Goal: Use online tool/utility: Utilize a website feature to perform a specific function

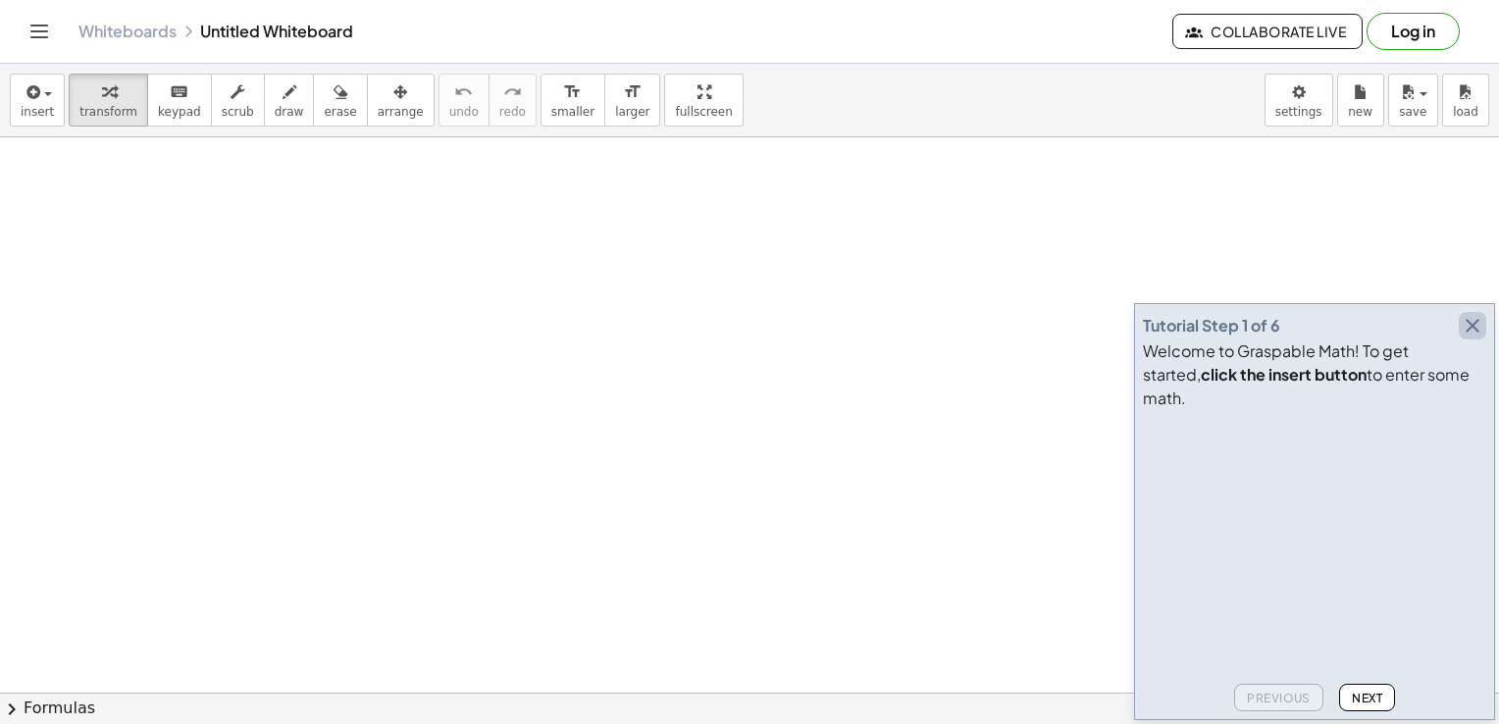
click at [1466, 337] on icon "button" at bounding box center [1473, 326] width 24 height 24
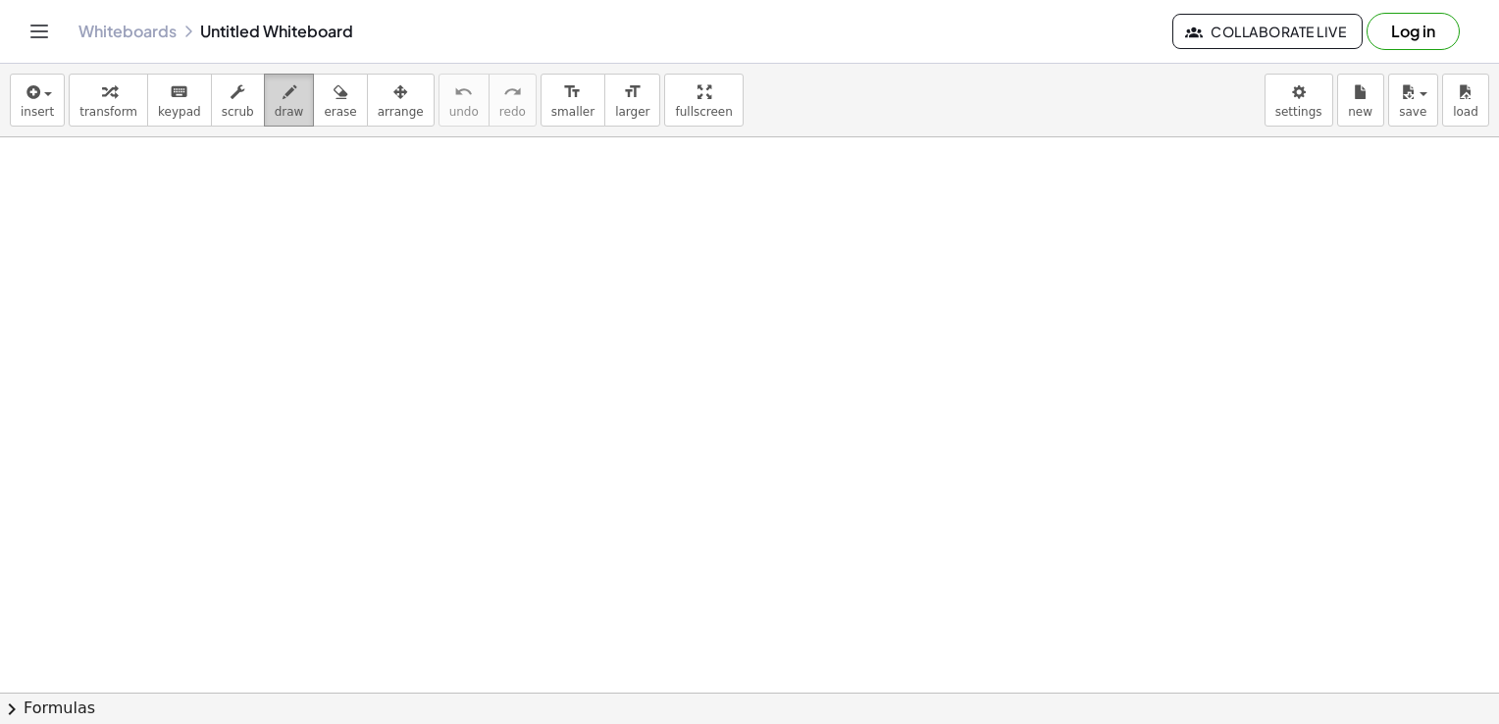
click at [275, 110] on span "draw" at bounding box center [289, 112] width 29 height 14
drag, startPoint x: 223, startPoint y: 200, endPoint x: 199, endPoint y: 239, distance: 45.8
drag, startPoint x: 212, startPoint y: 198, endPoint x: 209, endPoint y: 218, distance: 19.8
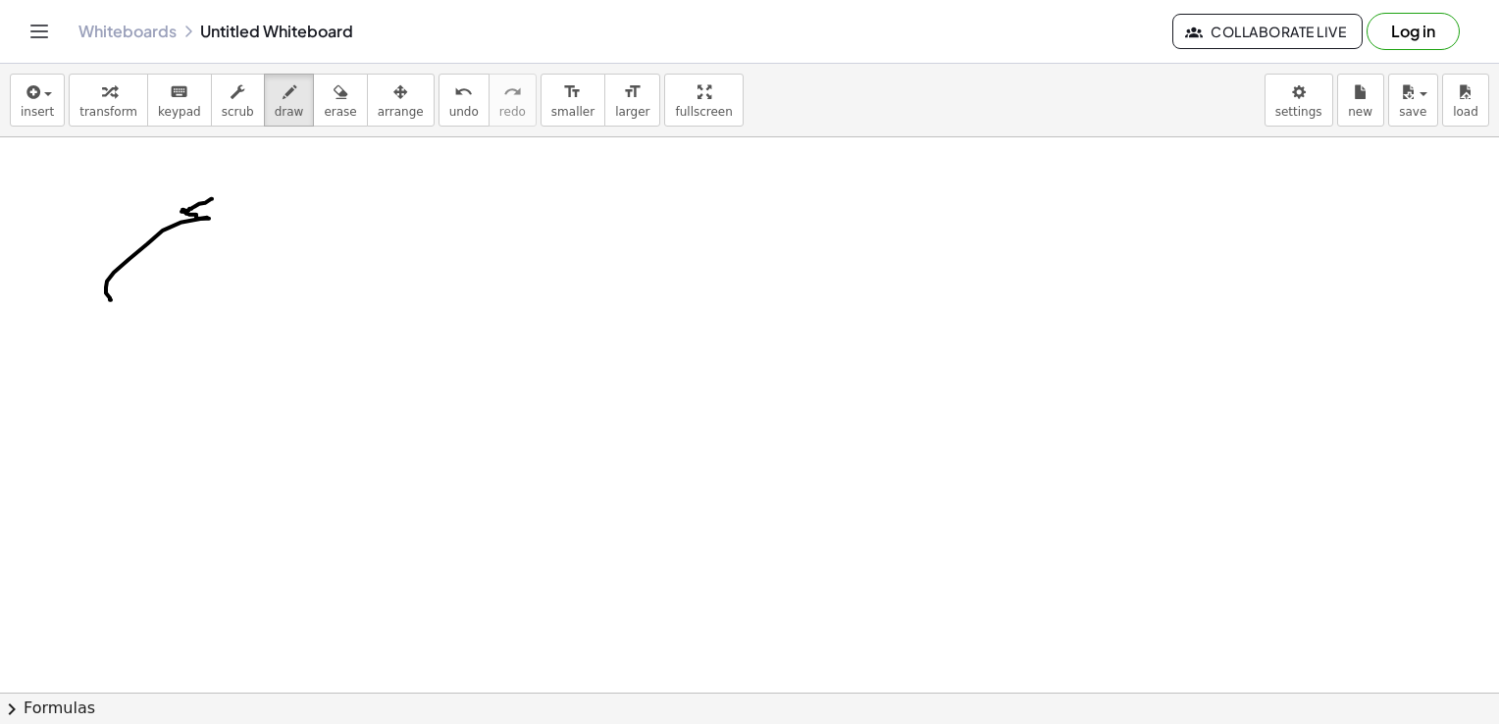
drag, startPoint x: 207, startPoint y: 217, endPoint x: 168, endPoint y: 303, distance: 94.8
drag, startPoint x: 192, startPoint y: 179, endPoint x: 159, endPoint y: 232, distance: 63.4
click at [165, 112] on span "keypad" at bounding box center [179, 112] width 43 height 14
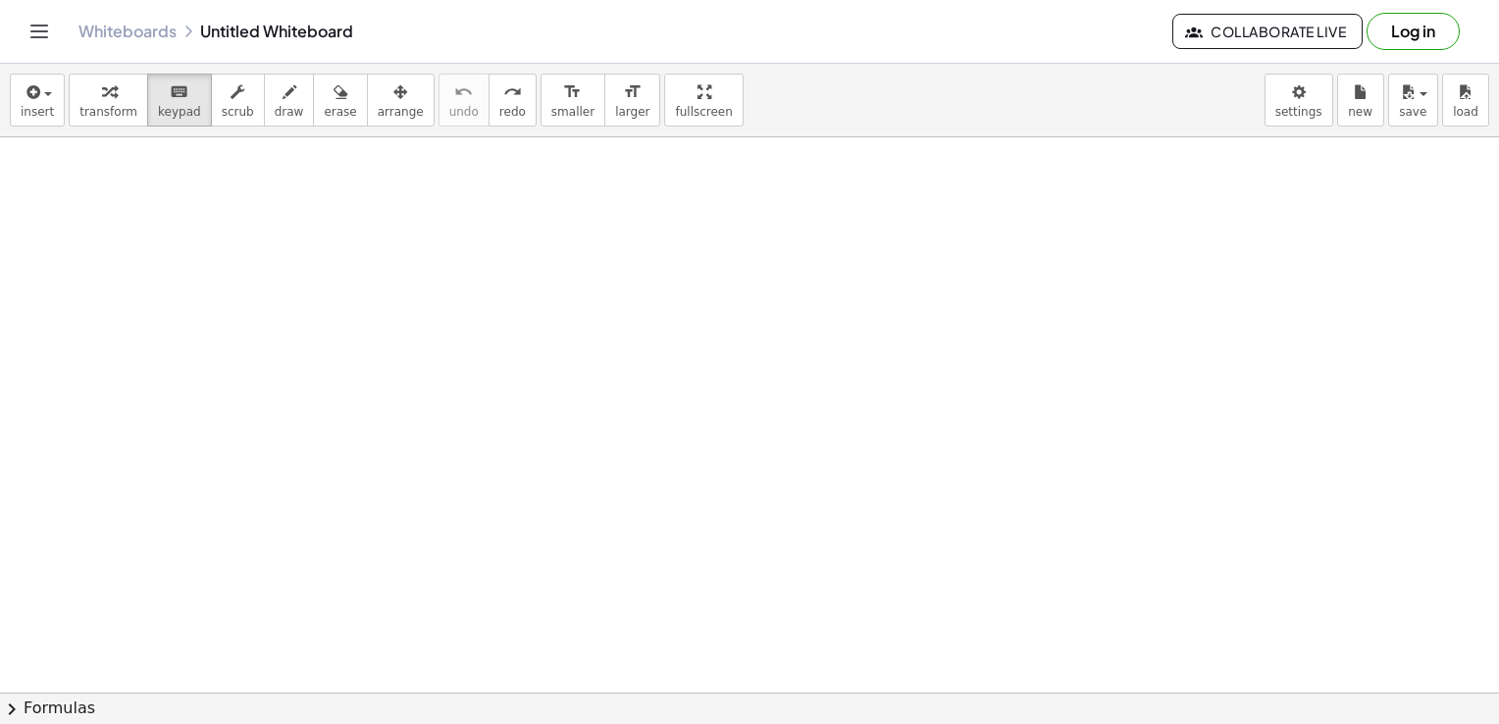
click at [176, 112] on span "keypad" at bounding box center [179, 112] width 43 height 14
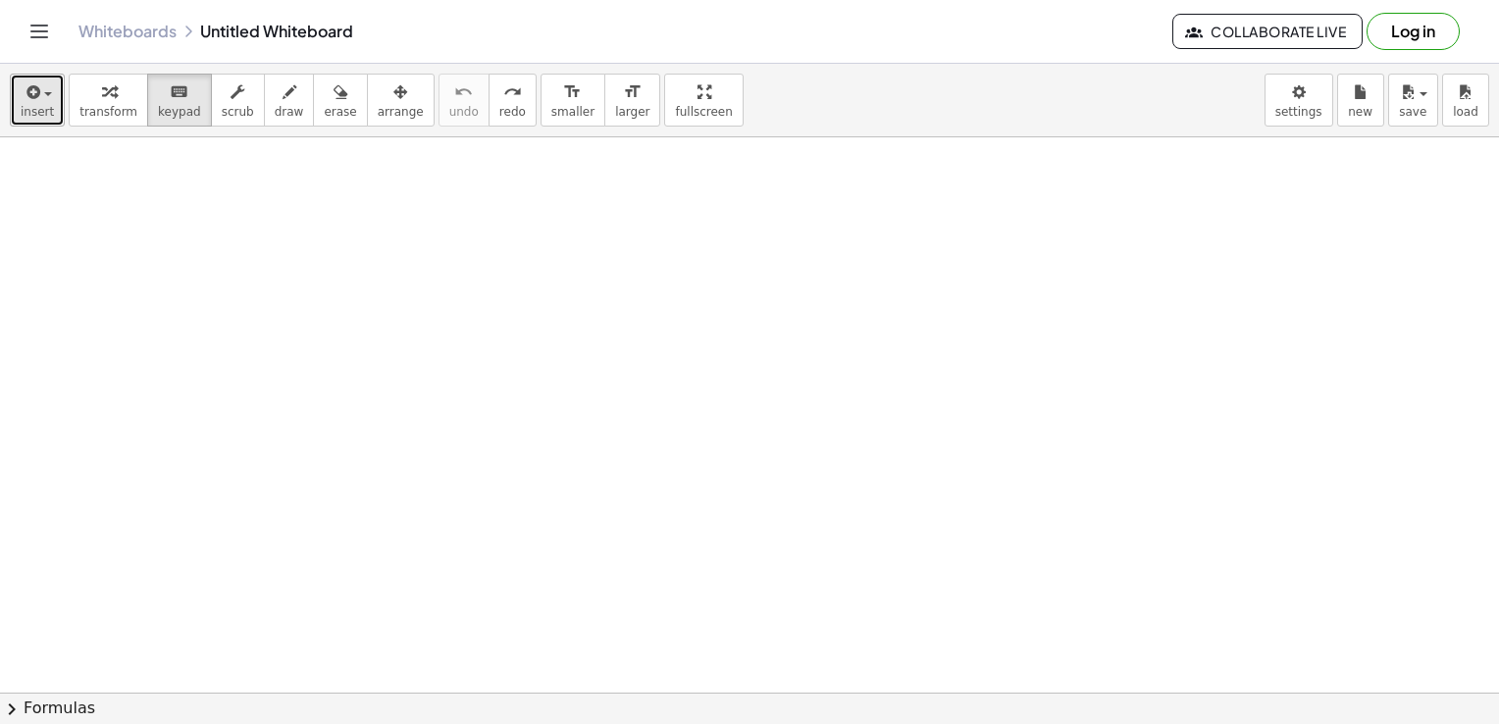
click at [31, 96] on icon "button" at bounding box center [32, 92] width 18 height 24
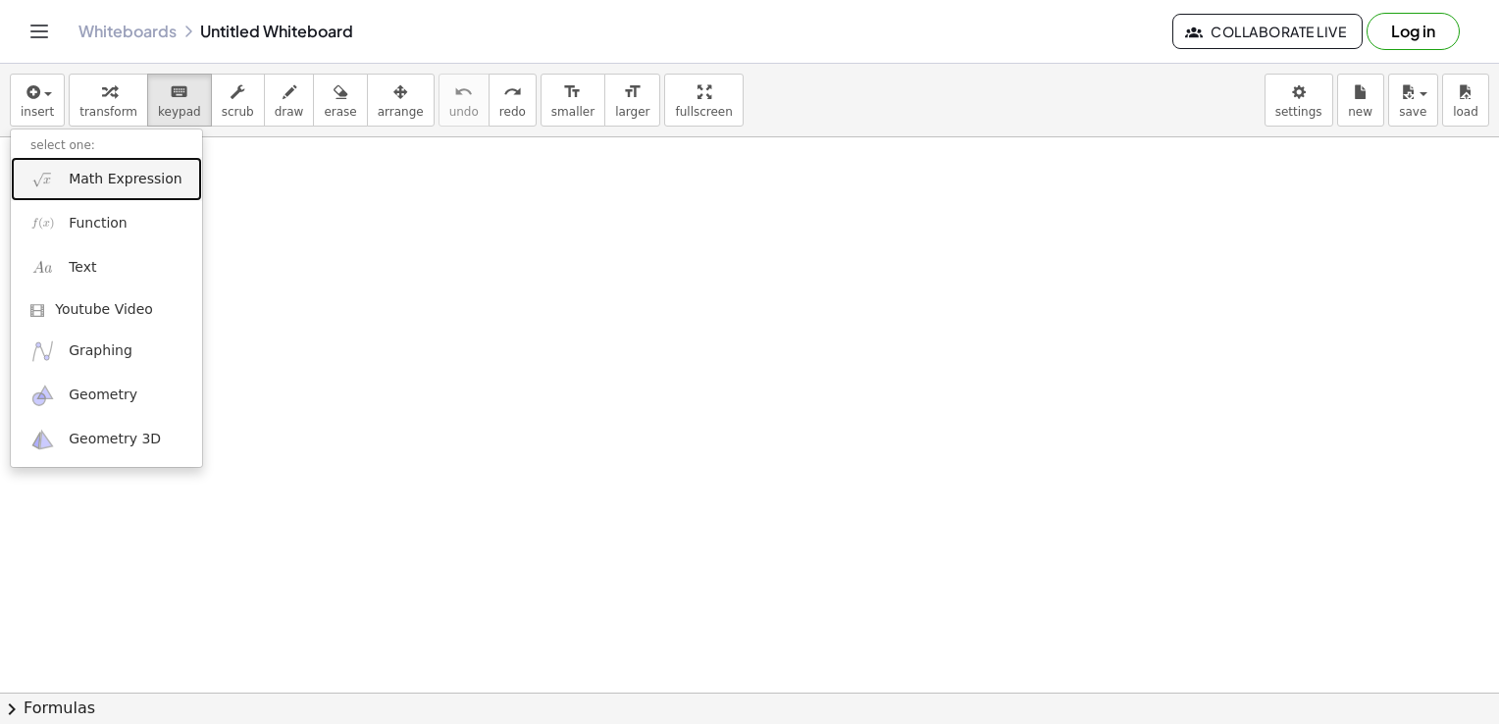
click at [115, 176] on span "Math Expression" at bounding box center [125, 180] width 113 height 20
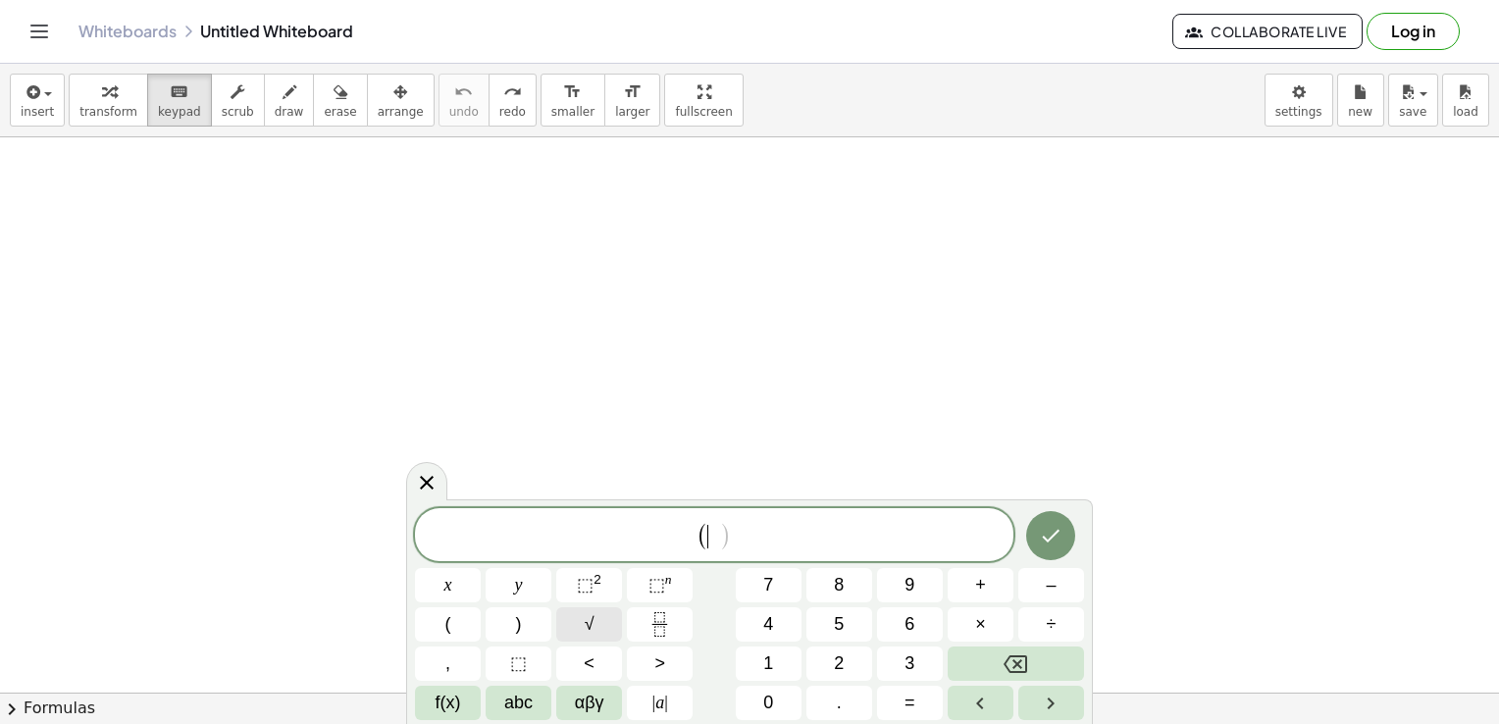
click at [607, 616] on button "√" at bounding box center [589, 624] width 66 height 34
click at [1056, 535] on icon "Done" at bounding box center [1051, 535] width 24 height 24
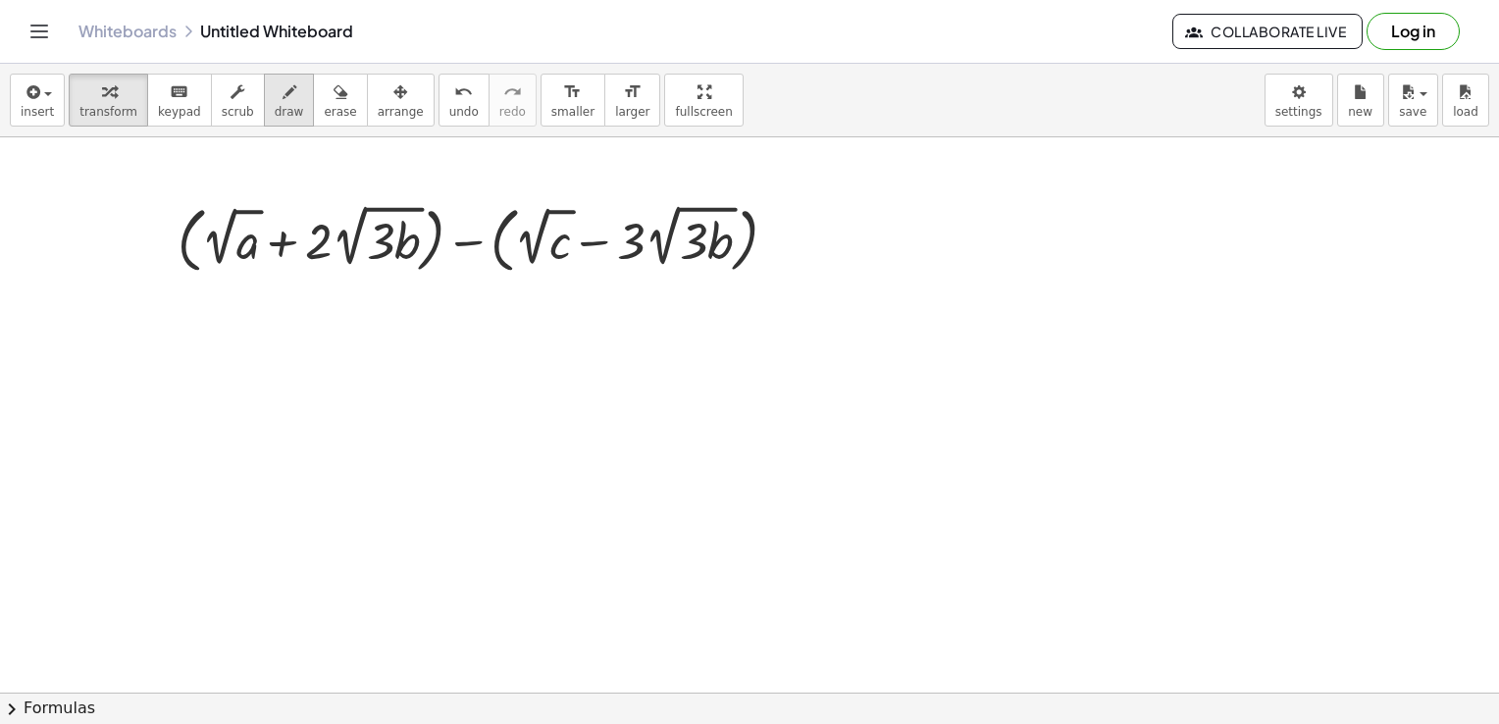
click at [283, 88] on button "draw" at bounding box center [289, 100] width 51 height 53
drag, startPoint x: 781, startPoint y: 223, endPoint x: 850, endPoint y: 229, distance: 68.9
drag, startPoint x: 797, startPoint y: 249, endPoint x: 948, endPoint y: 249, distance: 151.1
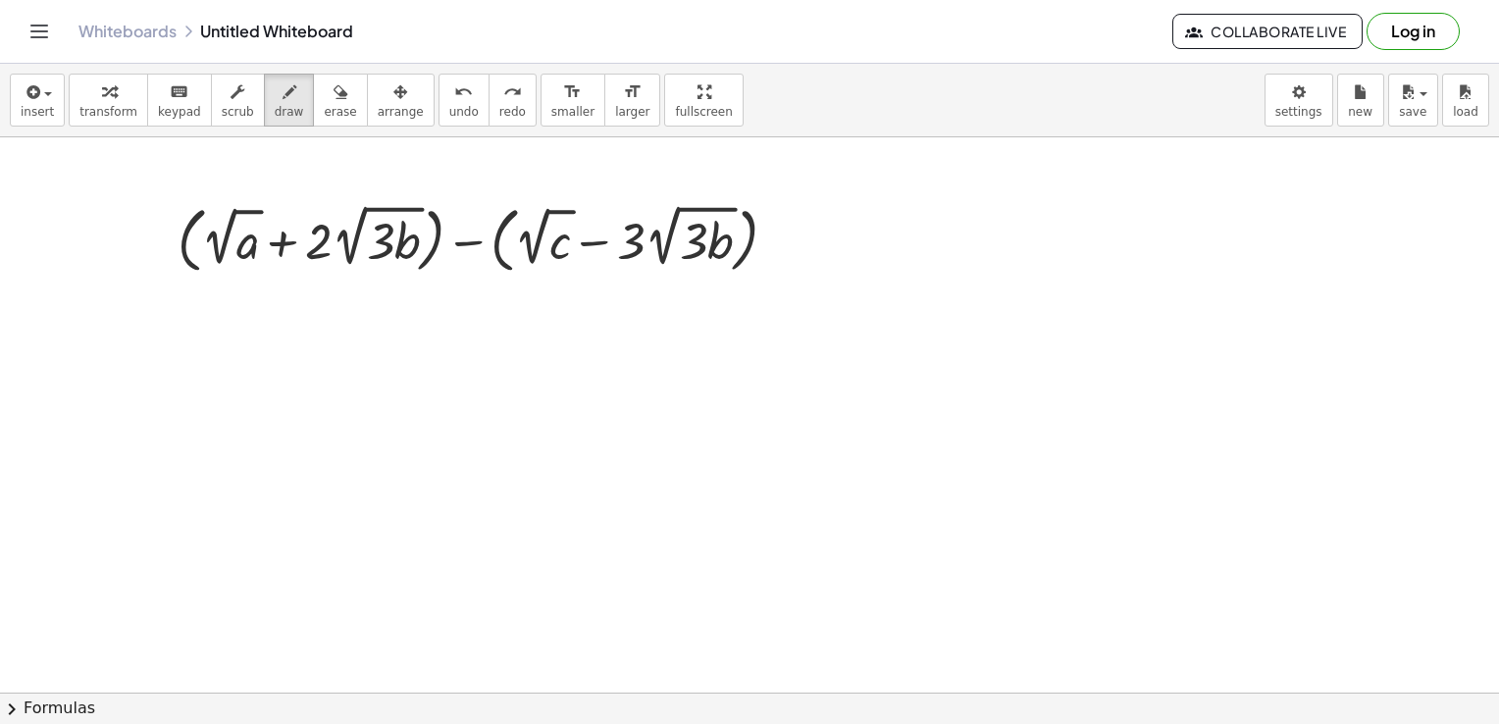
drag, startPoint x: 793, startPoint y: 221, endPoint x: 855, endPoint y: 222, distance: 62.8
drag, startPoint x: 802, startPoint y: 244, endPoint x: 859, endPoint y: 244, distance: 56.9
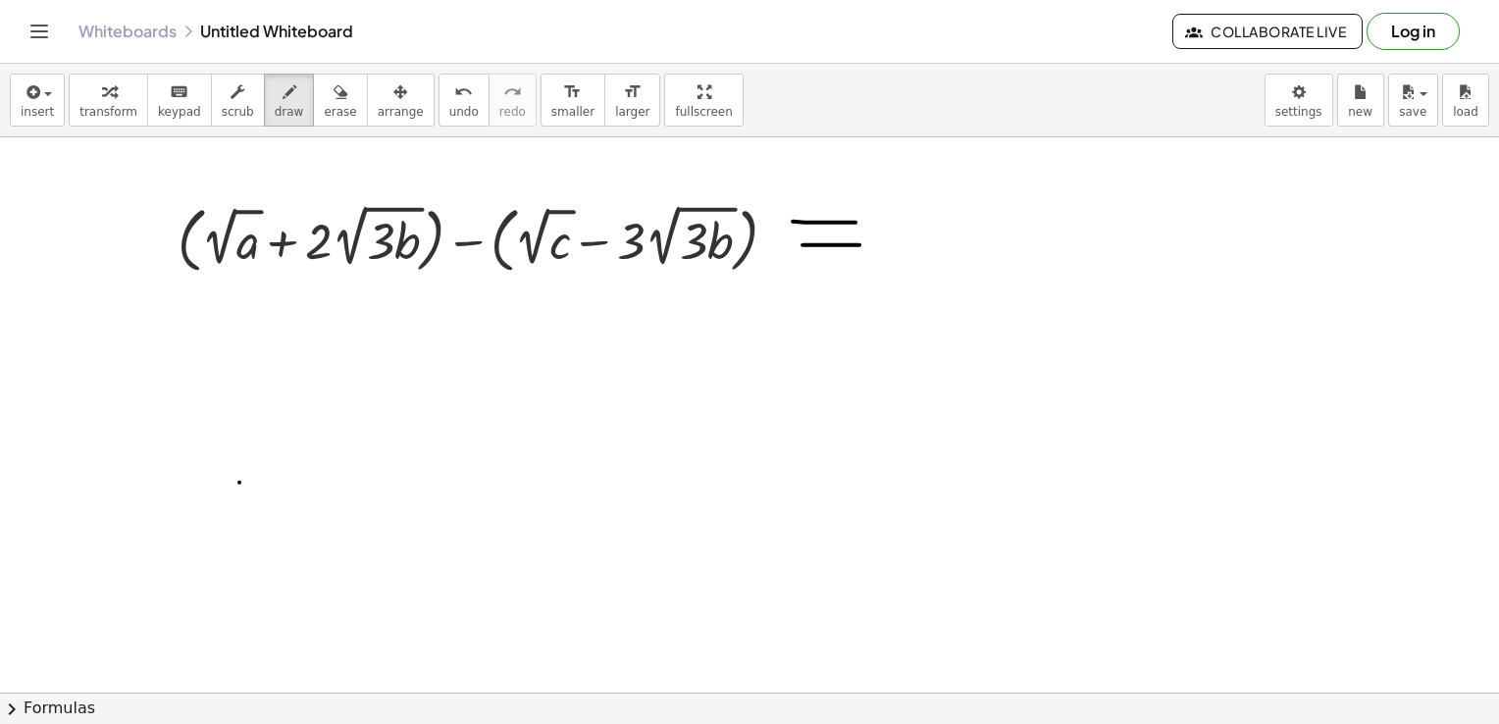
click at [275, 105] on span "draw" at bounding box center [289, 112] width 29 height 14
drag, startPoint x: 196, startPoint y: 316, endPoint x: 243, endPoint y: 349, distance: 57.7
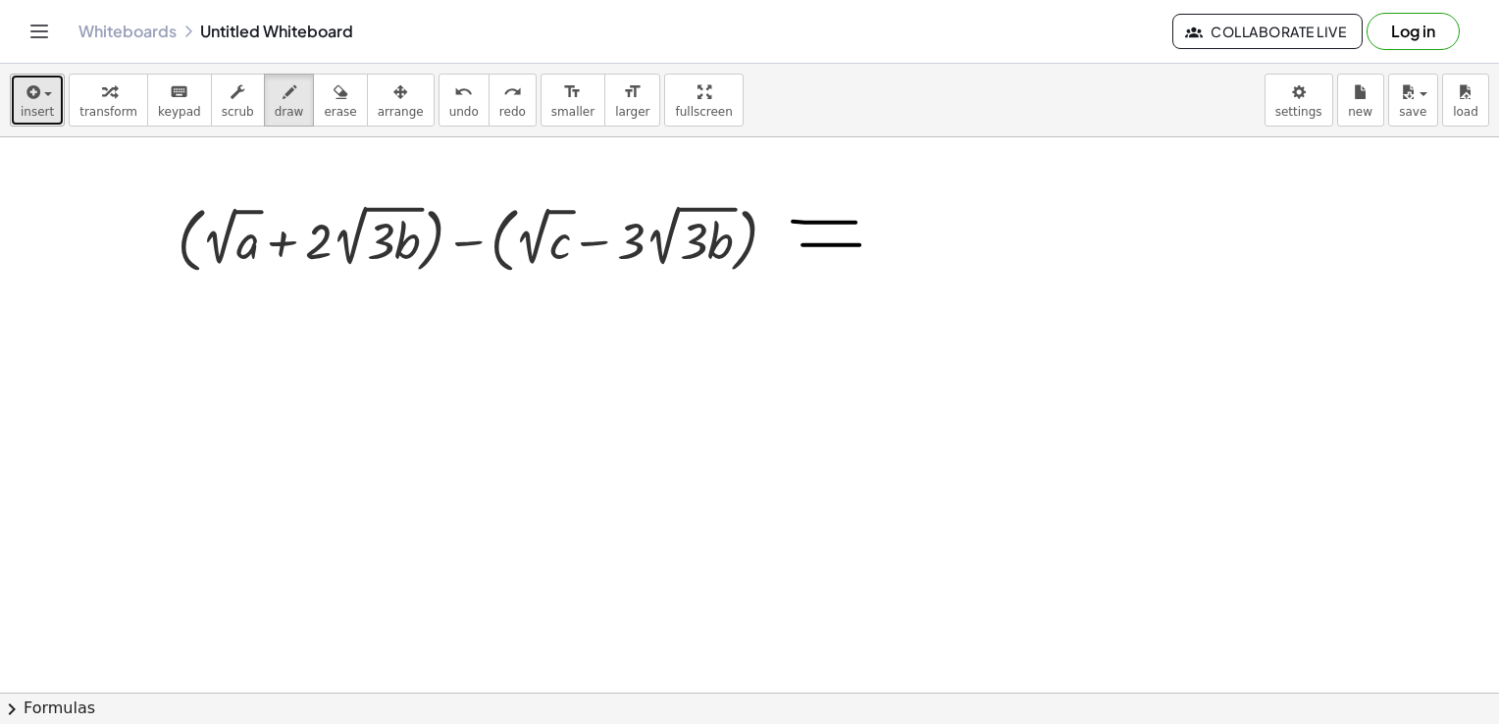
click at [29, 103] on icon "button" at bounding box center [32, 92] width 18 height 24
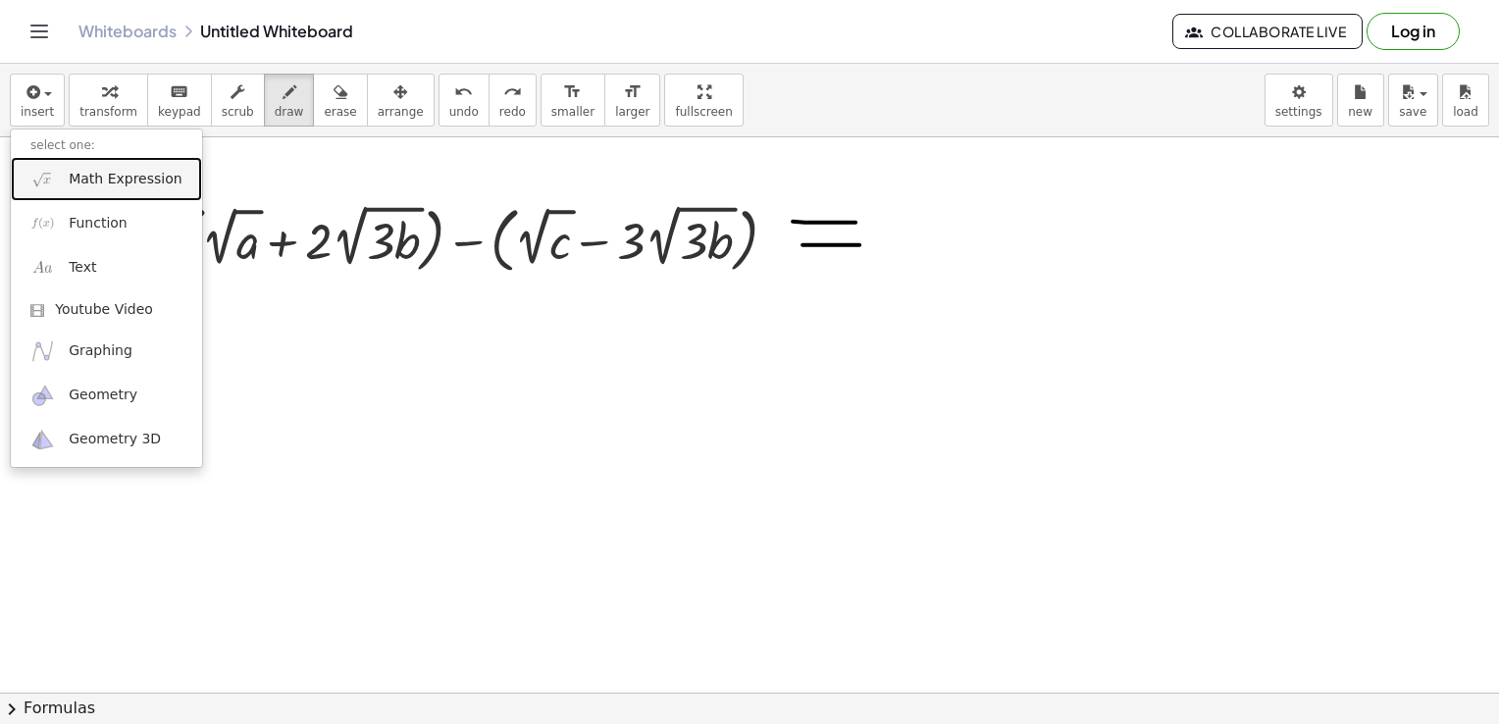
click at [82, 165] on link "Math Expression" at bounding box center [106, 179] width 191 height 44
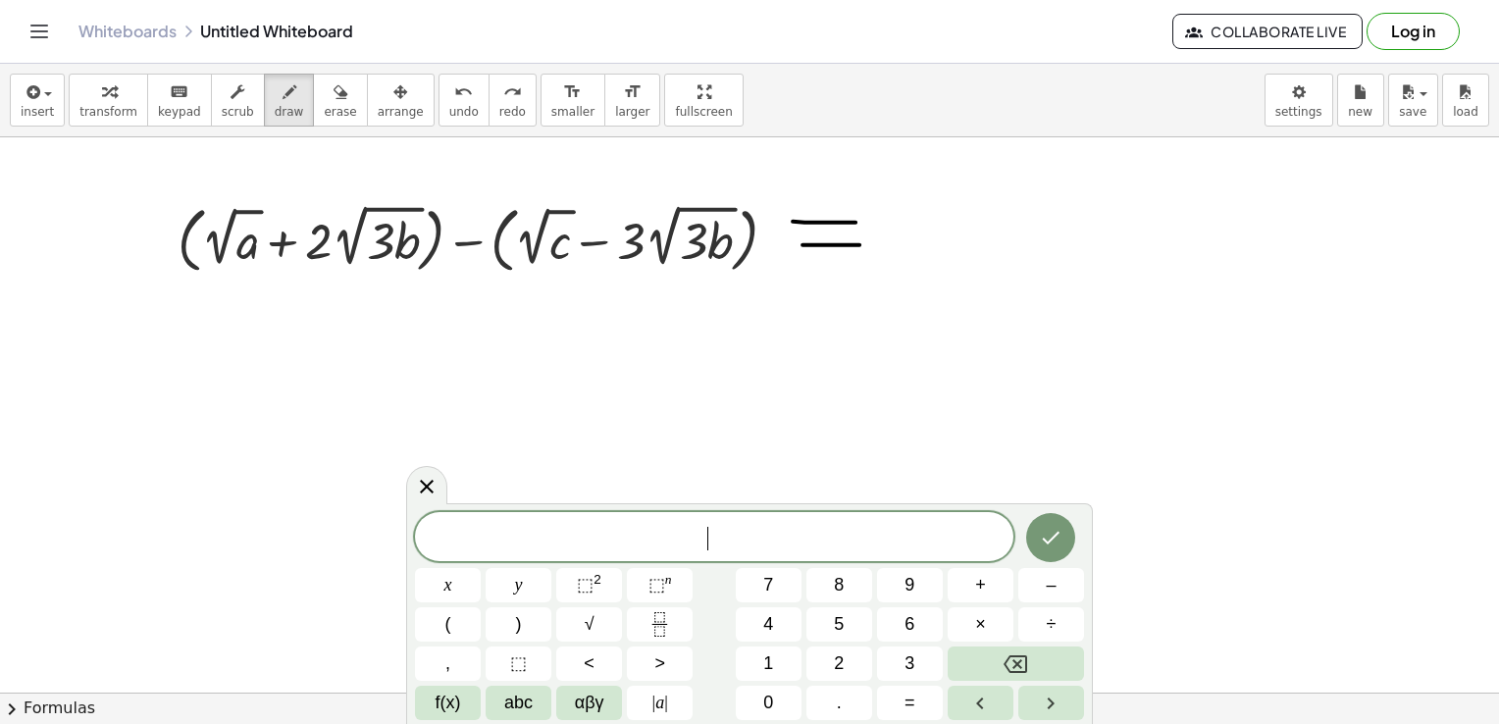
click at [597, 602] on div "​ x y ⬚ 2 ⬚ n 7 8 9 + – ( ) √ 4 5 6 × ÷ , ⬚ < > 1 2 3 f(x) abc αβγ | a | 0 . =" at bounding box center [749, 616] width 669 height 208
click at [596, 619] on button "√" at bounding box center [589, 624] width 66 height 34
click at [417, 489] on icon at bounding box center [427, 487] width 24 height 24
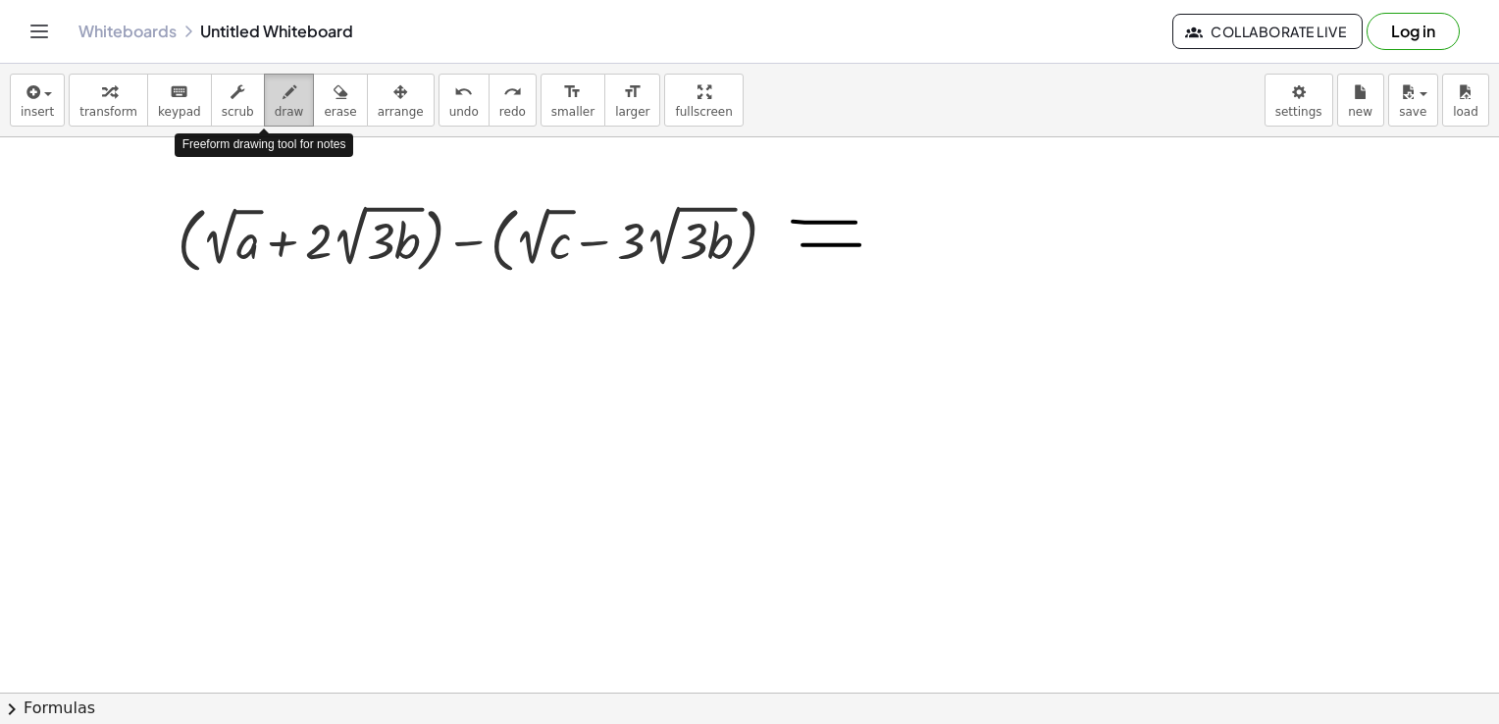
click at [264, 112] on button "draw" at bounding box center [289, 100] width 51 height 53
drag, startPoint x: 220, startPoint y: 313, endPoint x: 232, endPoint y: 381, distance: 68.7
drag, startPoint x: 129, startPoint y: 223, endPoint x: 161, endPoint y: 255, distance: 45.1
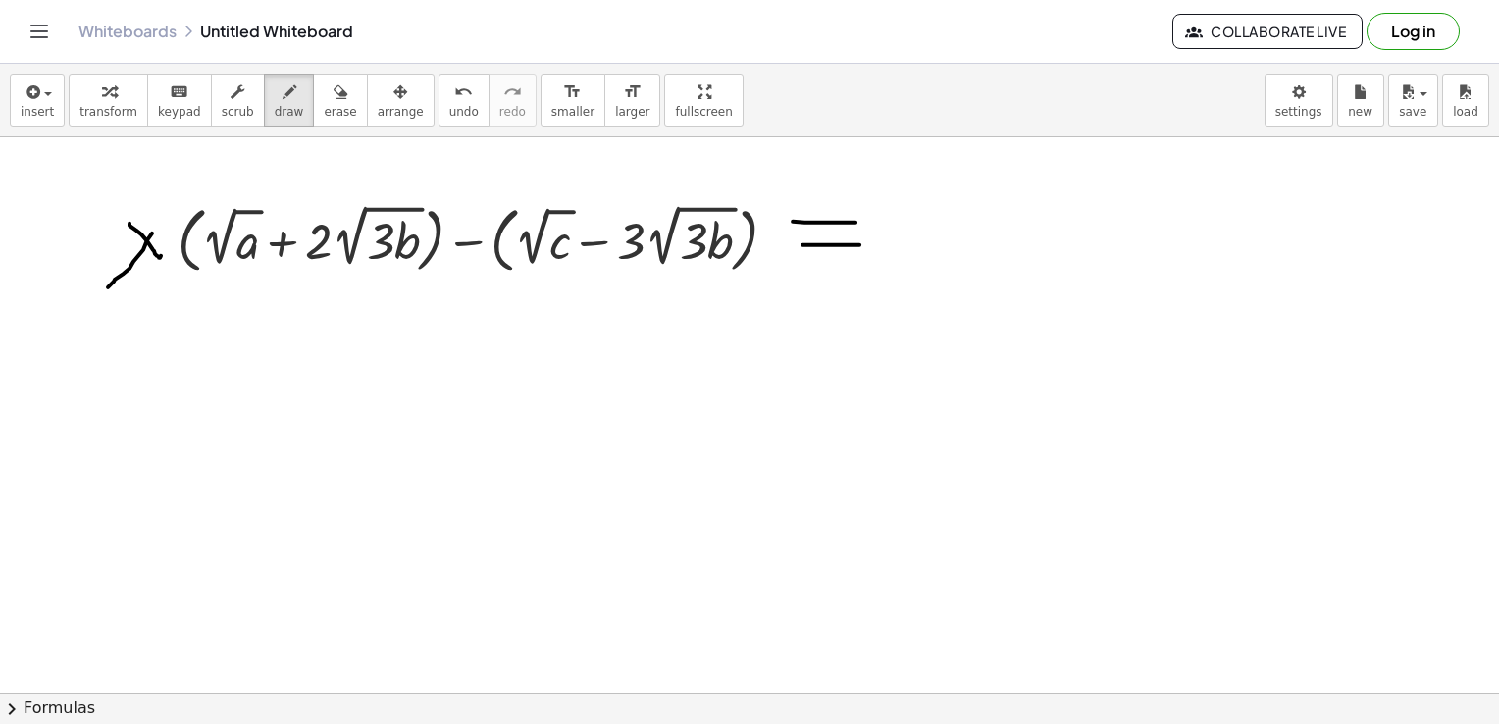
drag, startPoint x: 152, startPoint y: 232, endPoint x: 111, endPoint y: 277, distance: 60.4
drag, startPoint x: 163, startPoint y: 220, endPoint x: 155, endPoint y: 230, distance: 12.6
click at [324, 105] on span "erase" at bounding box center [340, 112] width 32 height 14
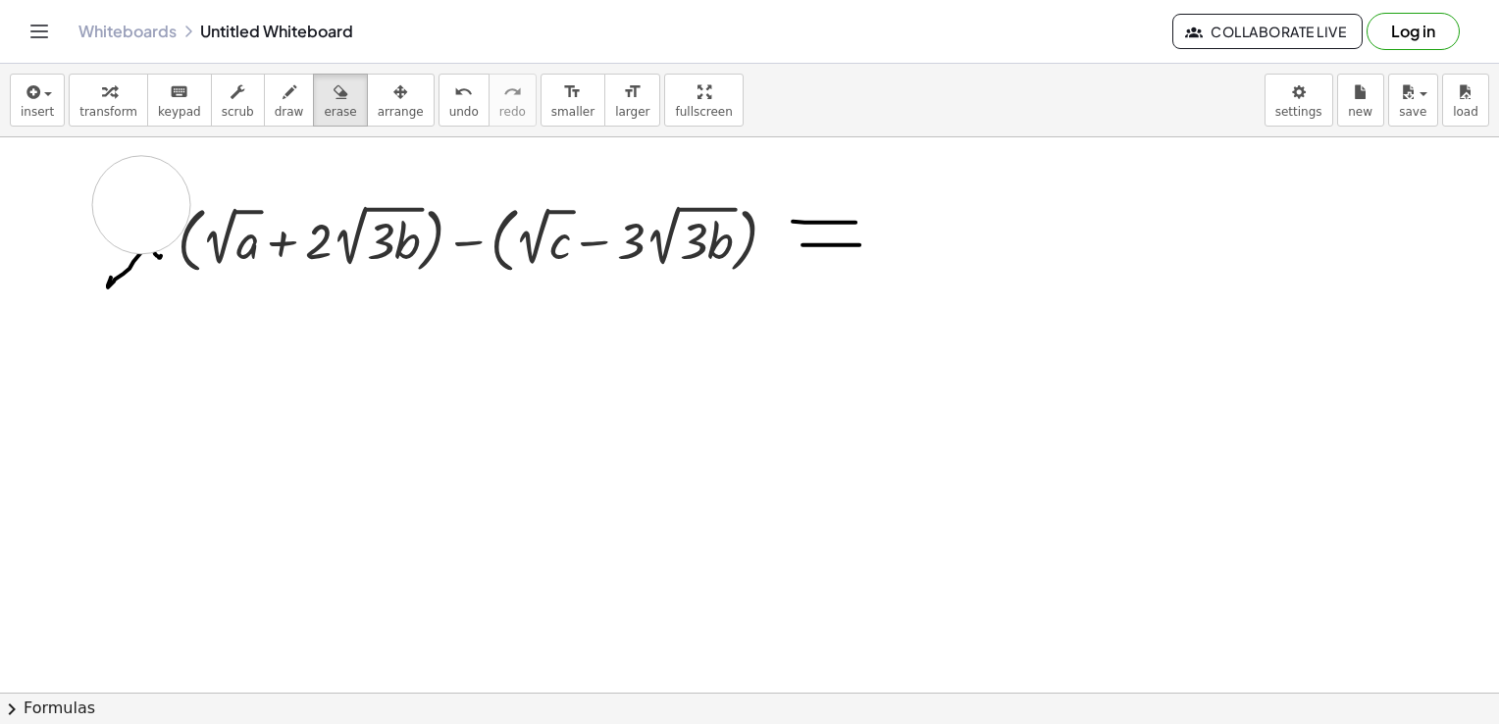
drag, startPoint x: 141, startPoint y: 204, endPoint x: 143, endPoint y: 241, distance: 37.3
click at [283, 99] on icon "button" at bounding box center [290, 92] width 14 height 24
drag, startPoint x: 310, startPoint y: 271, endPoint x: 310, endPoint y: 289, distance: 18.6
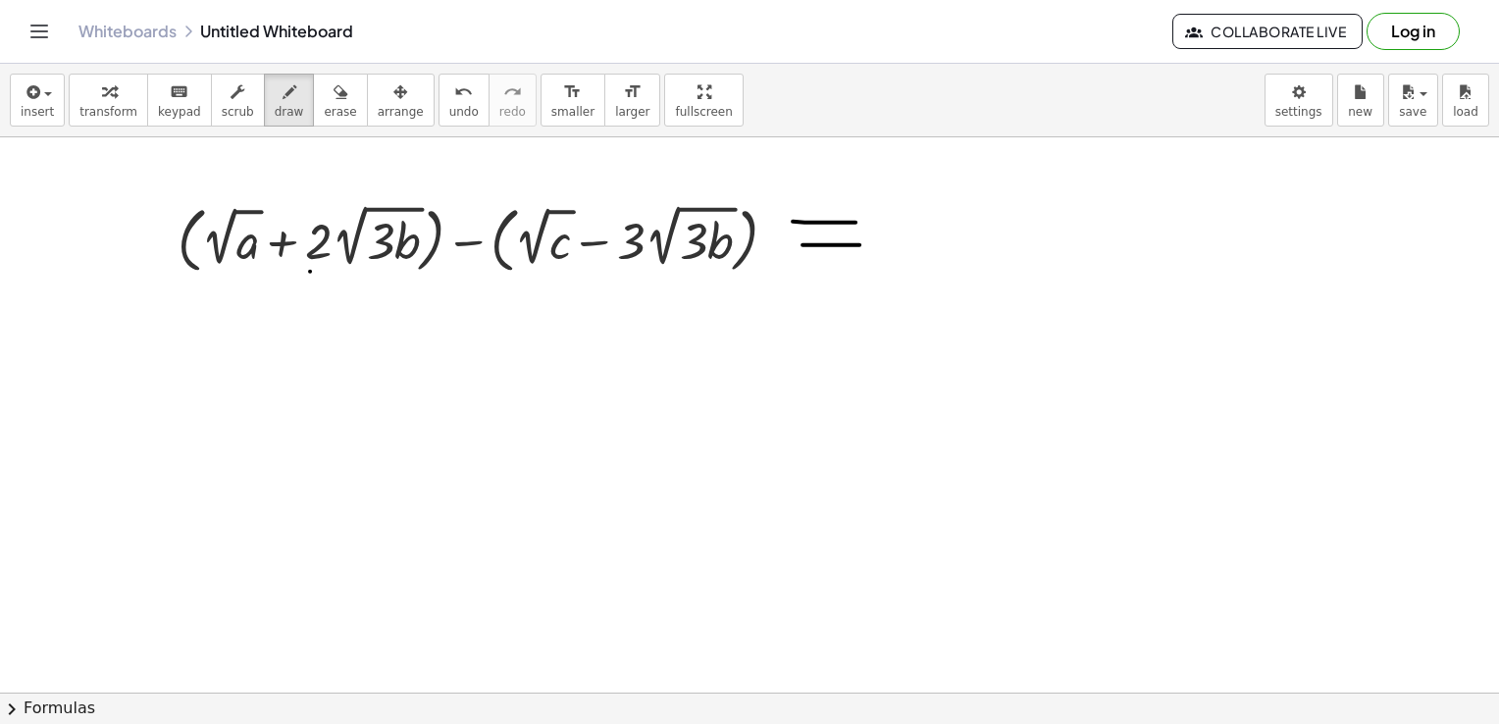
drag, startPoint x: 295, startPoint y: 298, endPoint x: 332, endPoint y: 279, distance: 41.3
click at [325, 98] on button "erase" at bounding box center [340, 100] width 54 height 53
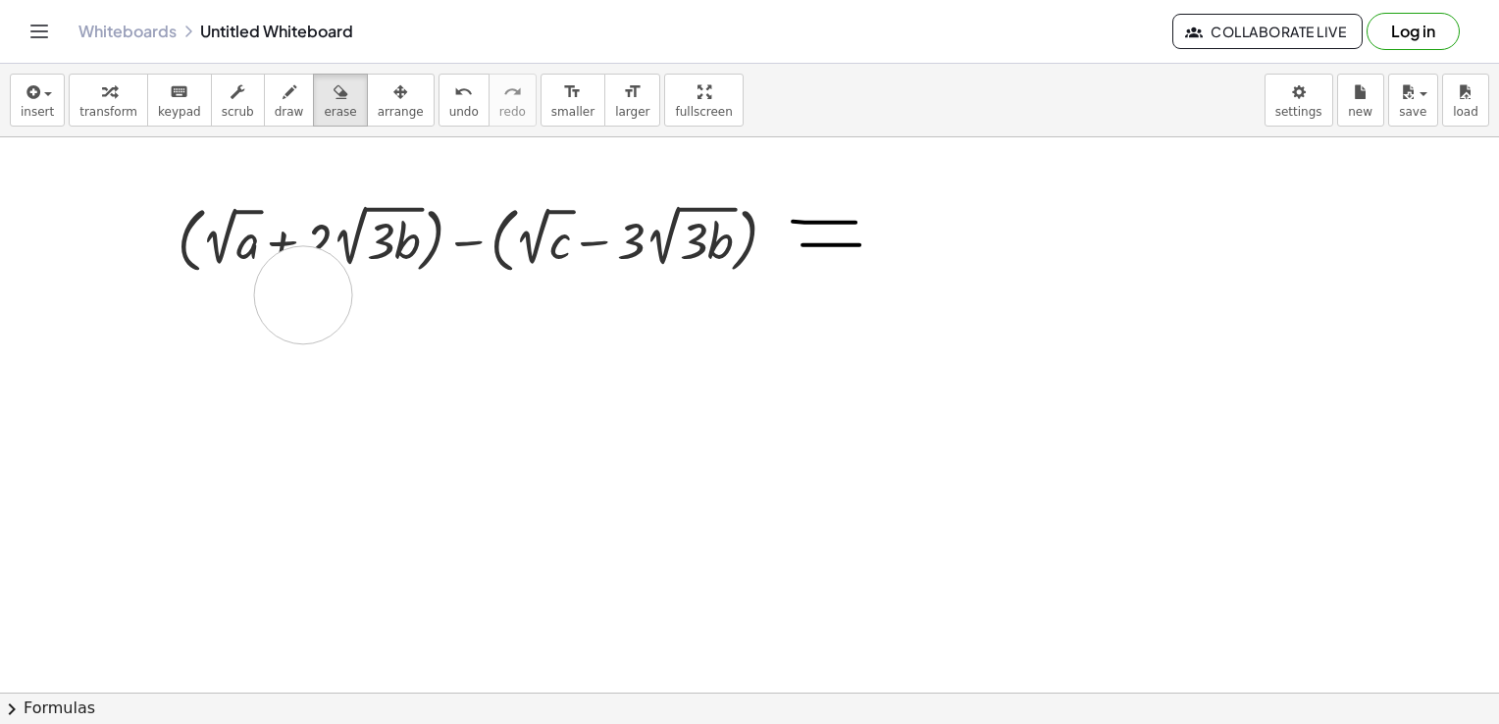
click at [283, 98] on icon "button" at bounding box center [290, 92] width 14 height 24
drag, startPoint x: 298, startPoint y: 273, endPoint x: 299, endPoint y: 310, distance: 37.3
drag, startPoint x: 283, startPoint y: 303, endPoint x: 325, endPoint y: 284, distance: 46.1
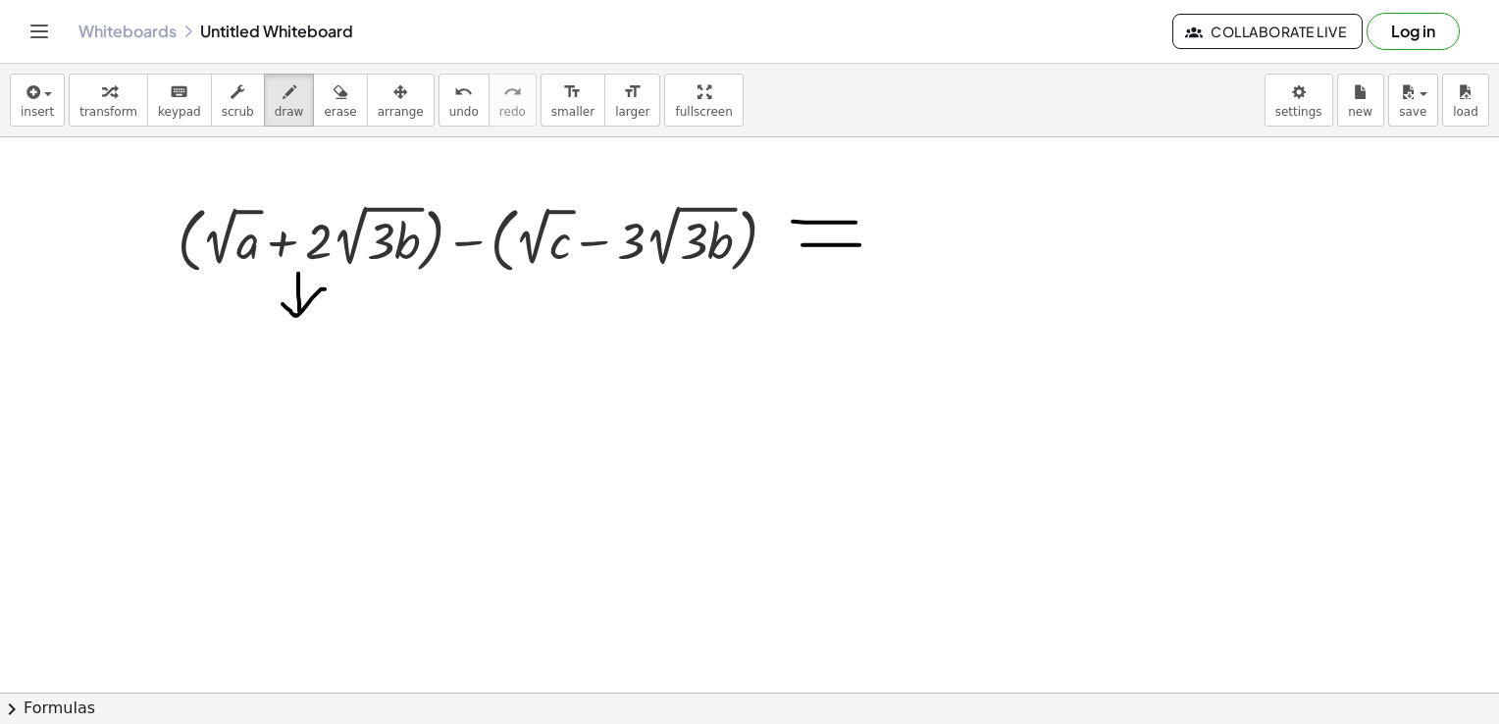
drag, startPoint x: 188, startPoint y: 404, endPoint x: 286, endPoint y: 351, distance: 111.5
drag, startPoint x: 236, startPoint y: 386, endPoint x: 276, endPoint y: 414, distance: 48.5
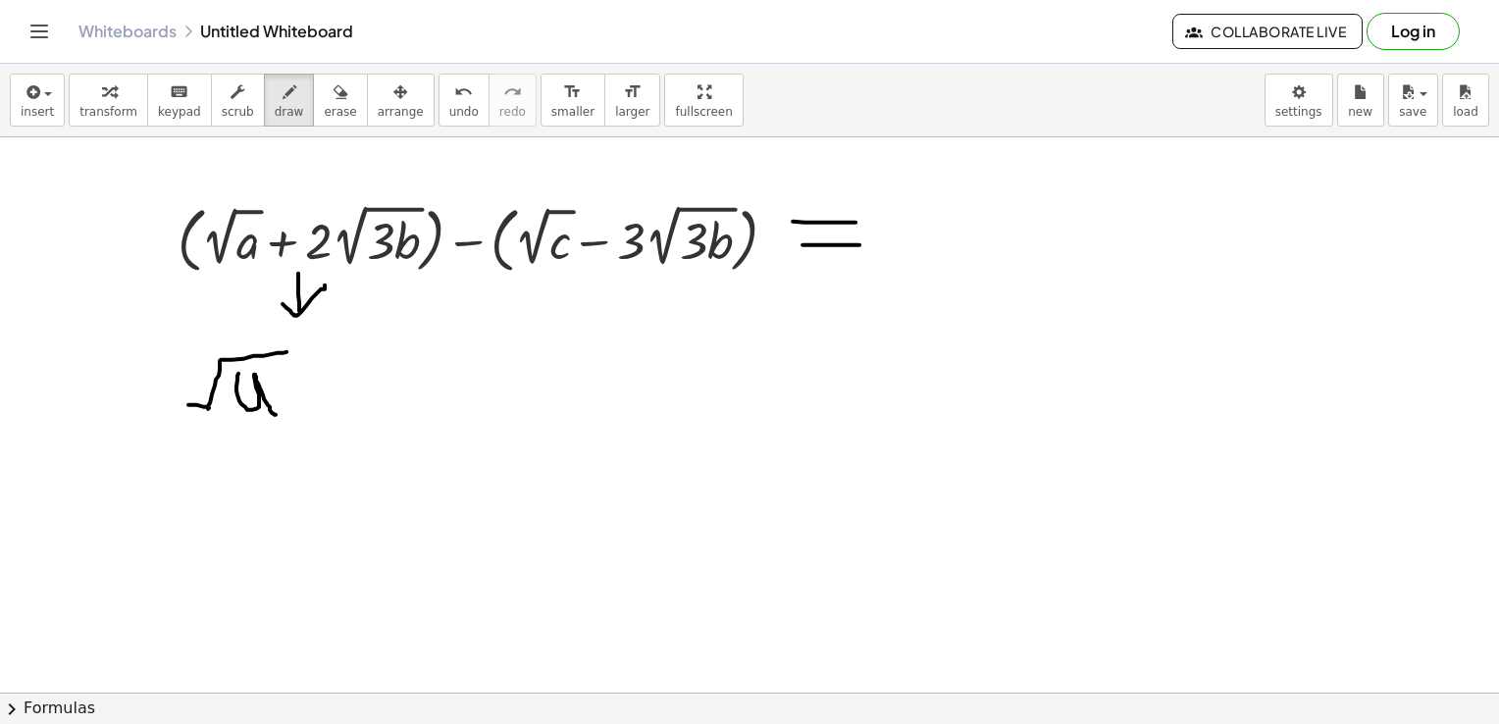
drag, startPoint x: 320, startPoint y: 380, endPoint x: 320, endPoint y: 393, distance: 13.7
drag, startPoint x: 320, startPoint y: 386, endPoint x: 343, endPoint y: 387, distance: 23.6
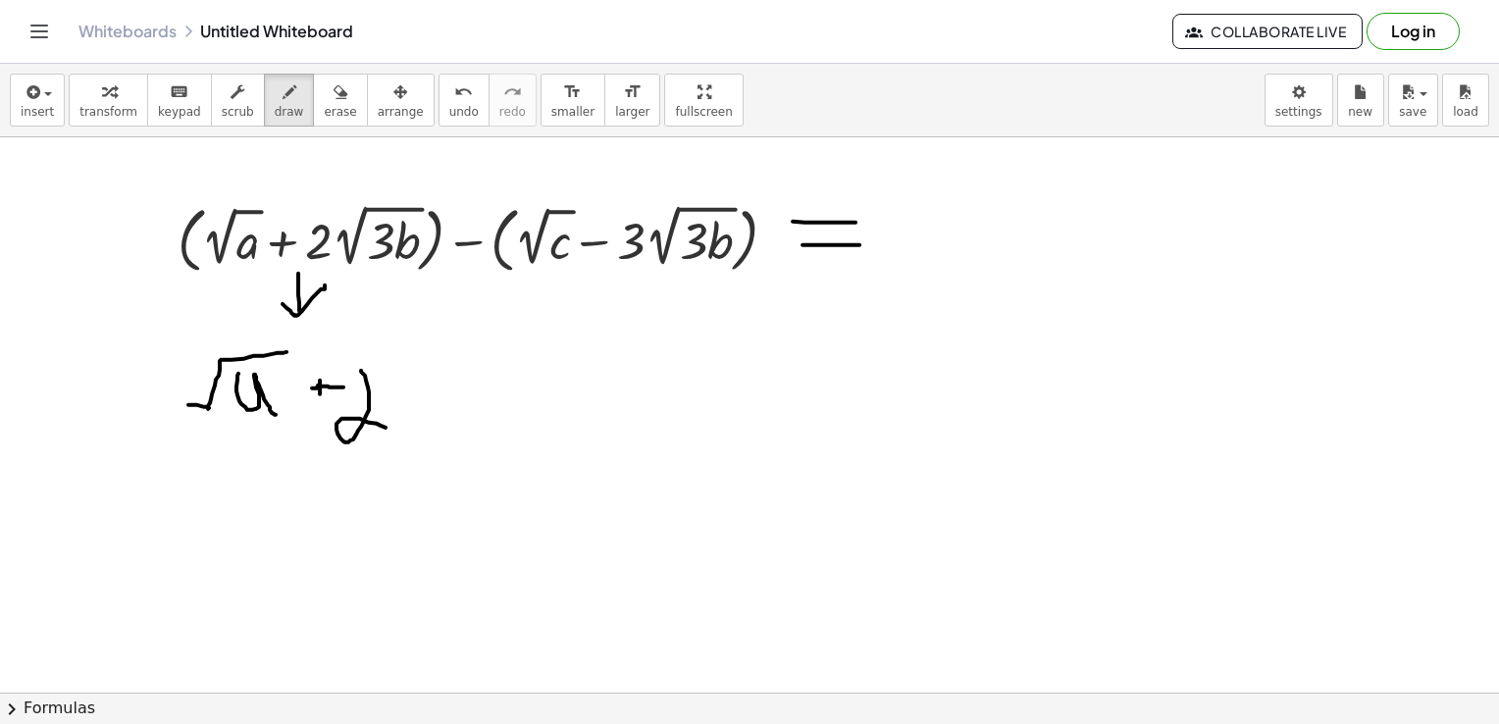
drag, startPoint x: 361, startPoint y: 370, endPoint x: 404, endPoint y: 423, distance: 68.3
drag, startPoint x: 396, startPoint y: 404, endPoint x: 484, endPoint y: 357, distance: 99.2
drag, startPoint x: 453, startPoint y: 387, endPoint x: 444, endPoint y: 442, distance: 56.6
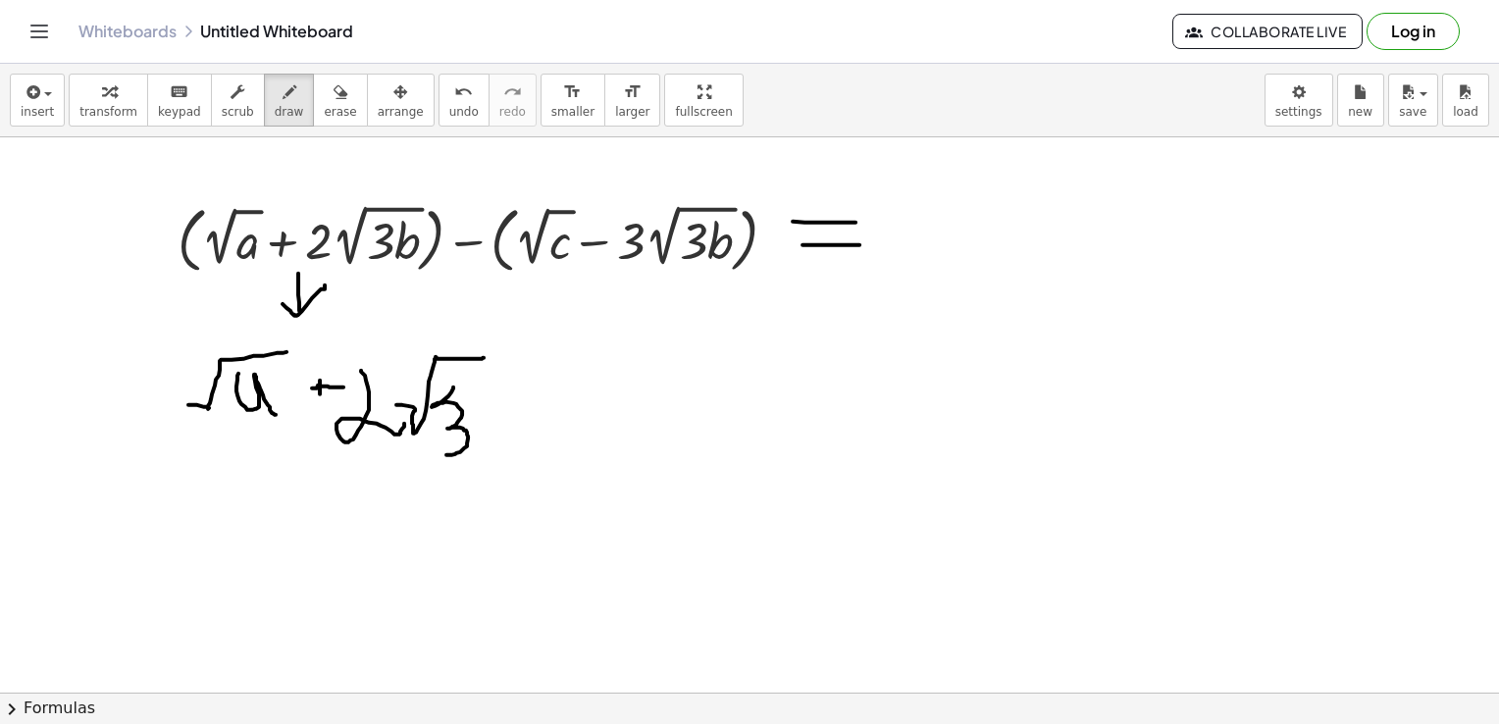
drag, startPoint x: 478, startPoint y: 387, endPoint x: 481, endPoint y: 441, distance: 55.0
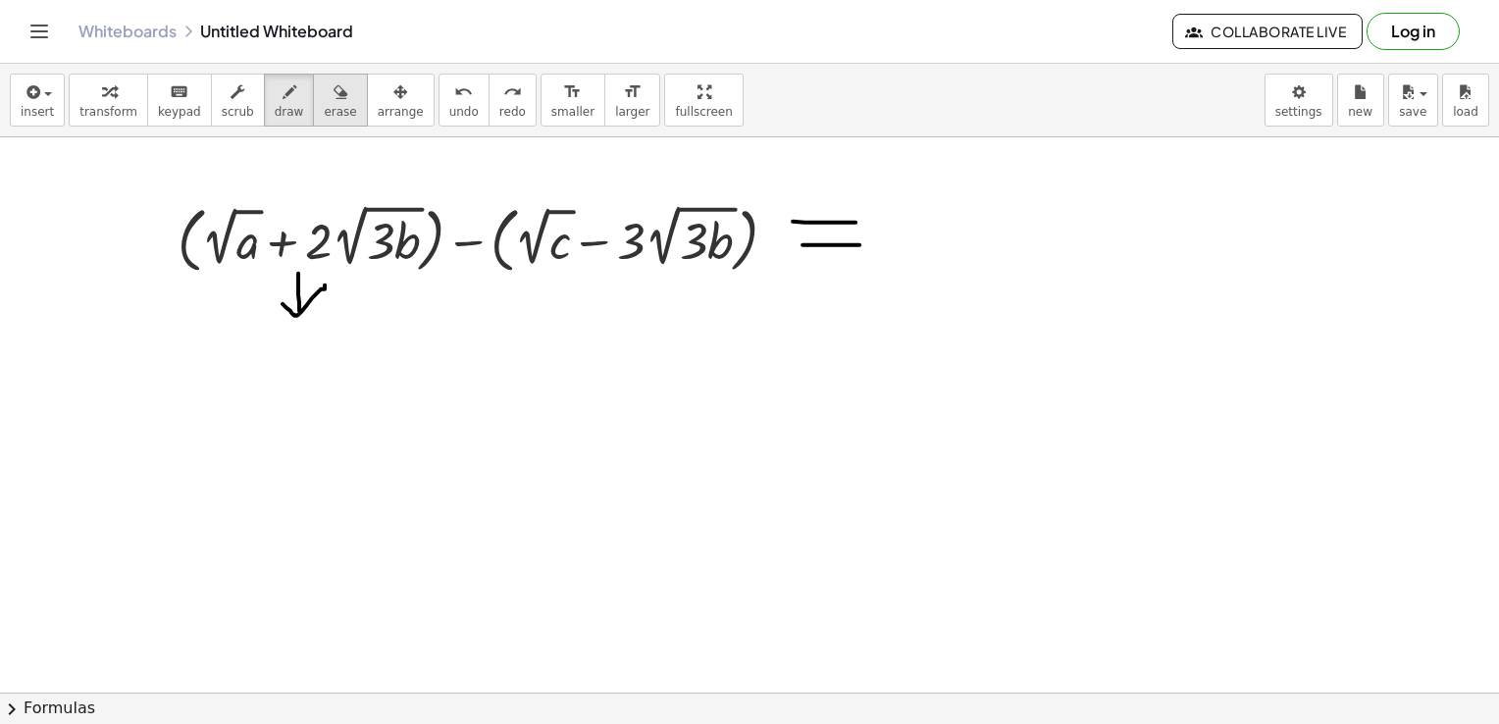
click at [324, 100] on div "button" at bounding box center [340, 91] width 32 height 24
click at [275, 108] on span "draw" at bounding box center [289, 112] width 29 height 14
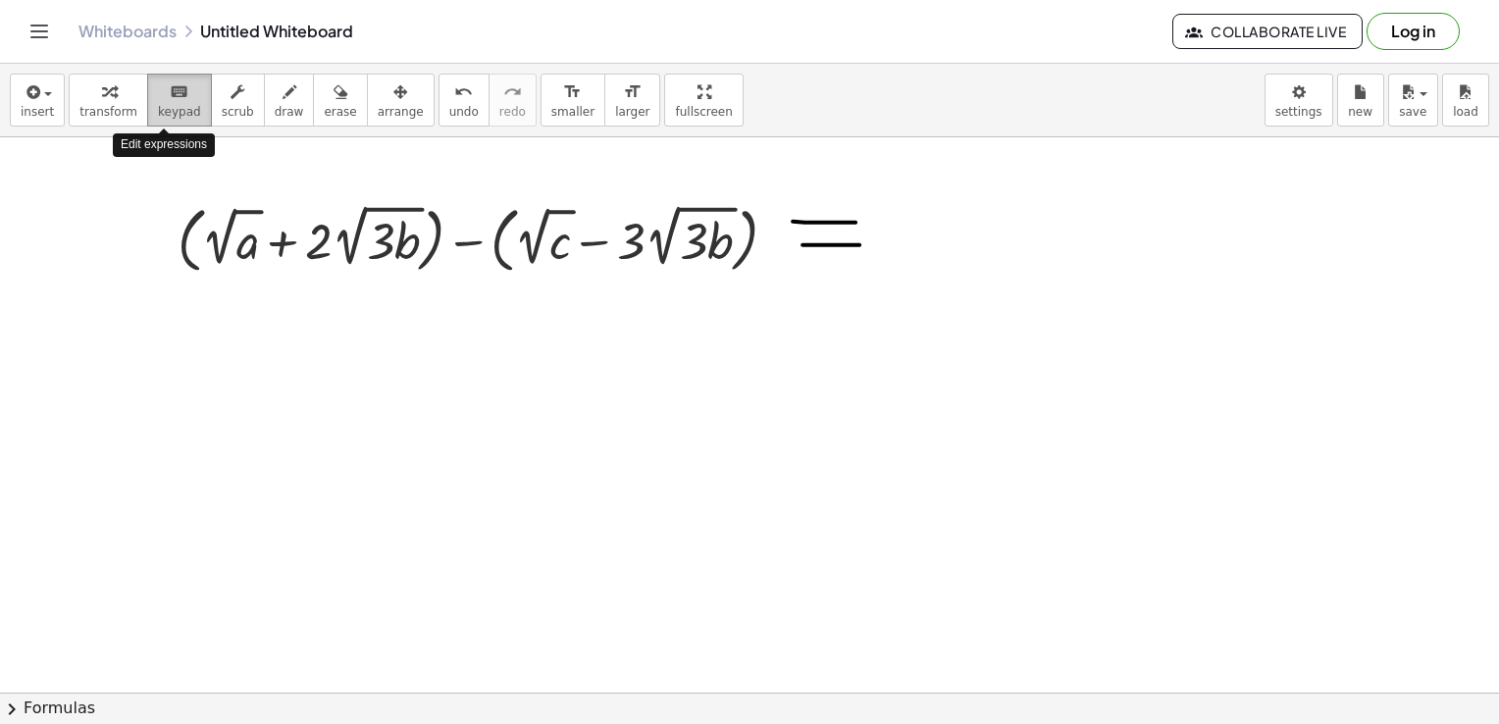
click at [170, 99] on icon "keyboard" at bounding box center [179, 92] width 19 height 24
click at [44, 100] on div "button" at bounding box center [37, 91] width 33 height 24
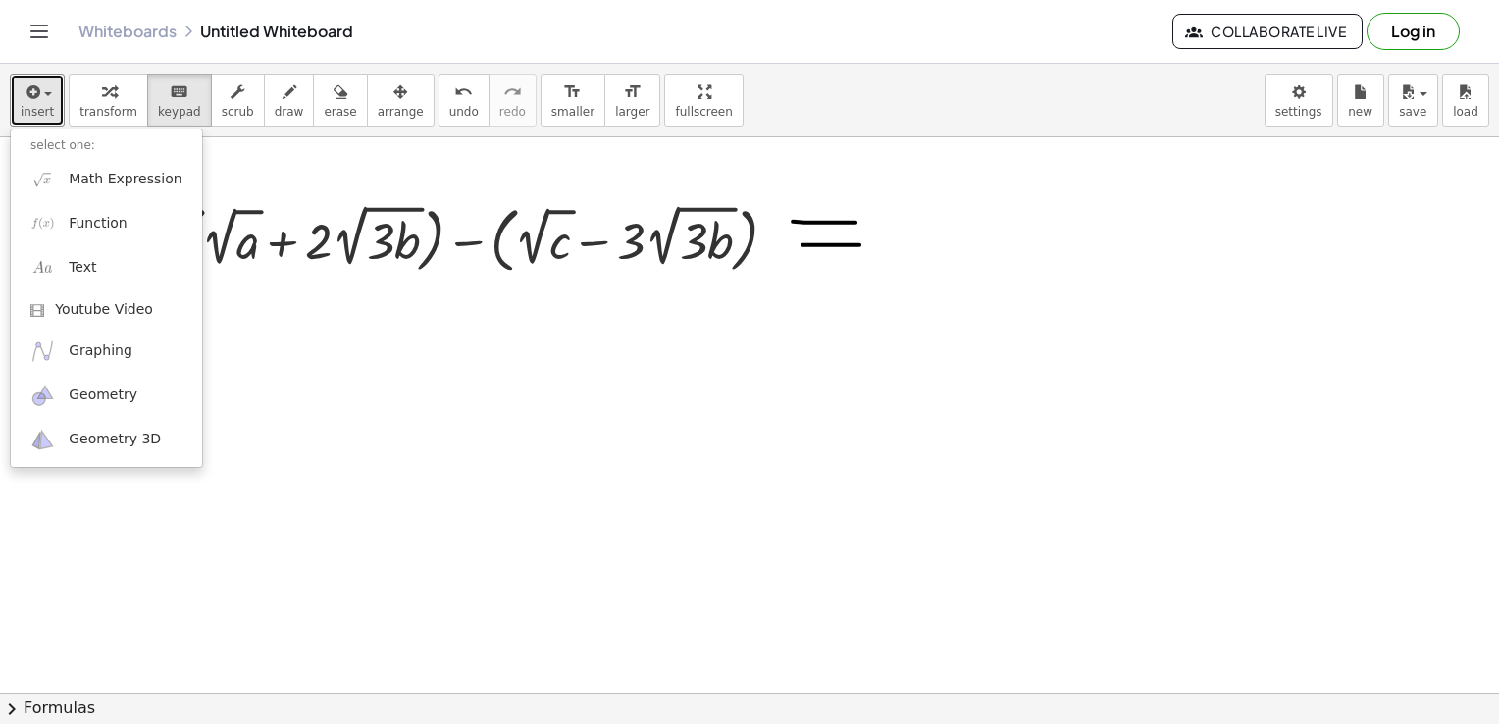
drag, startPoint x: 262, startPoint y: 84, endPoint x: 290, endPoint y: 153, distance: 74.3
click at [283, 84] on icon "button" at bounding box center [290, 92] width 14 height 24
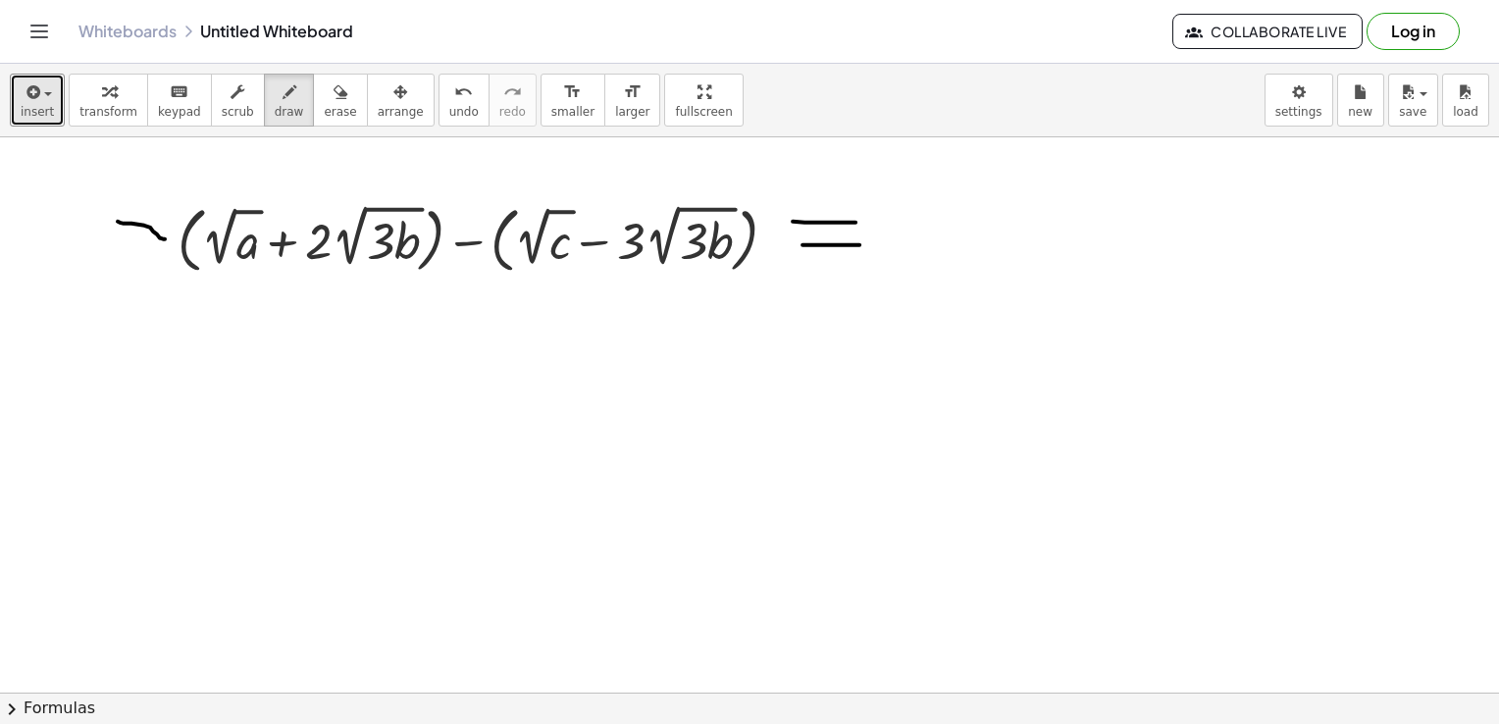
drag, startPoint x: 118, startPoint y: 221, endPoint x: 168, endPoint y: 238, distance: 53.1
drag, startPoint x: 165, startPoint y: 202, endPoint x: 97, endPoint y: 232, distance: 73.8
click at [281, 117] on button "draw" at bounding box center [289, 100] width 51 height 53
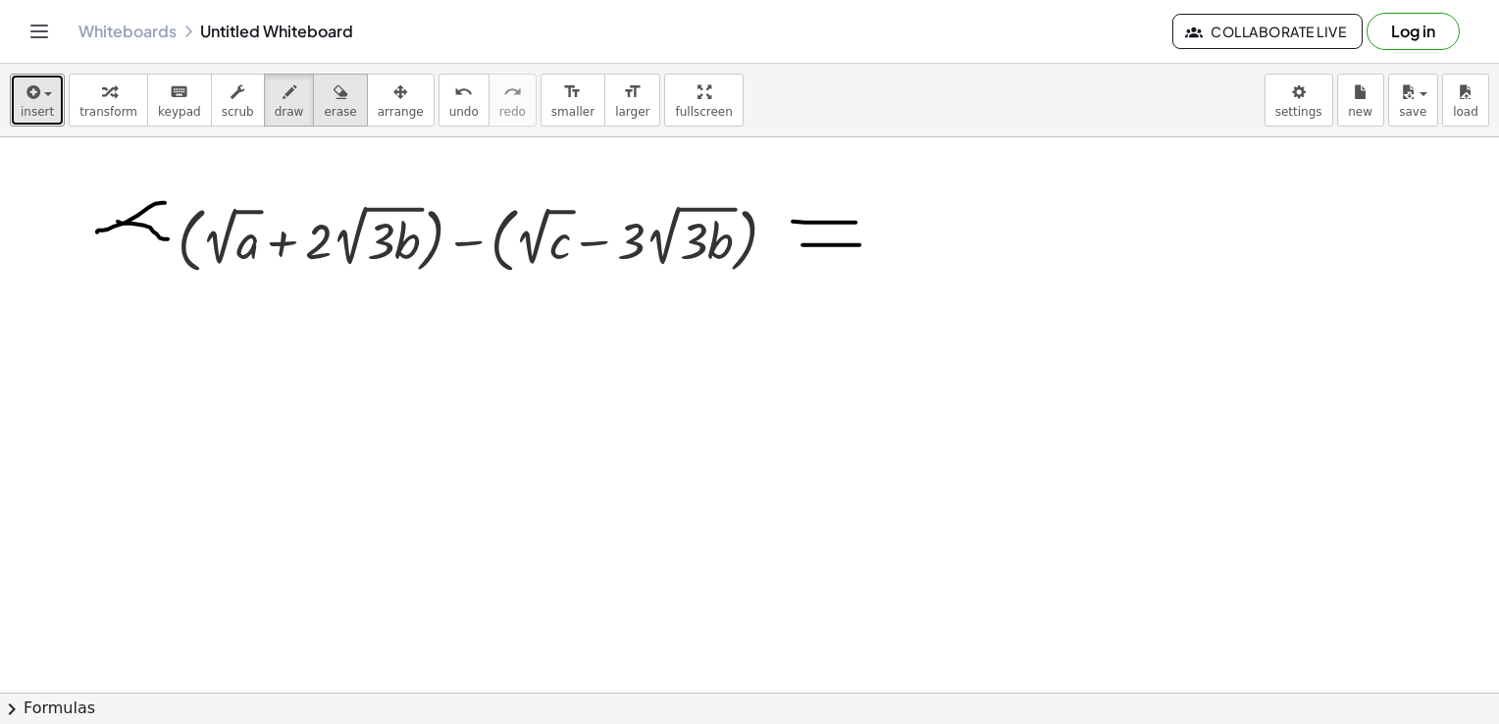
click at [313, 108] on button "erase" at bounding box center [340, 100] width 54 height 53
drag, startPoint x: 157, startPoint y: 194, endPoint x: 143, endPoint y: 237, distance: 45.3
click at [283, 90] on icon "button" at bounding box center [290, 92] width 14 height 24
drag, startPoint x: 294, startPoint y: 274, endPoint x: 294, endPoint y: 339, distance: 65.7
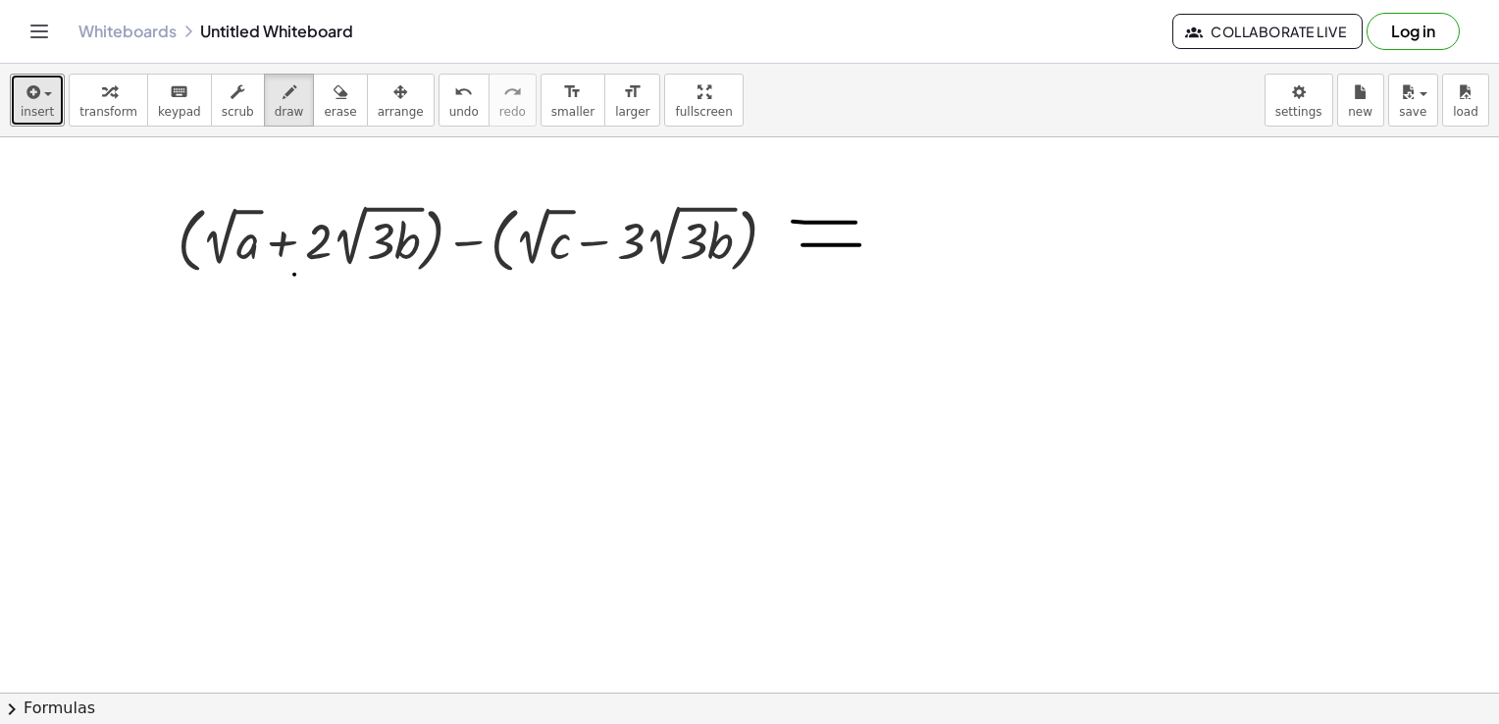
drag, startPoint x: 275, startPoint y: 336, endPoint x: 336, endPoint y: 326, distance: 61.8
click at [158, 106] on span "keypad" at bounding box center [179, 112] width 43 height 14
click at [18, 102] on button "insert" at bounding box center [37, 100] width 55 height 53
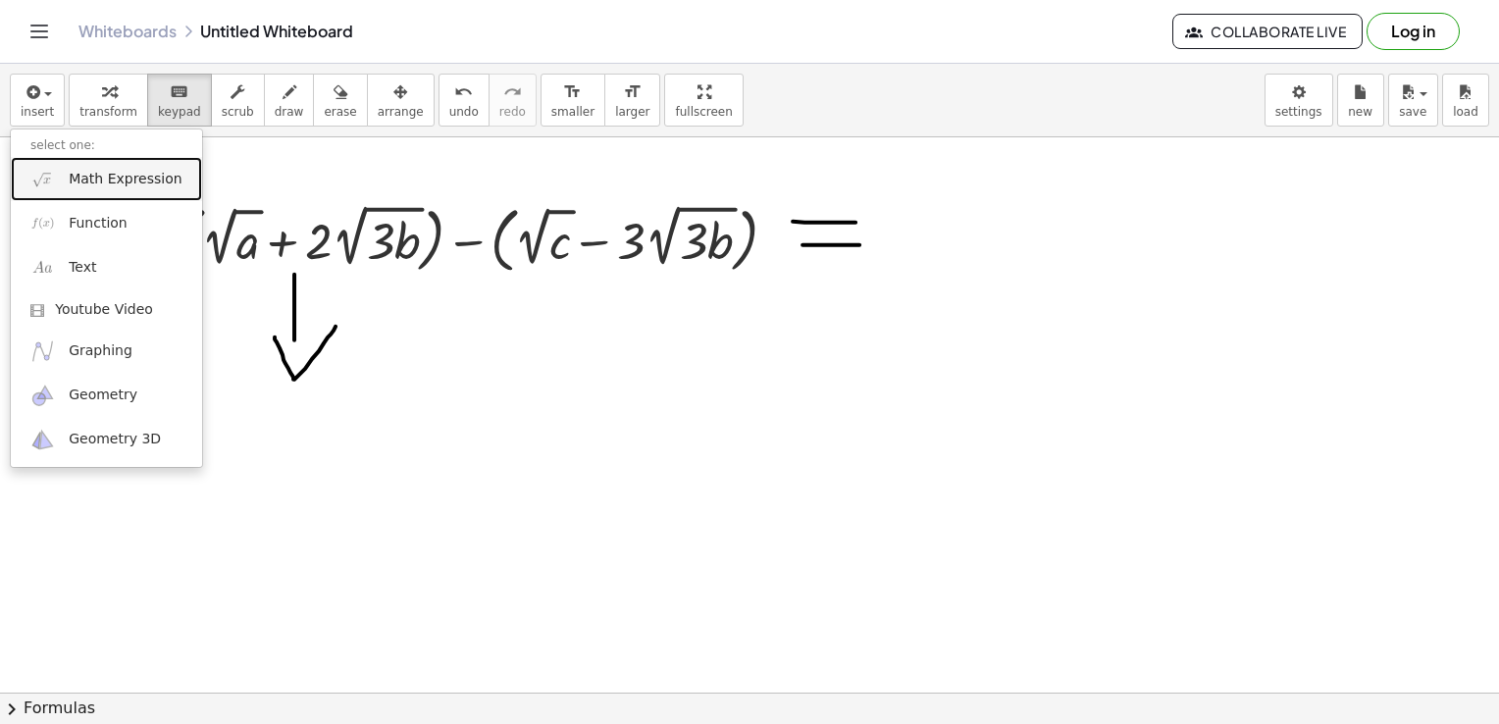
click at [61, 182] on link "Math Expression" at bounding box center [106, 179] width 191 height 44
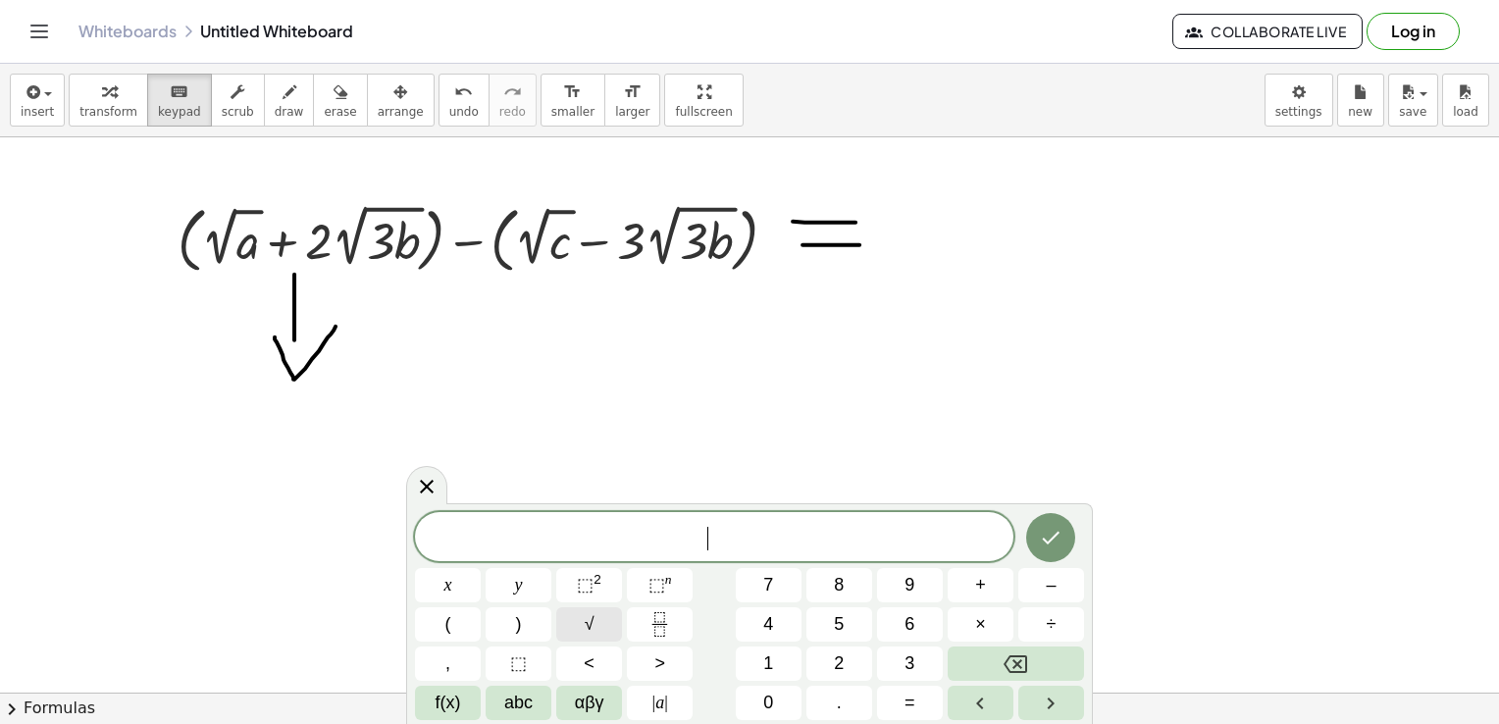
click at [604, 620] on button "√" at bounding box center [589, 624] width 66 height 34
click at [600, 632] on button "√" at bounding box center [589, 624] width 66 height 34
click at [1060, 531] on icon "Done" at bounding box center [1051, 537] width 24 height 24
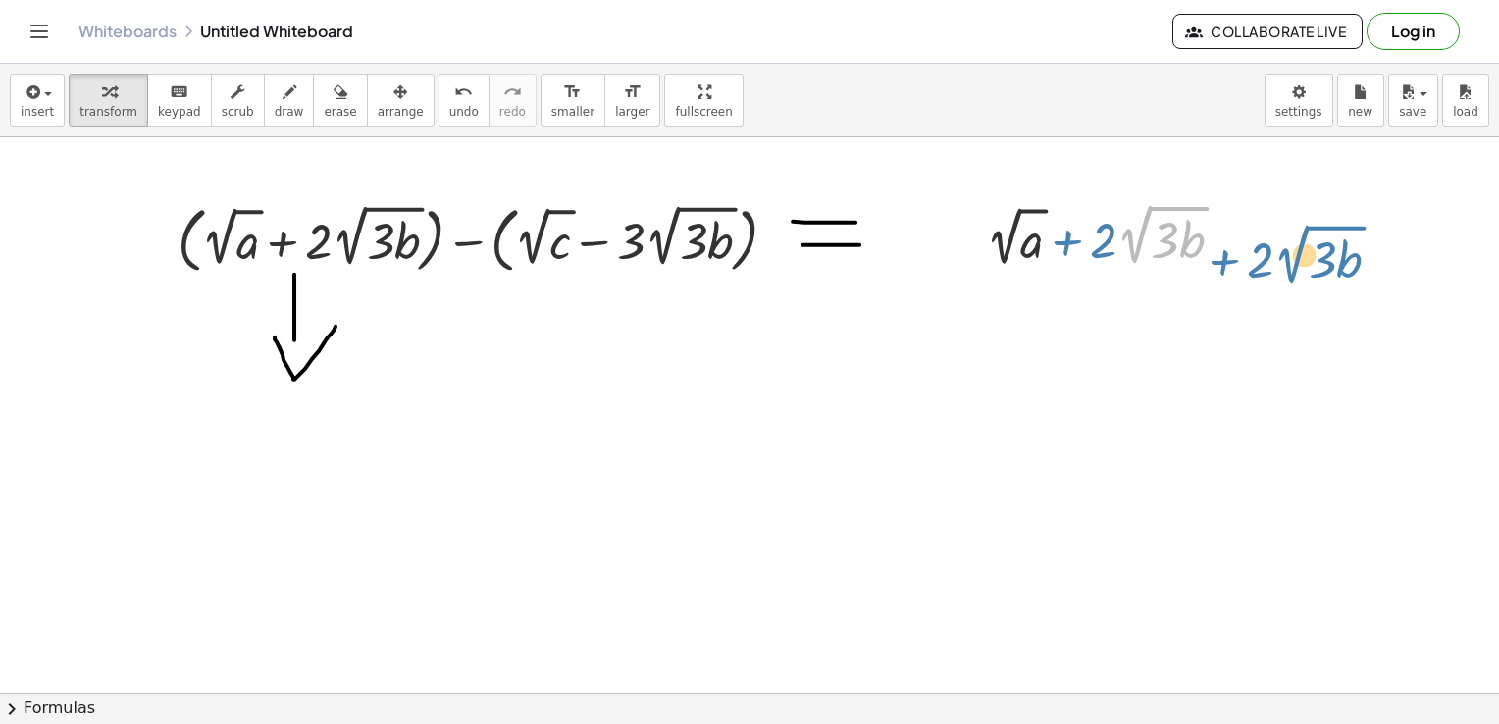
drag, startPoint x: 1118, startPoint y: 230, endPoint x: 1257, endPoint y: 245, distance: 139.2
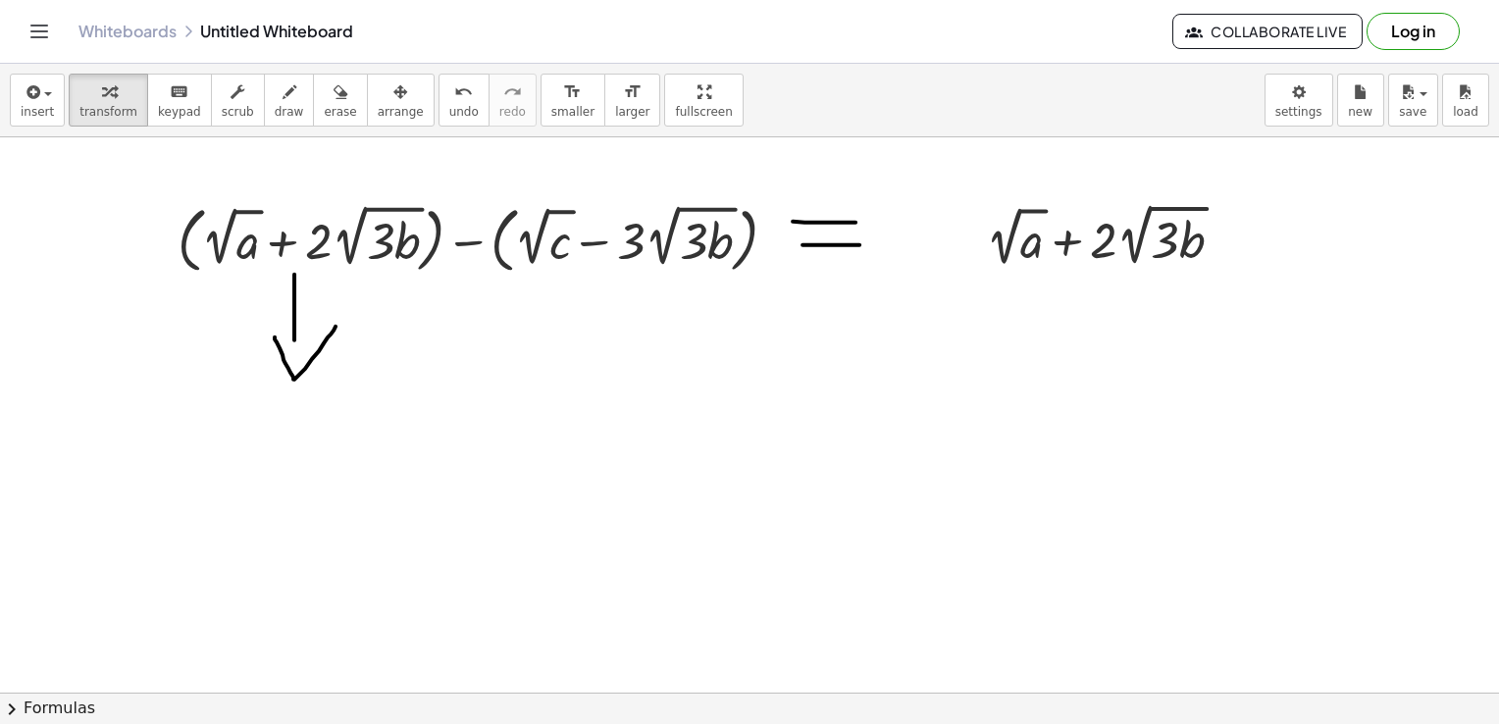
drag, startPoint x: 1092, startPoint y: 278, endPoint x: 969, endPoint y: 428, distance: 193.8
drag, startPoint x: 969, startPoint y: 428, endPoint x: 1226, endPoint y: 245, distance: 315.2
click at [1096, 236] on div "+ 2 √ a + · 2 · 2 √ ( · 3 · b )" at bounding box center [1096, 236] width 0 height 0
drag, startPoint x: 1225, startPoint y: 240, endPoint x: 1232, endPoint y: 248, distance: 10.4
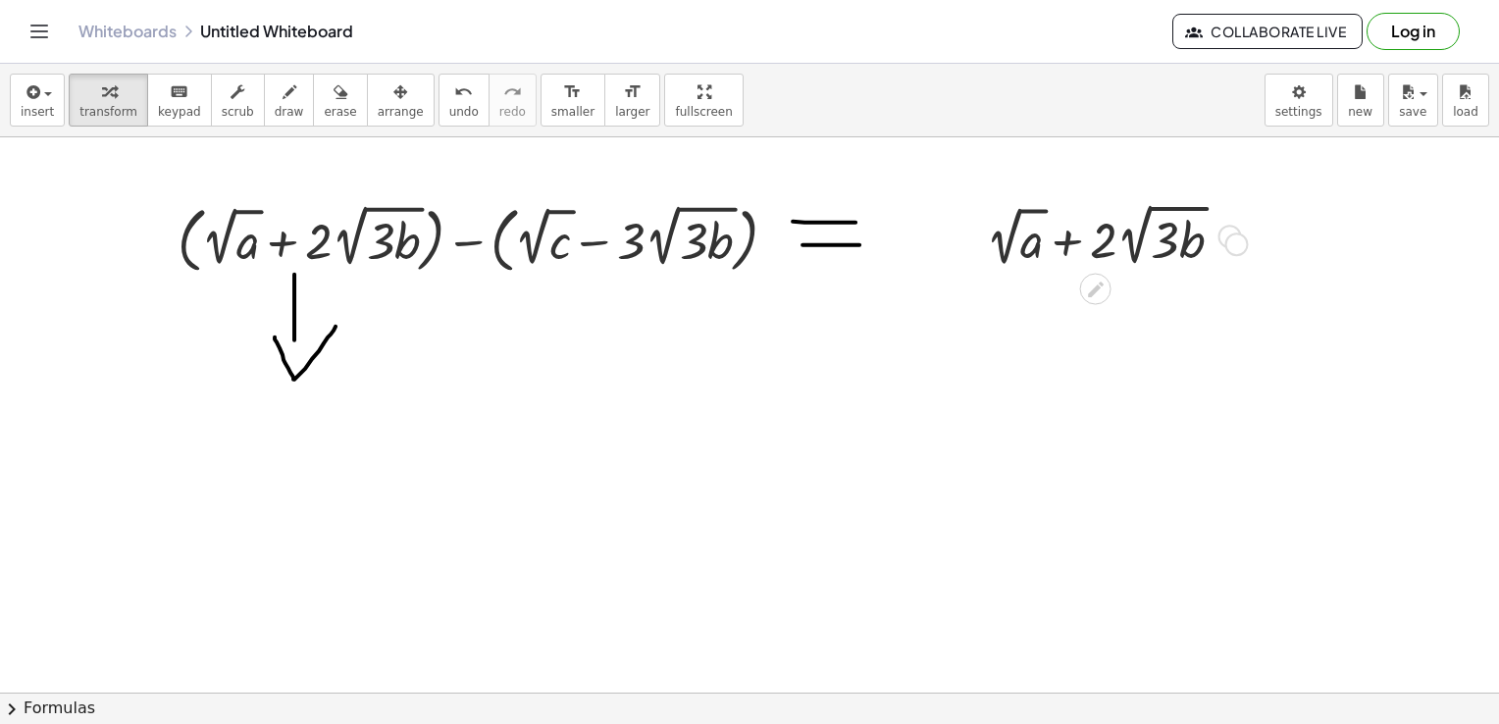
click at [1096, 236] on div "+ 2 √ a + · 2 · 2 √ ( · 3 · b )" at bounding box center [1096, 236] width 0 height 0
drag, startPoint x: 1062, startPoint y: 239, endPoint x: 1117, endPoint y: 250, distance: 56.0
click at [1117, 250] on div at bounding box center [1112, 235] width 273 height 74
drag, startPoint x: 952, startPoint y: 232, endPoint x: 1162, endPoint y: 226, distance: 211.0
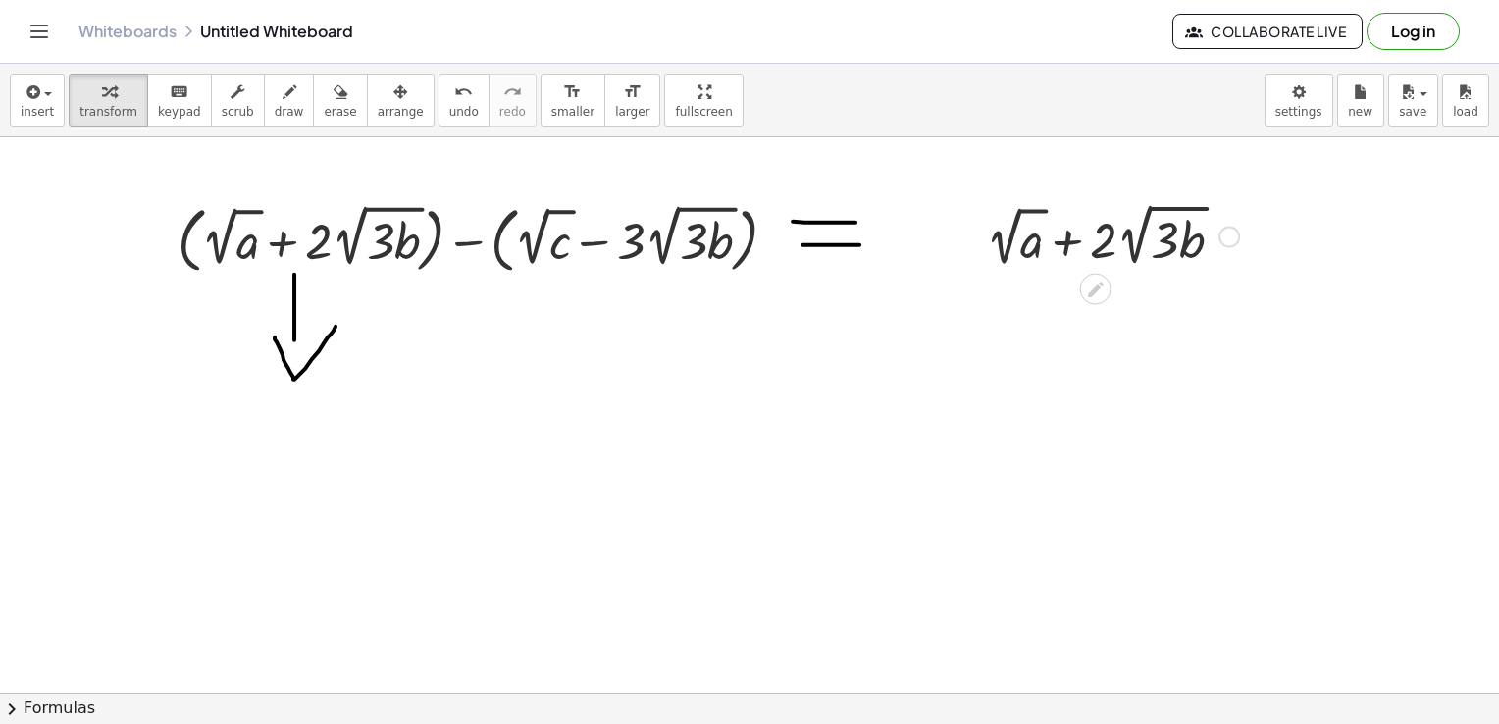
click at [1011, 244] on div at bounding box center [1112, 235] width 273 height 74
click at [1009, 230] on div at bounding box center [1112, 235] width 273 height 74
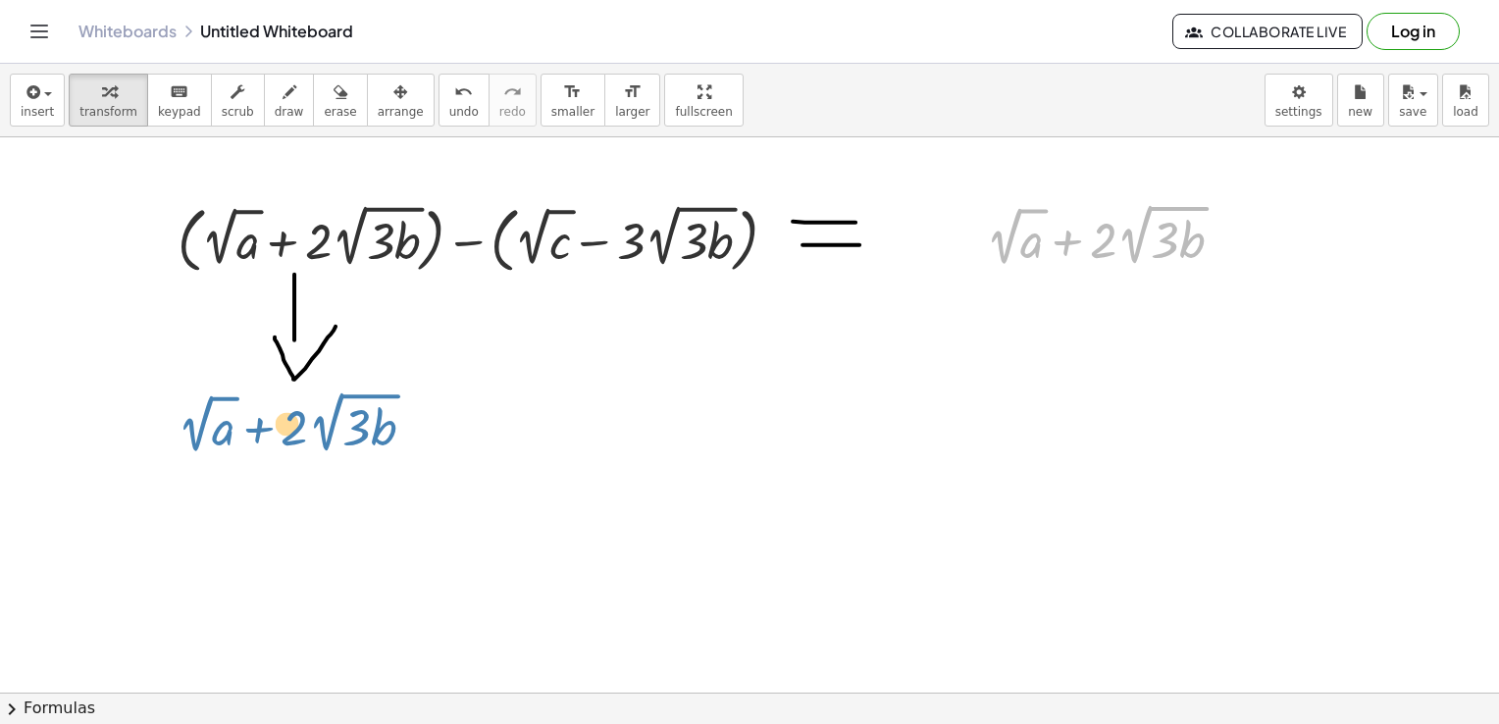
drag, startPoint x: 1009, startPoint y: 230, endPoint x: 200, endPoint y: 417, distance: 830.7
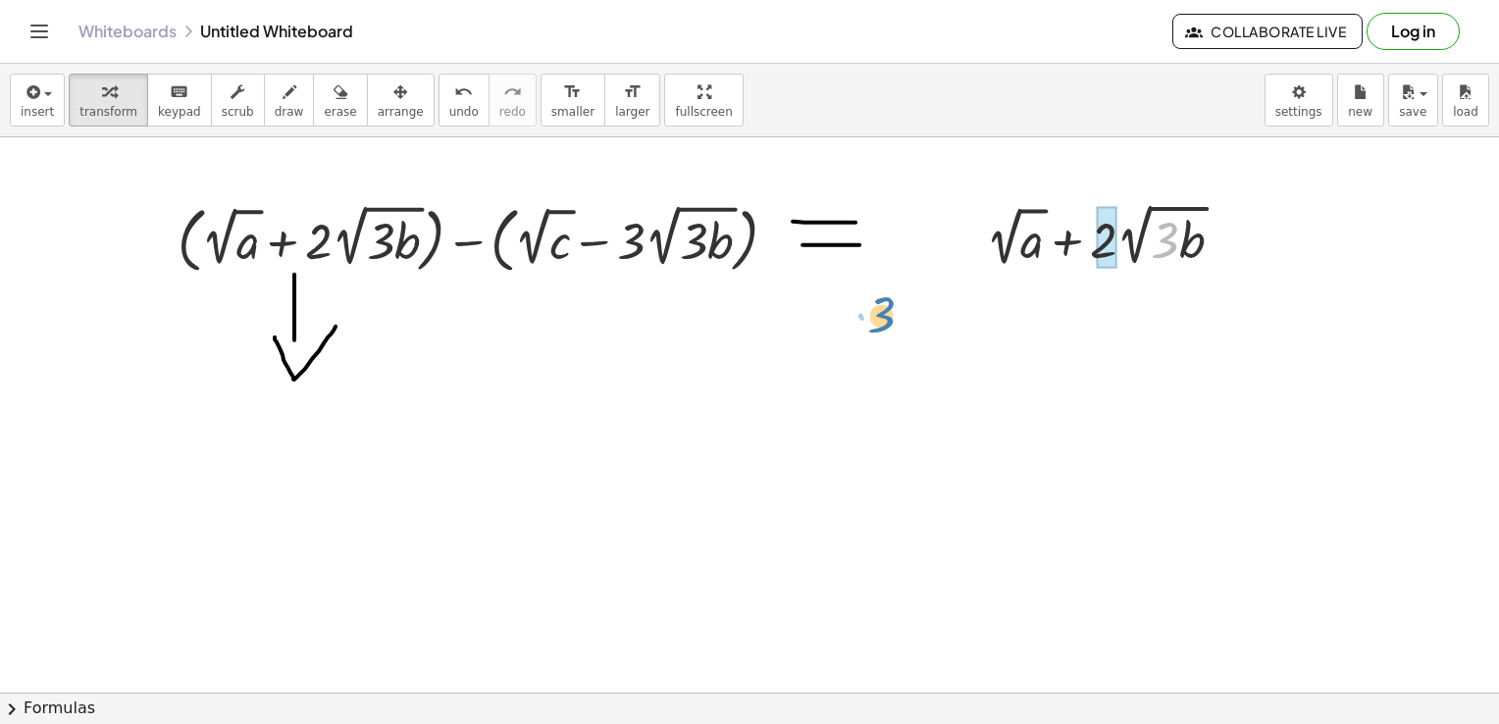
drag, startPoint x: 1156, startPoint y: 230, endPoint x: 1139, endPoint y: 231, distance: 16.7
click at [1044, 274] on div "· 3 + 2 √ a + · 2 · 2 √ ( · 3 · b )" at bounding box center [1104, 234] width 297 height 83
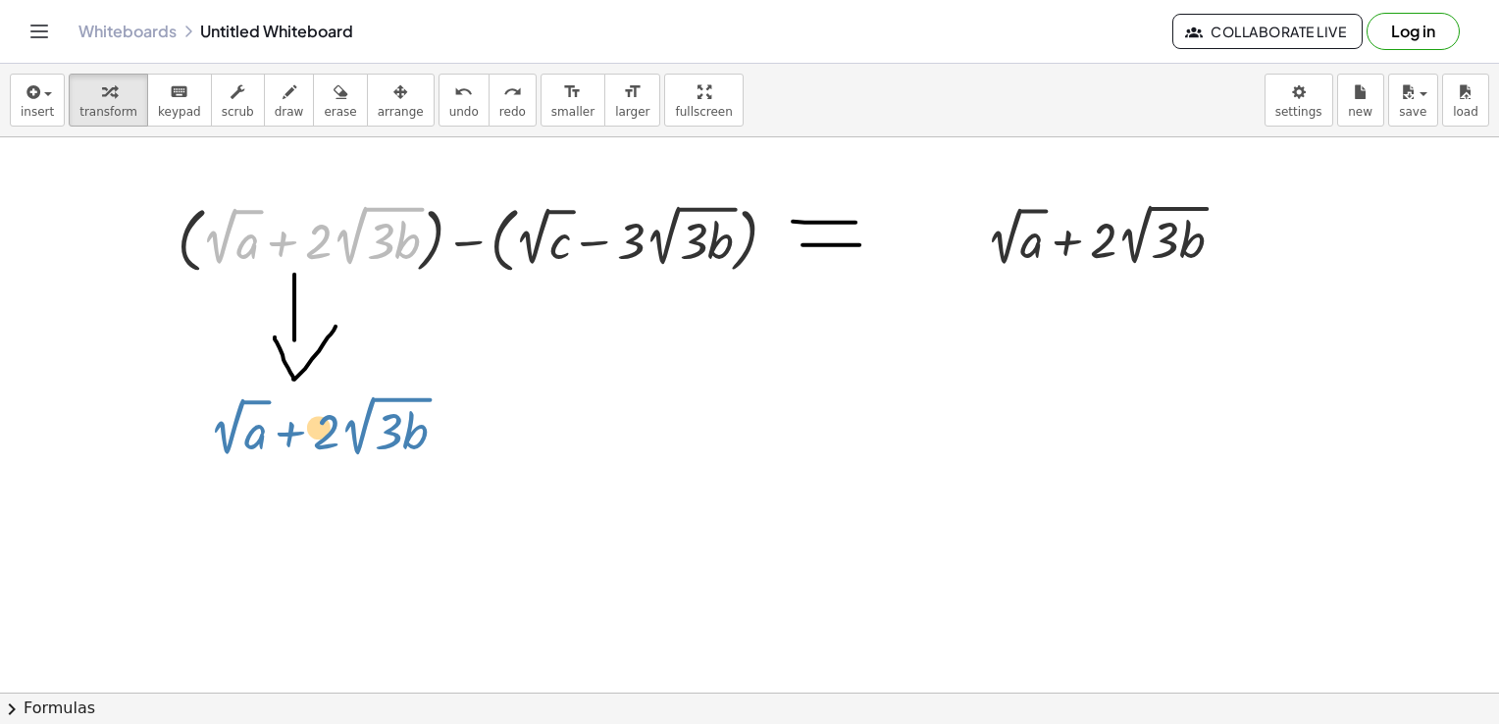
drag, startPoint x: 276, startPoint y: 230, endPoint x: 282, endPoint y: 420, distance: 190.4
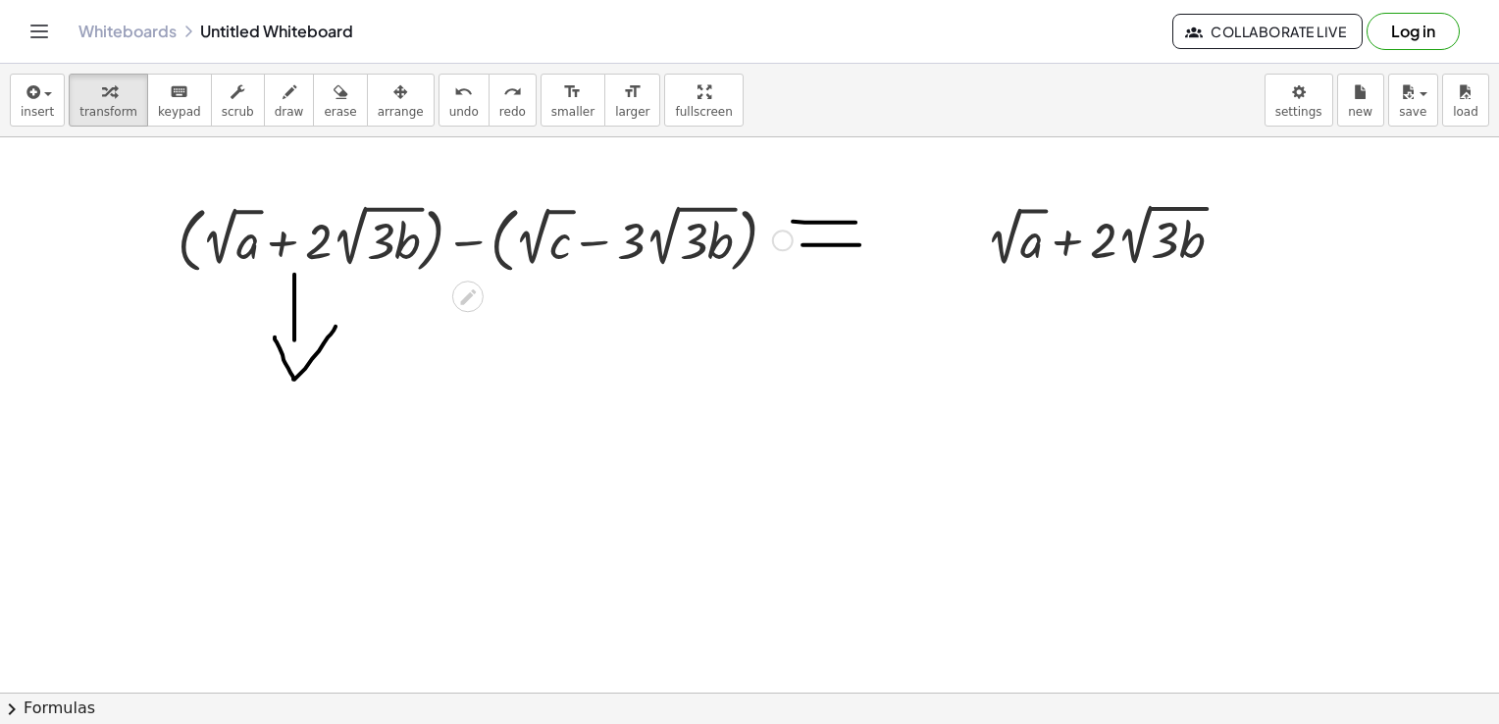
click at [353, 223] on div at bounding box center [485, 238] width 635 height 81
click at [234, 228] on div at bounding box center [485, 238] width 635 height 81
click at [1020, 255] on div at bounding box center [1112, 235] width 273 height 74
click at [1092, 291] on icon at bounding box center [1096, 290] width 16 height 16
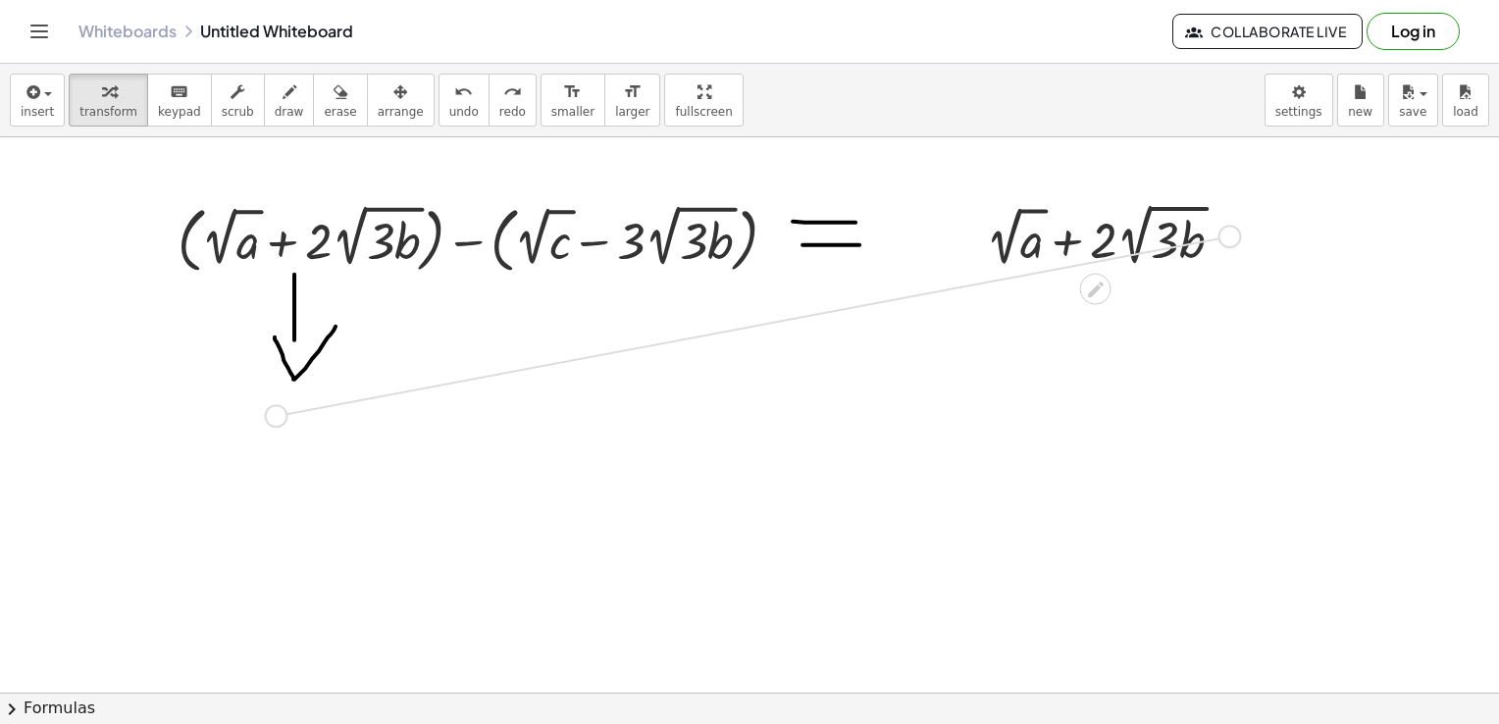
drag, startPoint x: 1235, startPoint y: 238, endPoint x: 282, endPoint y: 418, distance: 970.3
drag, startPoint x: 274, startPoint y: 415, endPoint x: 385, endPoint y: 413, distance: 110.9
drag, startPoint x: 1230, startPoint y: 233, endPoint x: 289, endPoint y: 414, distance: 957.9
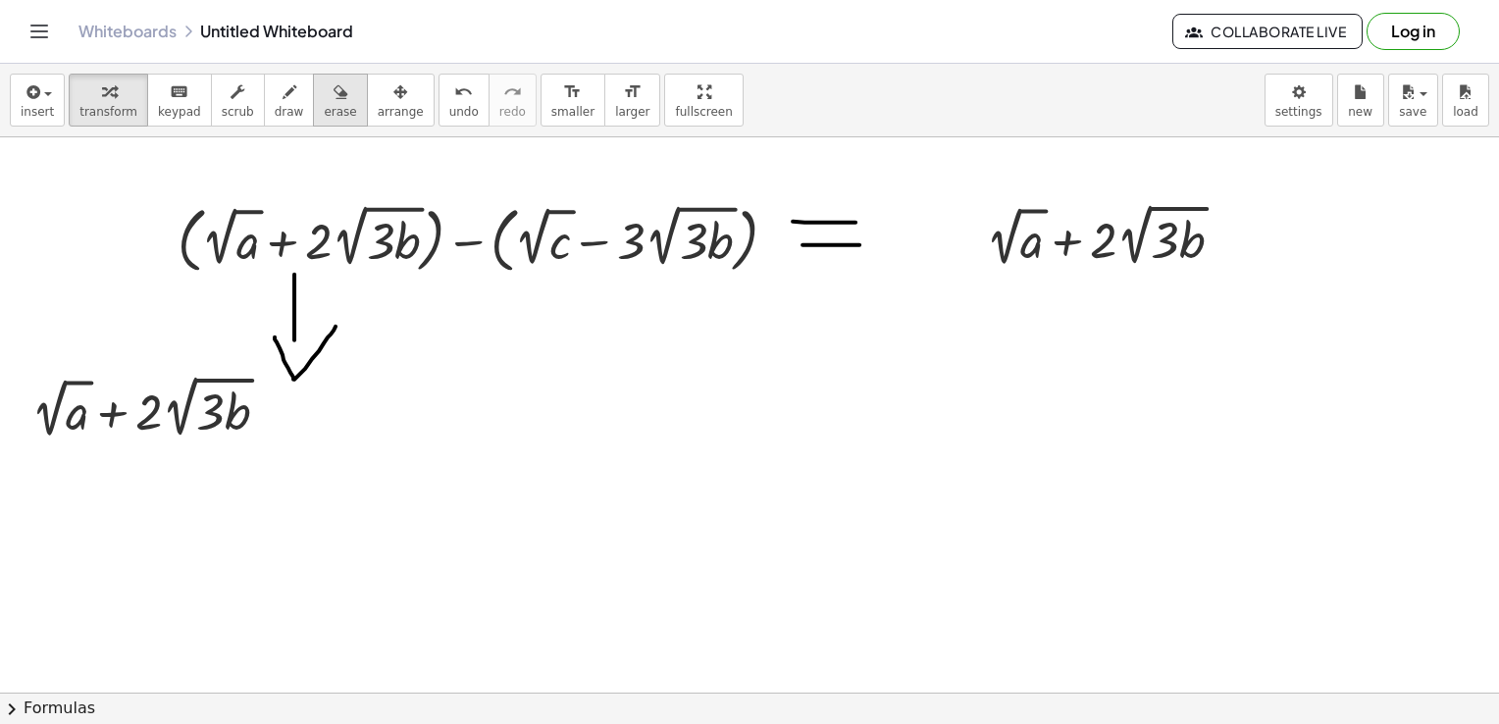
click at [324, 100] on div "button" at bounding box center [340, 91] width 32 height 24
drag, startPoint x: 284, startPoint y: 289, endPoint x: 310, endPoint y: 306, distance: 30.5
drag, startPoint x: 255, startPoint y: 320, endPoint x: 284, endPoint y: 323, distance: 29.6
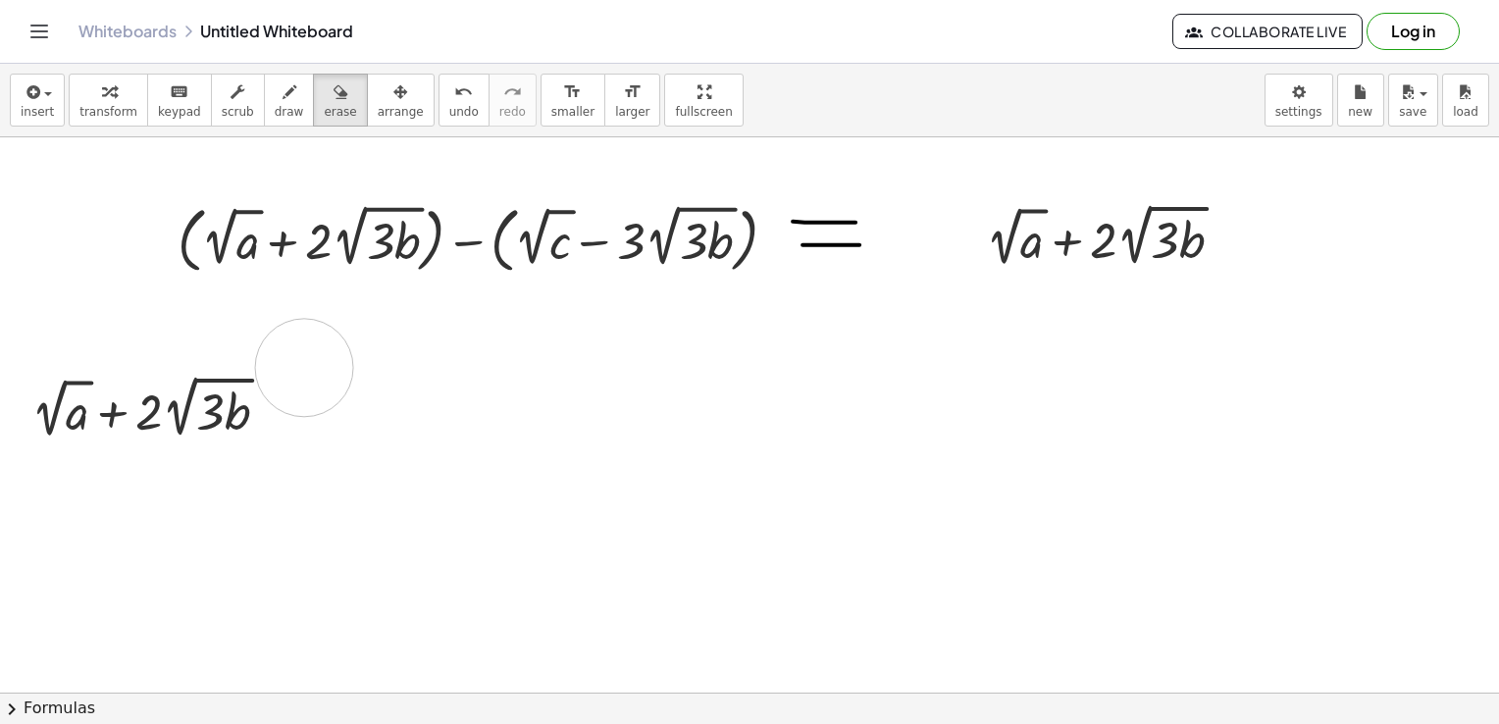
click at [275, 101] on div "button" at bounding box center [289, 91] width 29 height 24
drag, startPoint x: 277, startPoint y: 288, endPoint x: 208, endPoint y: 308, distance: 71.4
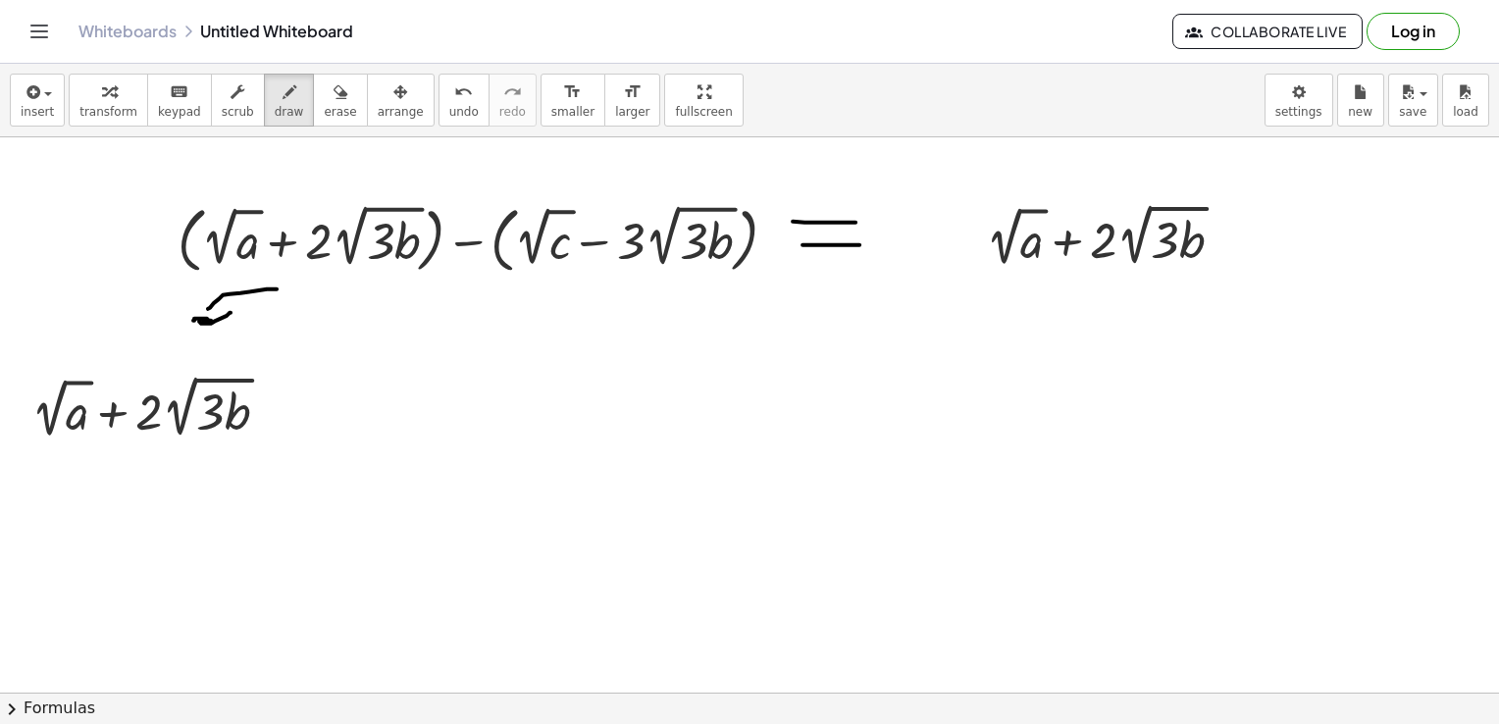
drag, startPoint x: 211, startPoint y: 323, endPoint x: 231, endPoint y: 312, distance: 22.4
drag, startPoint x: 203, startPoint y: 316, endPoint x: 180, endPoint y: 304, distance: 26.3
drag, startPoint x: 469, startPoint y: 164, endPoint x: 466, endPoint y: 198, distance: 34.5
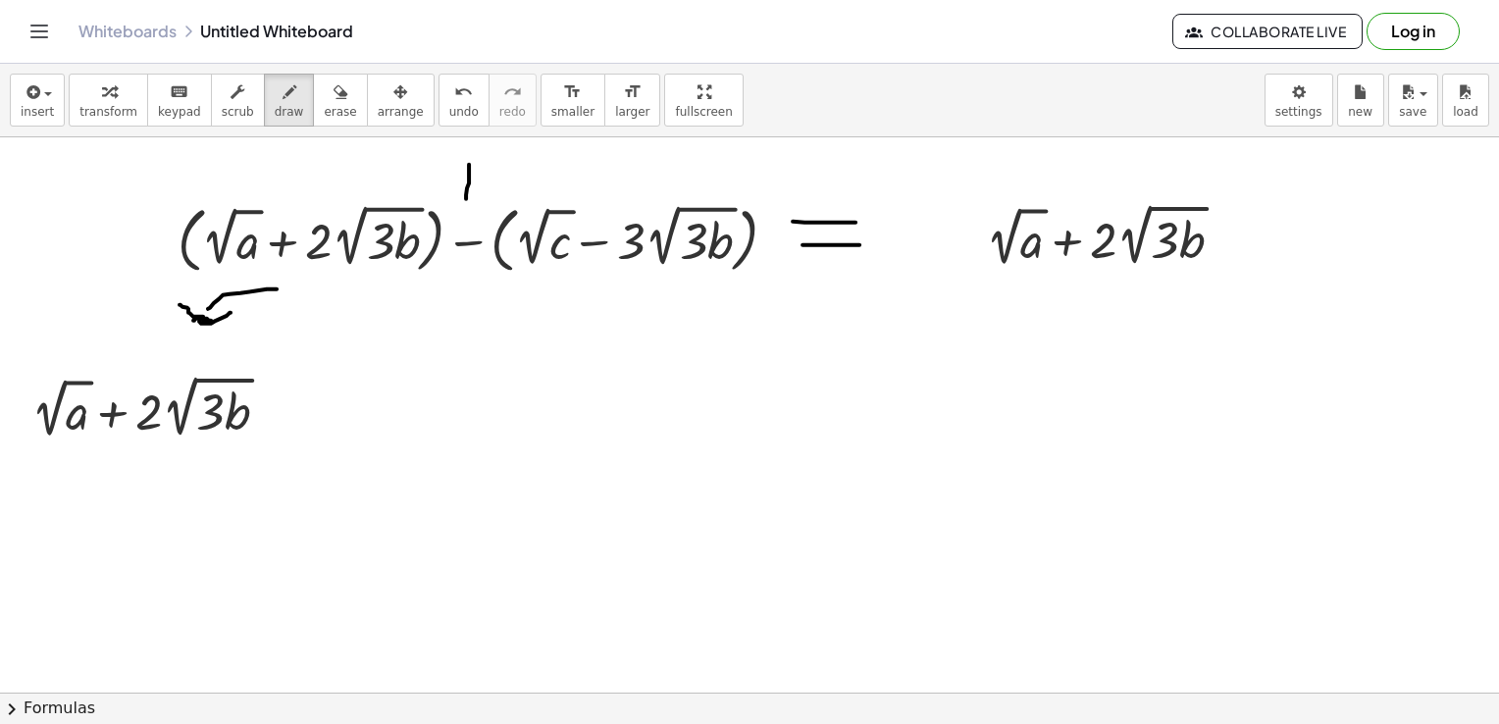
drag, startPoint x: 443, startPoint y: 194, endPoint x: 509, endPoint y: 197, distance: 65.8
drag, startPoint x: 483, startPoint y: 282, endPoint x: 781, endPoint y: 280, distance: 298.2
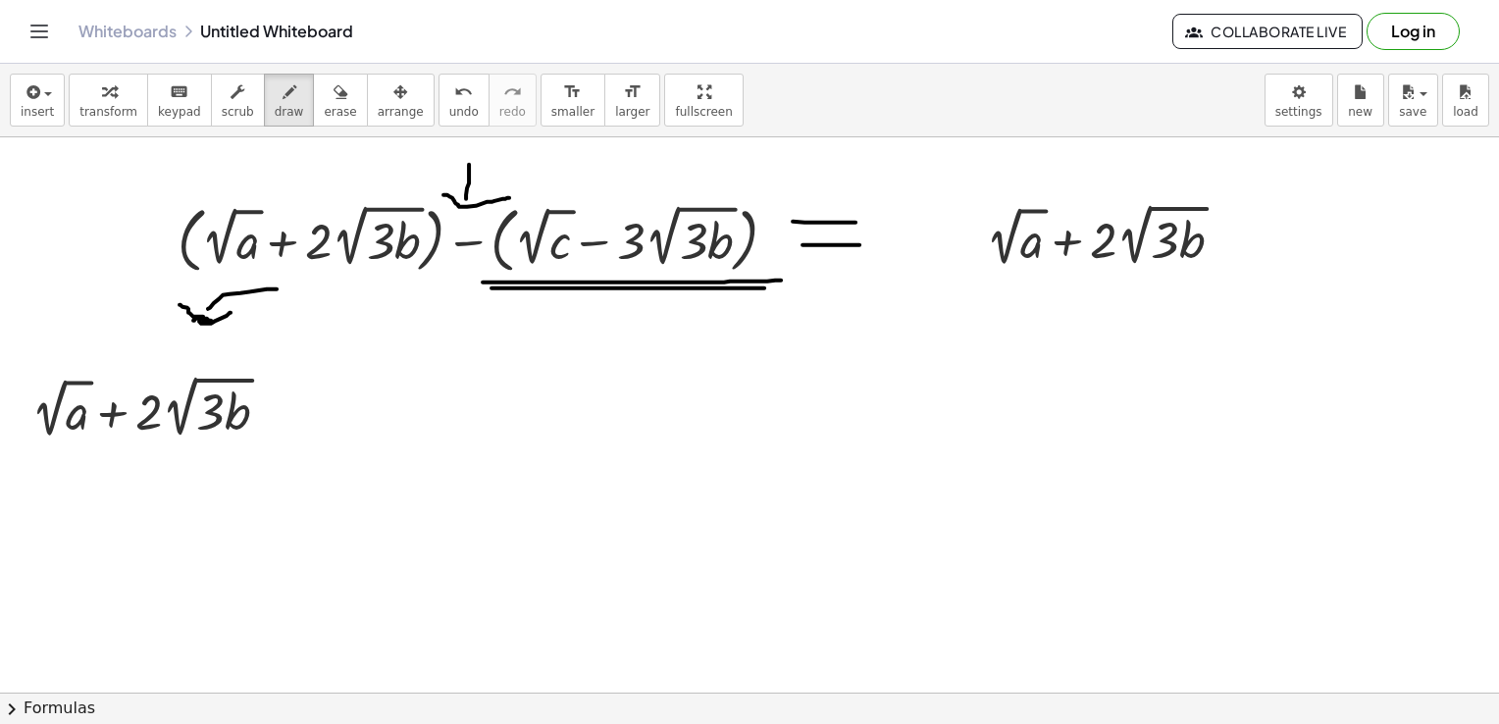
drag, startPoint x: 491, startPoint y: 287, endPoint x: 778, endPoint y: 287, distance: 286.5
drag, startPoint x: 470, startPoint y: 237, endPoint x: 535, endPoint y: 206, distance: 72.0
drag, startPoint x: 474, startPoint y: 229, endPoint x: 674, endPoint y: 199, distance: 202.3
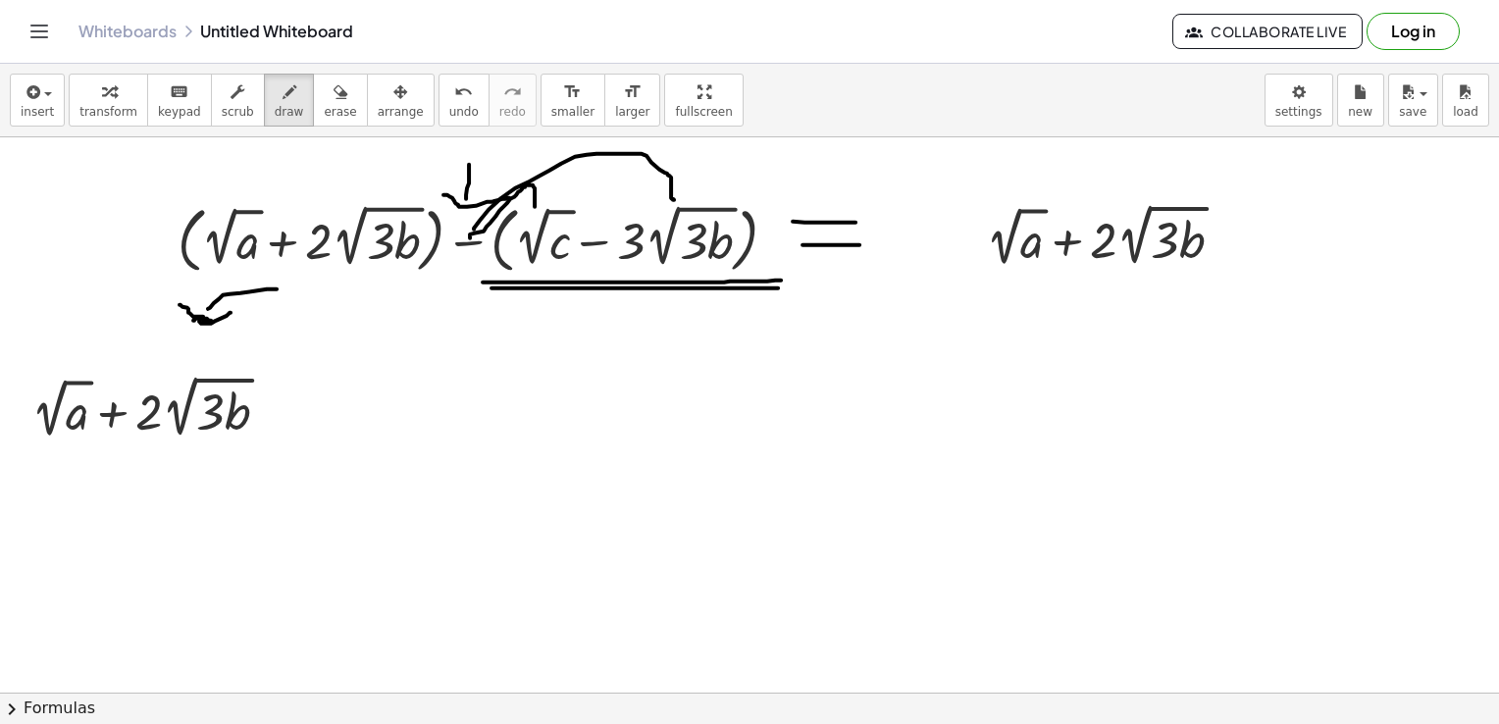
drag, startPoint x: 659, startPoint y: 202, endPoint x: 691, endPoint y: 200, distance: 31.5
drag, startPoint x: 476, startPoint y: 244, endPoint x: 469, endPoint y: 255, distance: 12.8
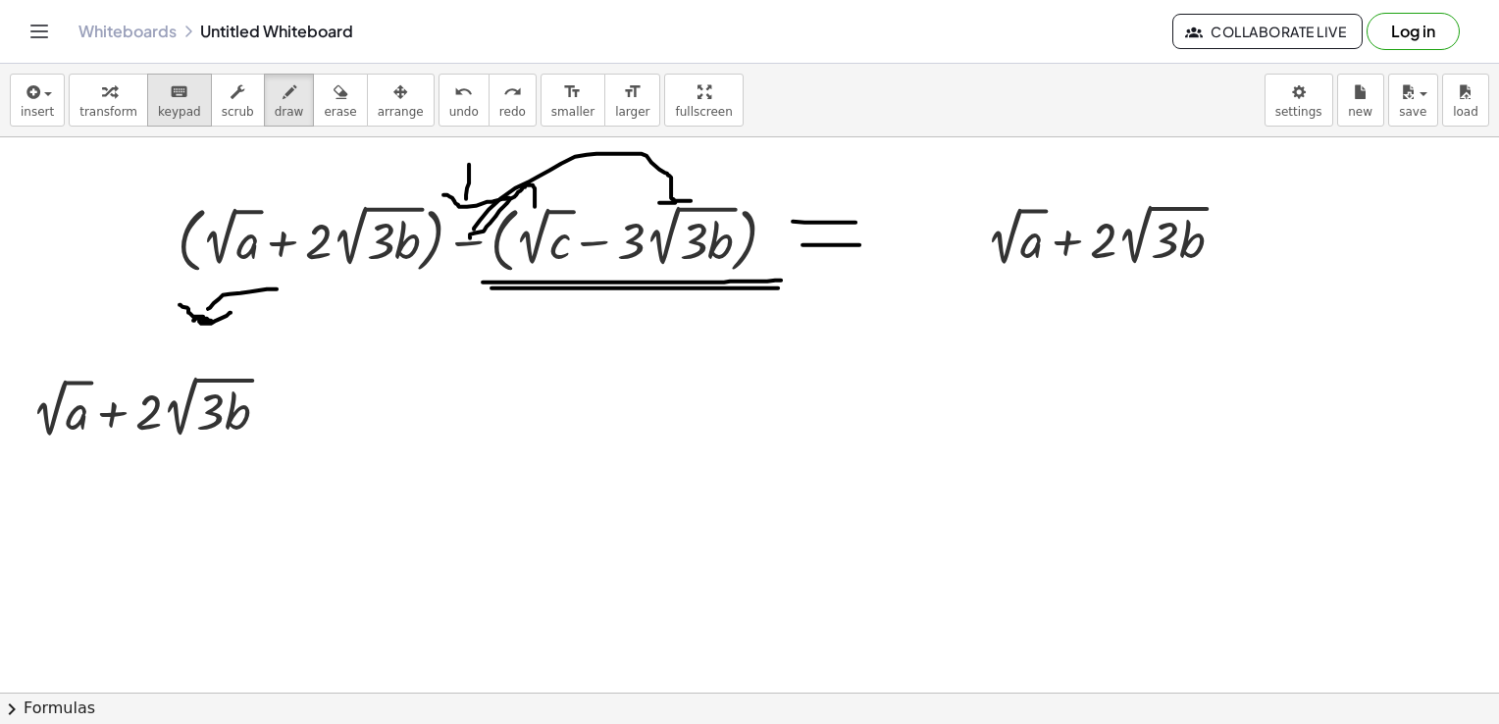
click at [158, 105] on span "keypad" at bounding box center [179, 112] width 43 height 14
drag, startPoint x: 468, startPoint y: 245, endPoint x: 381, endPoint y: 274, distance: 91.8
click at [378, 279] on div "+ ( + 2 √ a + · 2 · 2 √ ( · 3 · b ) ) − ( + 2 √ c − · 3 · 2 √ ( · 3 · b ) )" at bounding box center [477, 238] width 659 height 91
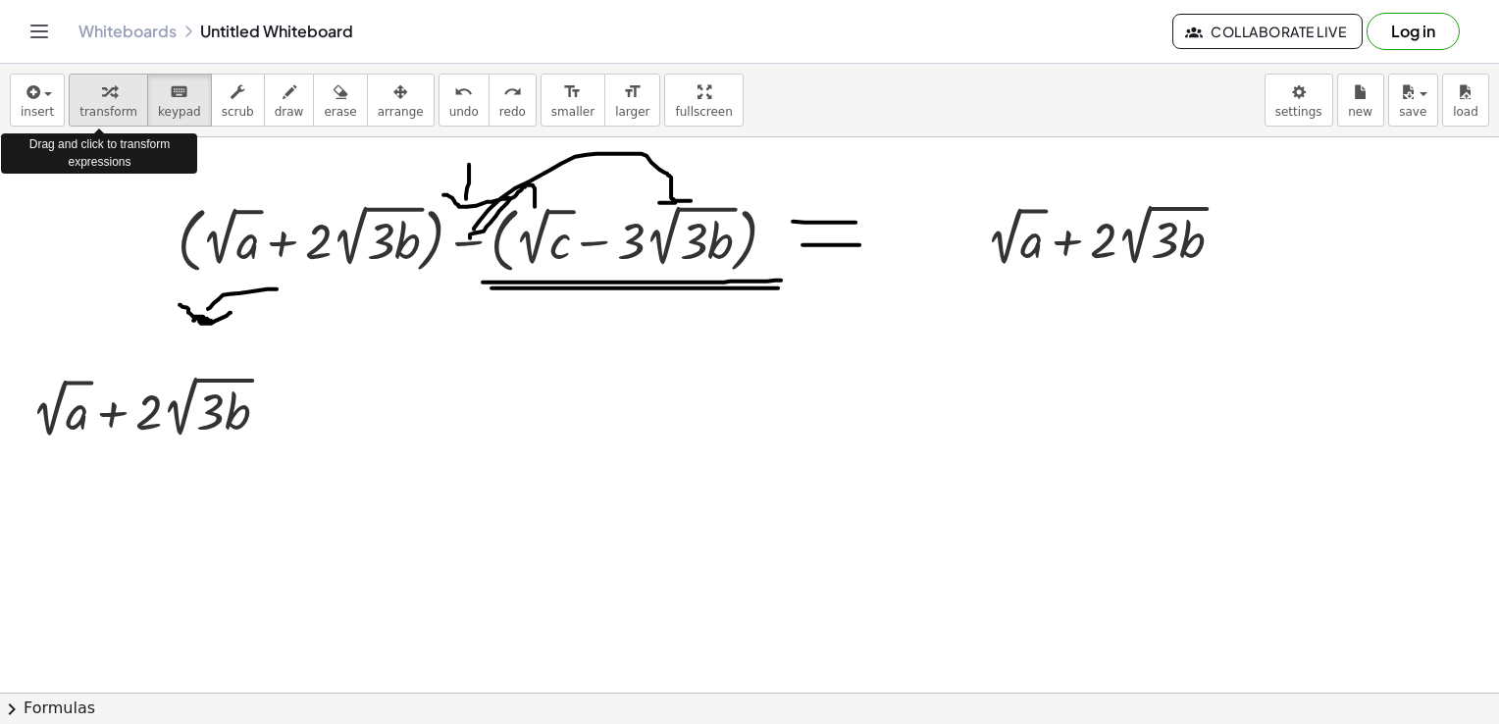
click at [105, 96] on icon "button" at bounding box center [109, 92] width 14 height 24
click at [168, 105] on span "keypad" at bounding box center [179, 112] width 43 height 14
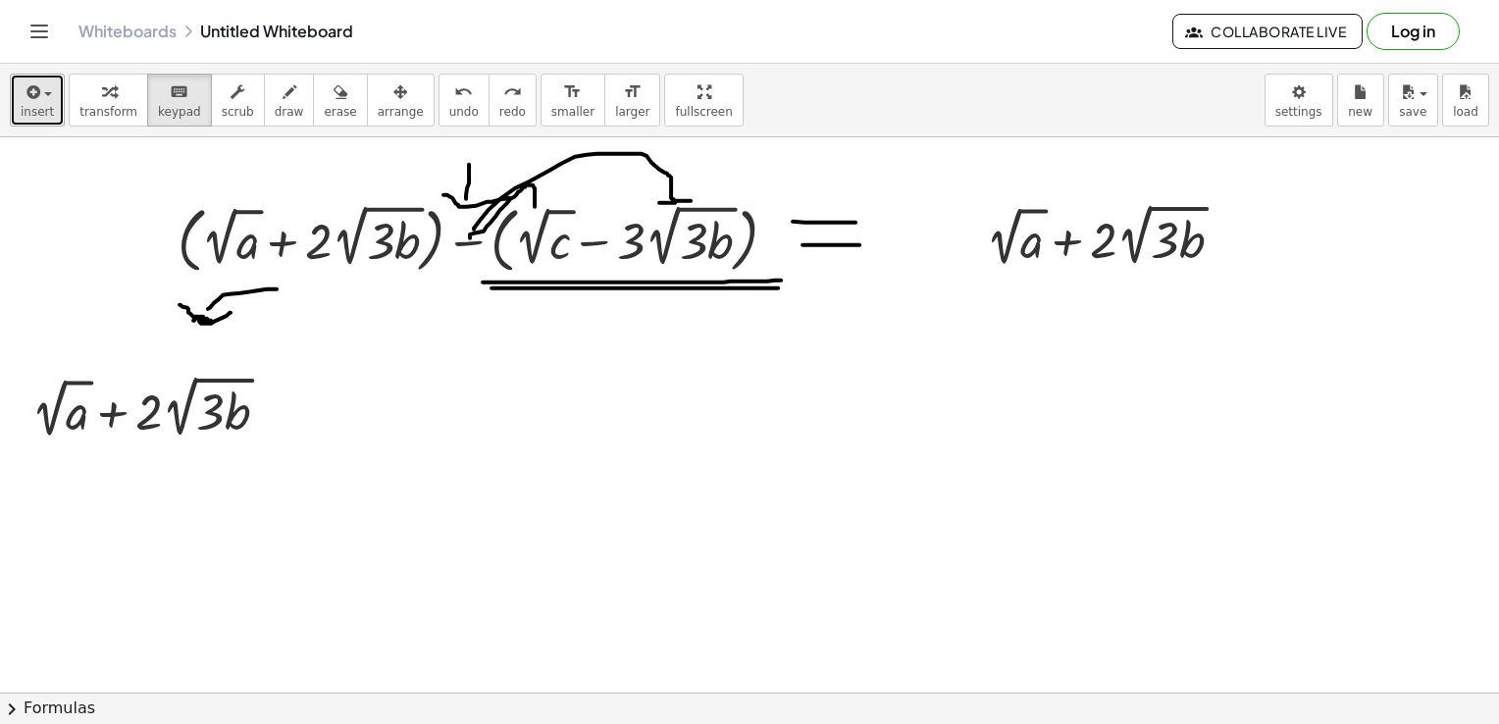
click at [41, 107] on span "insert" at bounding box center [37, 112] width 33 height 14
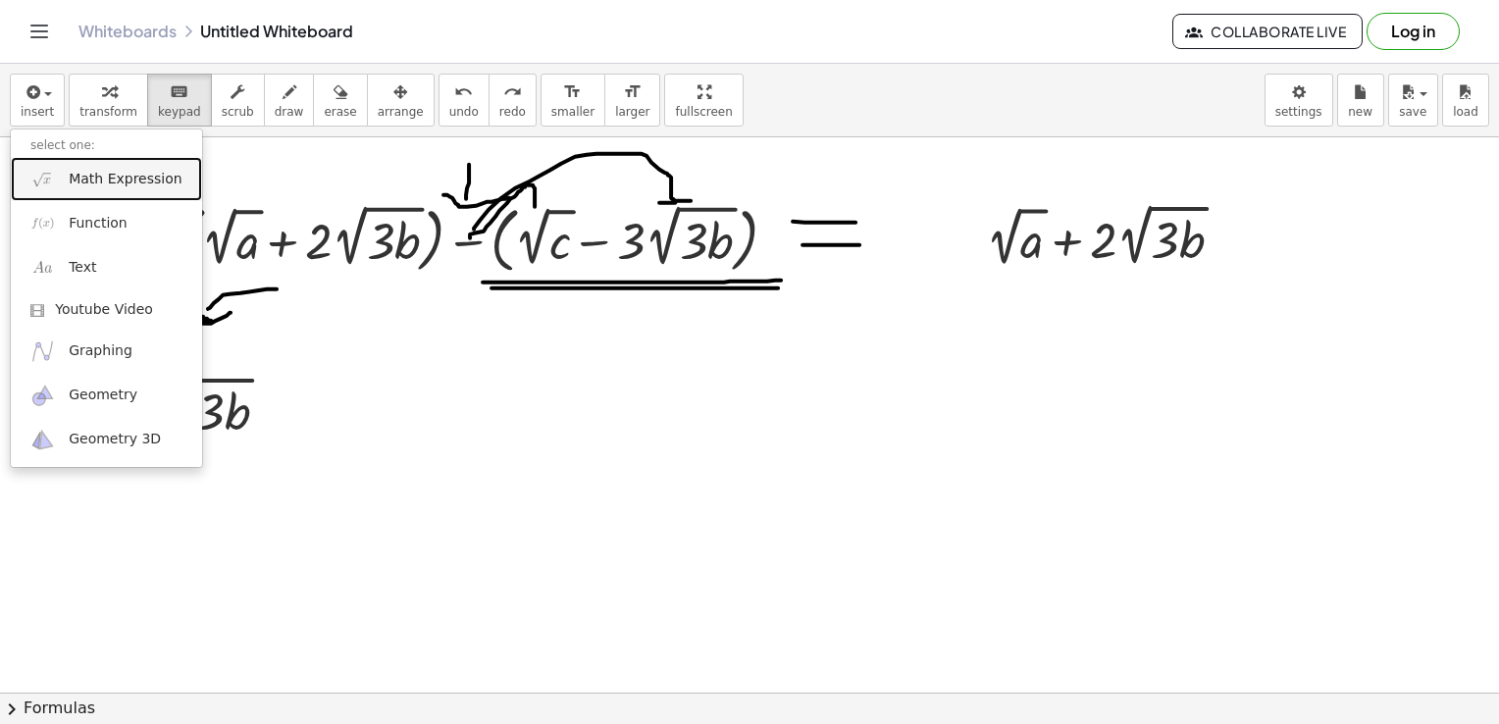
drag, startPoint x: 66, startPoint y: 170, endPoint x: 92, endPoint y: 187, distance: 31.8
click at [66, 170] on link "Math Expression" at bounding box center [106, 179] width 191 height 44
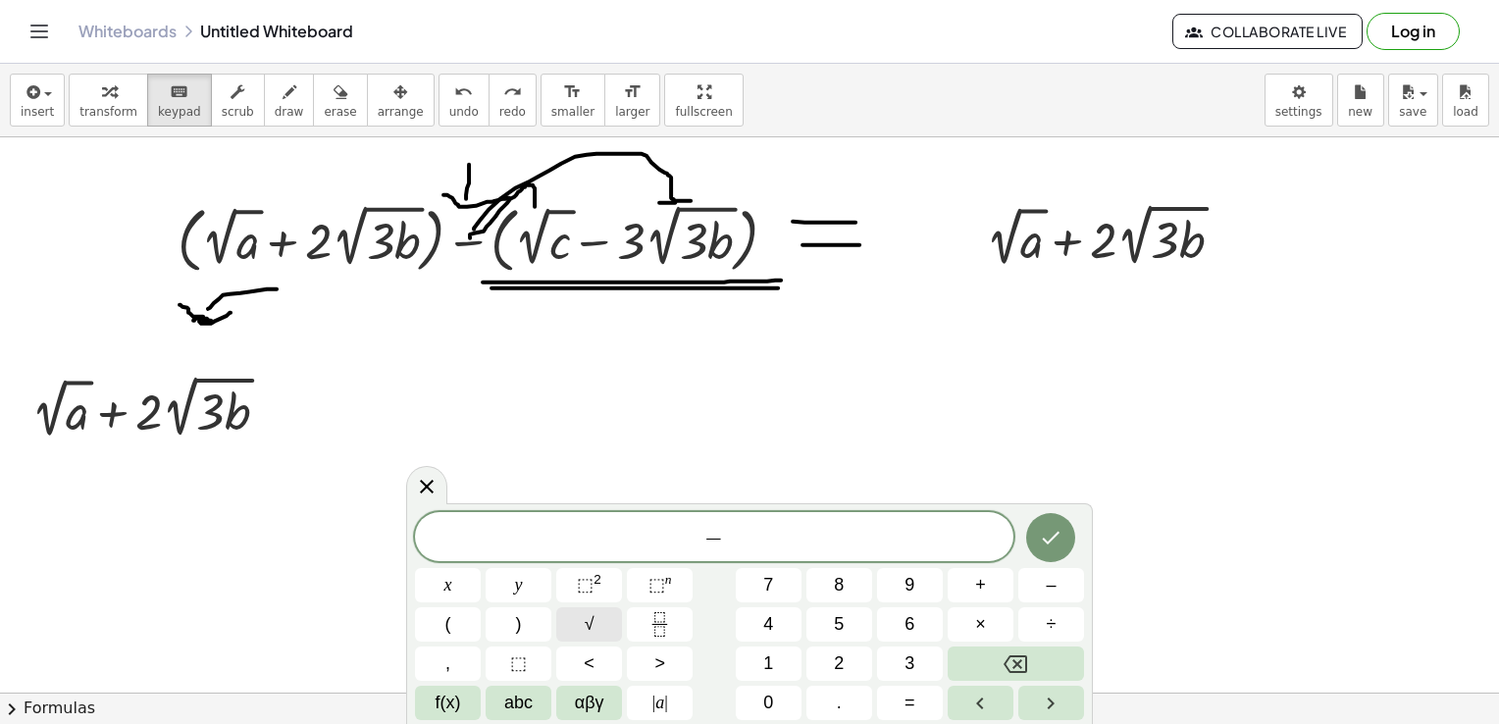
click at [604, 620] on button "√" at bounding box center [589, 624] width 66 height 34
click at [588, 611] on span "√" at bounding box center [590, 624] width 10 height 26
click at [1056, 536] on icon "Done" at bounding box center [1051, 537] width 24 height 24
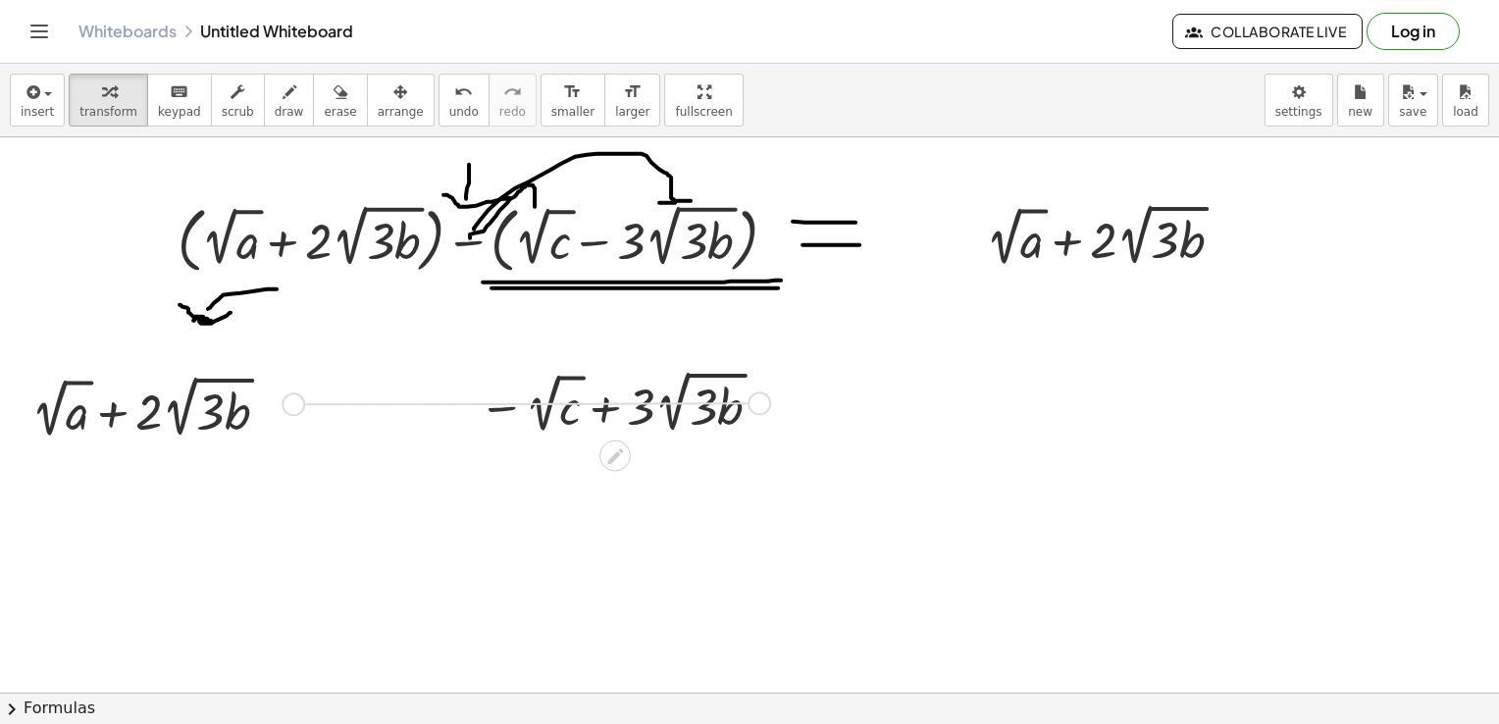
drag, startPoint x: 765, startPoint y: 399, endPoint x: 296, endPoint y: 400, distance: 468.9
drag, startPoint x: 759, startPoint y: 407, endPoint x: 293, endPoint y: 421, distance: 466.2
drag, startPoint x: 558, startPoint y: 419, endPoint x: 352, endPoint y: 424, distance: 206.1
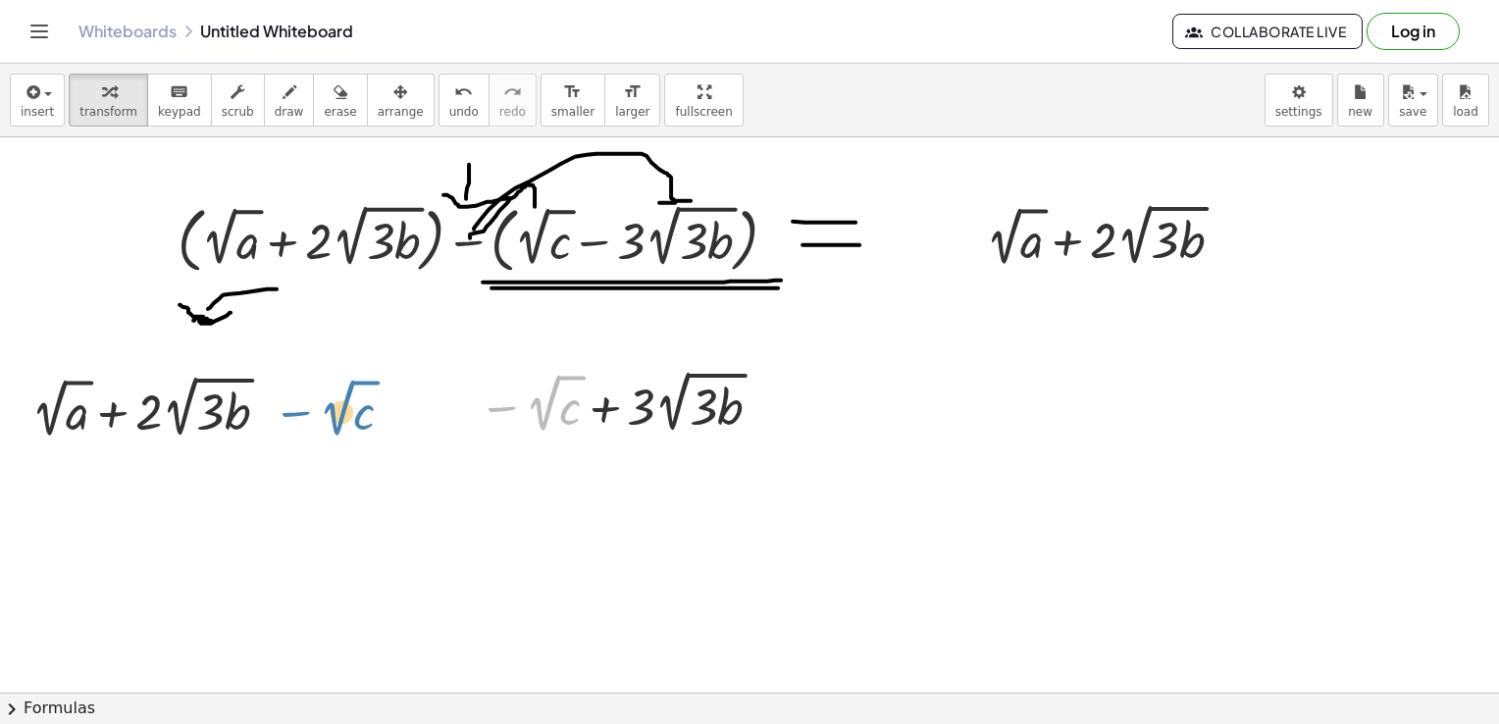
drag, startPoint x: 210, startPoint y: 410, endPoint x: 451, endPoint y: 410, distance: 241.3
drag, startPoint x: 243, startPoint y: 412, endPoint x: 206, endPoint y: 425, distance: 39.4
click at [243, 412] on div at bounding box center [158, 407] width 273 height 74
click at [206, 425] on div at bounding box center [158, 407] width 273 height 74
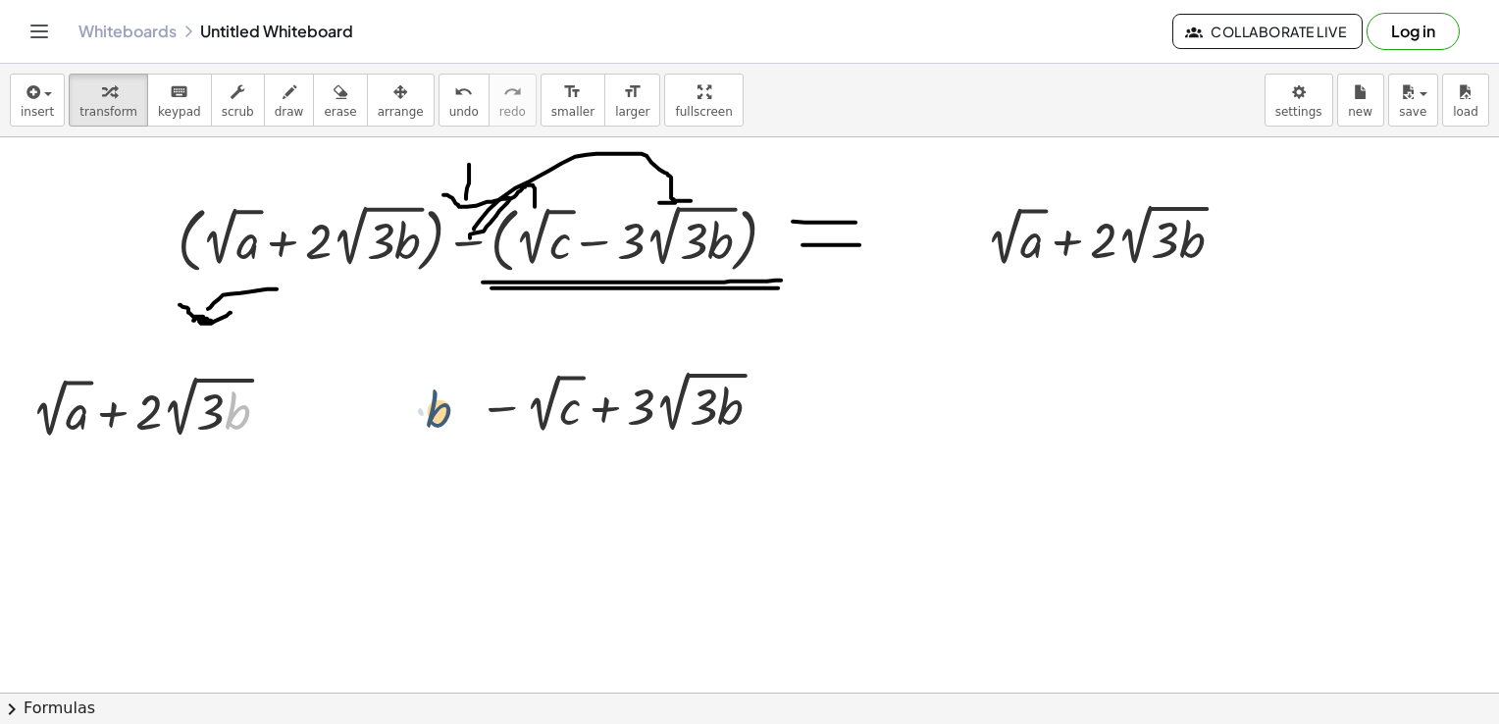
drag, startPoint x: 232, startPoint y: 422, endPoint x: 447, endPoint y: 420, distance: 214.9
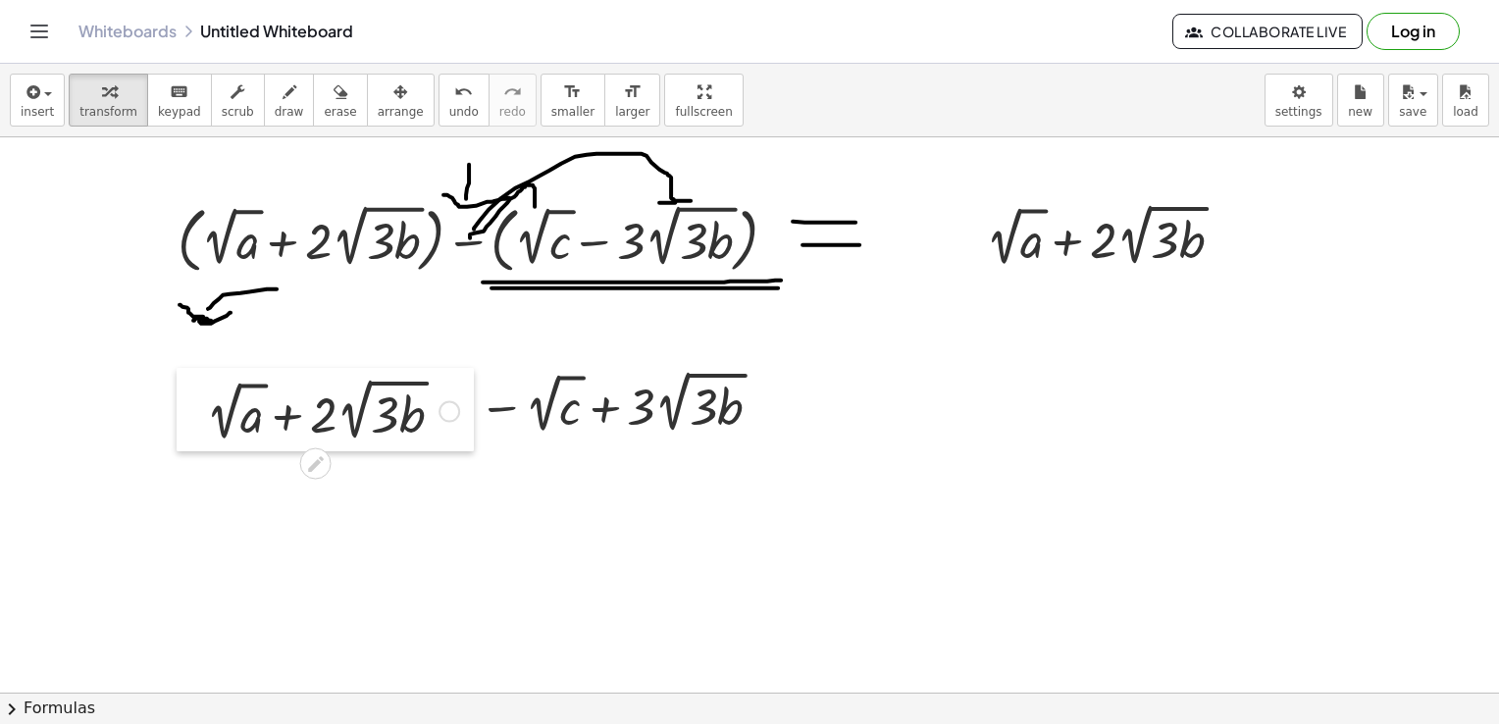
drag, startPoint x: 24, startPoint y: 387, endPoint x: 198, endPoint y: 390, distance: 174.6
click at [198, 390] on div at bounding box center [191, 409] width 29 height 83
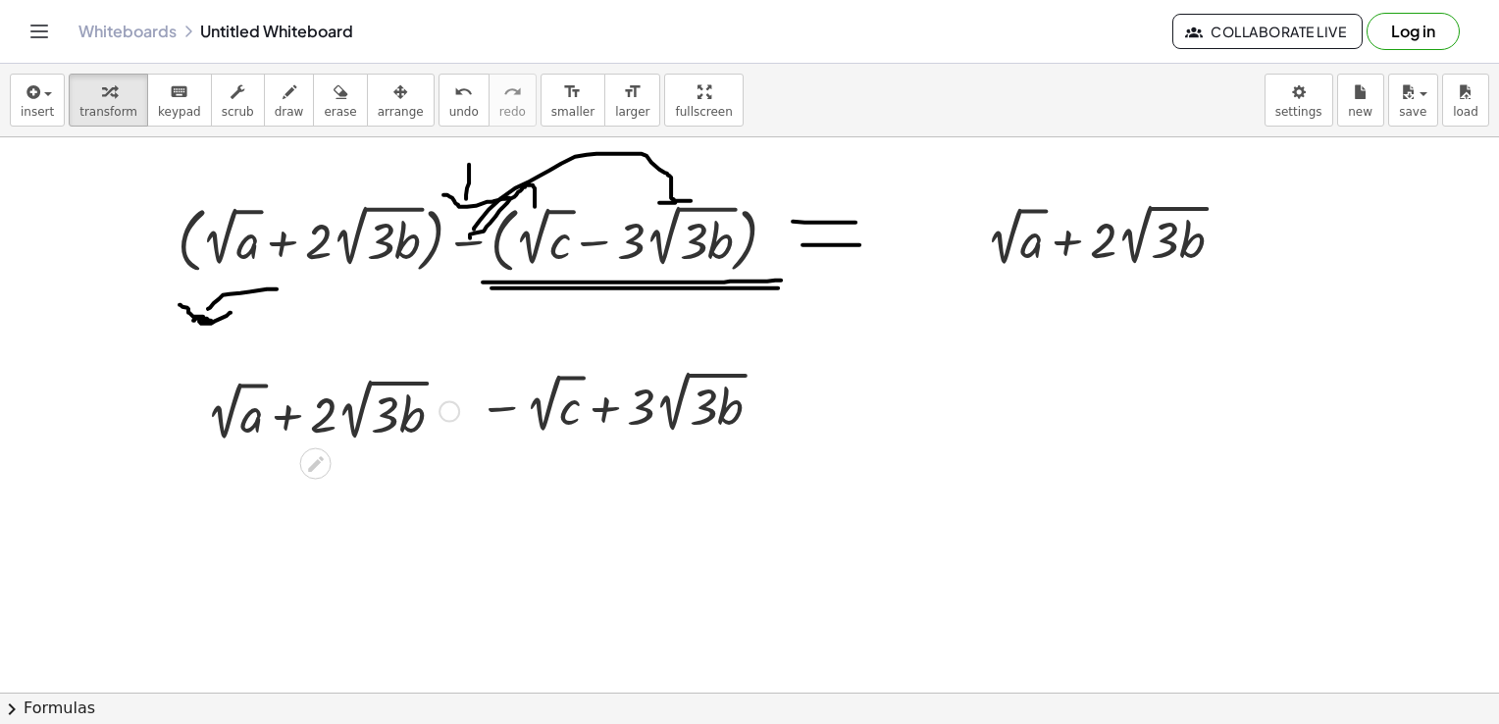
click at [213, 390] on div at bounding box center [332, 410] width 273 height 74
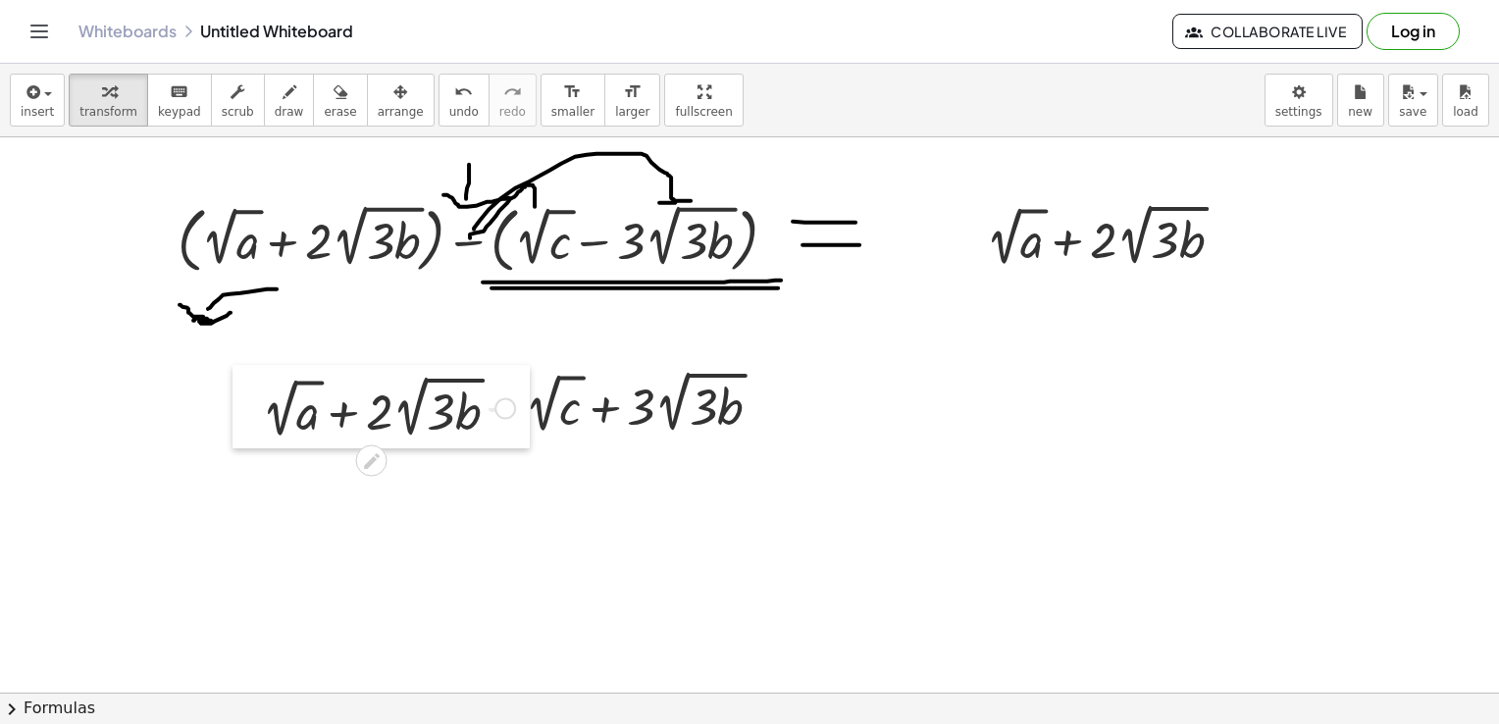
drag, startPoint x: 199, startPoint y: 402, endPoint x: 255, endPoint y: 399, distance: 56.0
click at [255, 399] on div at bounding box center [246, 406] width 29 height 83
click at [283, 87] on icon "button" at bounding box center [290, 92] width 14 height 24
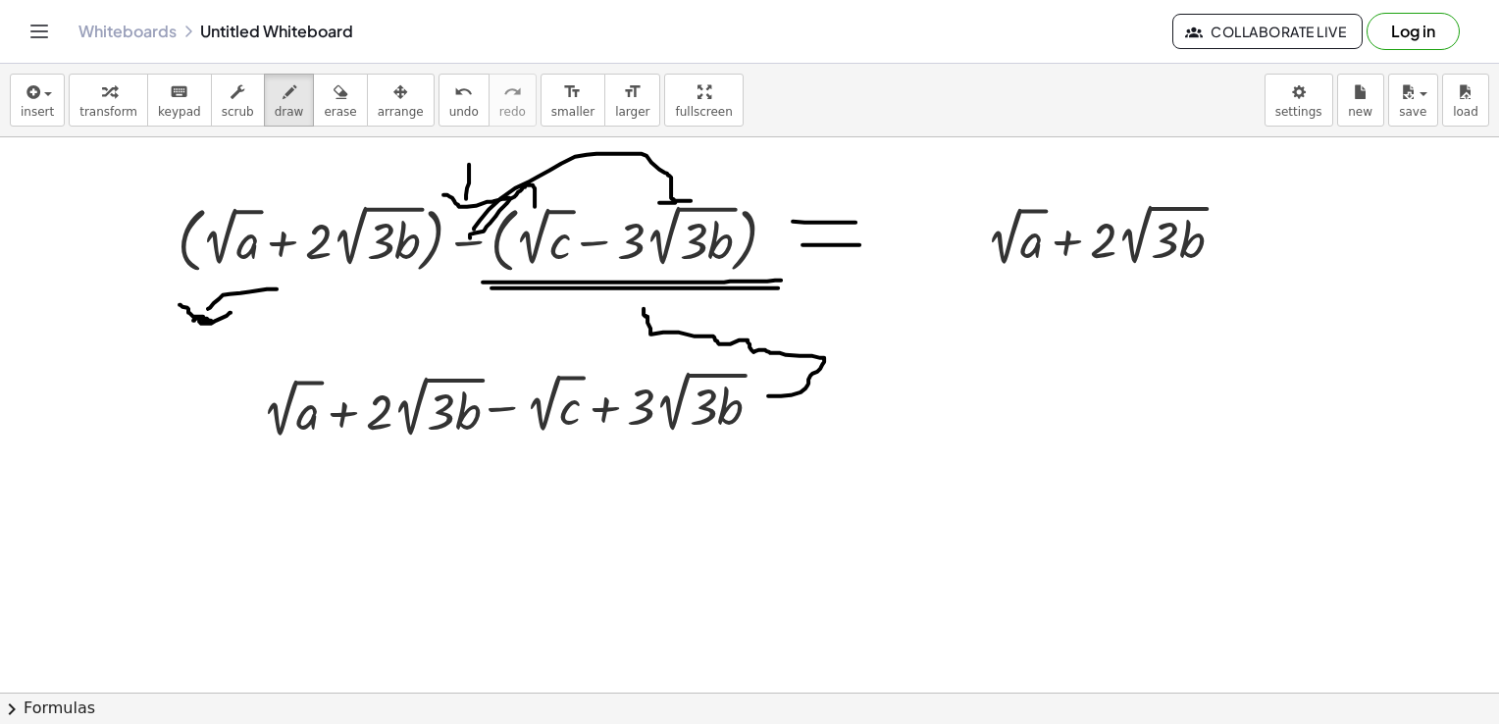
drag, startPoint x: 768, startPoint y: 395, endPoint x: 640, endPoint y: 308, distance: 155.4
drag, startPoint x: 483, startPoint y: 449, endPoint x: 495, endPoint y: 463, distance: 18.7
drag, startPoint x: 467, startPoint y: 458, endPoint x: 534, endPoint y: 465, distance: 67.1
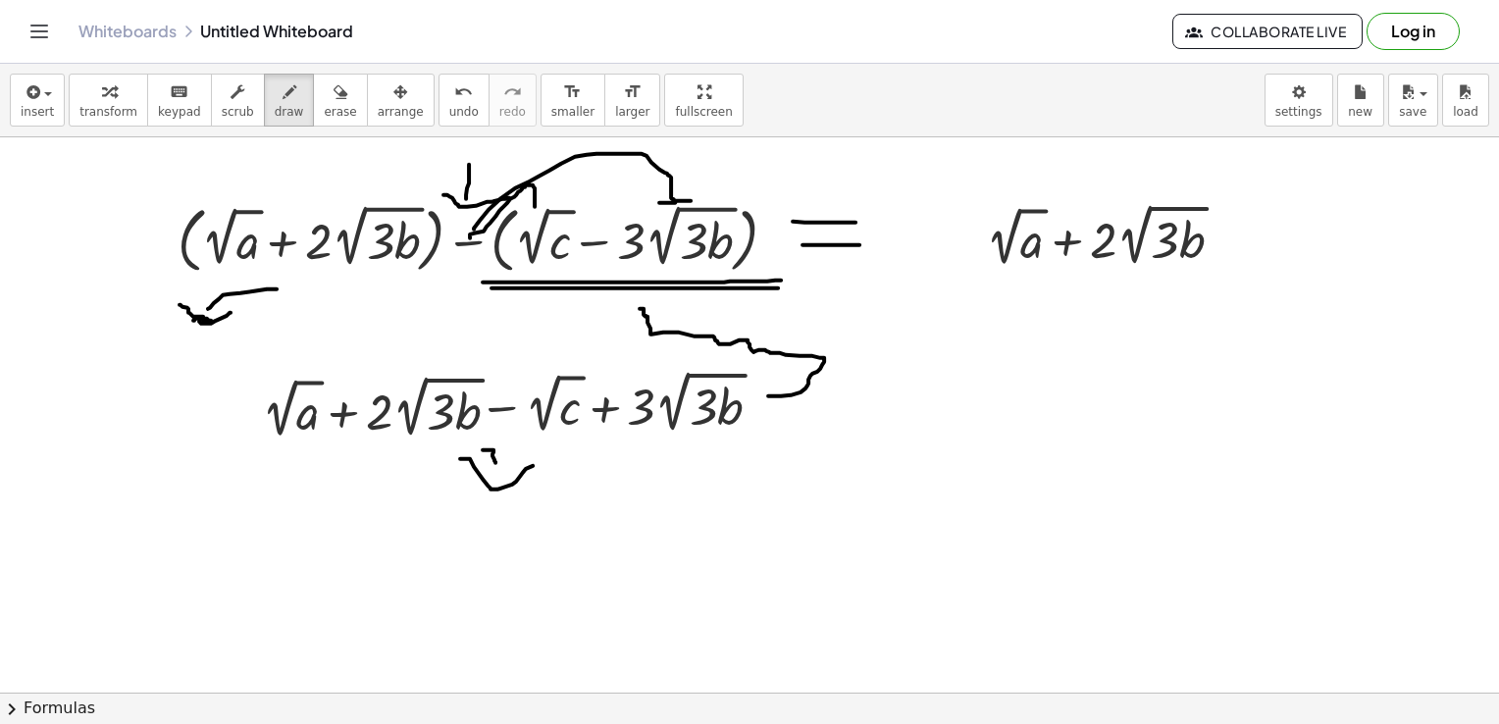
click at [171, 112] on span "keypad" at bounding box center [179, 112] width 43 height 14
click at [27, 88] on icon "button" at bounding box center [32, 92] width 18 height 24
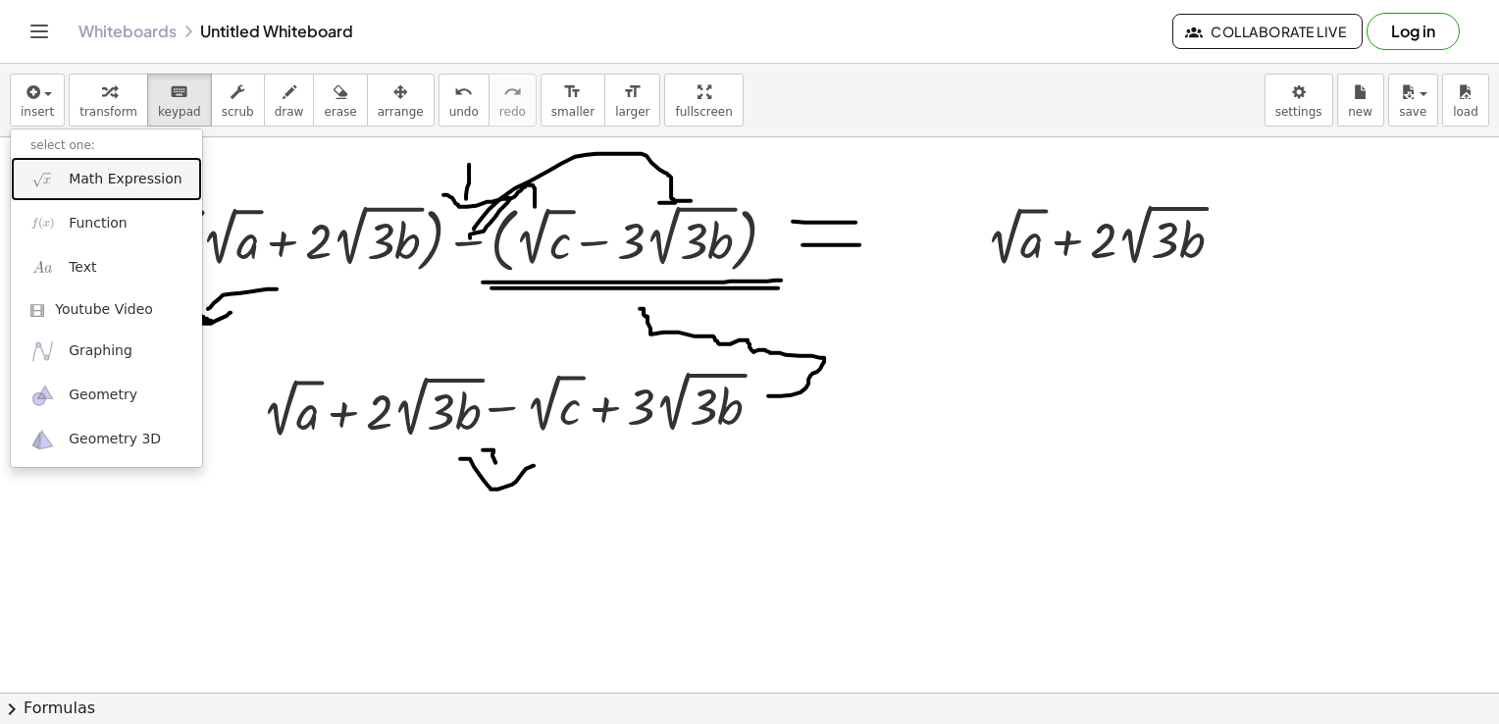
click at [106, 181] on span "Math Expression" at bounding box center [125, 180] width 113 height 20
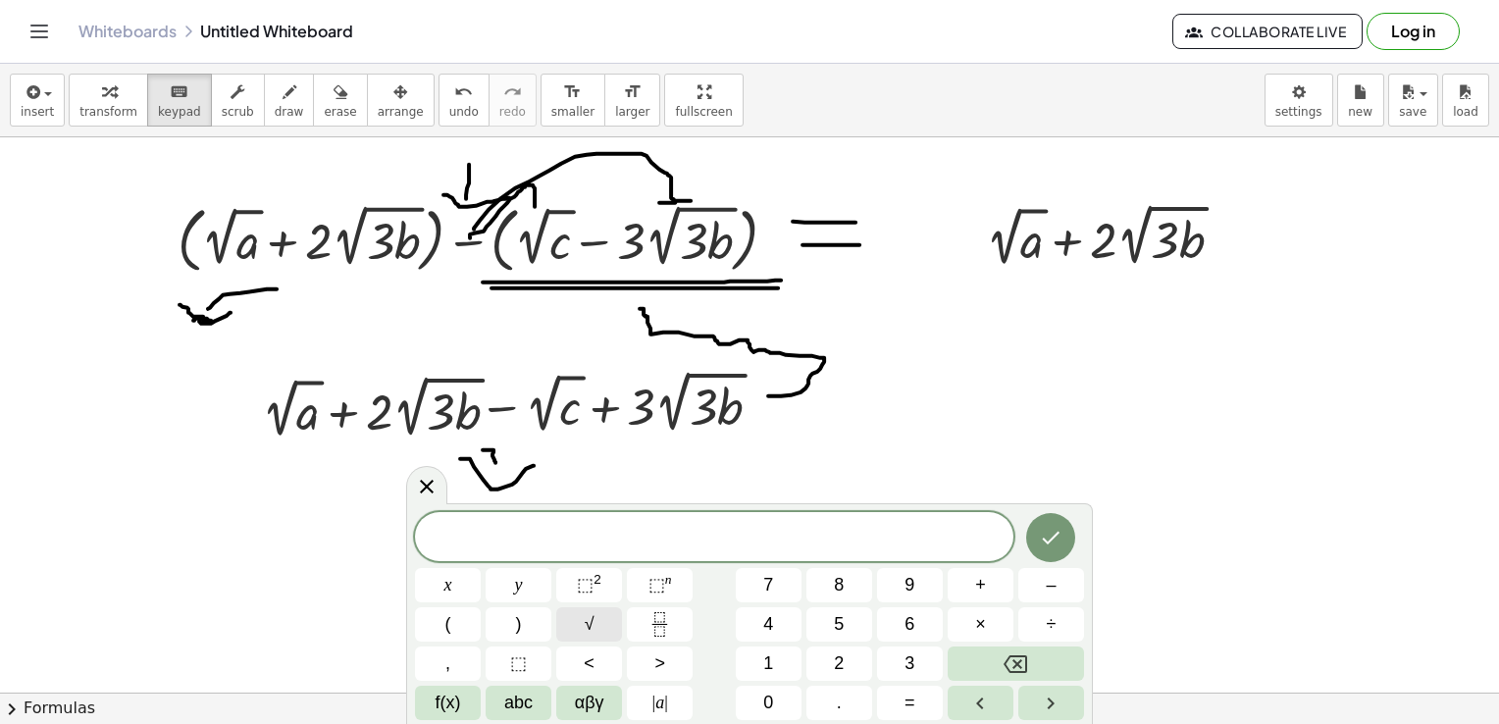
click at [611, 628] on button "√" at bounding box center [589, 624] width 66 height 34
click at [615, 630] on button "√" at bounding box center [589, 624] width 66 height 34
click at [588, 628] on span "√" at bounding box center [590, 624] width 10 height 26
click at [1067, 536] on button "Done" at bounding box center [1050, 536] width 49 height 49
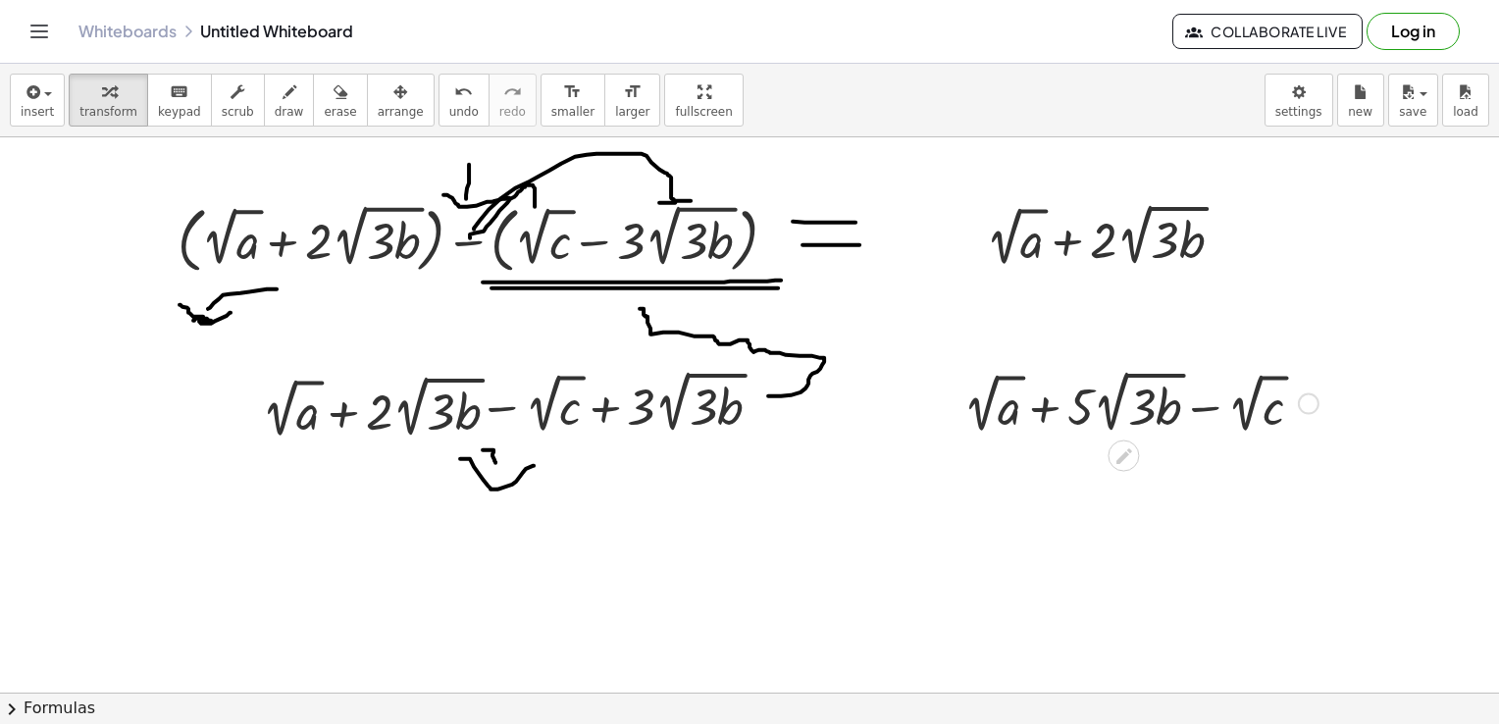
click at [977, 389] on div at bounding box center [1141, 402] width 375 height 74
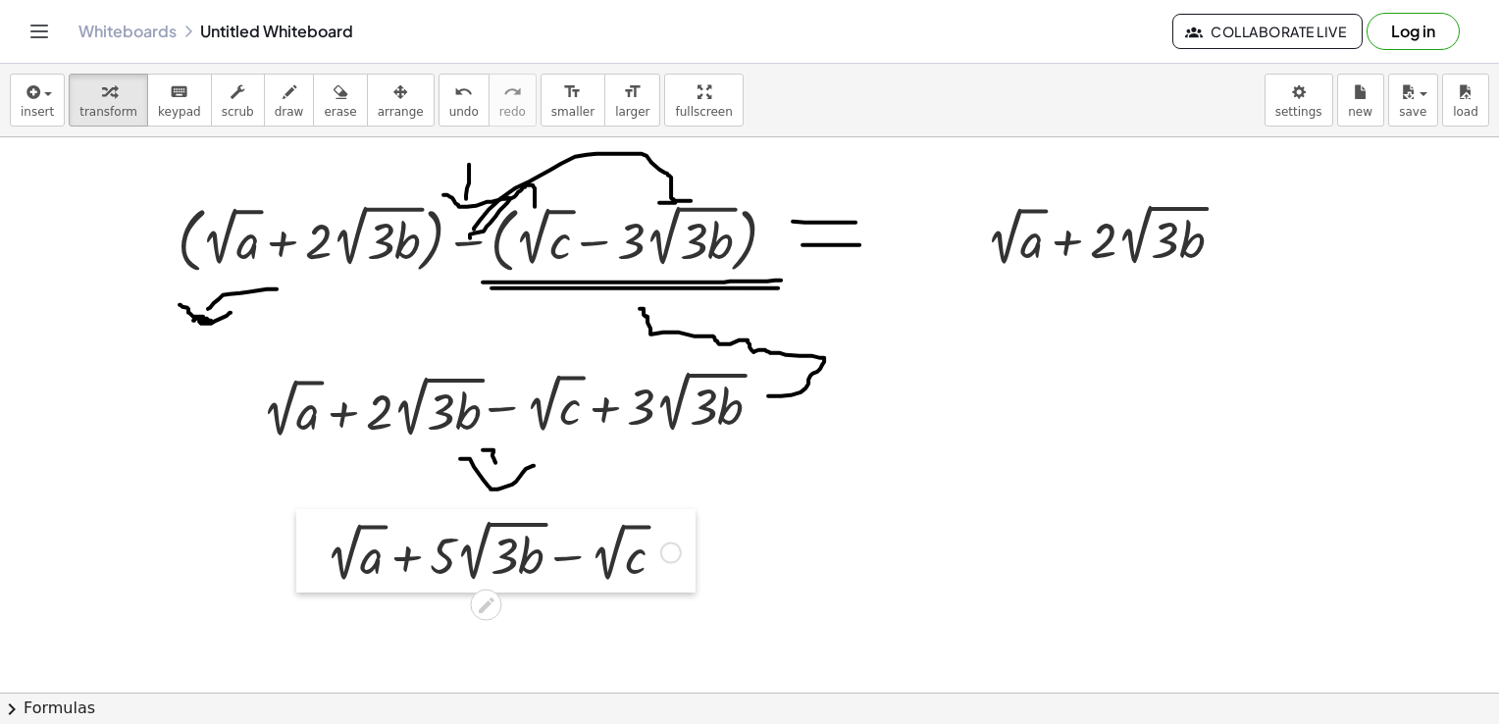
drag, startPoint x: 953, startPoint y: 375, endPoint x: 315, endPoint y: 524, distance: 654.9
click at [315, 524] on div at bounding box center [310, 550] width 29 height 83
click at [277, 117] on button "draw" at bounding box center [289, 100] width 51 height 53
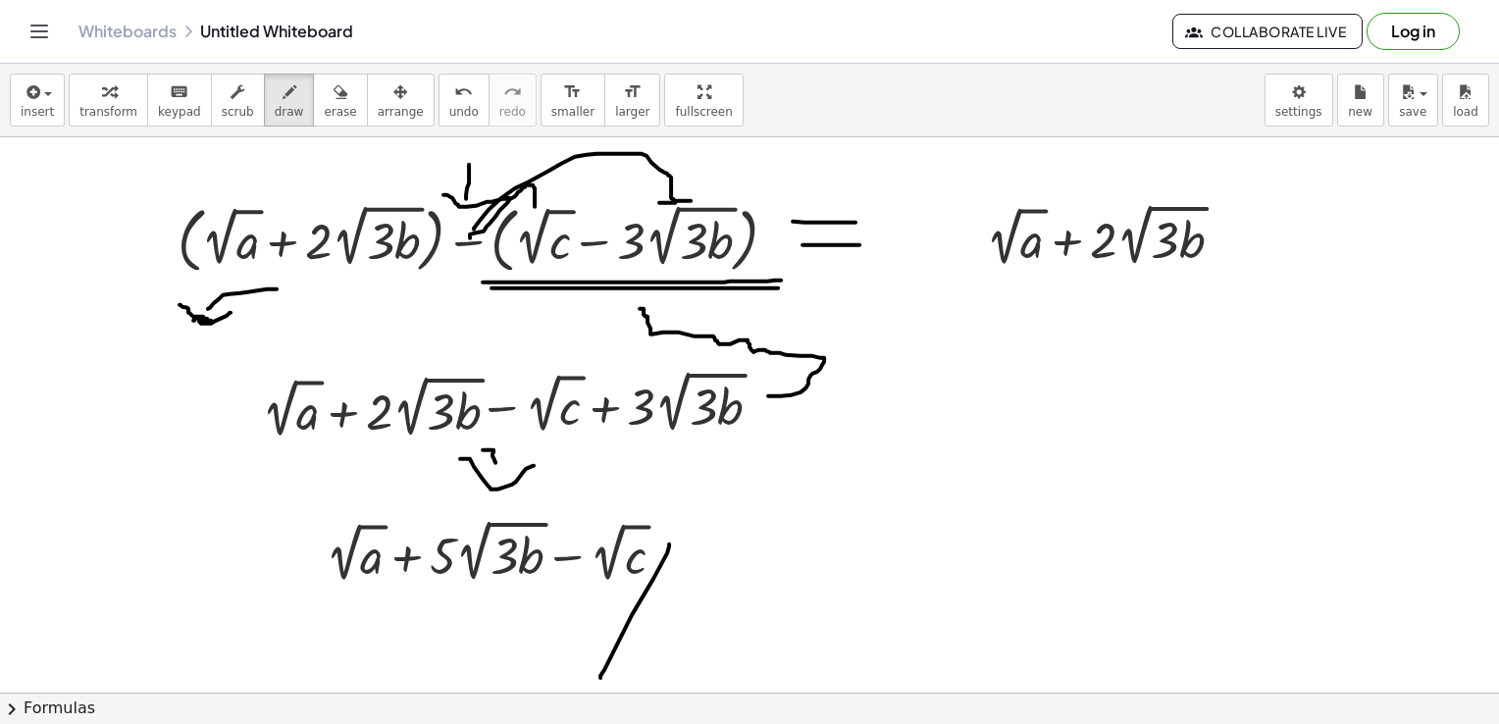
drag, startPoint x: 669, startPoint y: 543, endPoint x: 600, endPoint y: 677, distance: 150.1
drag, startPoint x: 691, startPoint y: 568, endPoint x: 568, endPoint y: 749, distance: 219.0
click at [568, 723] on html "Graspable Math Activities Get Started Activity Bank Assigned Work Classes White…" at bounding box center [749, 362] width 1499 height 724
drag, startPoint x: 436, startPoint y: 633, endPoint x: 773, endPoint y: 626, distance: 337.5
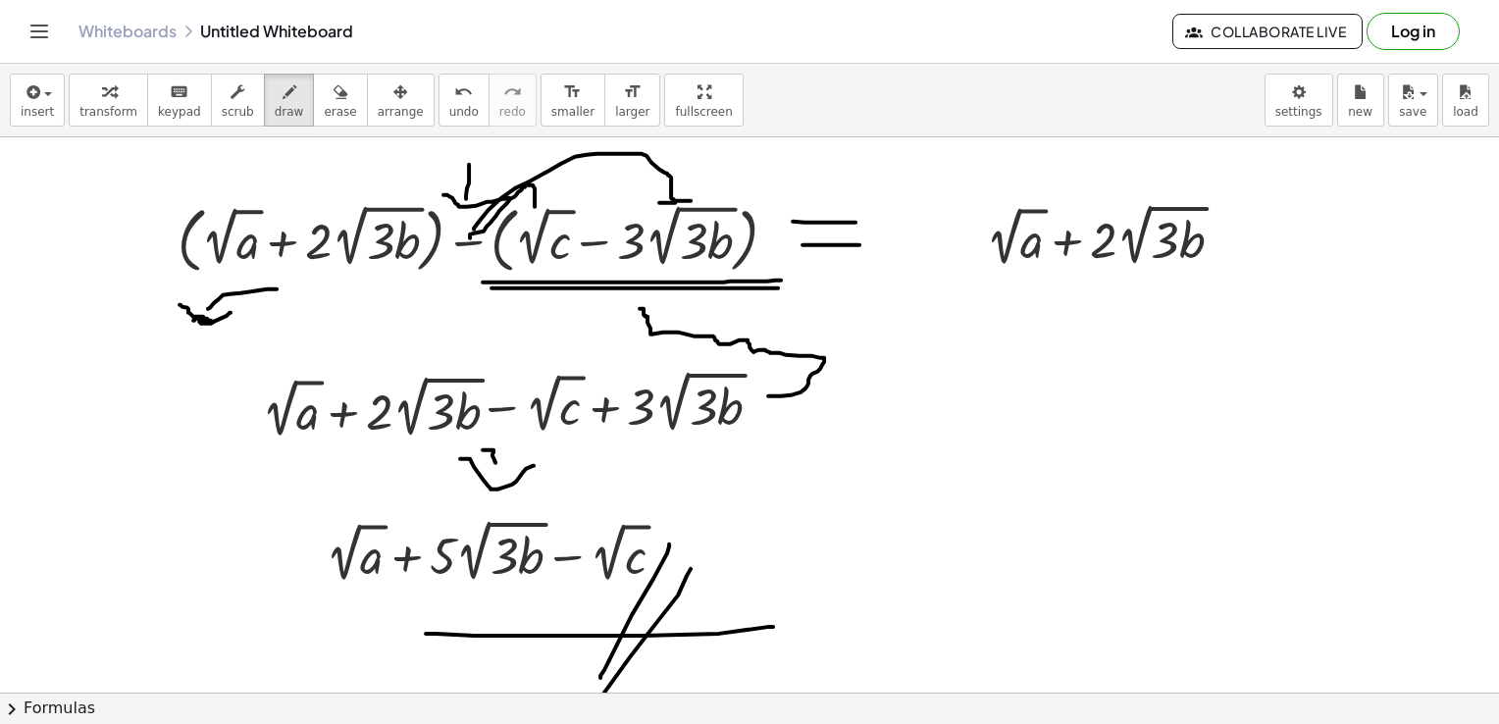
drag, startPoint x: 455, startPoint y: 646, endPoint x: 630, endPoint y: 655, distance: 174.9
click at [334, 91] on icon "button" at bounding box center [341, 92] width 14 height 24
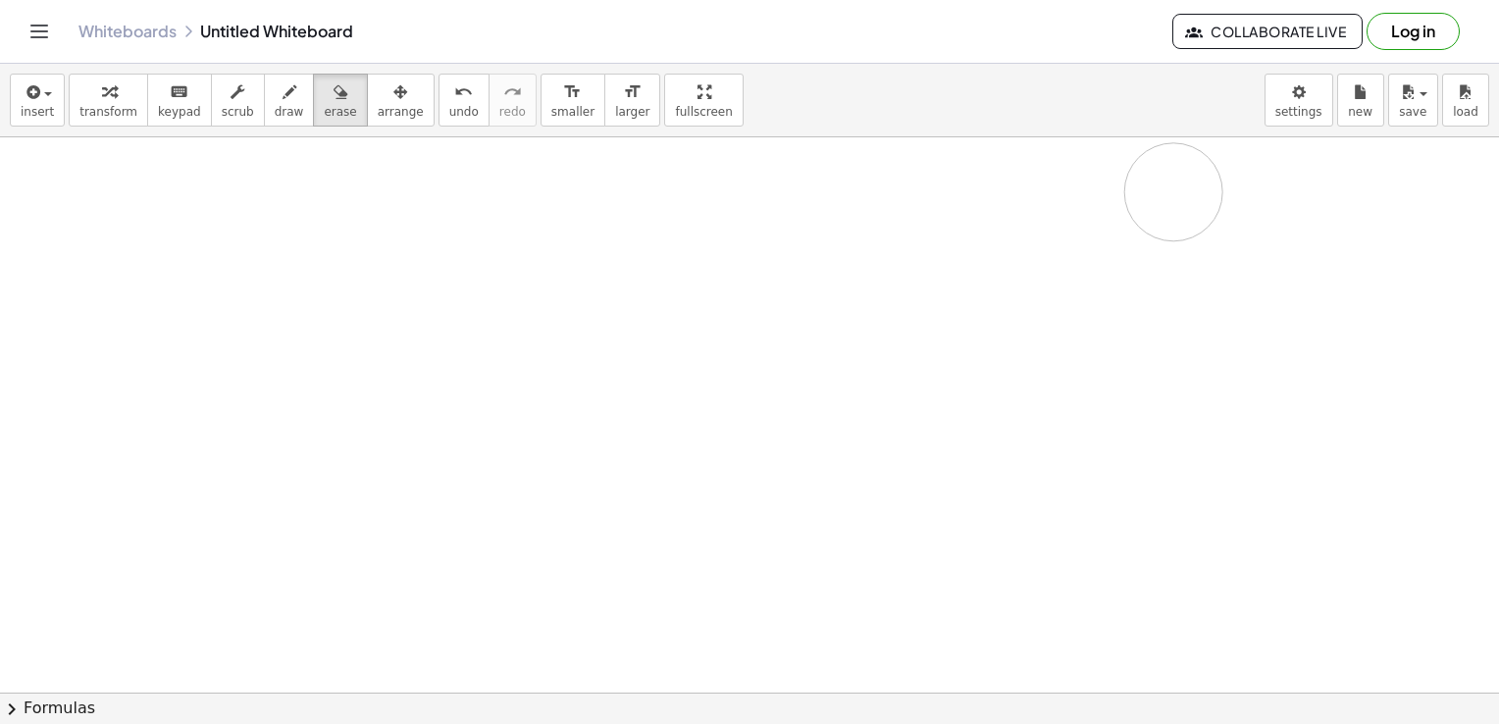
drag, startPoint x: 106, startPoint y: 210, endPoint x: 834, endPoint y: 228, distance: 728.1
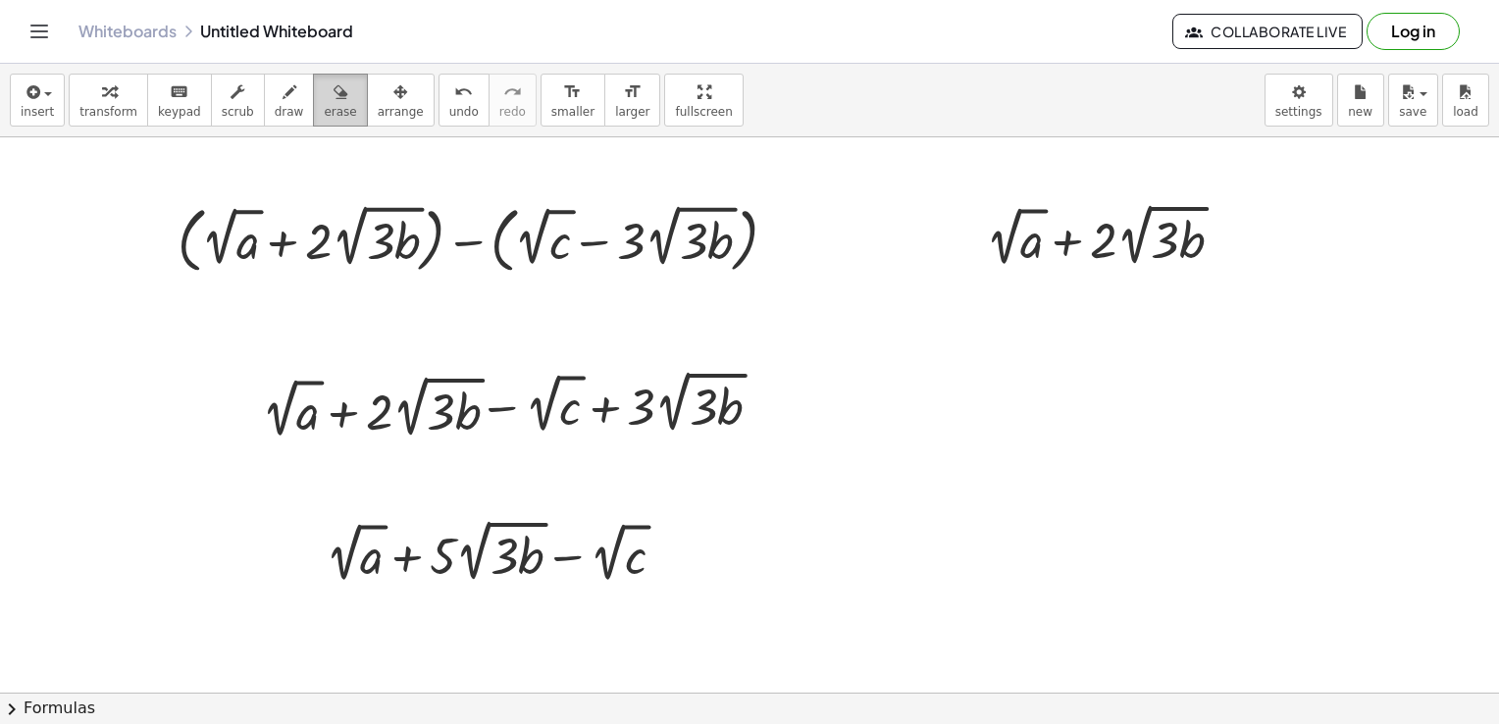
click at [313, 102] on button "erase" at bounding box center [340, 100] width 54 height 53
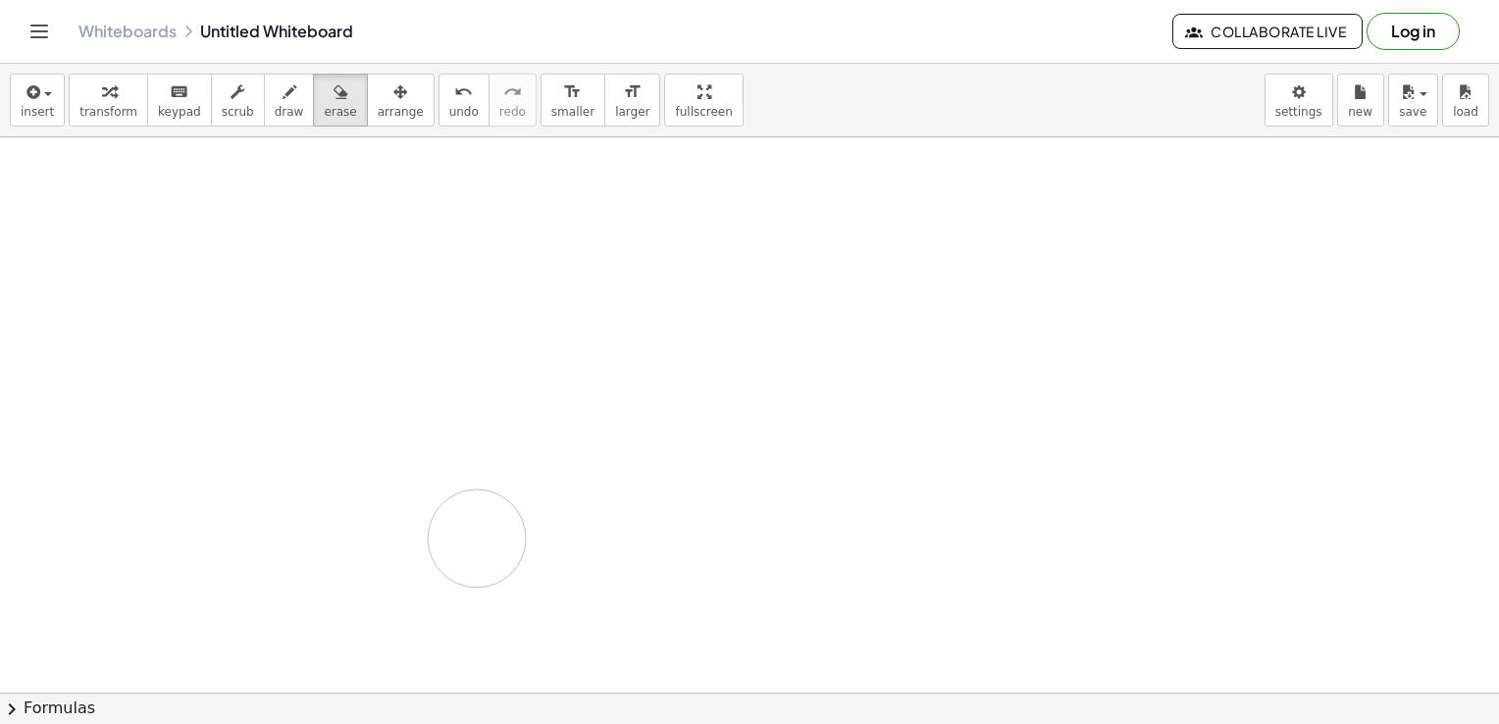
drag, startPoint x: 206, startPoint y: 232, endPoint x: 477, endPoint y: 538, distance: 408.6
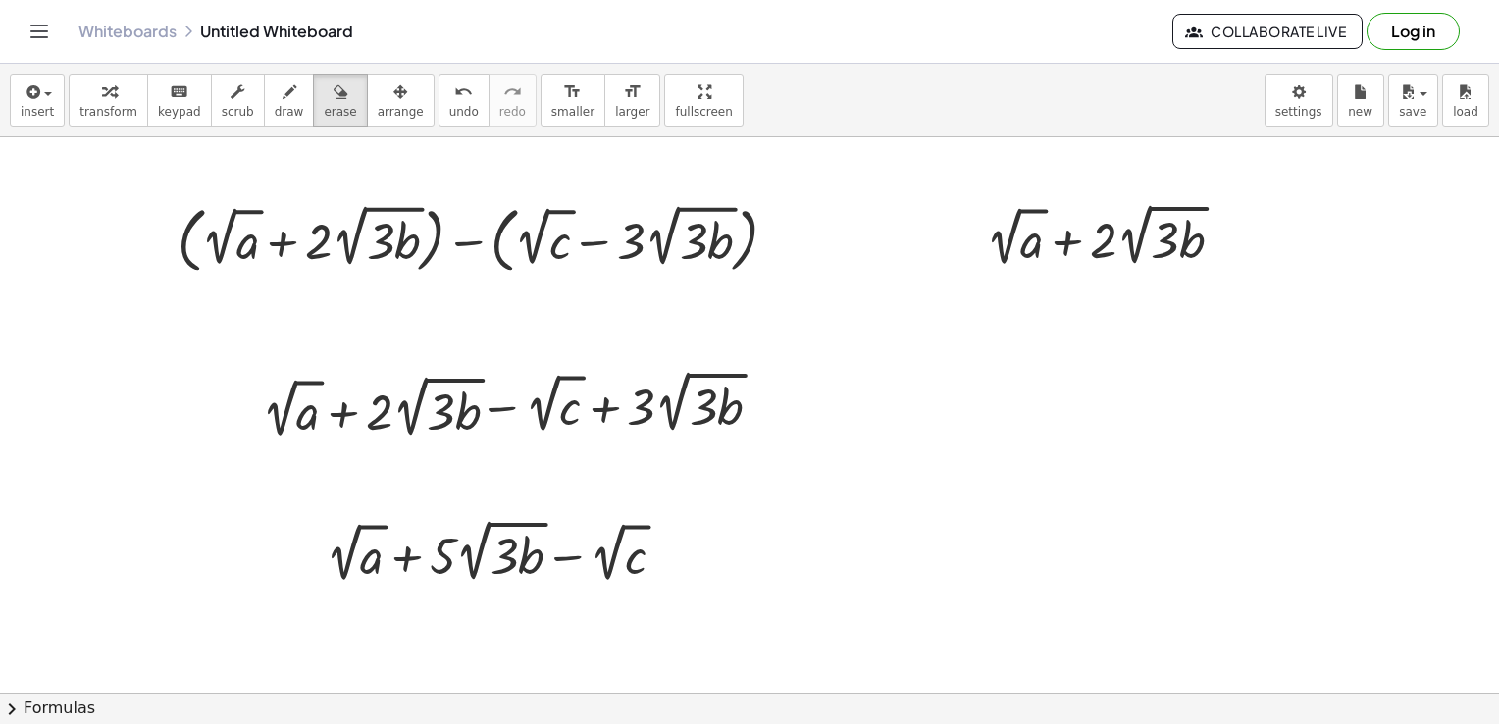
click at [275, 95] on div "button" at bounding box center [289, 91] width 29 height 24
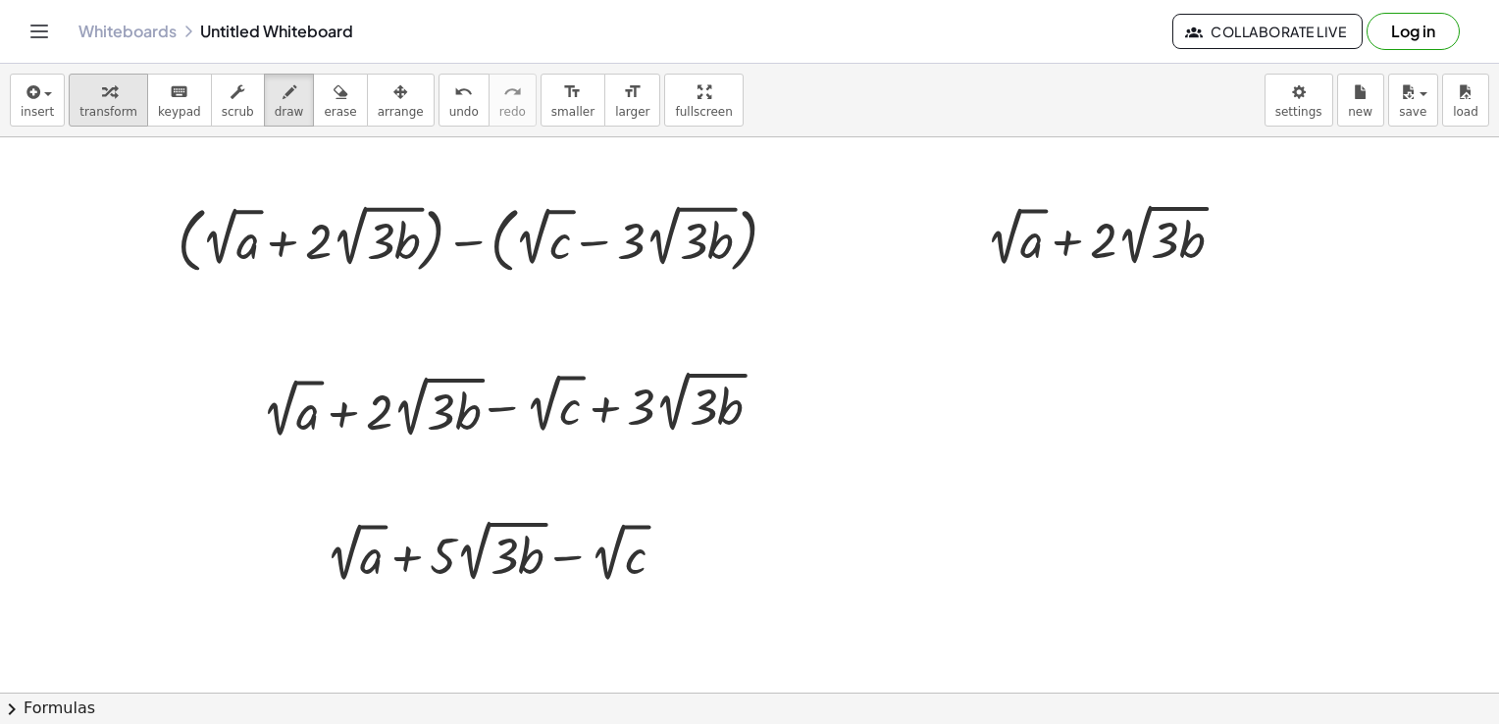
click at [105, 96] on icon "button" at bounding box center [109, 92] width 14 height 24
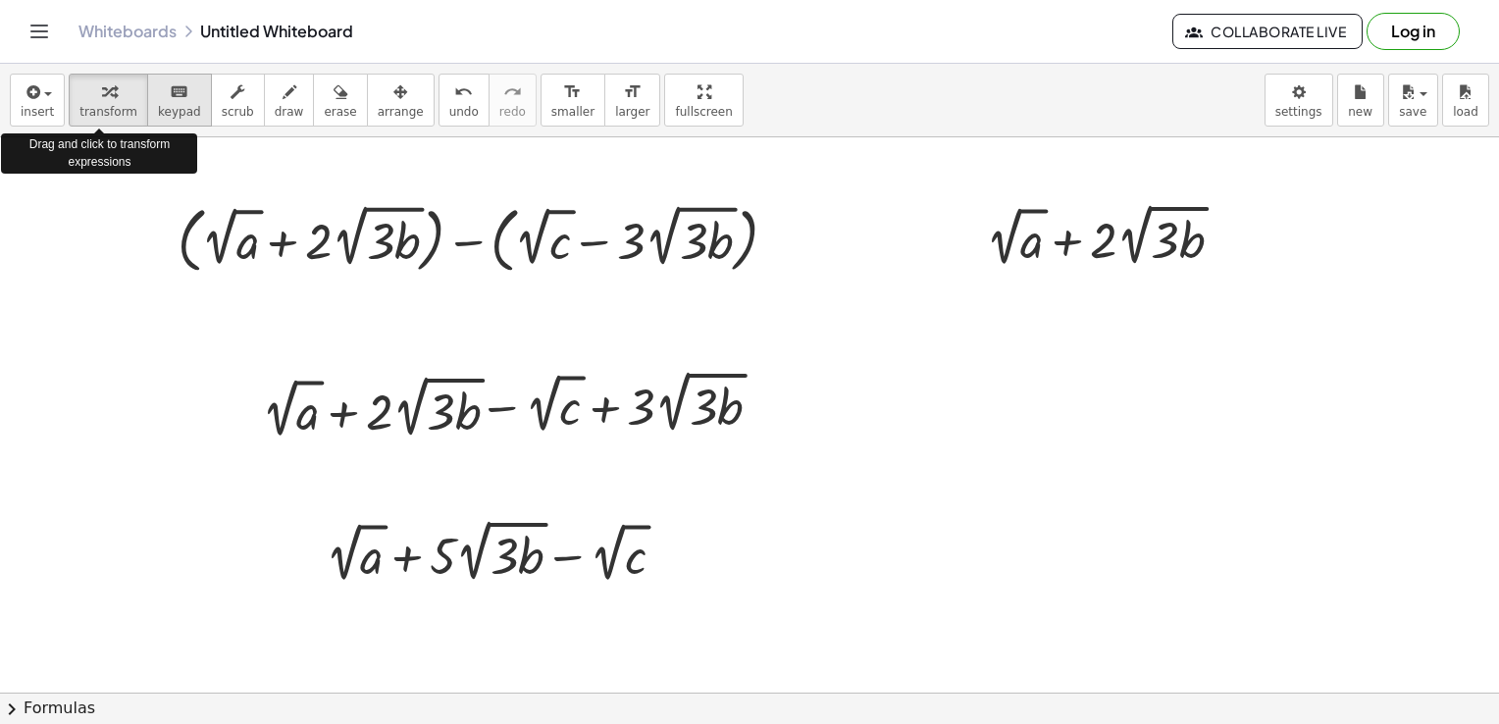
click at [170, 105] on span "keypad" at bounding box center [179, 112] width 43 height 14
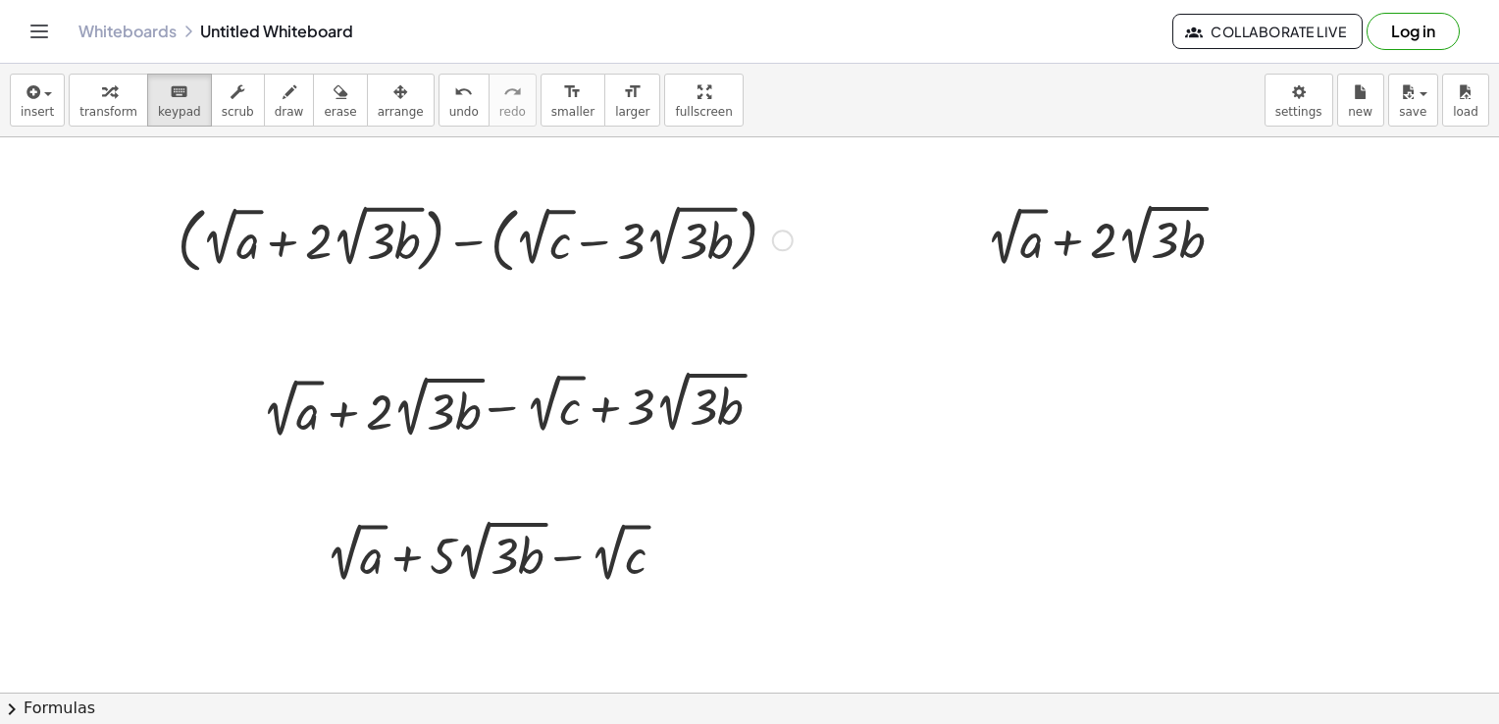
click at [204, 193] on div "+ ( + 2 √ a + · 2 · 2 √ ( · 3 · b ) ) − ( + 2 √ c − · 3 · 2 √ ( · 3 · b ) )" at bounding box center [477, 238] width 659 height 91
click at [267, 248] on div at bounding box center [485, 238] width 635 height 81
click at [268, 246] on div at bounding box center [485, 238] width 635 height 81
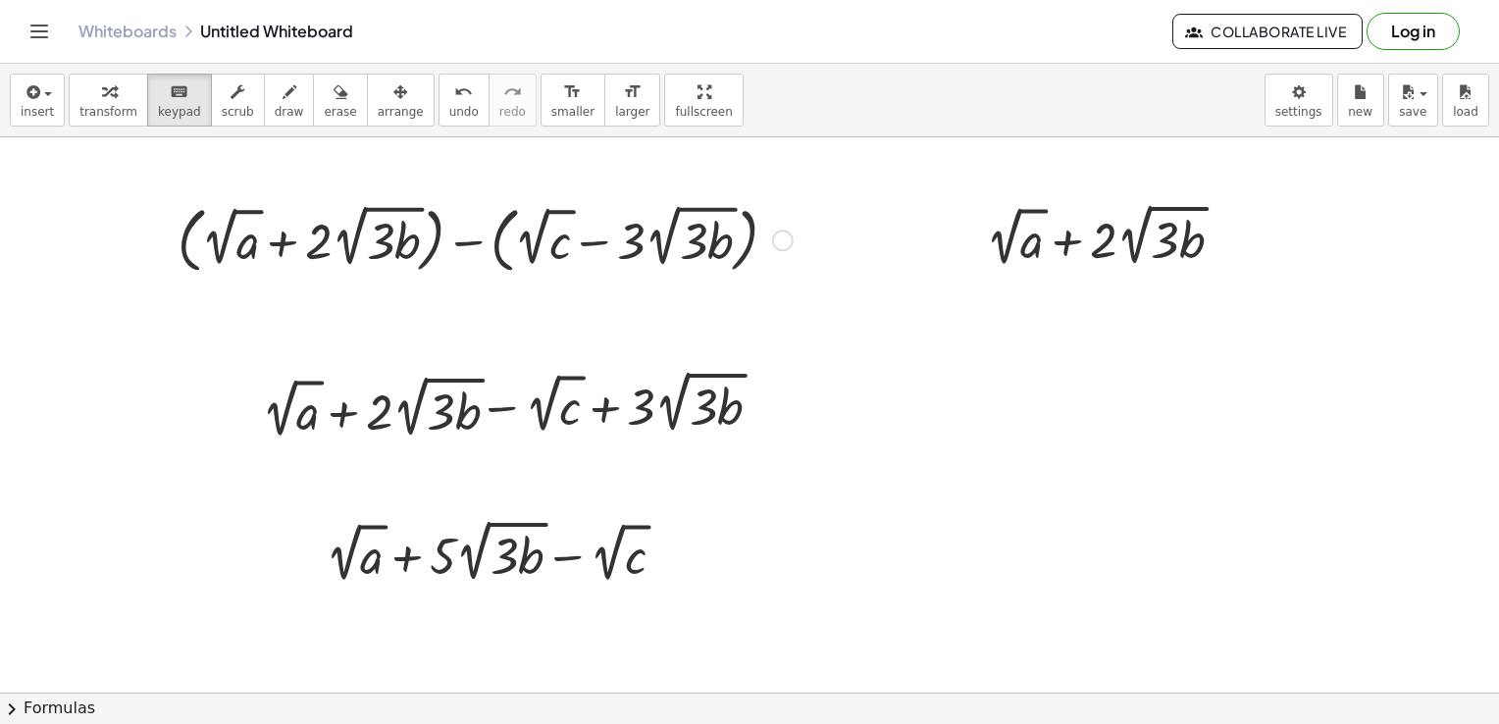
click at [524, 230] on div at bounding box center [485, 238] width 635 height 81
click at [724, 242] on div at bounding box center [707, 241] width 54 height 57
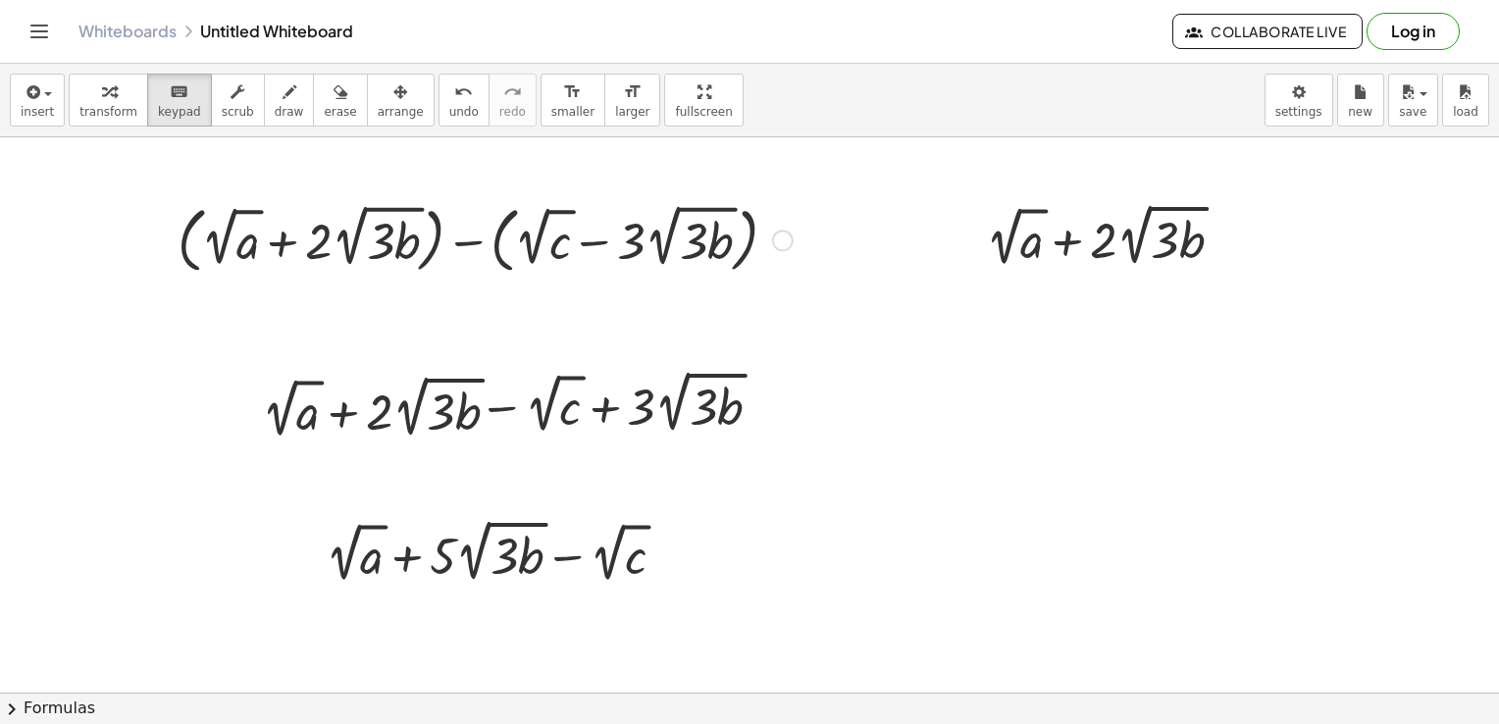
click at [761, 251] on div at bounding box center [485, 238] width 635 height 81
click at [774, 239] on div at bounding box center [783, 241] width 22 height 22
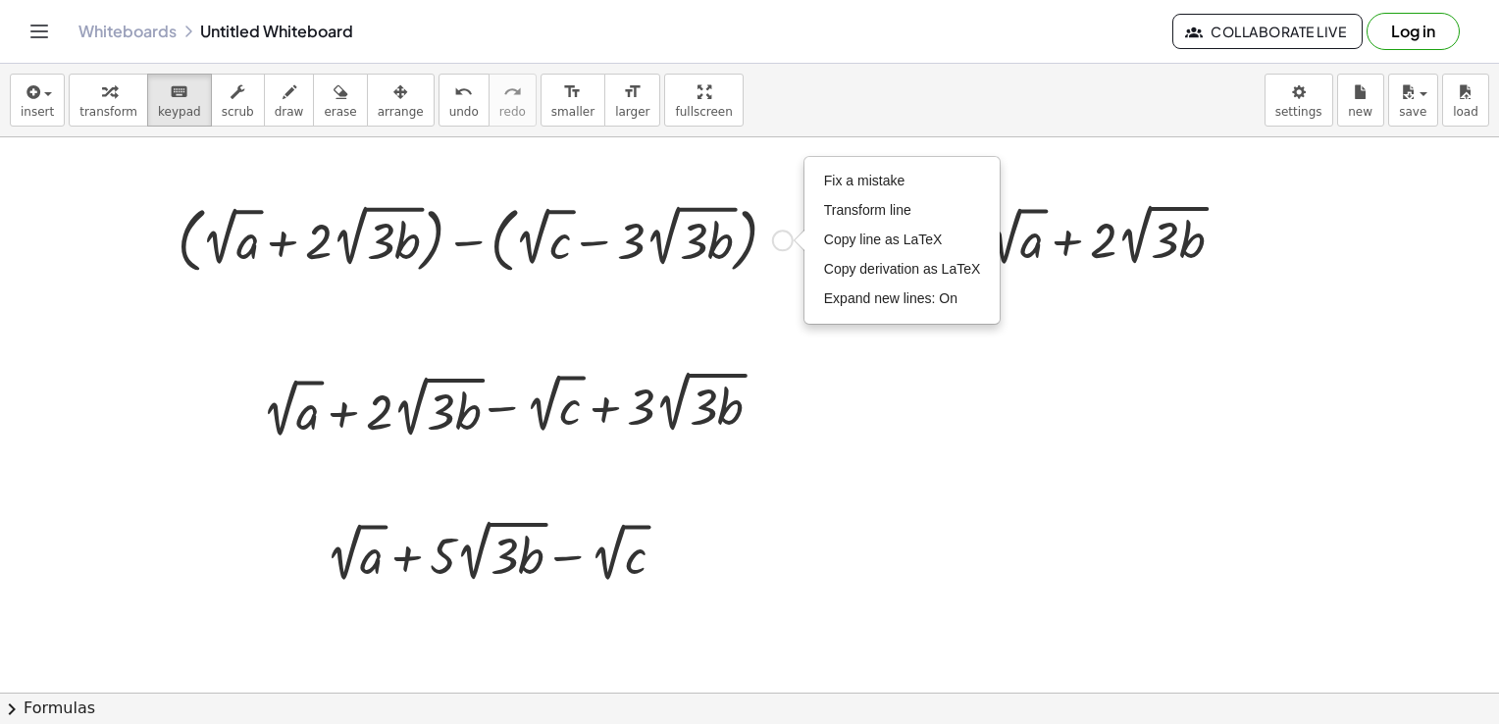
click at [675, 233] on div at bounding box center [485, 238] width 635 height 81
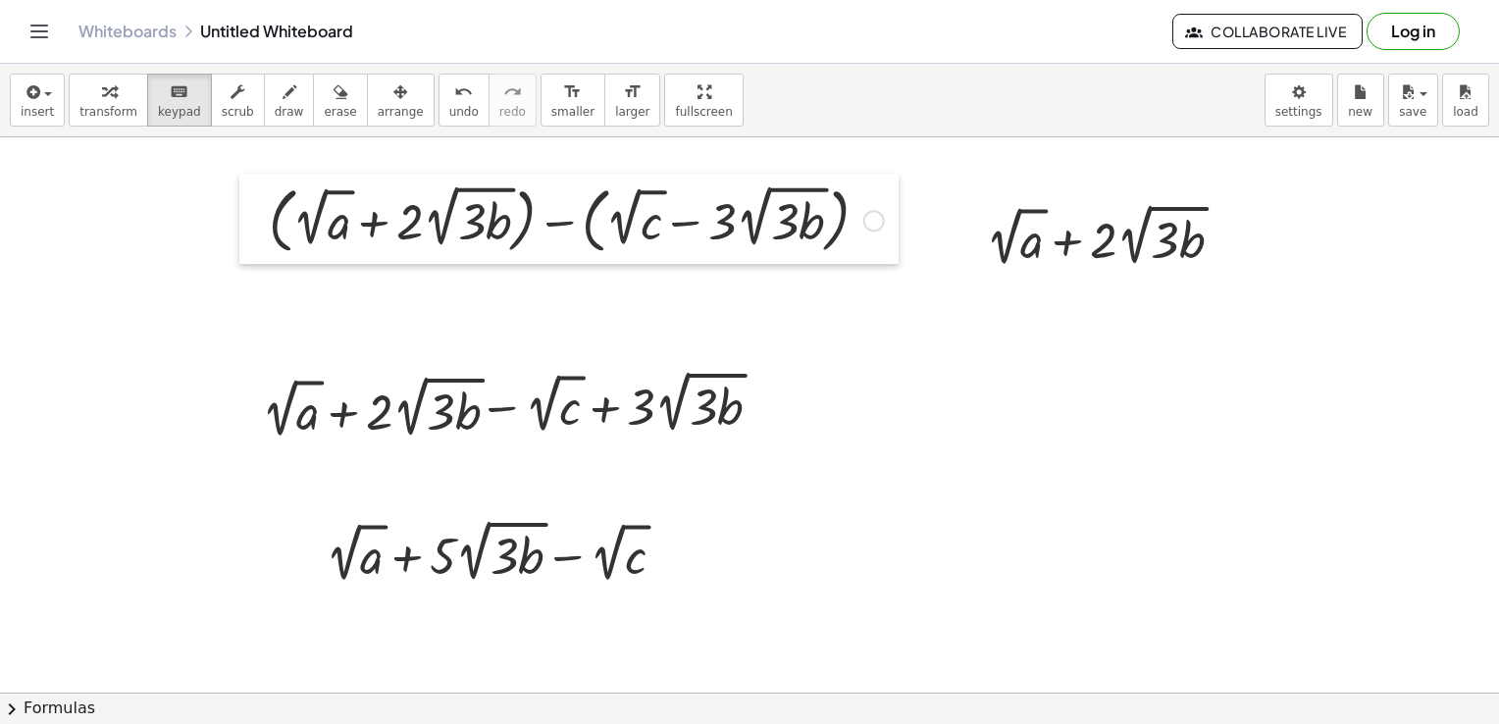
drag, startPoint x: 176, startPoint y: 241, endPoint x: 264, endPoint y: 222, distance: 90.4
click at [264, 222] on div at bounding box center [253, 219] width 29 height 91
drag, startPoint x: 271, startPoint y: 218, endPoint x: 259, endPoint y: 195, distance: 25.4
click at [259, 195] on div at bounding box center [250, 219] width 29 height 91
click at [259, 195] on div at bounding box center [250, 220] width 29 height 91
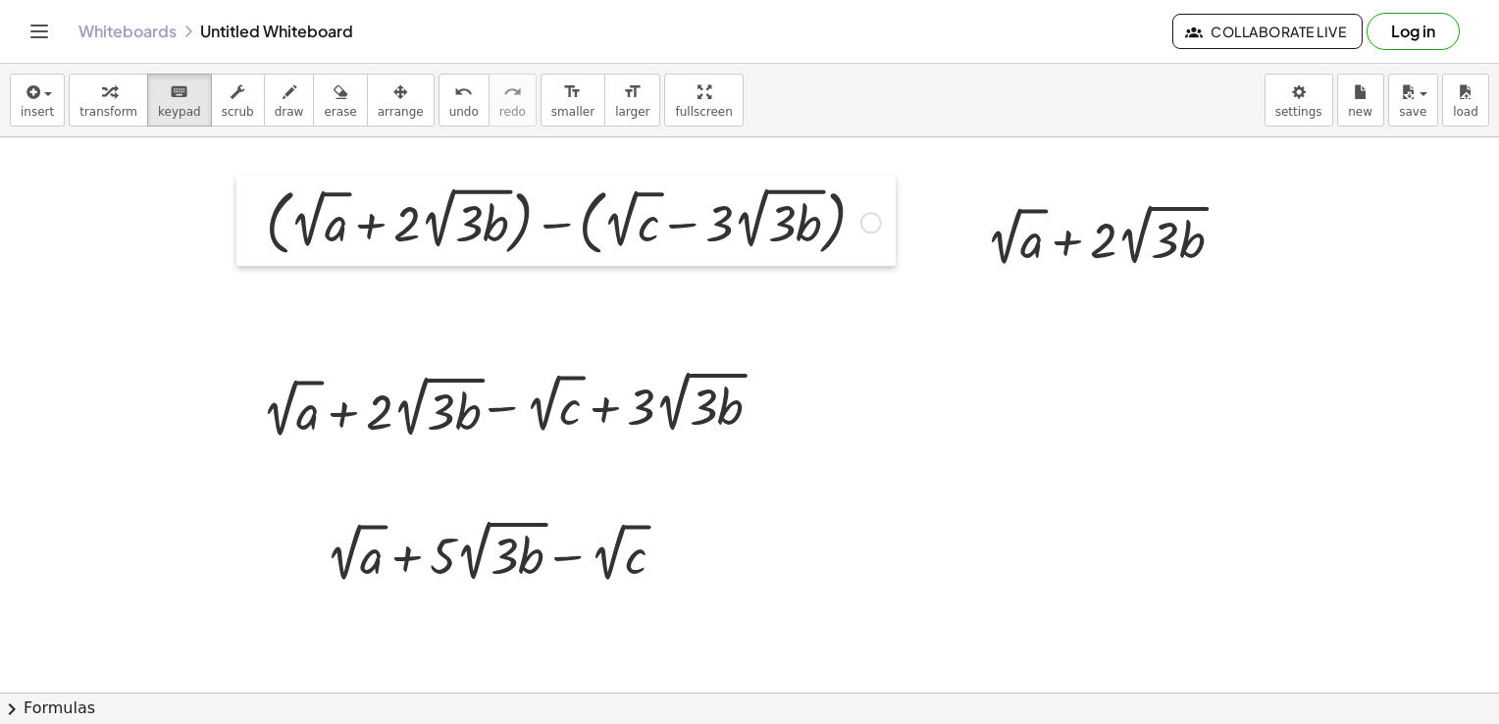
click at [259, 195] on div at bounding box center [250, 221] width 29 height 91
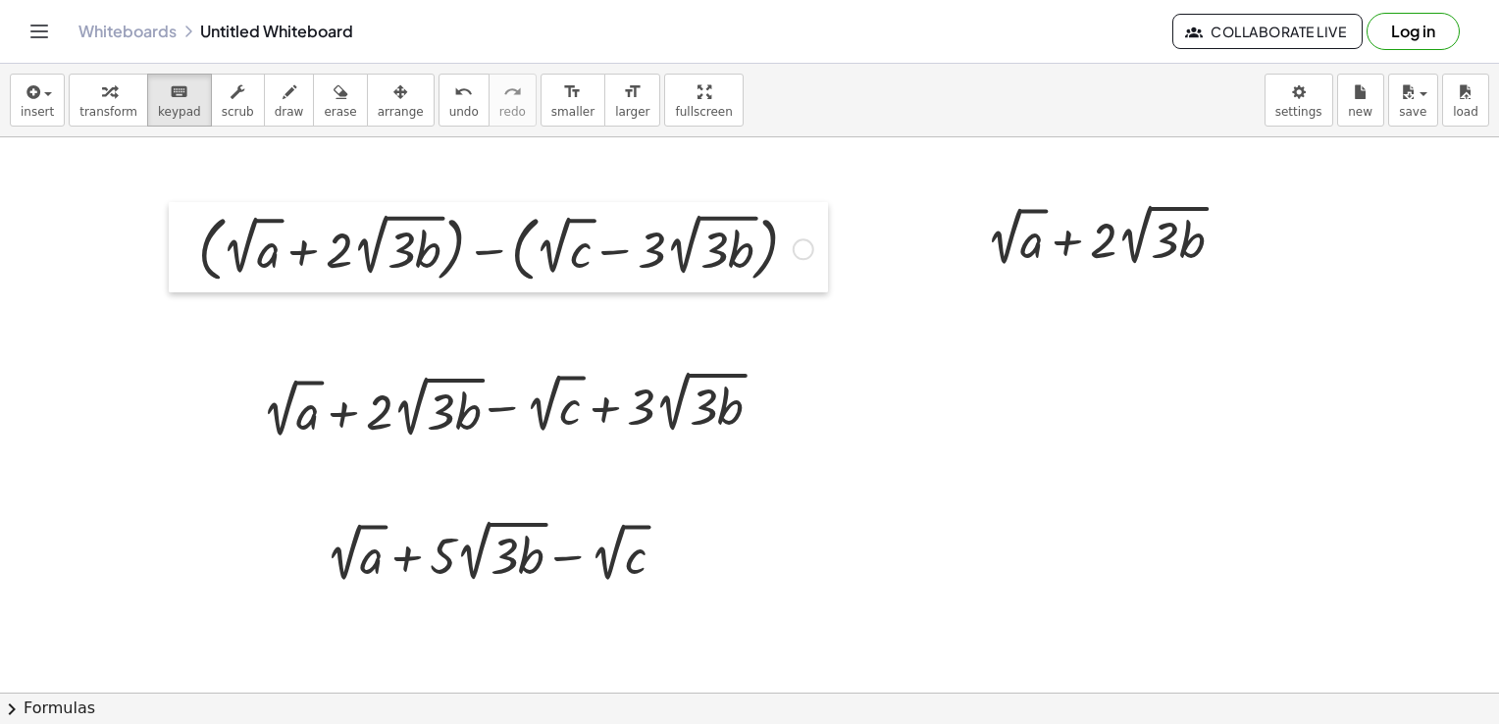
drag, startPoint x: 259, startPoint y: 195, endPoint x: 191, endPoint y: 222, distance: 72.7
click at [191, 222] on div at bounding box center [183, 247] width 29 height 91
click at [755, 254] on div at bounding box center [505, 247] width 635 height 81
click at [801, 251] on div "Fix a mistake Transform line Copy line as LaTeX Copy derivation as LaTeX Expand…" at bounding box center [804, 249] width 22 height 22
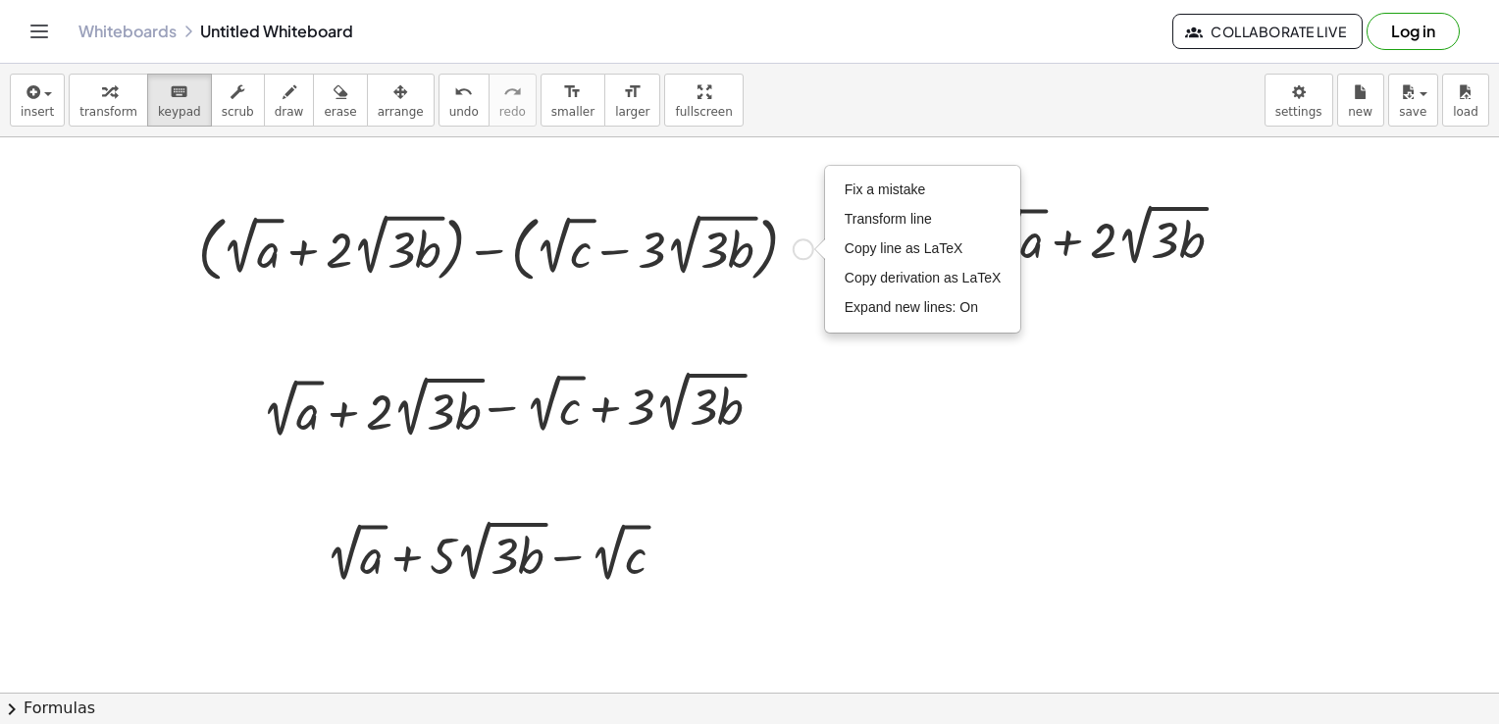
click at [768, 265] on div at bounding box center [505, 247] width 635 height 81
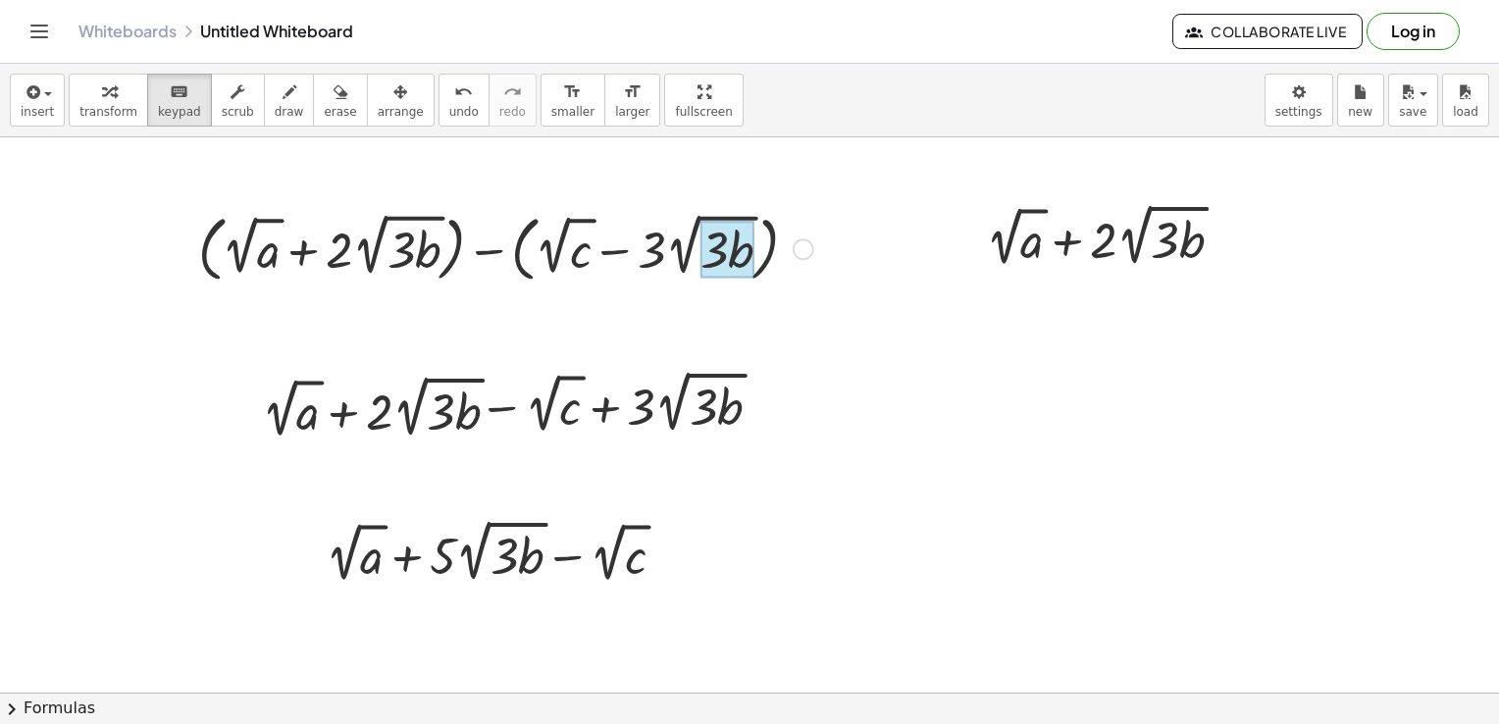
click at [719, 259] on div at bounding box center [727, 250] width 54 height 57
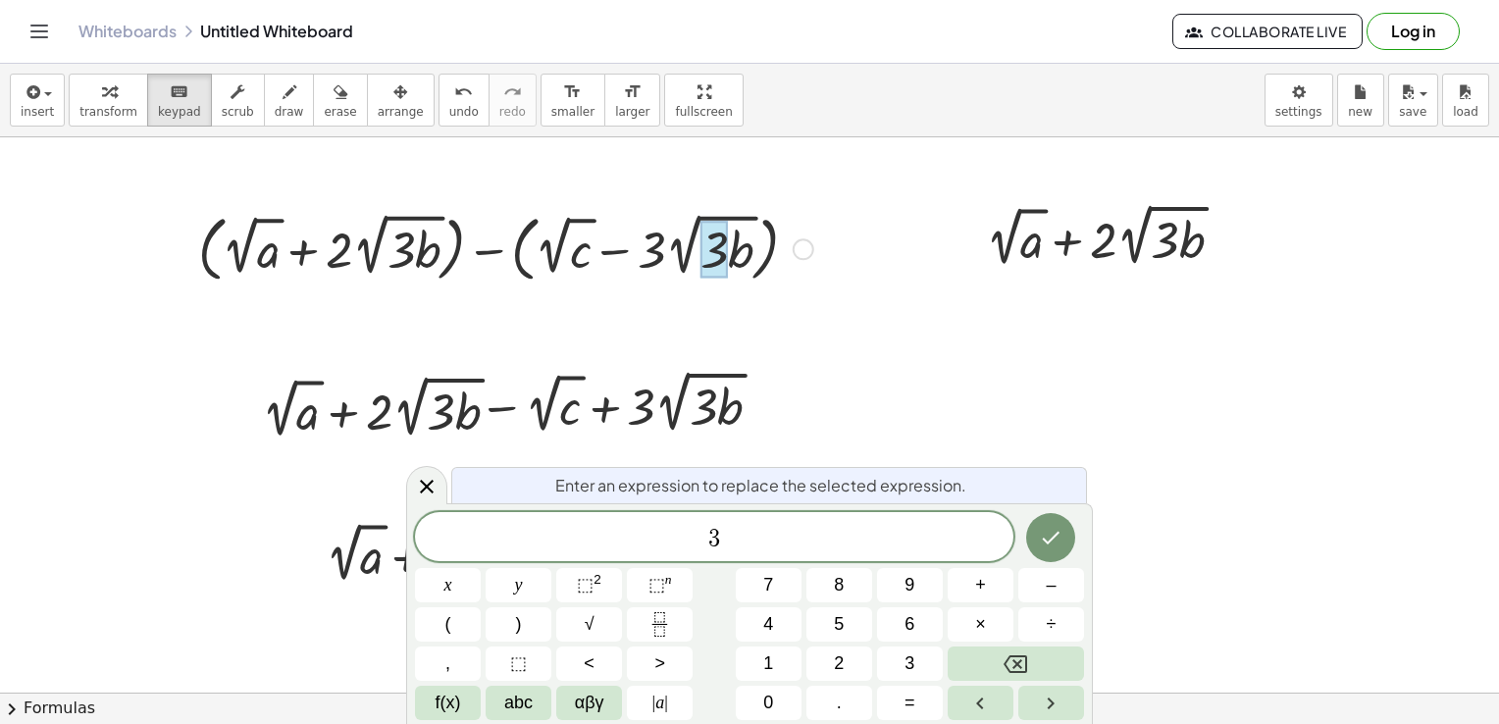
drag, startPoint x: 761, startPoint y: 257, endPoint x: 532, endPoint y: 250, distance: 229.7
click at [539, 250] on div at bounding box center [505, 247] width 635 height 81
click at [193, 251] on div at bounding box center [183, 247] width 29 height 91
click at [220, 253] on div at bounding box center [505, 247] width 635 height 81
drag, startPoint x: 245, startPoint y: 257, endPoint x: 356, endPoint y: 254, distance: 110.9
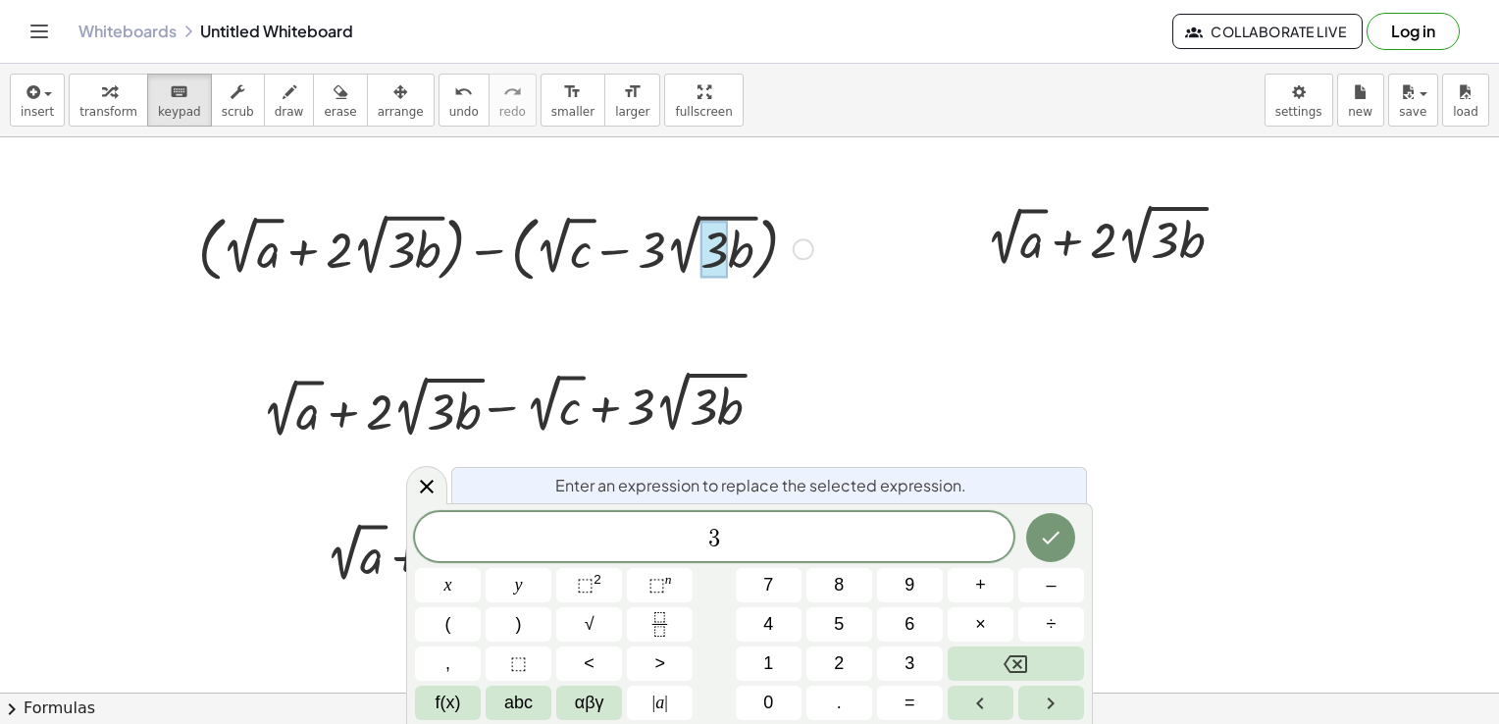
click at [330, 255] on div at bounding box center [505, 247] width 635 height 81
click at [35, 92] on icon "button" at bounding box center [32, 92] width 18 height 24
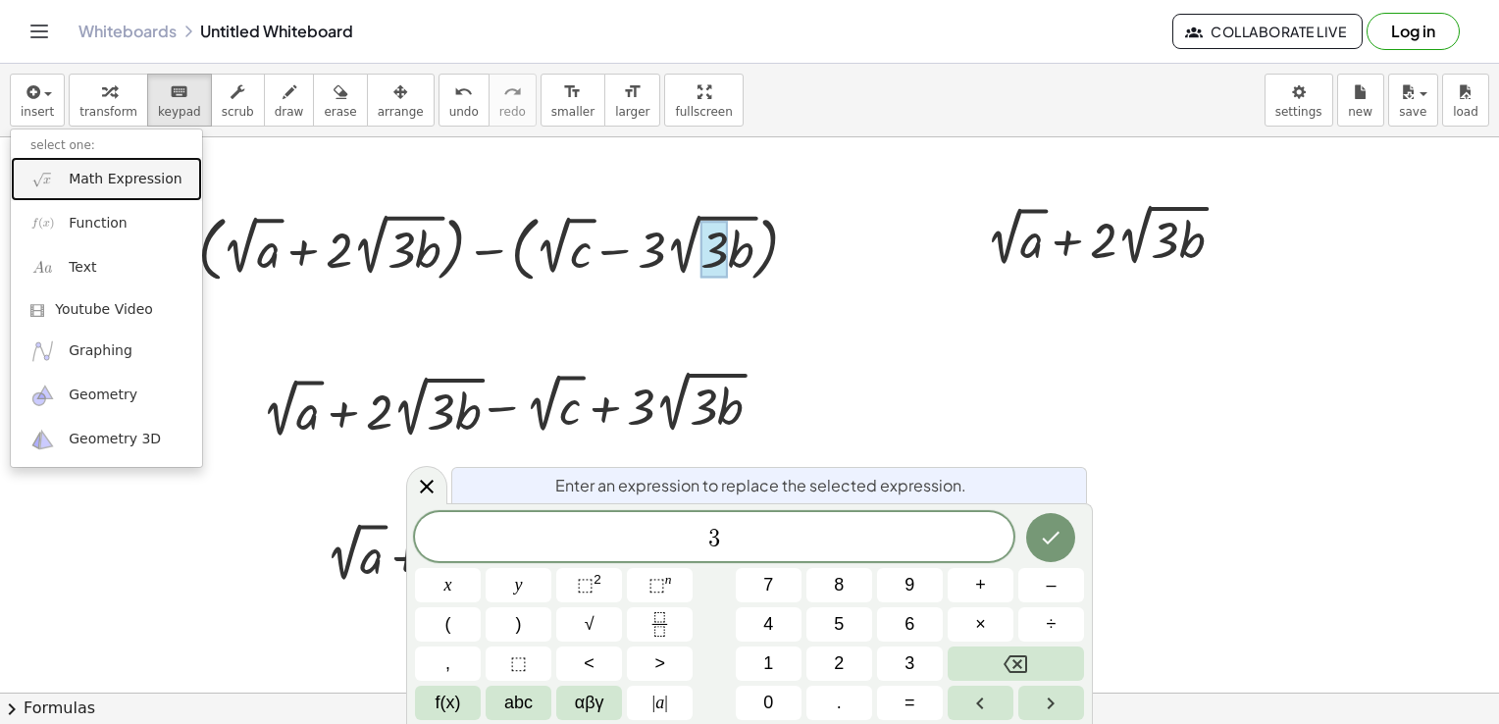
click at [67, 179] on link "Math Expression" at bounding box center [106, 179] width 191 height 44
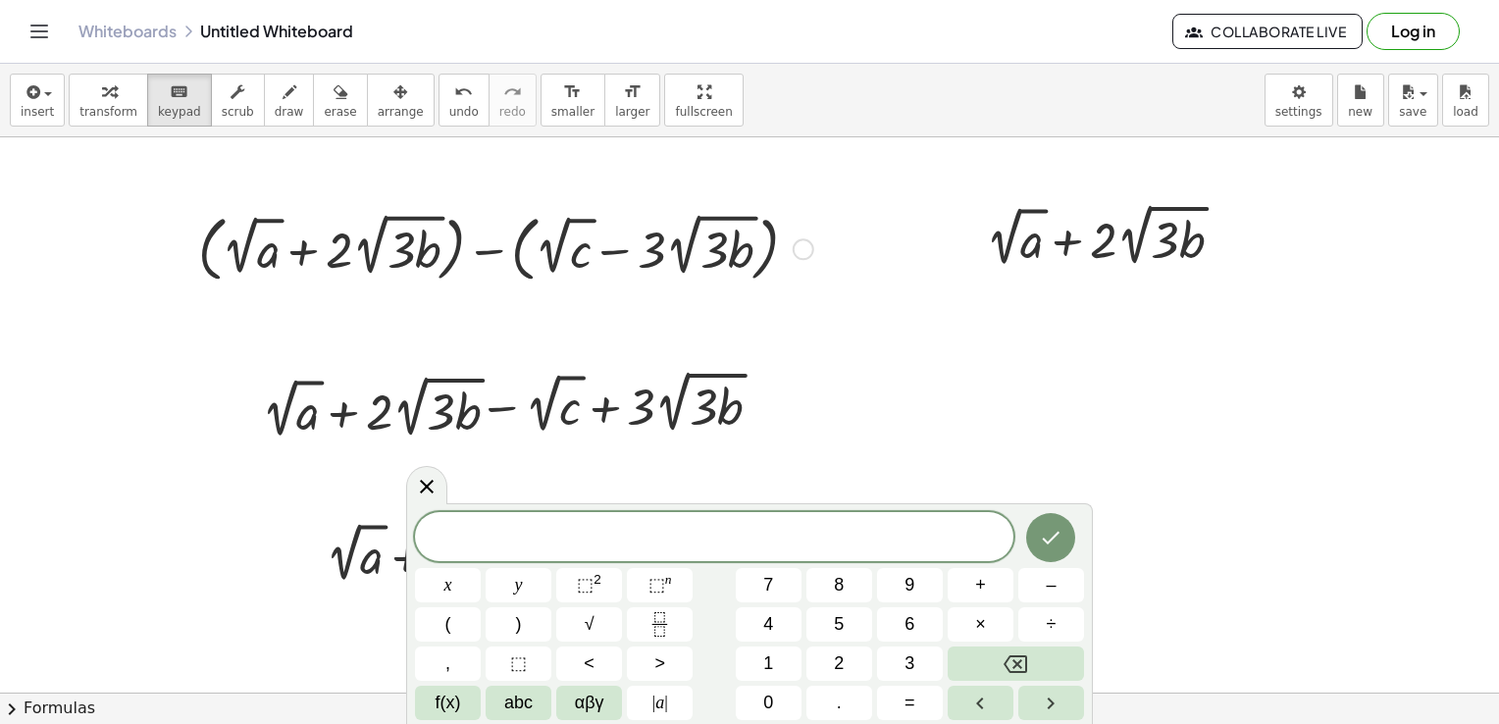
click at [510, 261] on div at bounding box center [505, 247] width 635 height 81
click at [612, 245] on div at bounding box center [505, 247] width 635 height 81
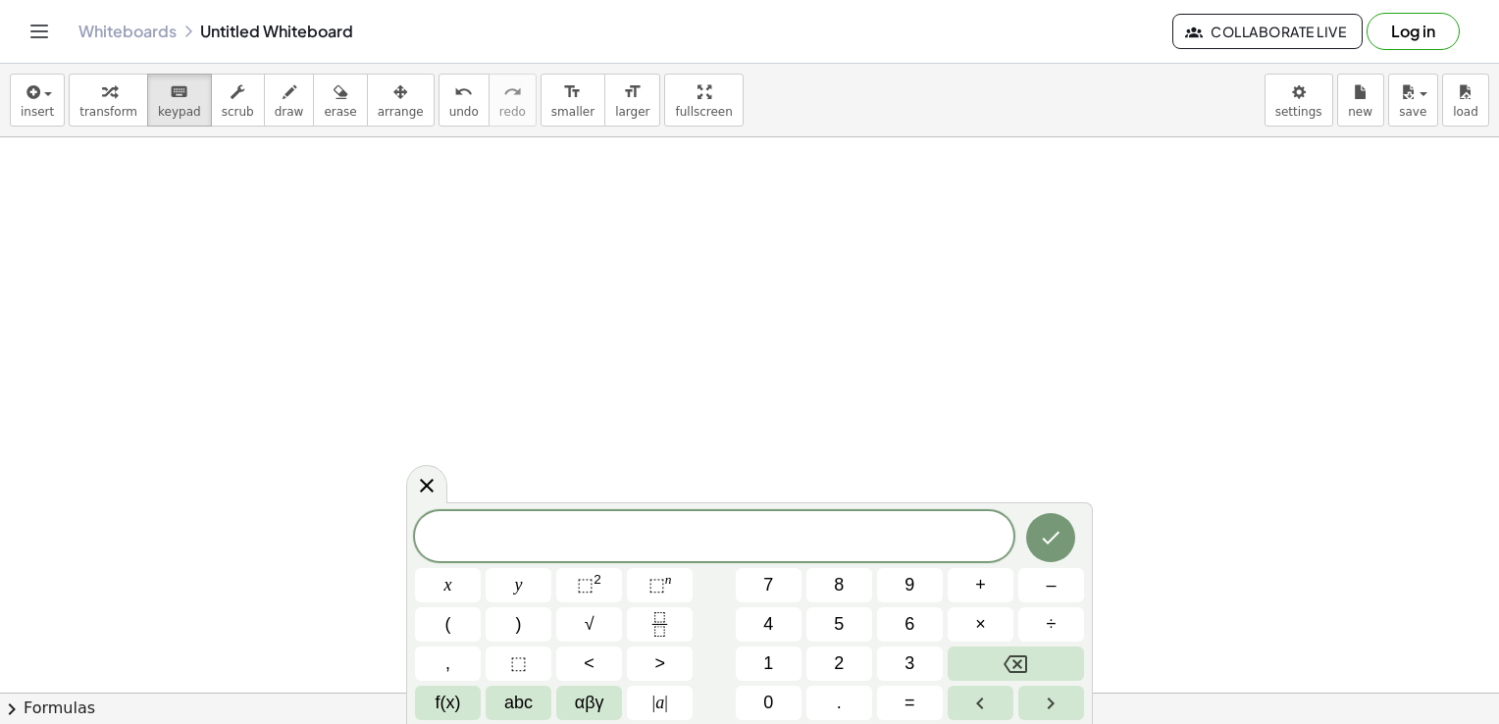
scroll to position [879, 0]
click at [264, 104] on button "draw" at bounding box center [289, 100] width 51 height 53
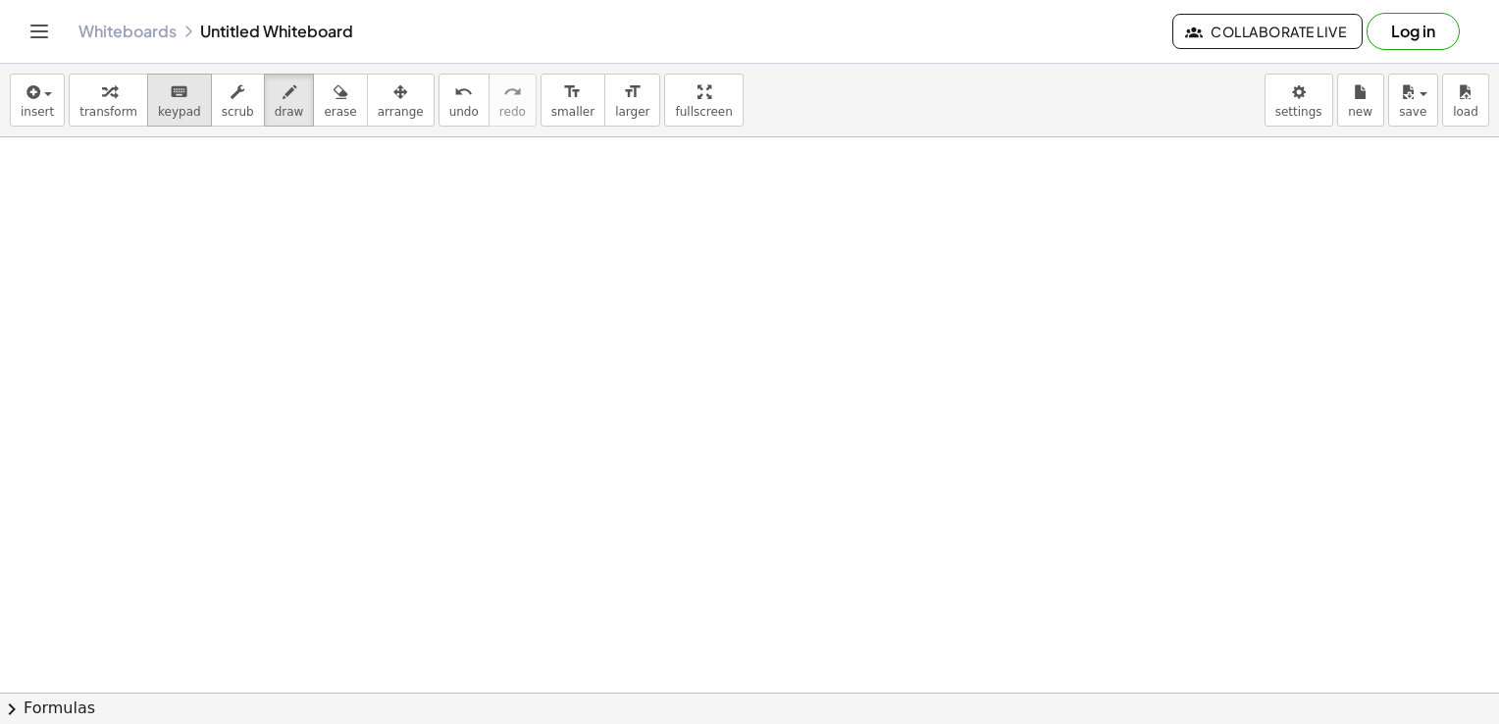
click at [158, 116] on span "keypad" at bounding box center [179, 112] width 43 height 14
click at [17, 103] on button "insert" at bounding box center [37, 100] width 55 height 53
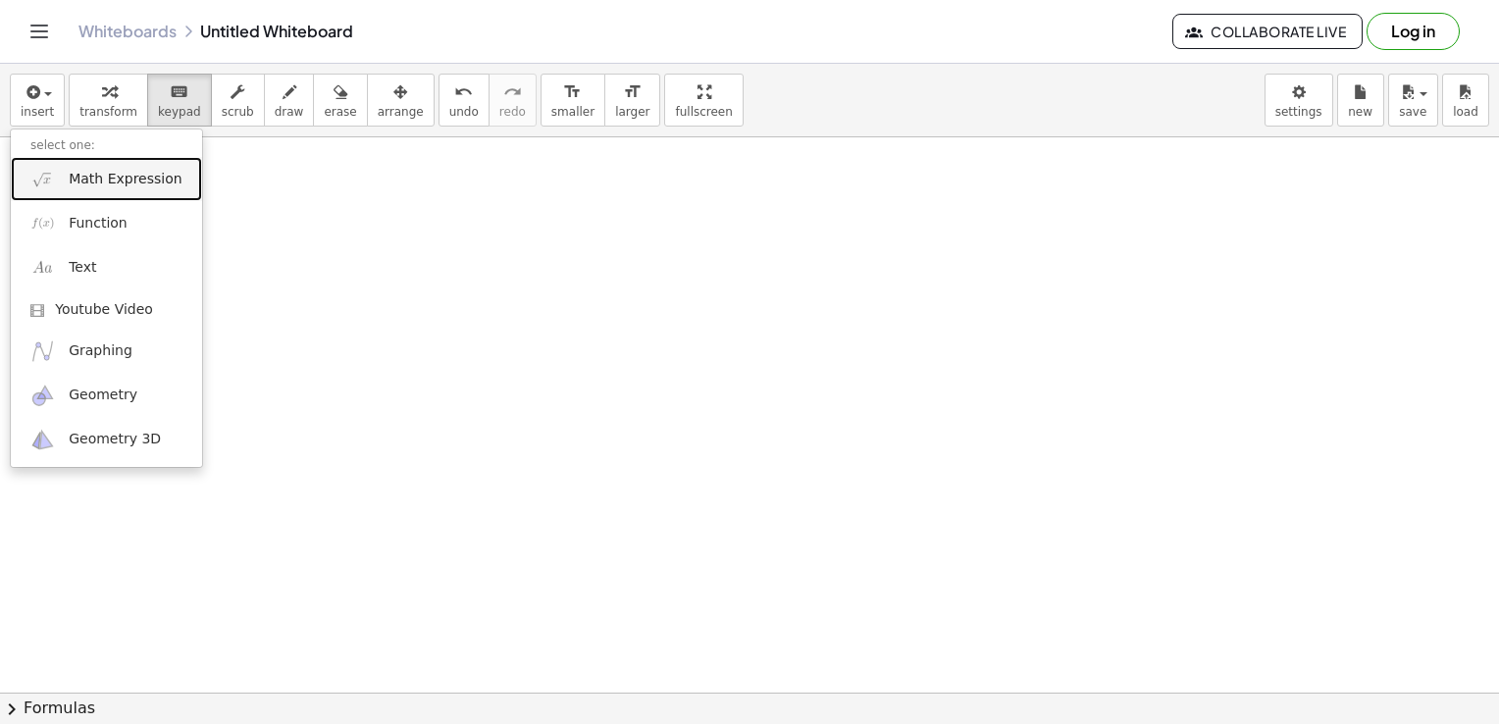
click at [70, 185] on span "Math Expression" at bounding box center [125, 180] width 113 height 20
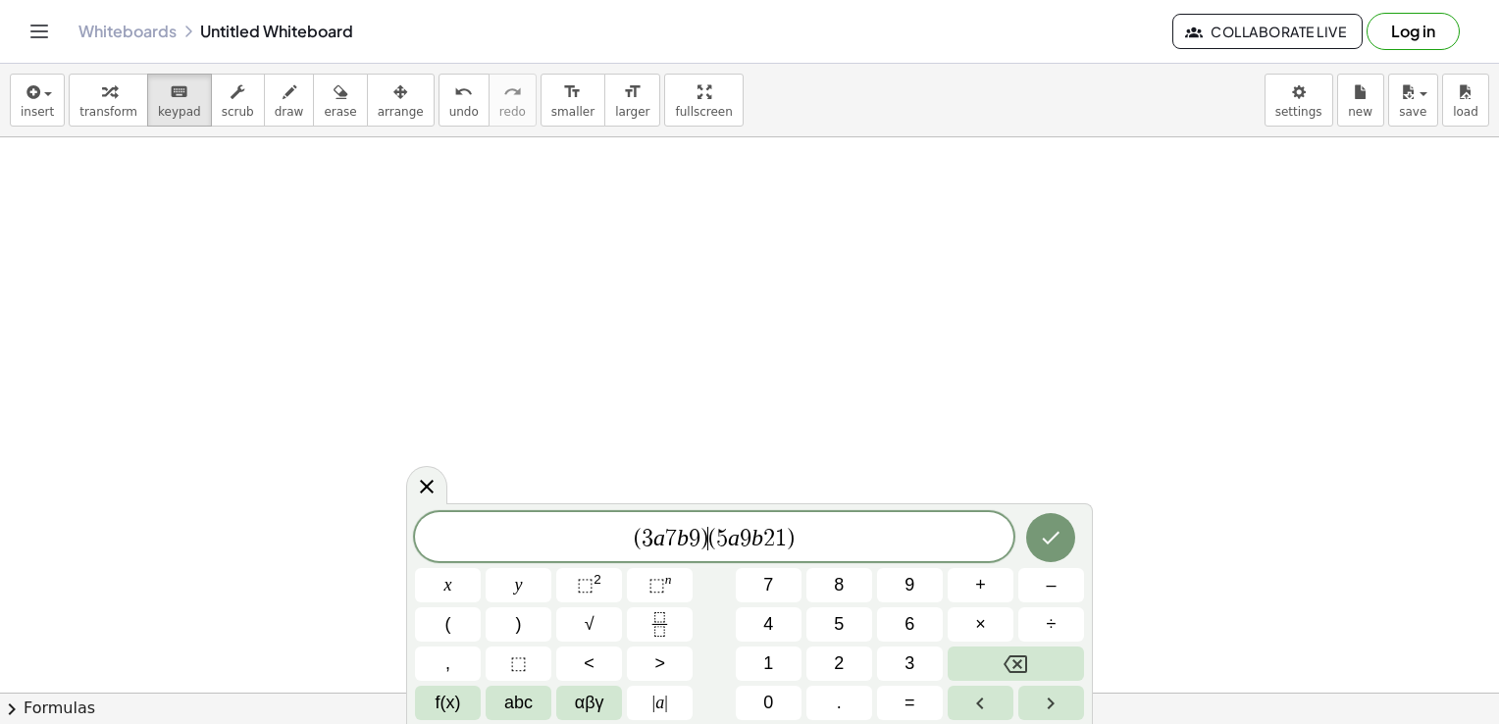
click at [710, 541] on span "(" at bounding box center [712, 539] width 8 height 24
drag, startPoint x: 797, startPoint y: 551, endPoint x: 582, endPoint y: 520, distance: 217.1
click at [582, 520] on div "**********" at bounding box center [714, 536] width 598 height 49
click at [461, 631] on button "(" at bounding box center [448, 624] width 66 height 34
click at [1052, 541] on icon "Done" at bounding box center [1051, 536] width 24 height 24
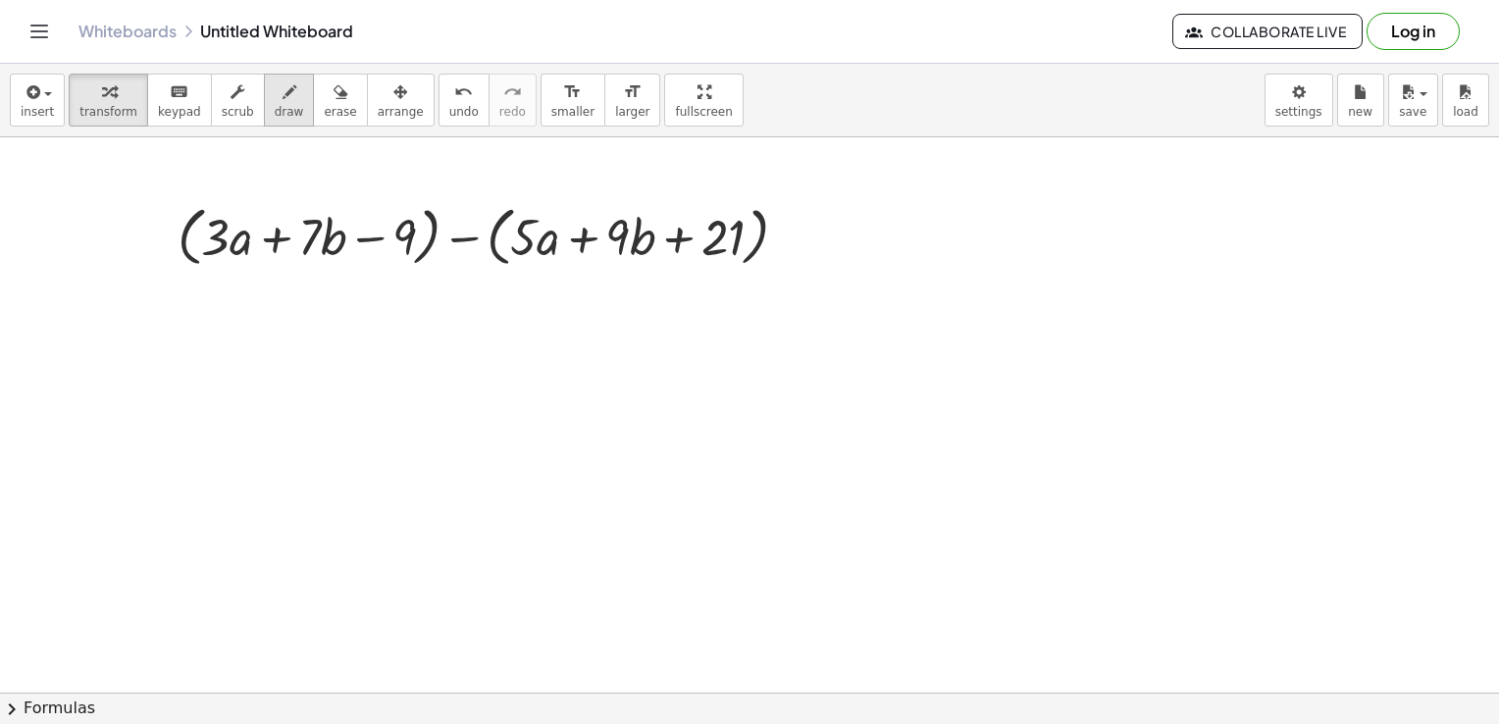
click at [275, 96] on div "button" at bounding box center [289, 91] width 29 height 24
drag, startPoint x: 774, startPoint y: 226, endPoint x: 797, endPoint y: 226, distance: 22.6
click at [797, 226] on div at bounding box center [749, 93] width 1499 height 1670
drag, startPoint x: 760, startPoint y: 245, endPoint x: 807, endPoint y: 245, distance: 47.1
click at [807, 245] on div at bounding box center [749, 93] width 1499 height 1670
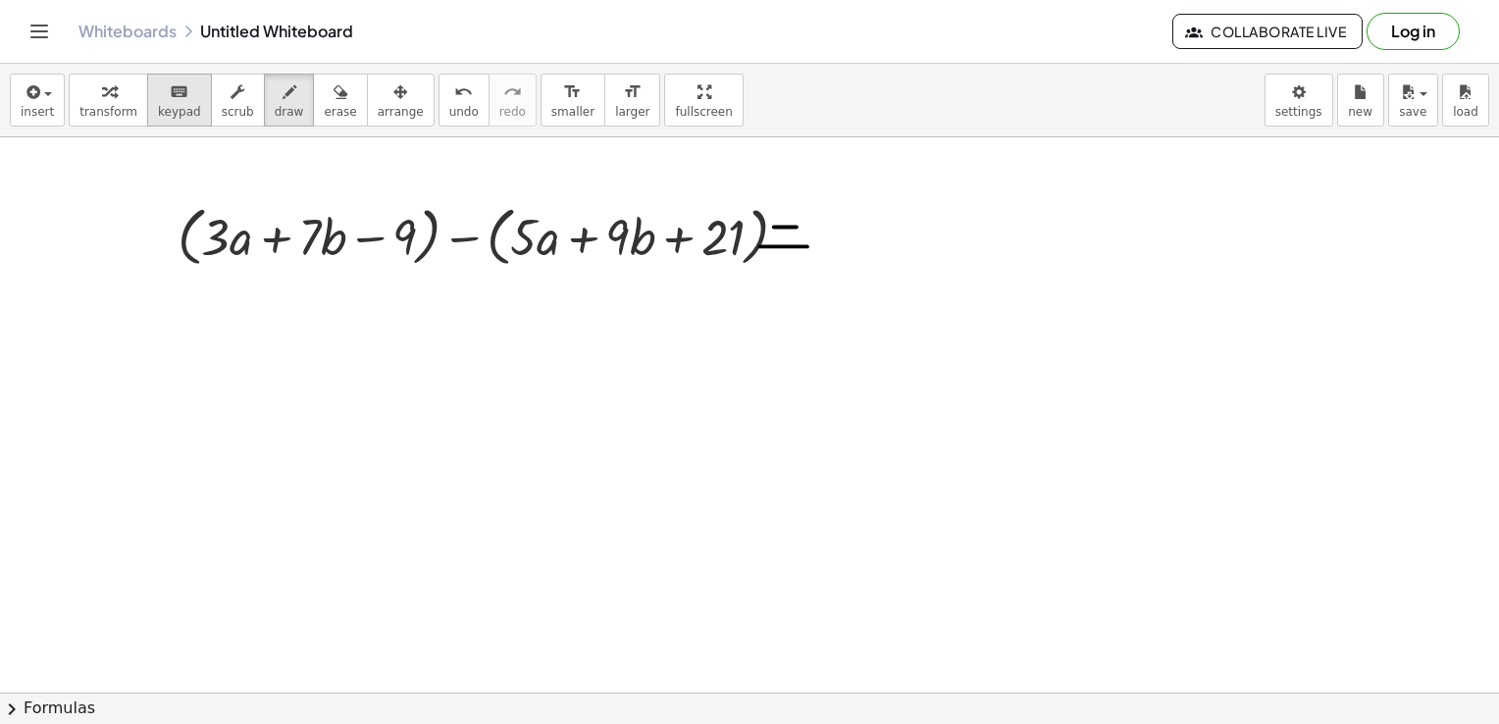
click at [170, 101] on icon "keyboard" at bounding box center [179, 92] width 19 height 24
drag, startPoint x: 231, startPoint y: 237, endPoint x: 359, endPoint y: 252, distance: 129.4
click at [201, 291] on div at bounding box center [749, 93] width 1499 height 1670
click at [31, 105] on span "insert" at bounding box center [37, 112] width 33 height 14
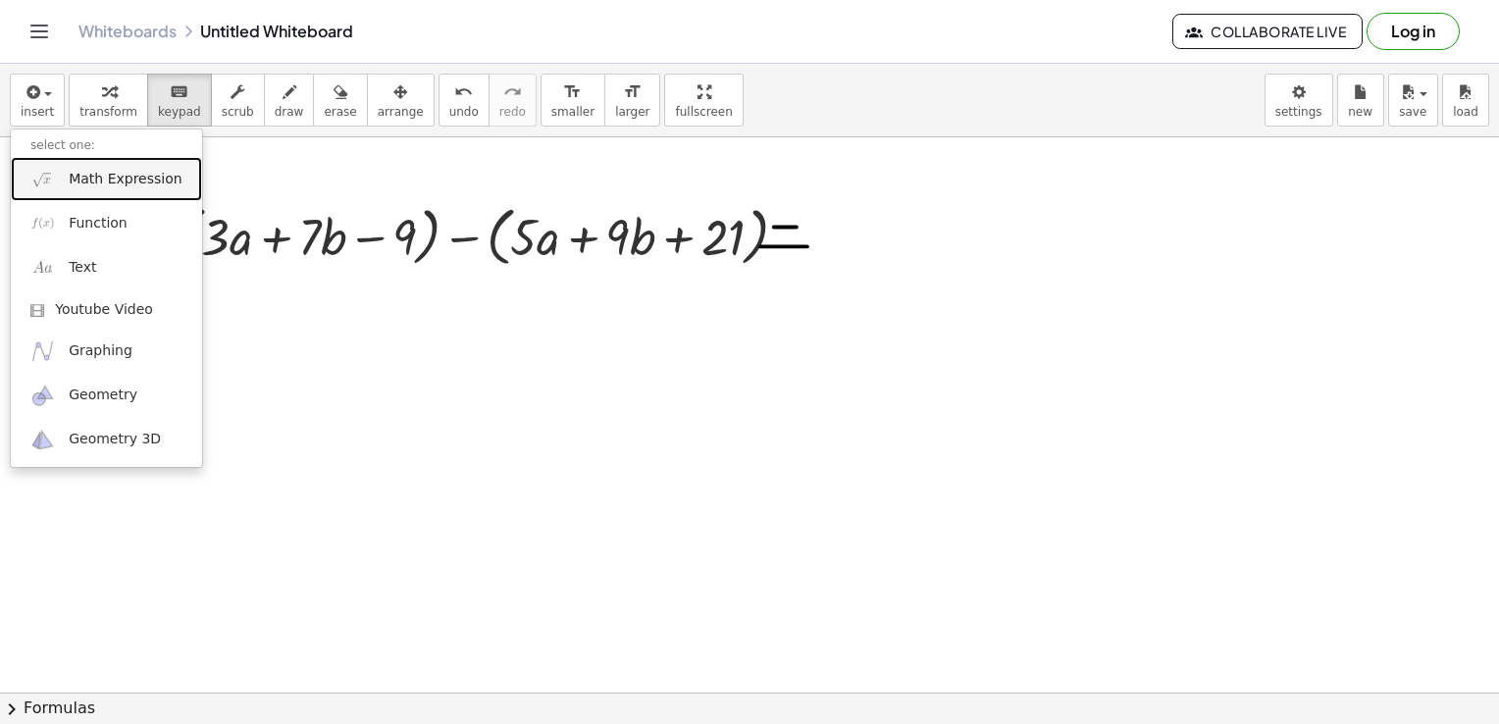
click at [79, 174] on span "Math Expression" at bounding box center [125, 180] width 113 height 20
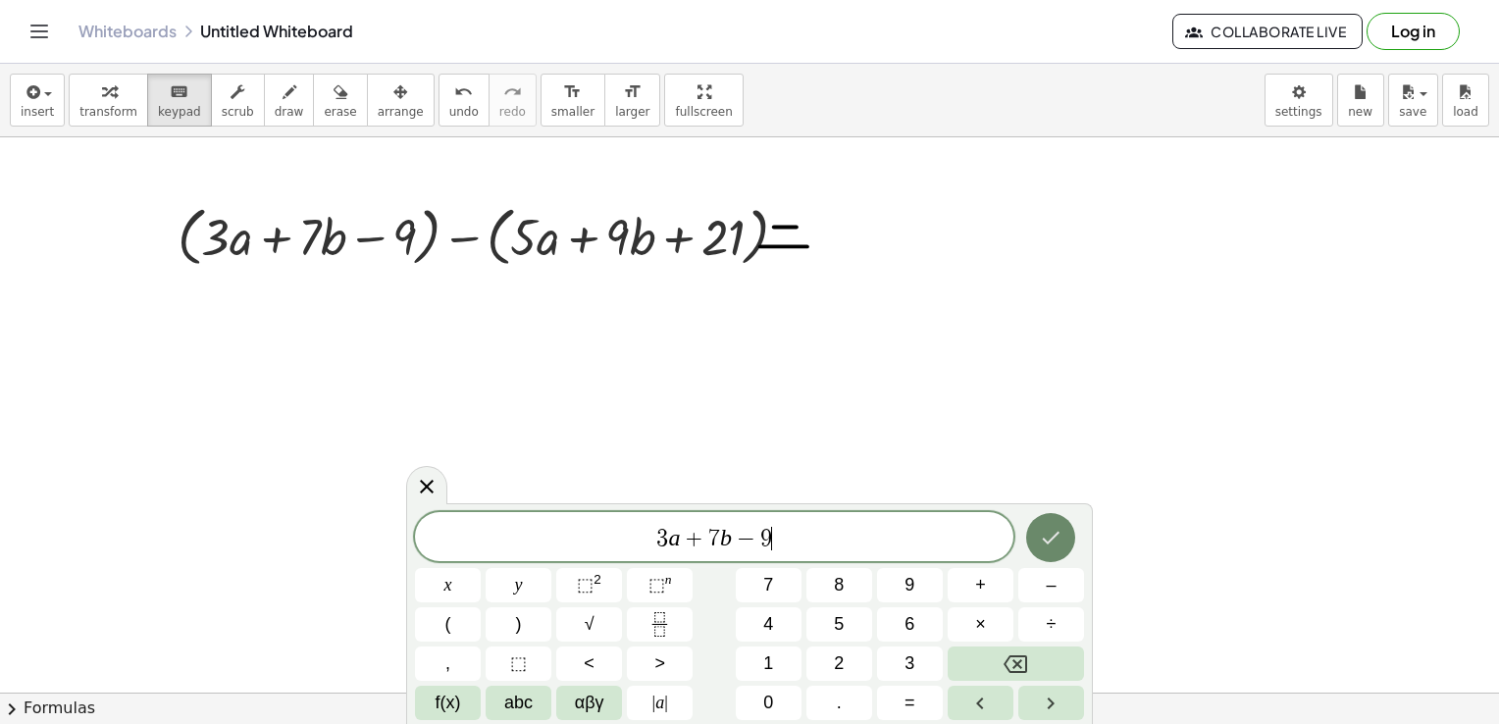
click at [1041, 547] on icon "Done" at bounding box center [1051, 538] width 24 height 24
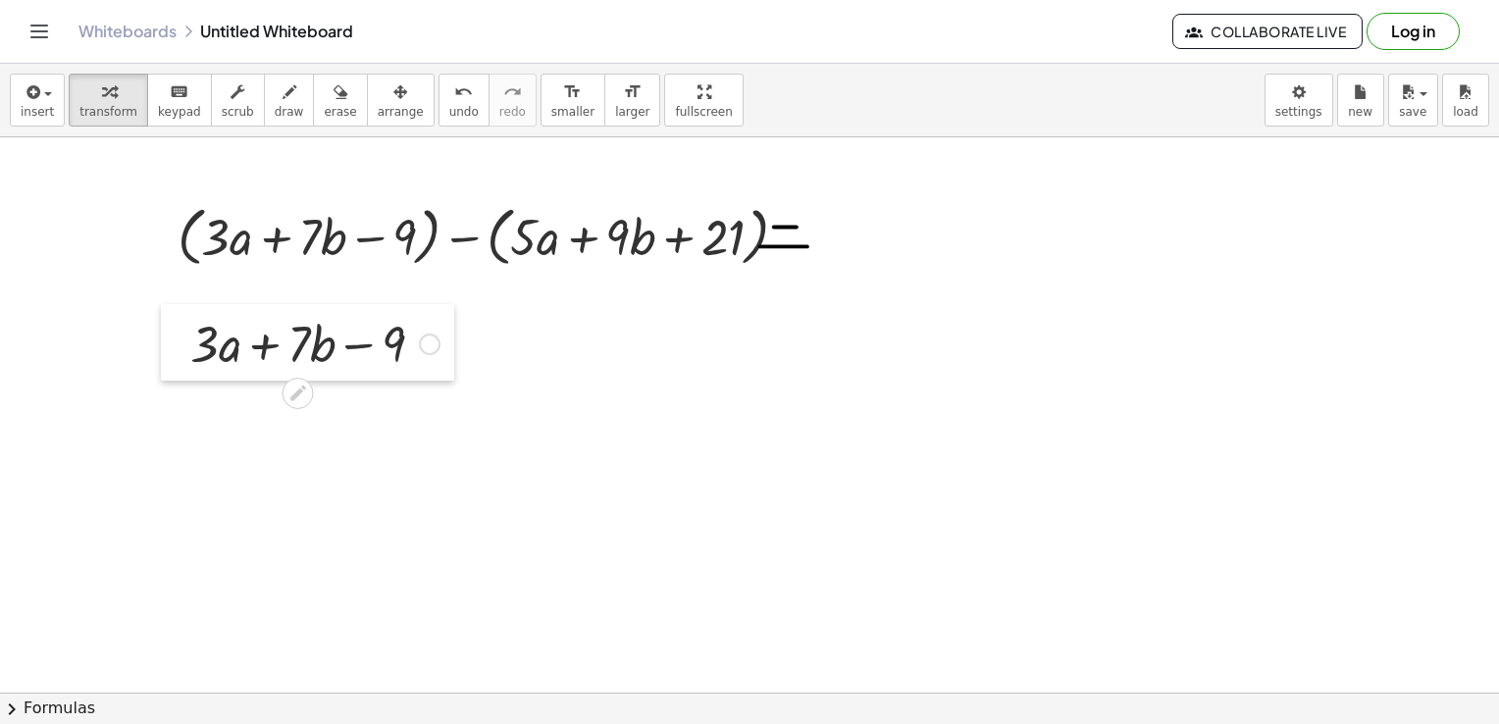
drag, startPoint x: 988, startPoint y: 221, endPoint x: 181, endPoint y: 332, distance: 814.9
click at [181, 332] on div at bounding box center [175, 342] width 29 height 77
click at [887, 425] on div at bounding box center [749, 93] width 1499 height 1670
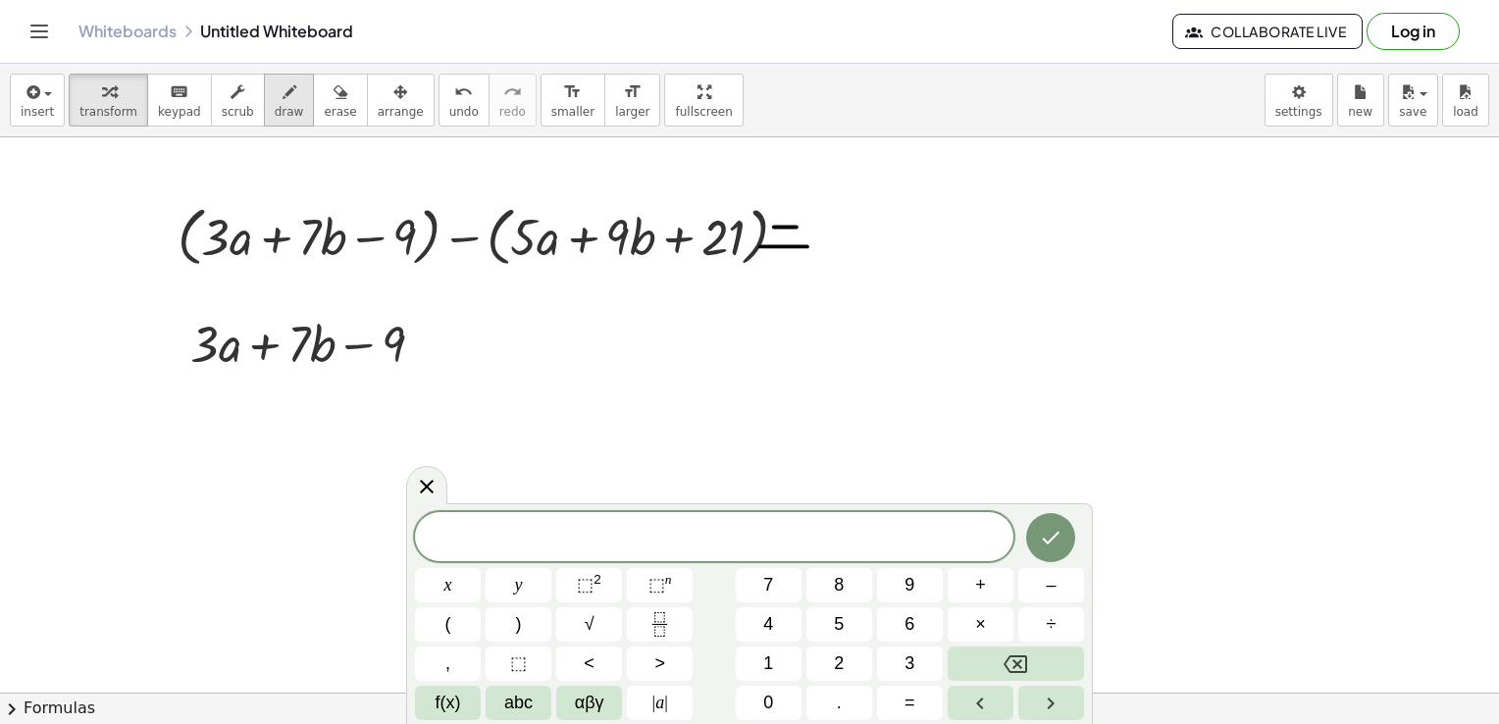
click at [283, 100] on icon "button" at bounding box center [290, 92] width 14 height 24
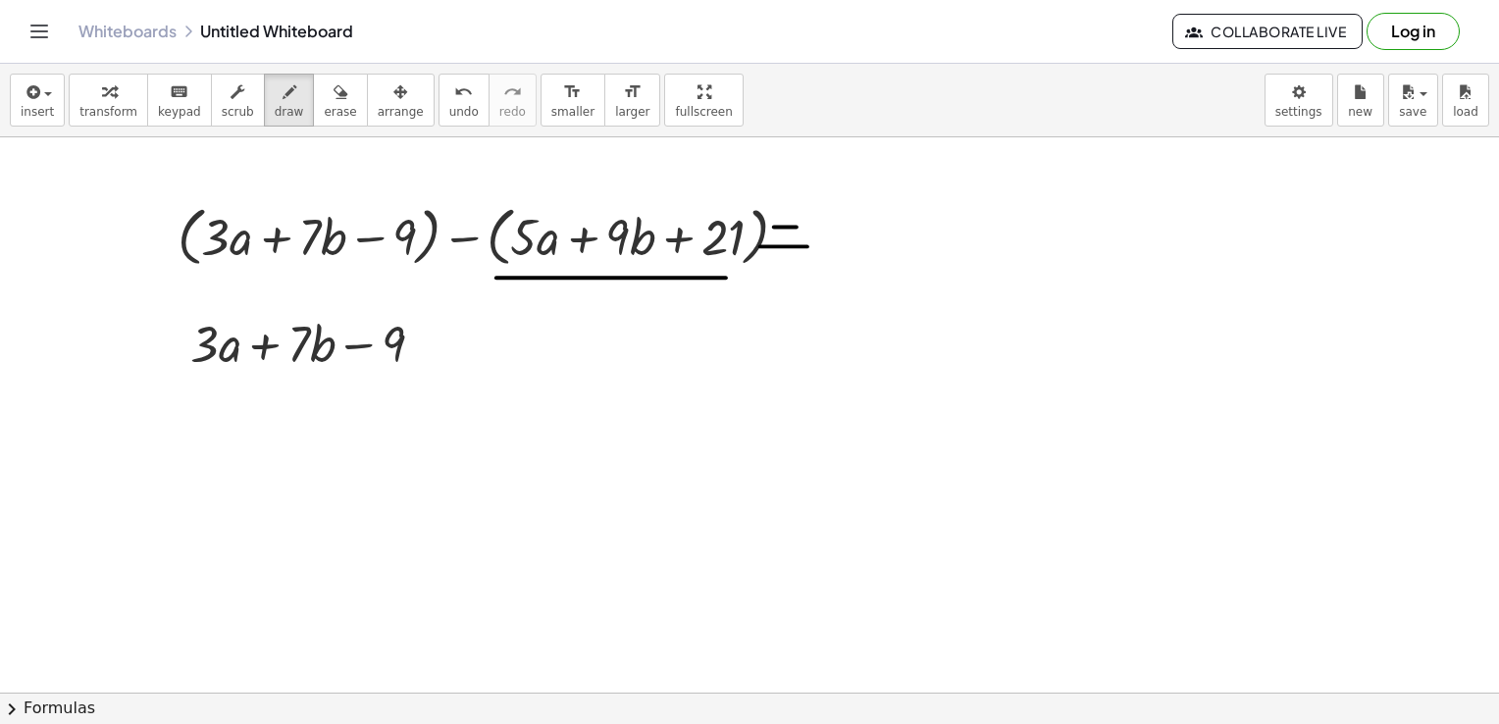
drag, startPoint x: 496, startPoint y: 277, endPoint x: 839, endPoint y: 277, distance: 342.4
click at [878, 277] on div at bounding box center [749, 93] width 1499 height 1670
drag, startPoint x: 539, startPoint y: 283, endPoint x: 741, endPoint y: 287, distance: 202.1
click at [945, 297] on div at bounding box center [749, 93] width 1499 height 1670
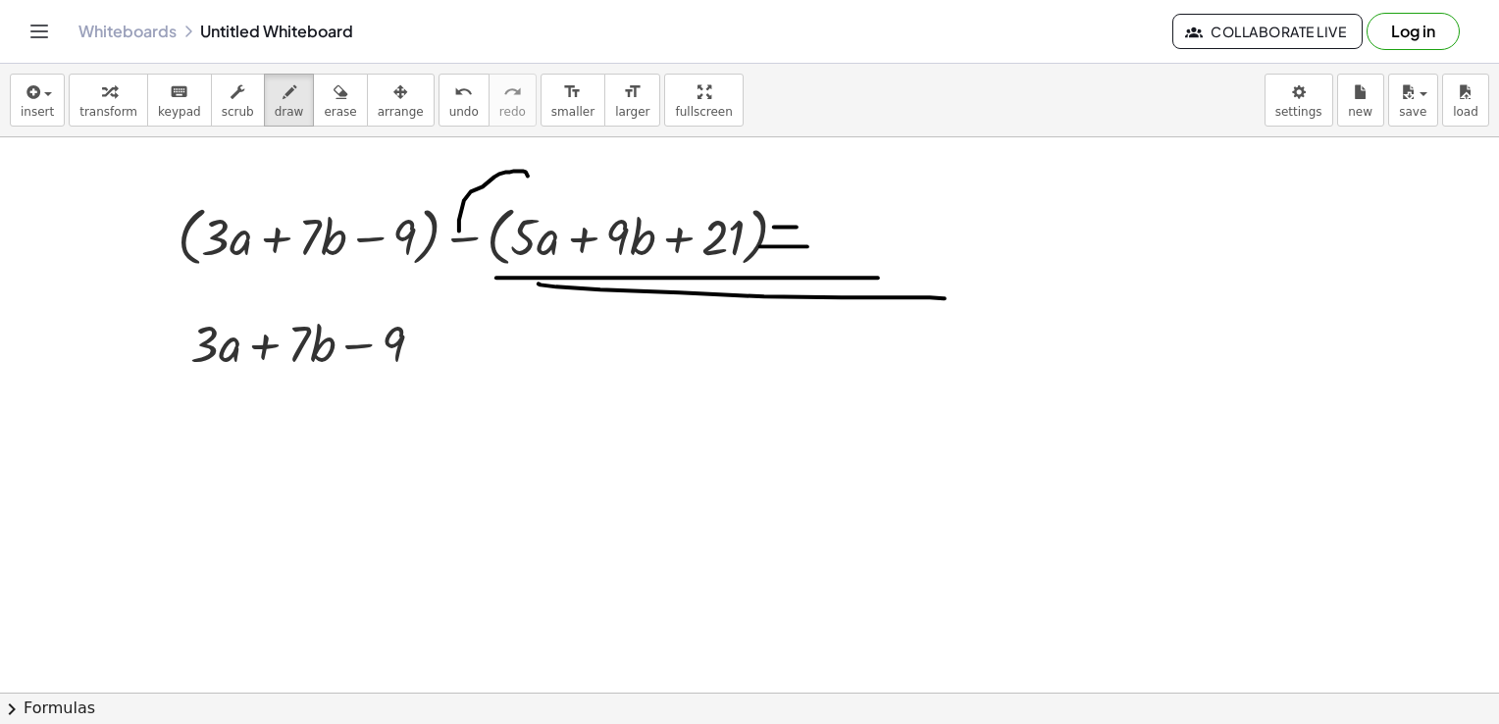
drag, startPoint x: 459, startPoint y: 230, endPoint x: 542, endPoint y: 203, distance: 86.6
click at [542, 203] on div at bounding box center [749, 93] width 1499 height 1670
drag, startPoint x: 542, startPoint y: 203, endPoint x: 726, endPoint y: 223, distance: 185.5
click at [726, 223] on div at bounding box center [749, 93] width 1499 height 1670
click at [174, 102] on button "keyboard keypad" at bounding box center [179, 100] width 65 height 53
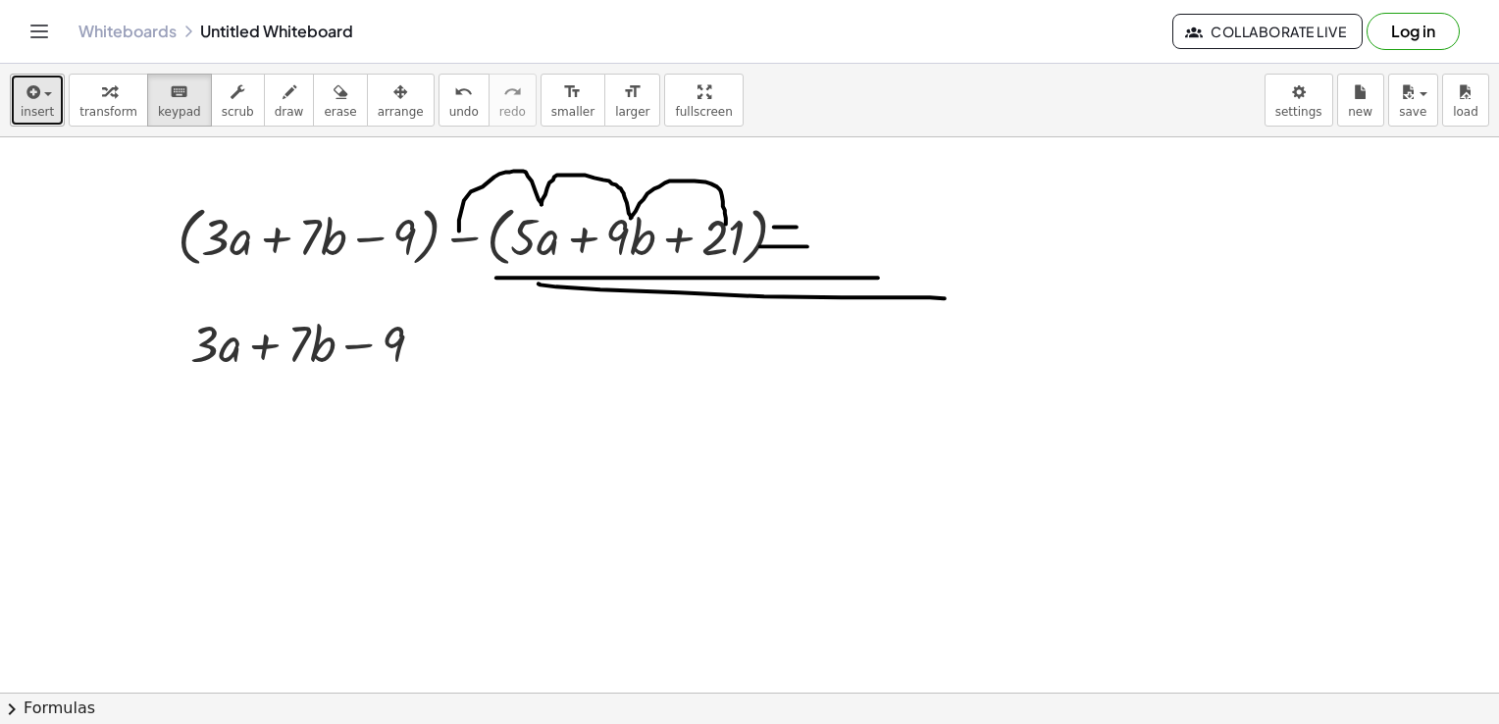
click at [47, 113] on span "insert" at bounding box center [37, 112] width 33 height 14
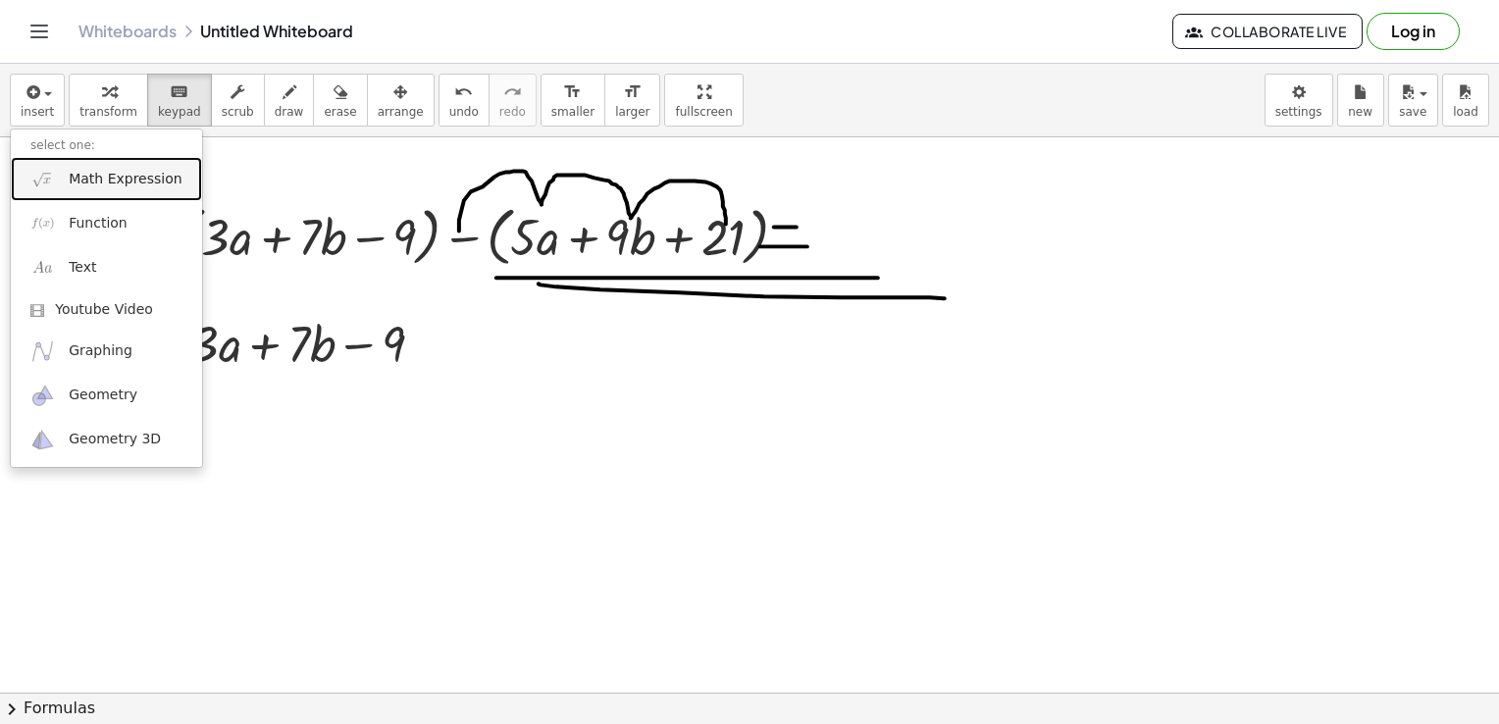
click at [71, 186] on span "Math Expression" at bounding box center [125, 180] width 113 height 20
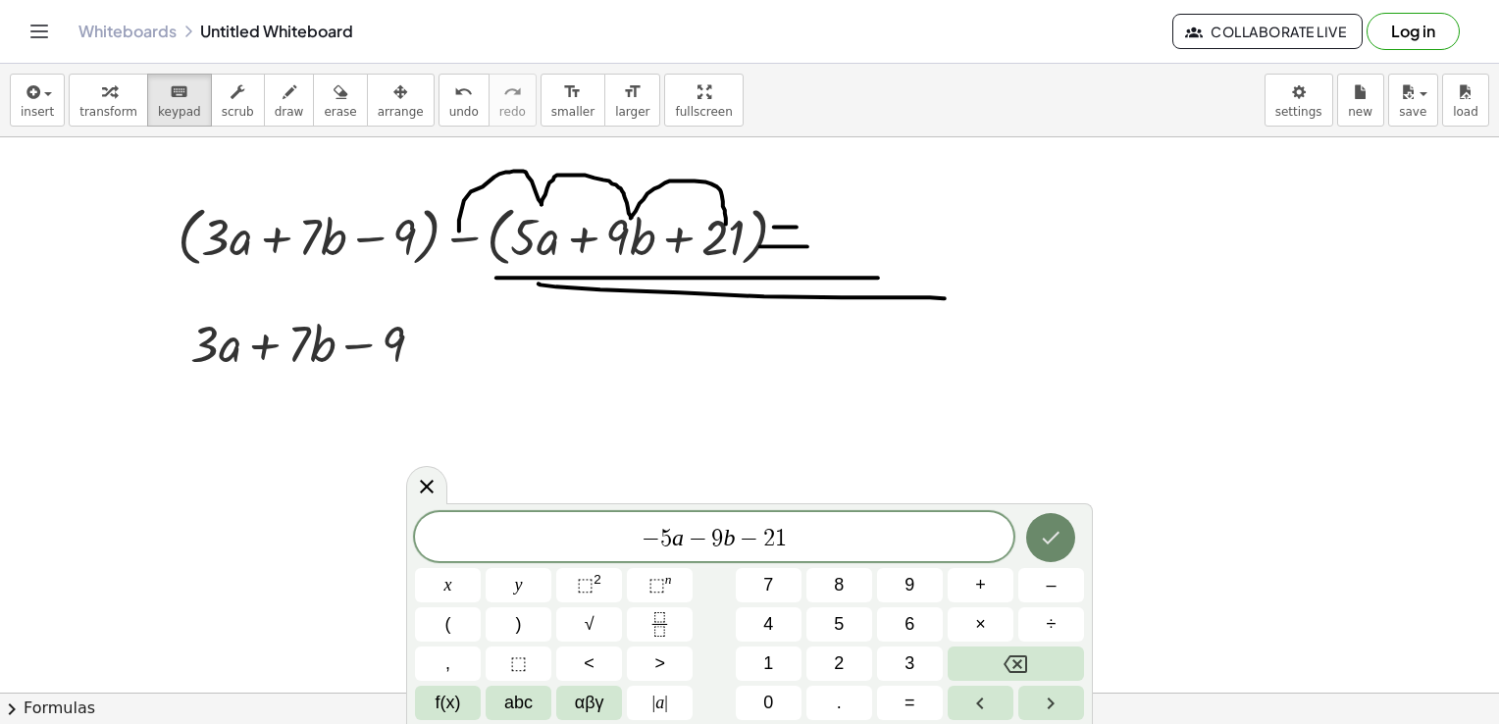
click at [1059, 528] on icon "Done" at bounding box center [1051, 538] width 24 height 24
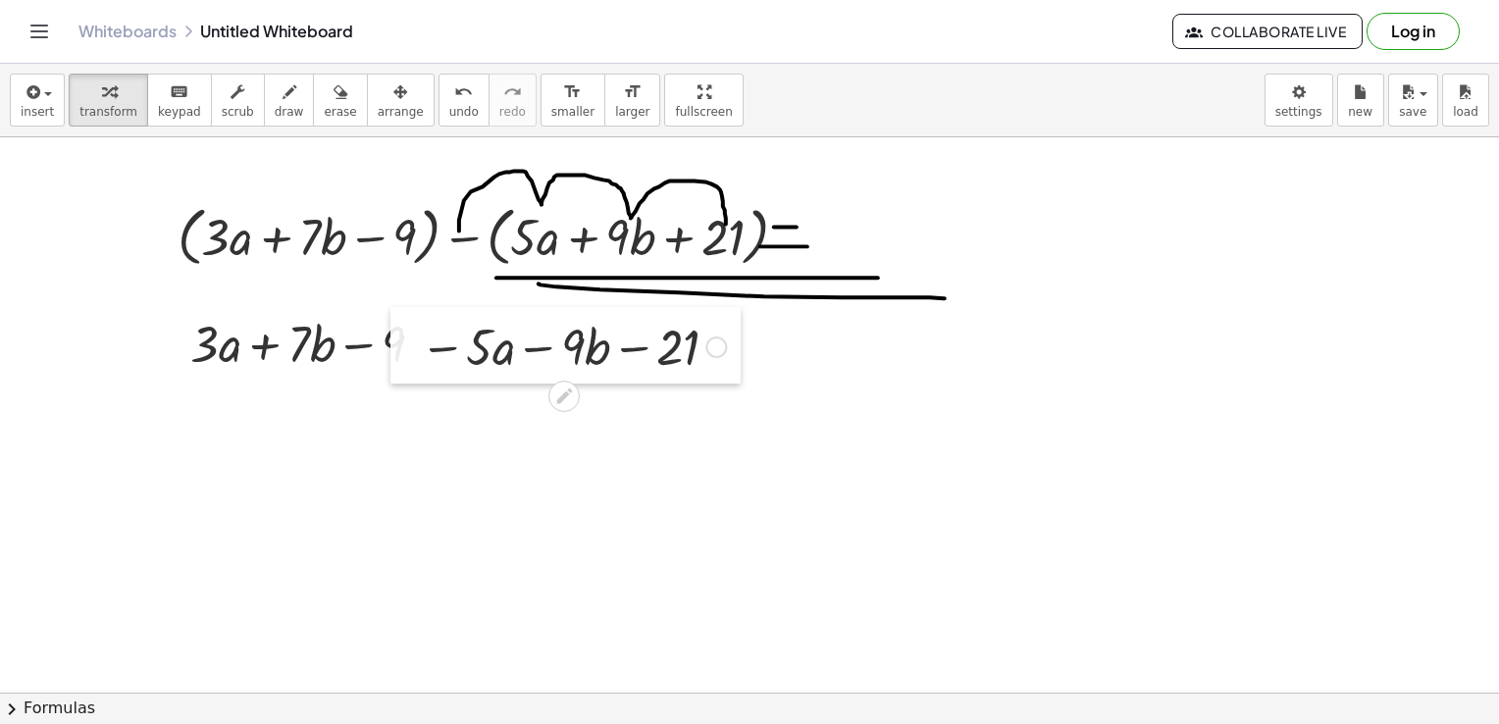
drag, startPoint x: 995, startPoint y: 211, endPoint x: 417, endPoint y: 325, distance: 588.9
click at [417, 325] on div at bounding box center [404, 345] width 29 height 77
click at [830, 355] on div at bounding box center [749, 93] width 1499 height 1670
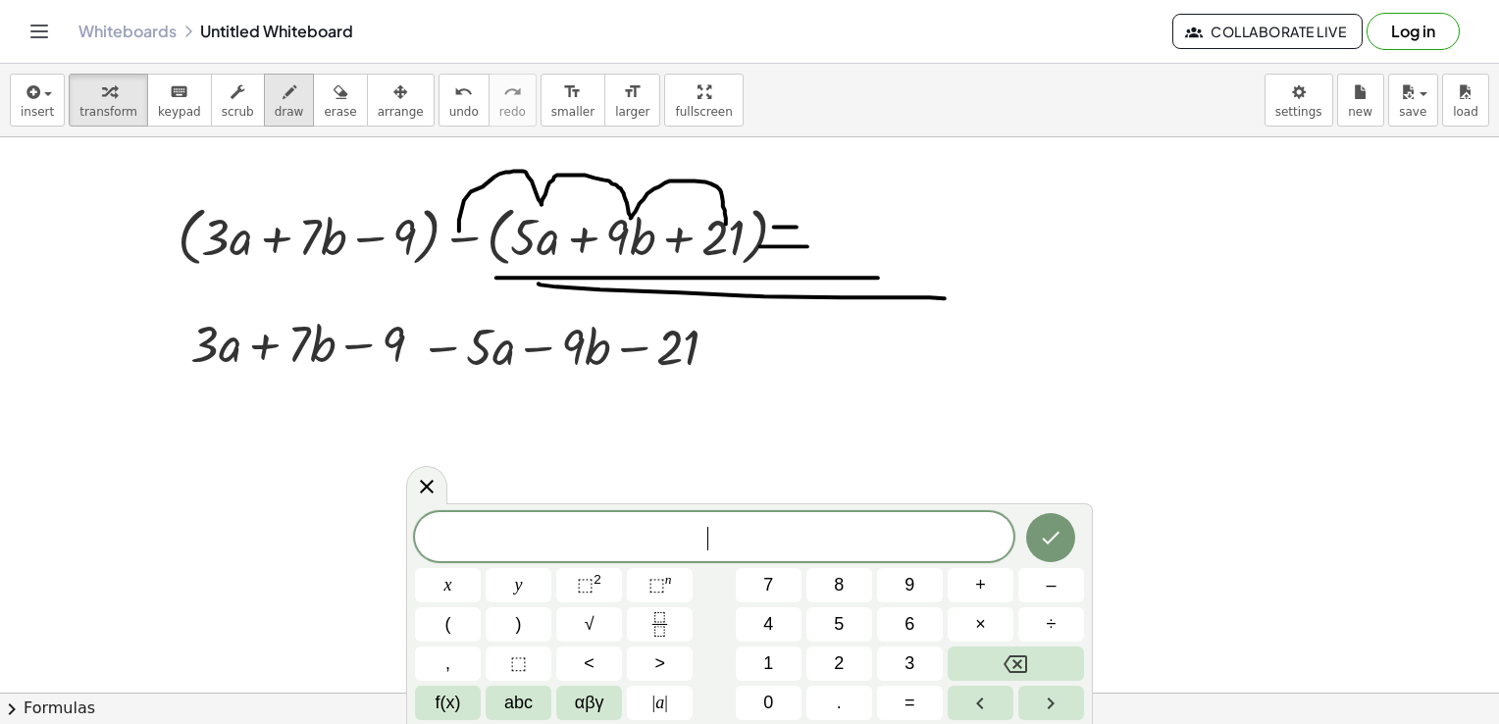
click at [283, 95] on icon "button" at bounding box center [290, 92] width 14 height 24
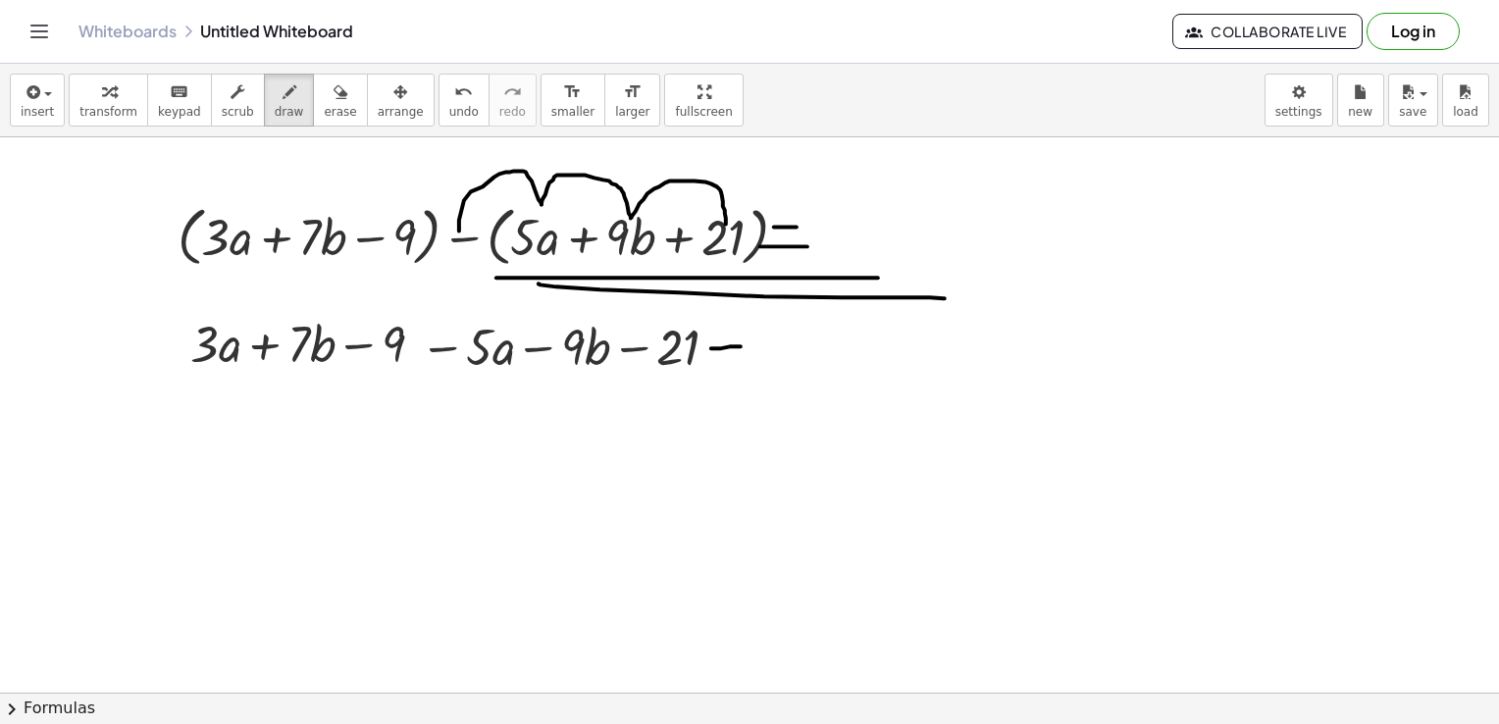
drag, startPoint x: 711, startPoint y: 347, endPoint x: 741, endPoint y: 345, distance: 29.5
click at [741, 345] on div at bounding box center [749, 93] width 1499 height 1670
drag, startPoint x: 715, startPoint y: 355, endPoint x: 737, endPoint y: 355, distance: 21.6
click at [736, 355] on div at bounding box center [749, 93] width 1499 height 1670
drag, startPoint x: 182, startPoint y: 105, endPoint x: 96, endPoint y: 109, distance: 86.4
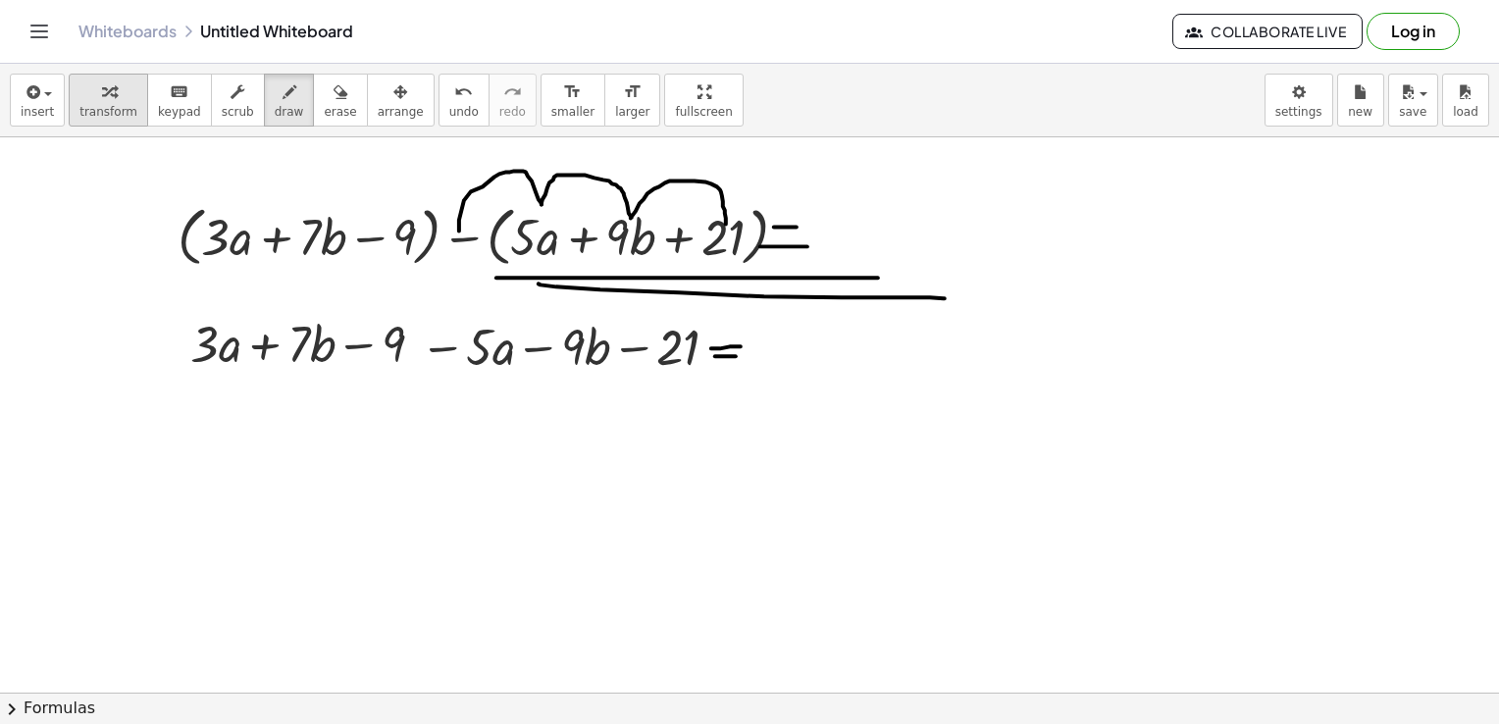
click at [182, 105] on button "keyboard keypad" at bounding box center [179, 100] width 65 height 53
click at [2, 104] on div "insert select one: Math Expression Function Text Youtube Video Graphing Geometr…" at bounding box center [749, 101] width 1499 height 74
click at [29, 105] on span "insert" at bounding box center [37, 112] width 33 height 14
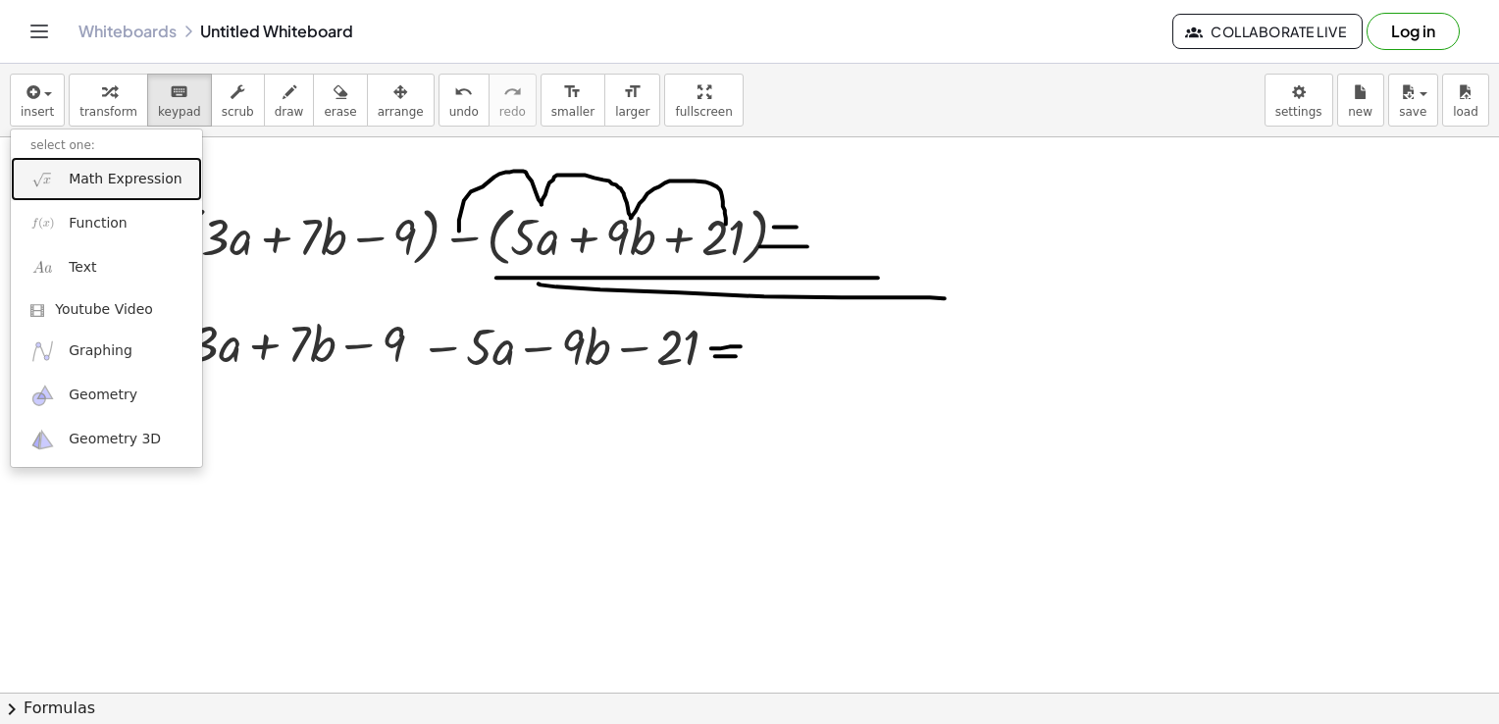
click at [63, 187] on link "Math Expression" at bounding box center [106, 179] width 191 height 44
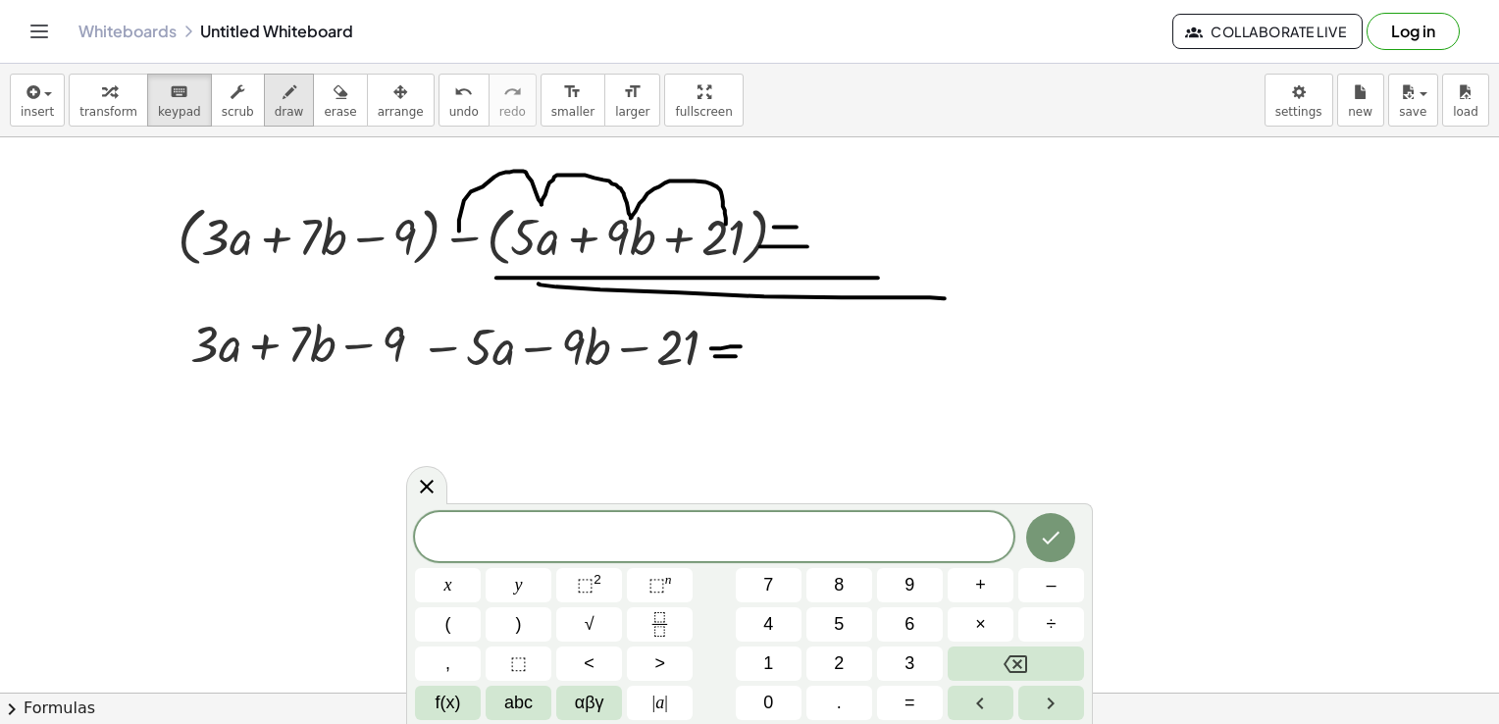
click at [283, 96] on icon "button" at bounding box center [290, 92] width 14 height 24
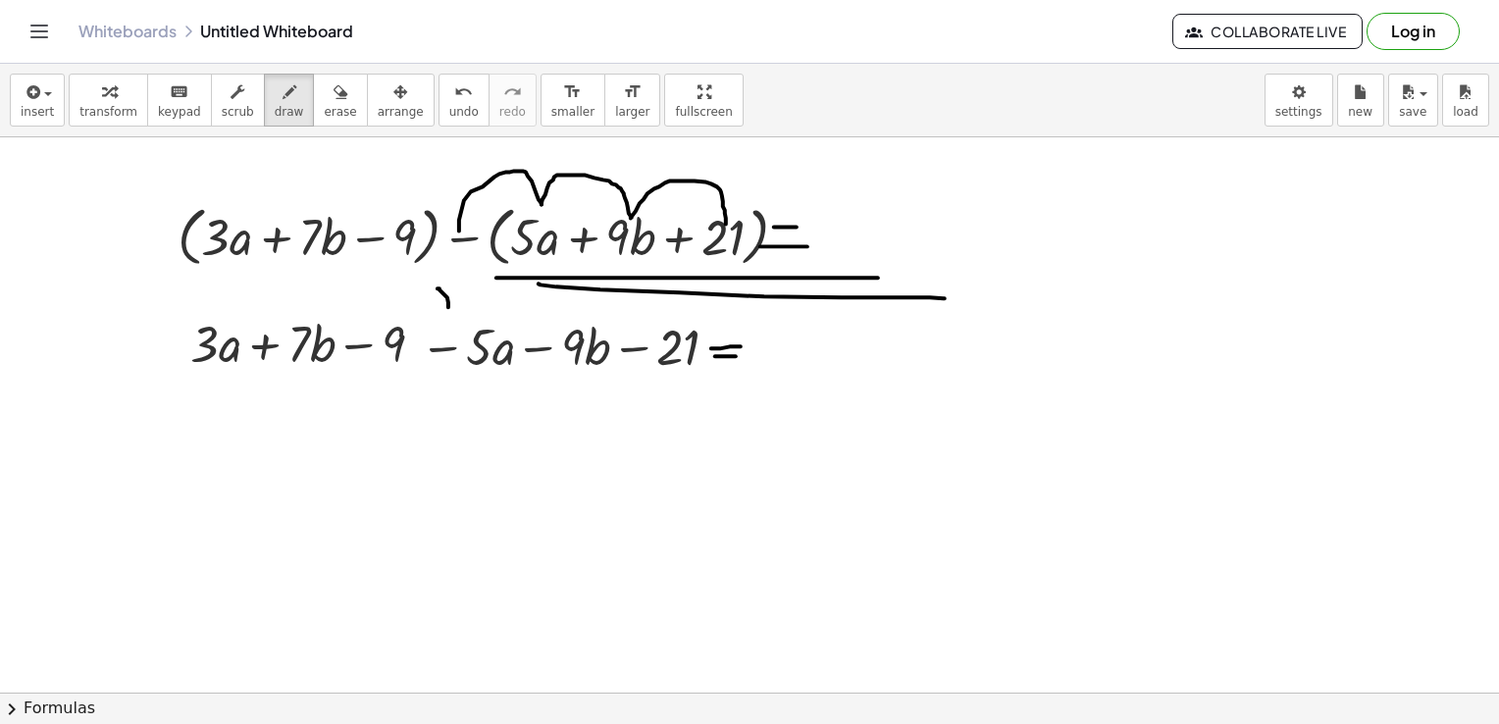
drag, startPoint x: 438, startPoint y: 287, endPoint x: 450, endPoint y: 320, distance: 34.8
click at [450, 320] on div at bounding box center [749, 93] width 1499 height 1670
drag, startPoint x: 439, startPoint y: 322, endPoint x: 474, endPoint y: 316, distance: 35.8
click at [474, 316] on div at bounding box center [749, 93] width 1499 height 1670
click at [182, 108] on button "keyboard keypad" at bounding box center [179, 100] width 65 height 53
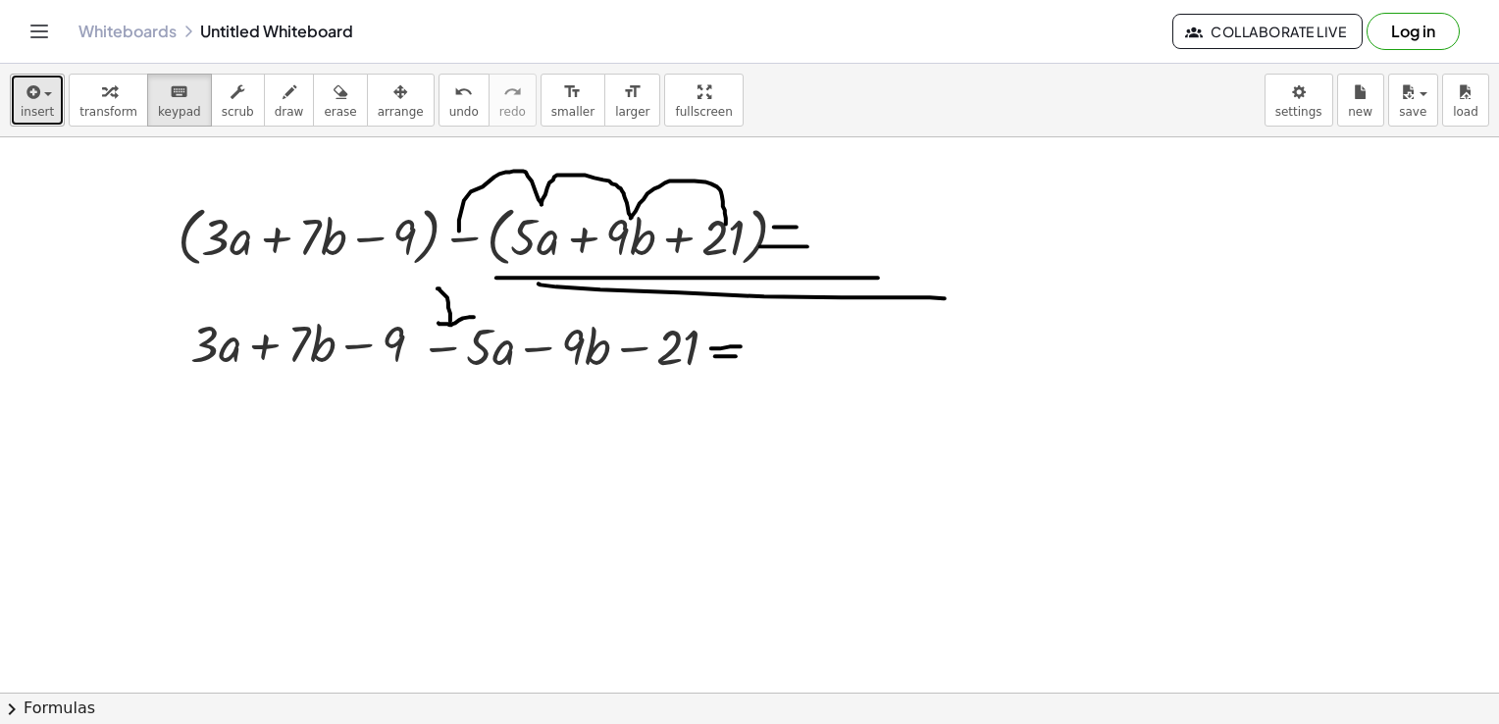
click at [37, 100] on icon "button" at bounding box center [32, 92] width 18 height 24
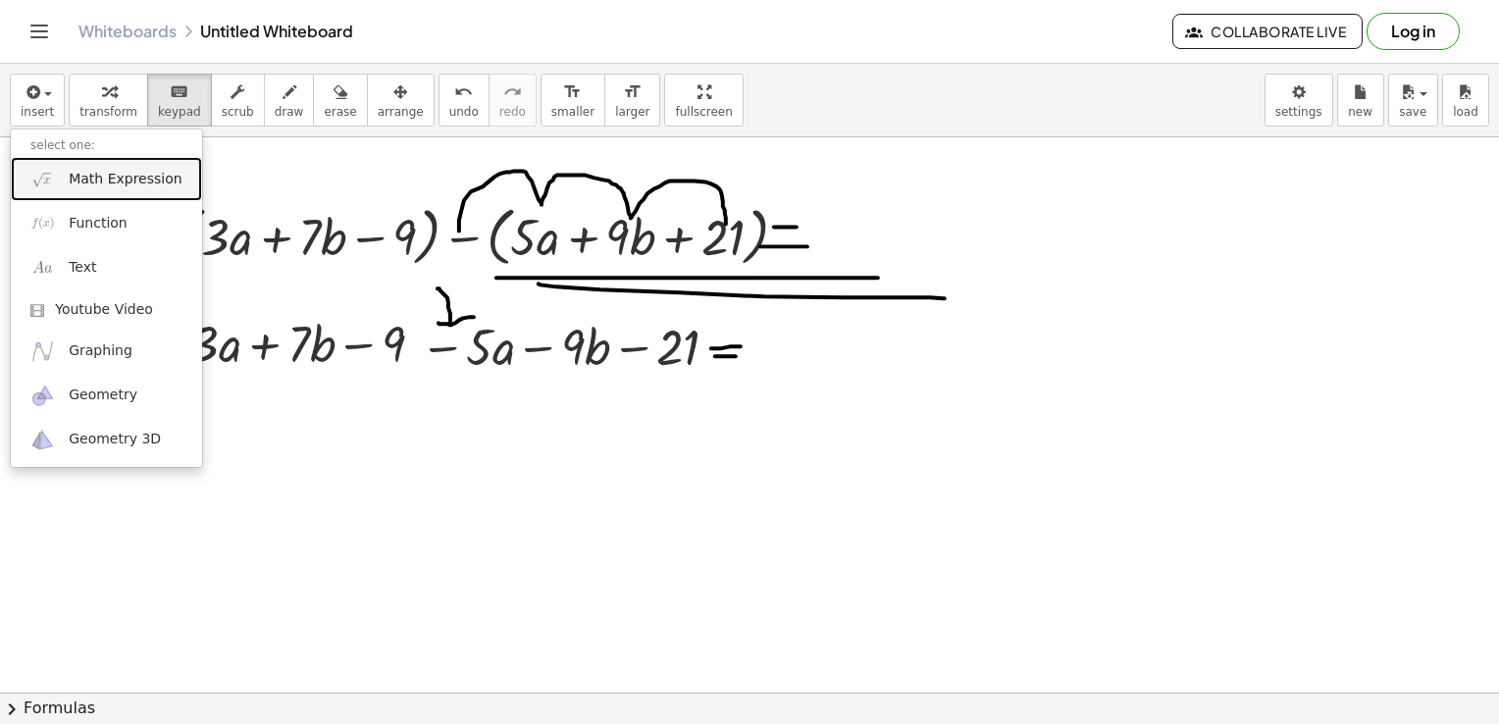
drag, startPoint x: 102, startPoint y: 182, endPoint x: 231, endPoint y: 270, distance: 155.4
click at [102, 182] on span "Math Expression" at bounding box center [125, 180] width 113 height 20
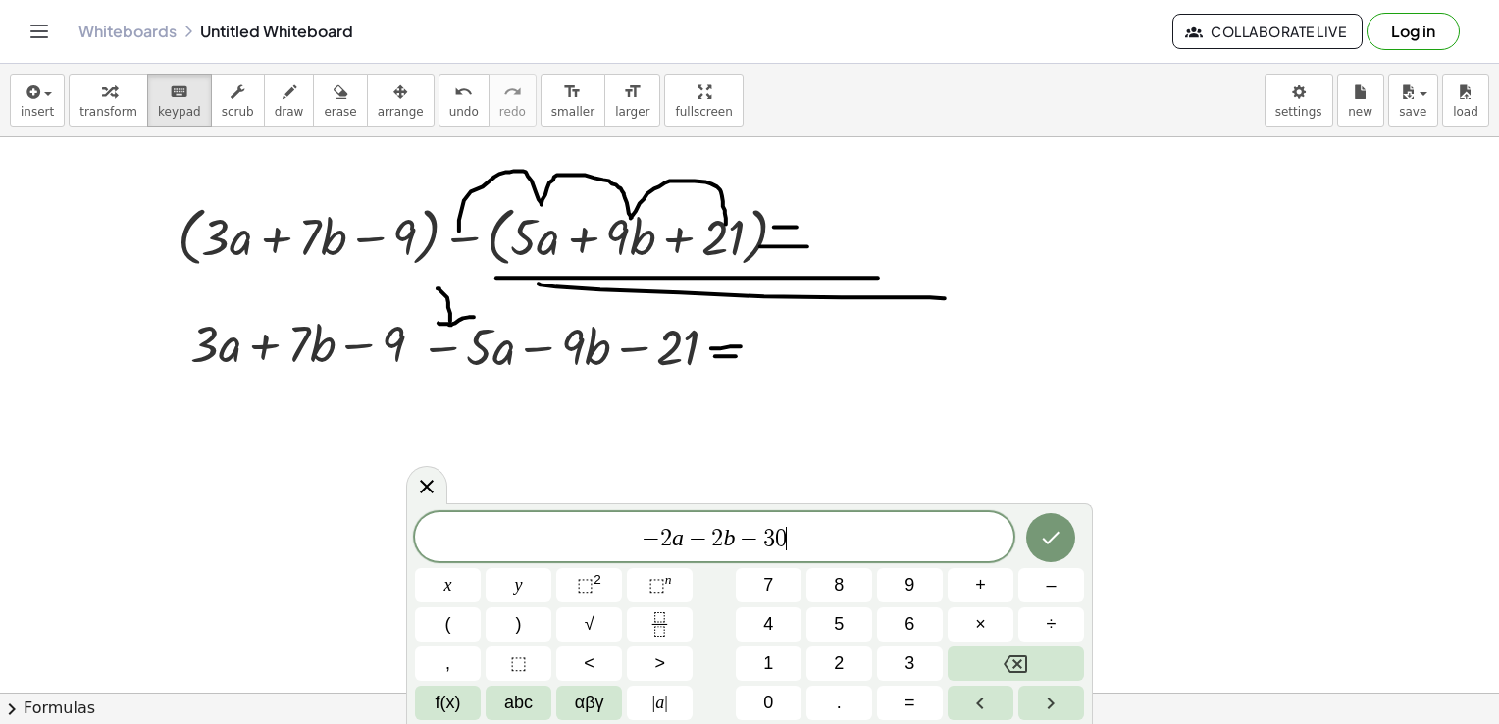
click at [1053, 550] on button "Done" at bounding box center [1050, 537] width 49 height 49
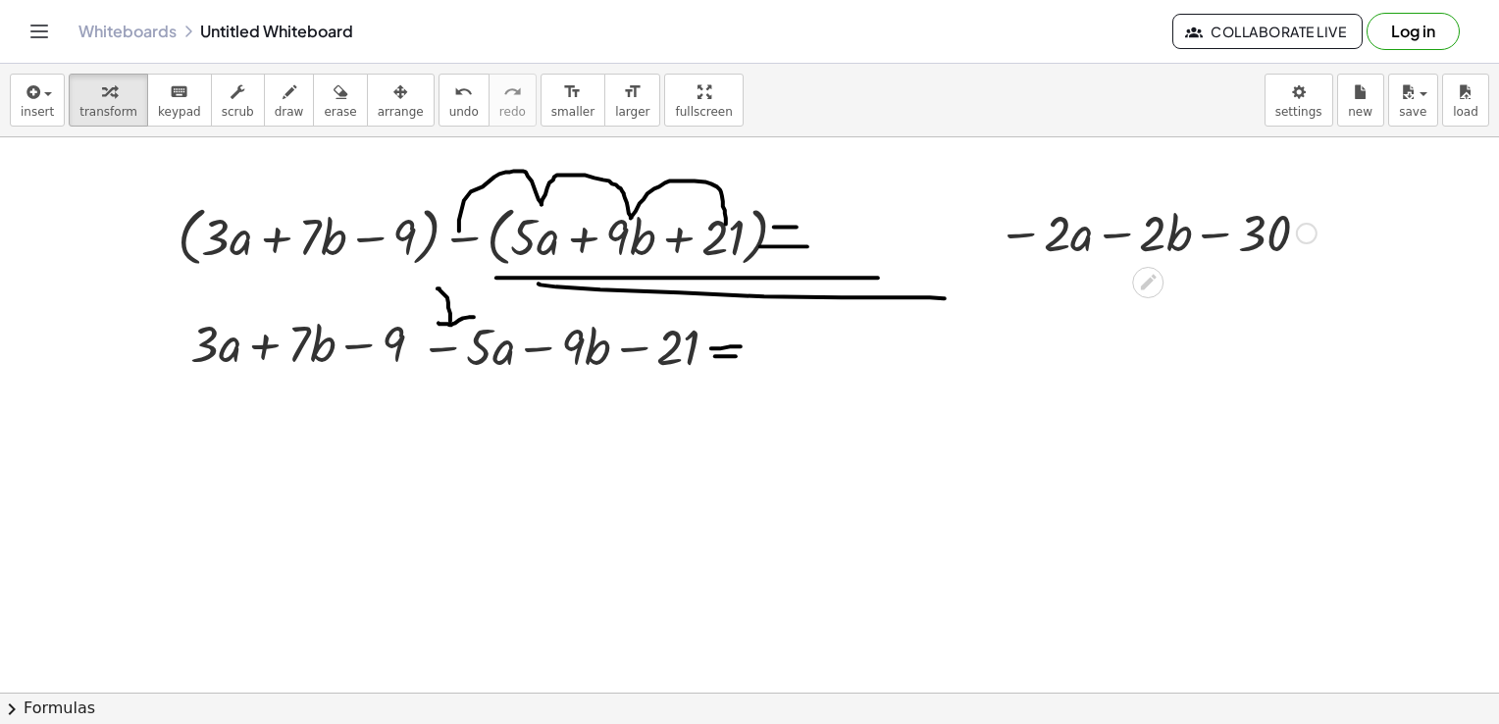
click at [997, 215] on div at bounding box center [982, 231] width 29 height 77
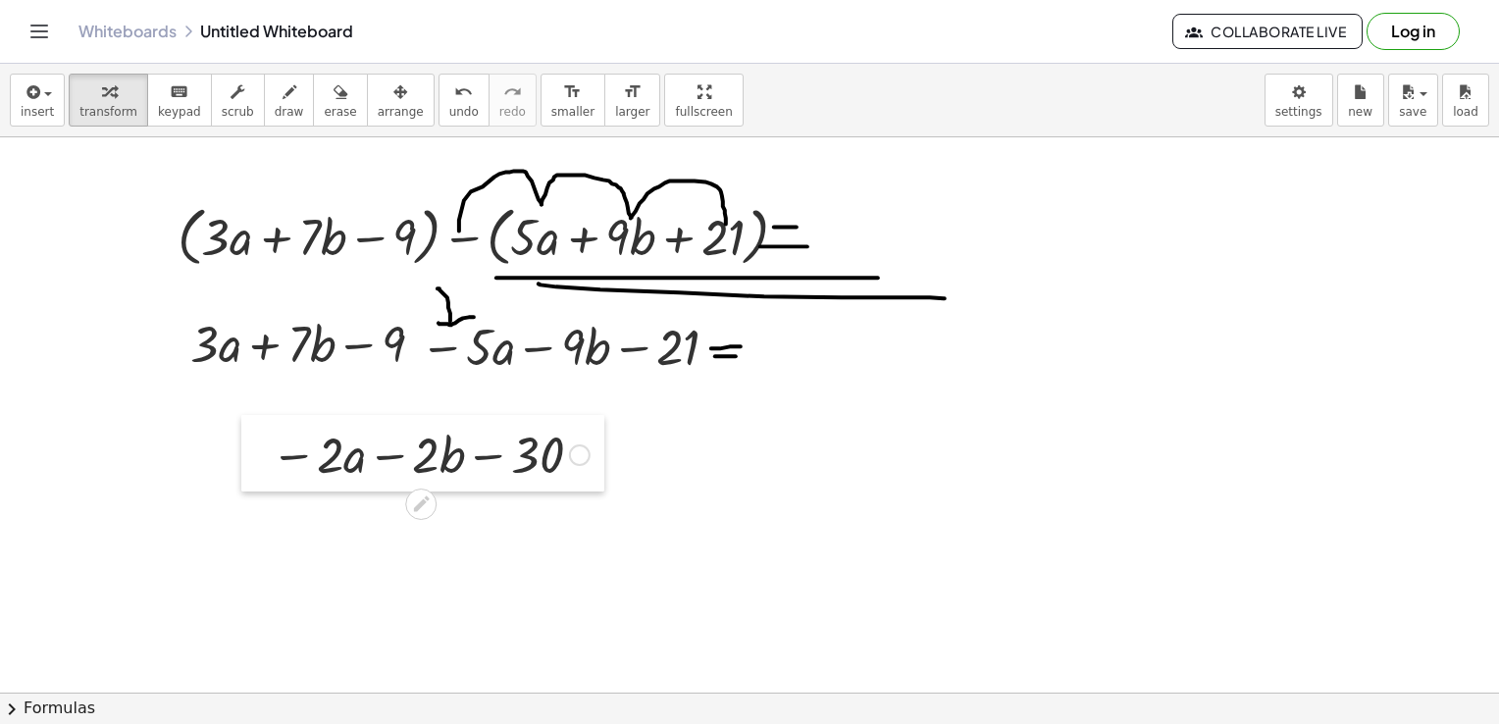
drag, startPoint x: 994, startPoint y: 215, endPoint x: 267, endPoint y: 437, distance: 760.0
click at [267, 437] on div at bounding box center [255, 453] width 29 height 77
click at [275, 109] on span "draw" at bounding box center [289, 112] width 29 height 14
drag, startPoint x: 584, startPoint y: 449, endPoint x: 524, endPoint y: 491, distance: 73.2
click at [524, 491] on div at bounding box center [749, 93] width 1499 height 1670
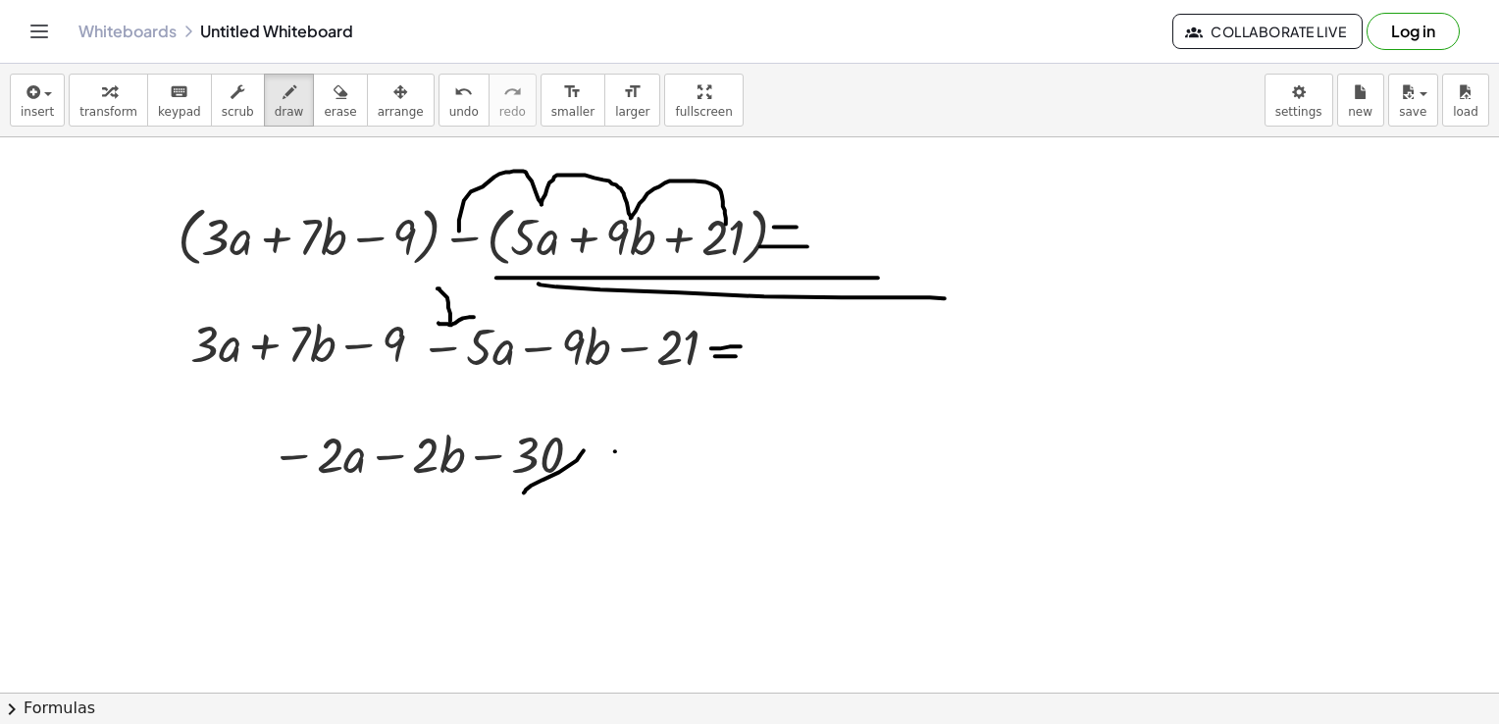
drag, startPoint x: 615, startPoint y: 450, endPoint x: 501, endPoint y: 496, distance: 122.8
click at [501, 496] on div at bounding box center [749, 93] width 1499 height 1670
drag, startPoint x: 401, startPoint y: 503, endPoint x: 739, endPoint y: 476, distance: 338.6
click at [739, 476] on div at bounding box center [749, 93] width 1499 height 1670
drag, startPoint x: 458, startPoint y: 508, endPoint x: 956, endPoint y: 508, distance: 497.4
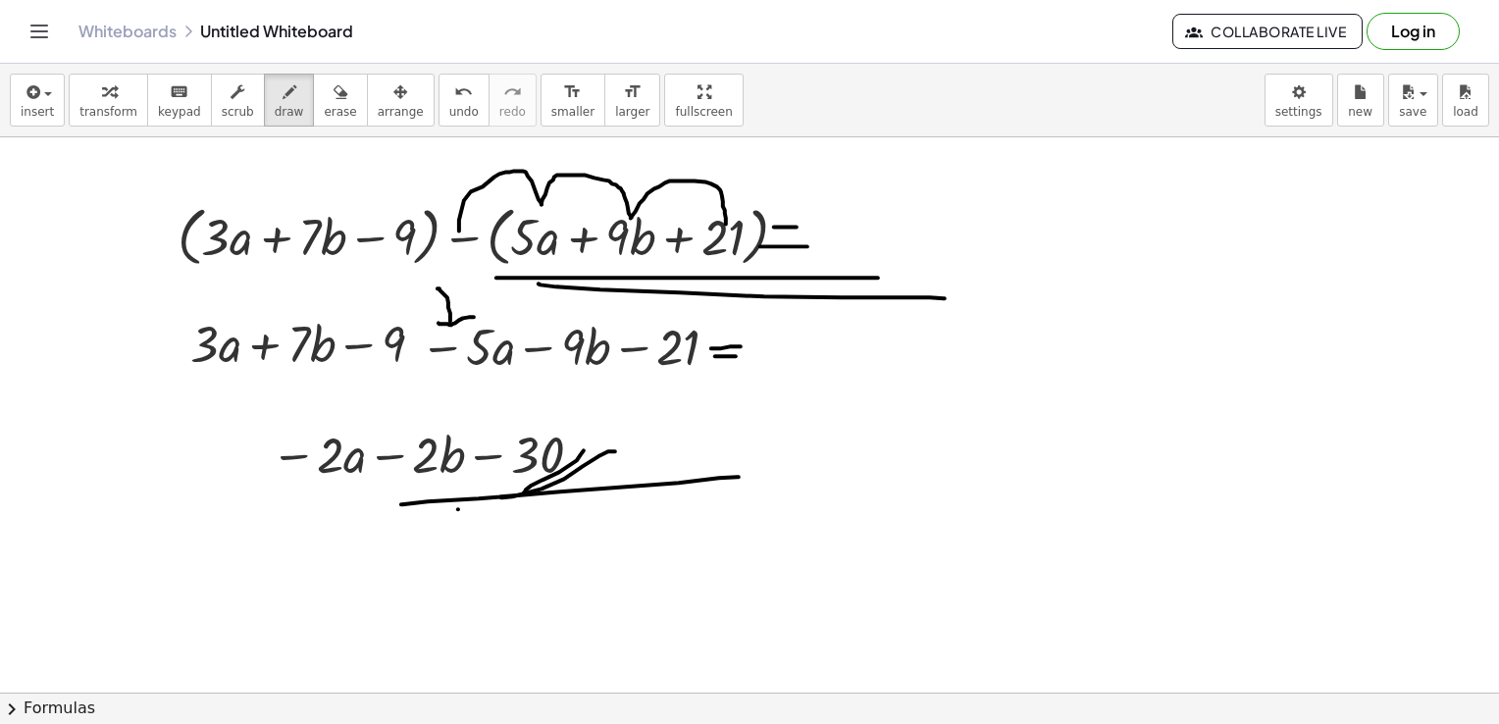
click at [965, 508] on div at bounding box center [749, 93] width 1499 height 1670
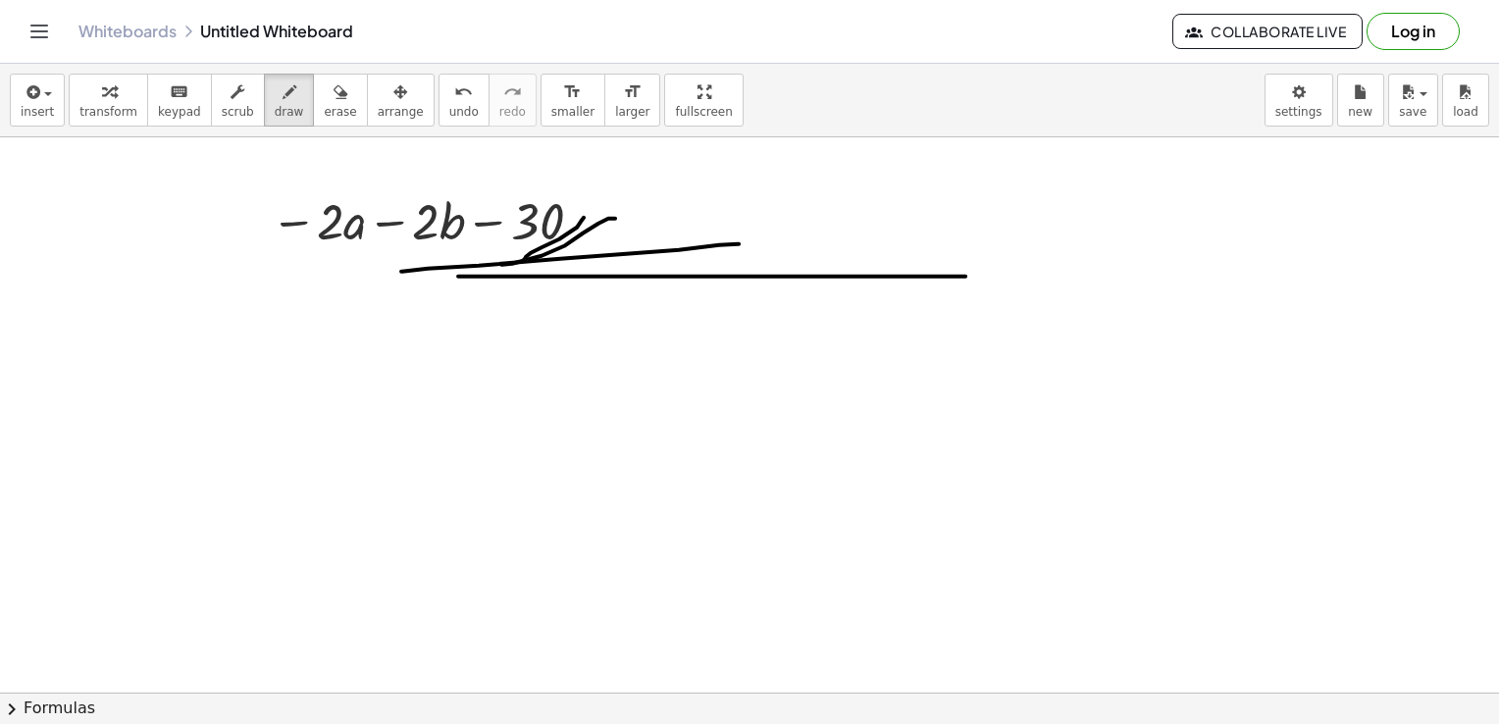
scroll to position [1309, 0]
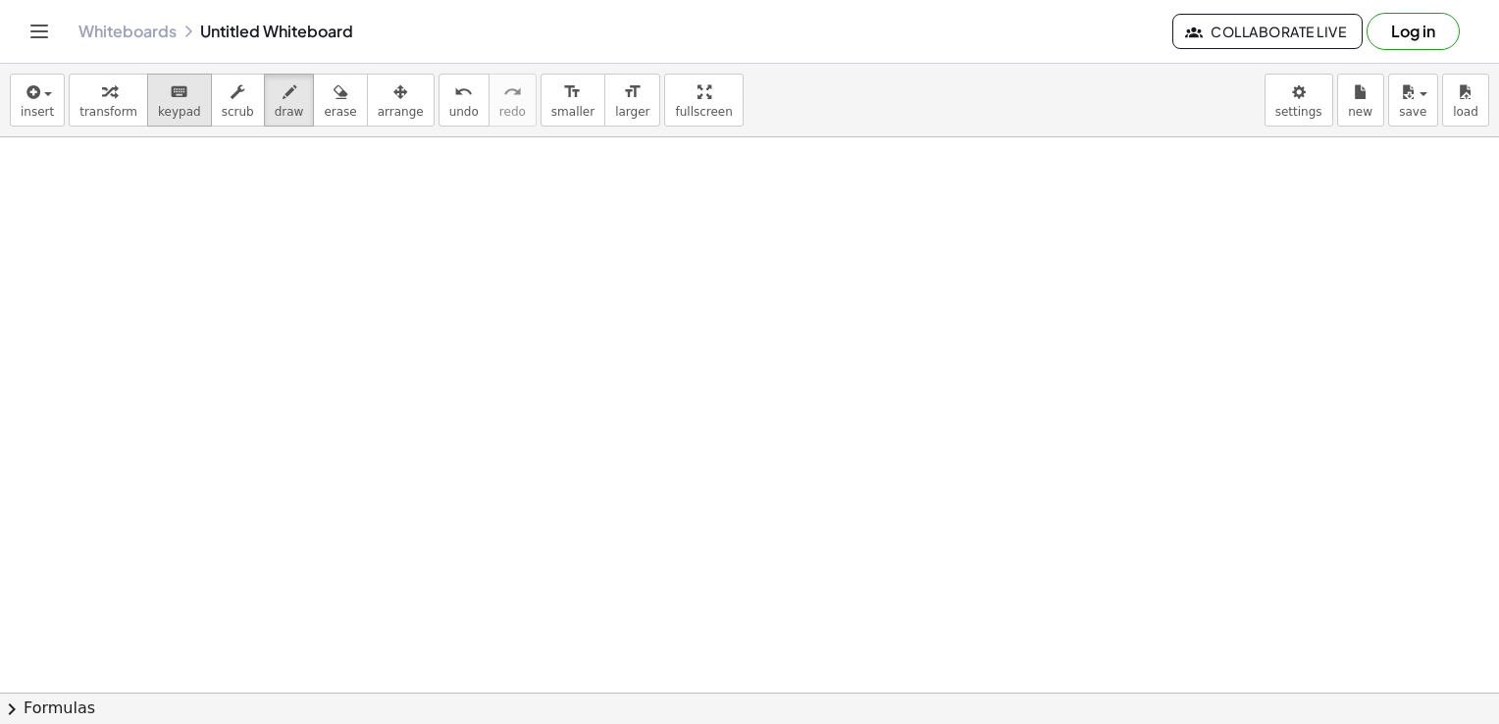
click at [170, 96] on icon "keyboard" at bounding box center [179, 92] width 19 height 24
click at [29, 87] on icon "button" at bounding box center [32, 92] width 18 height 24
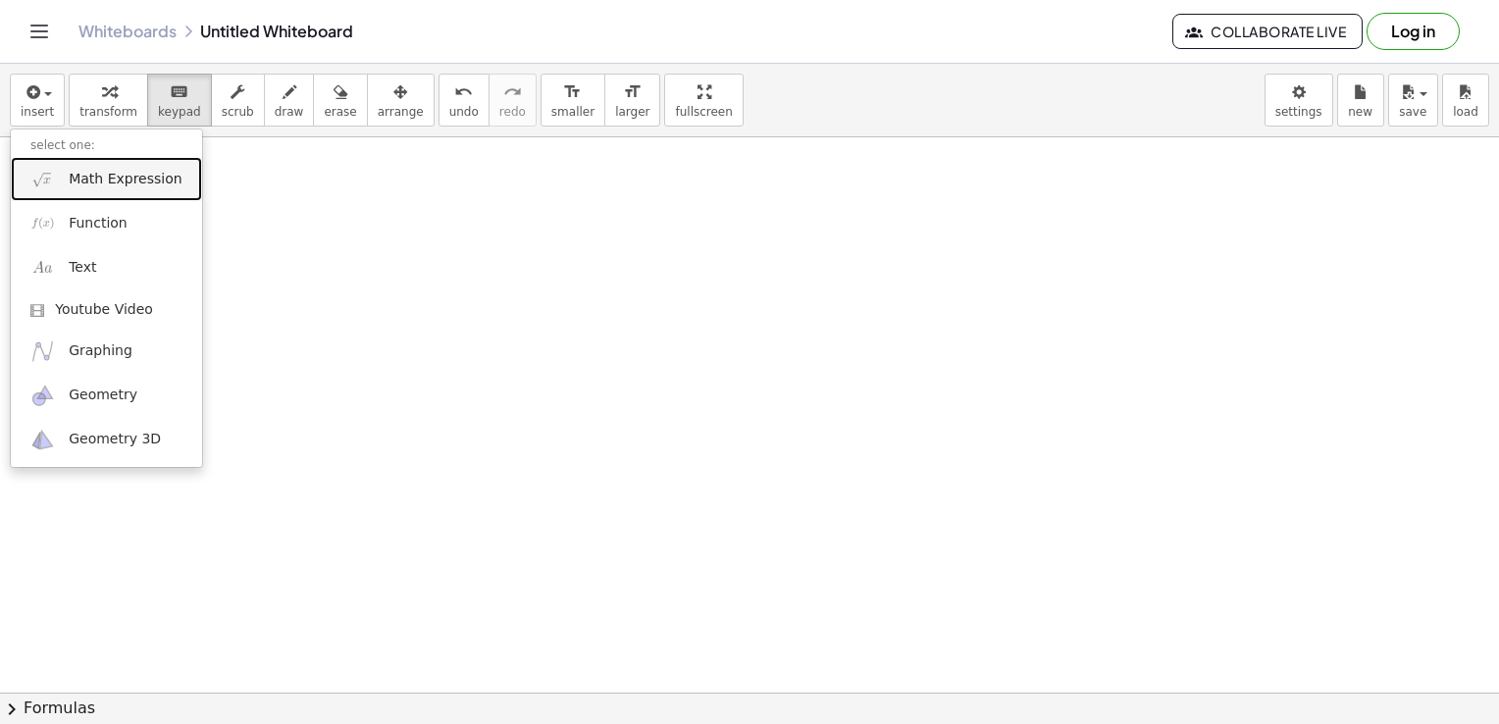
drag, startPoint x: 58, startPoint y: 178, endPoint x: 166, endPoint y: 194, distance: 109.2
click at [58, 178] on link "Math Expression" at bounding box center [106, 179] width 191 height 44
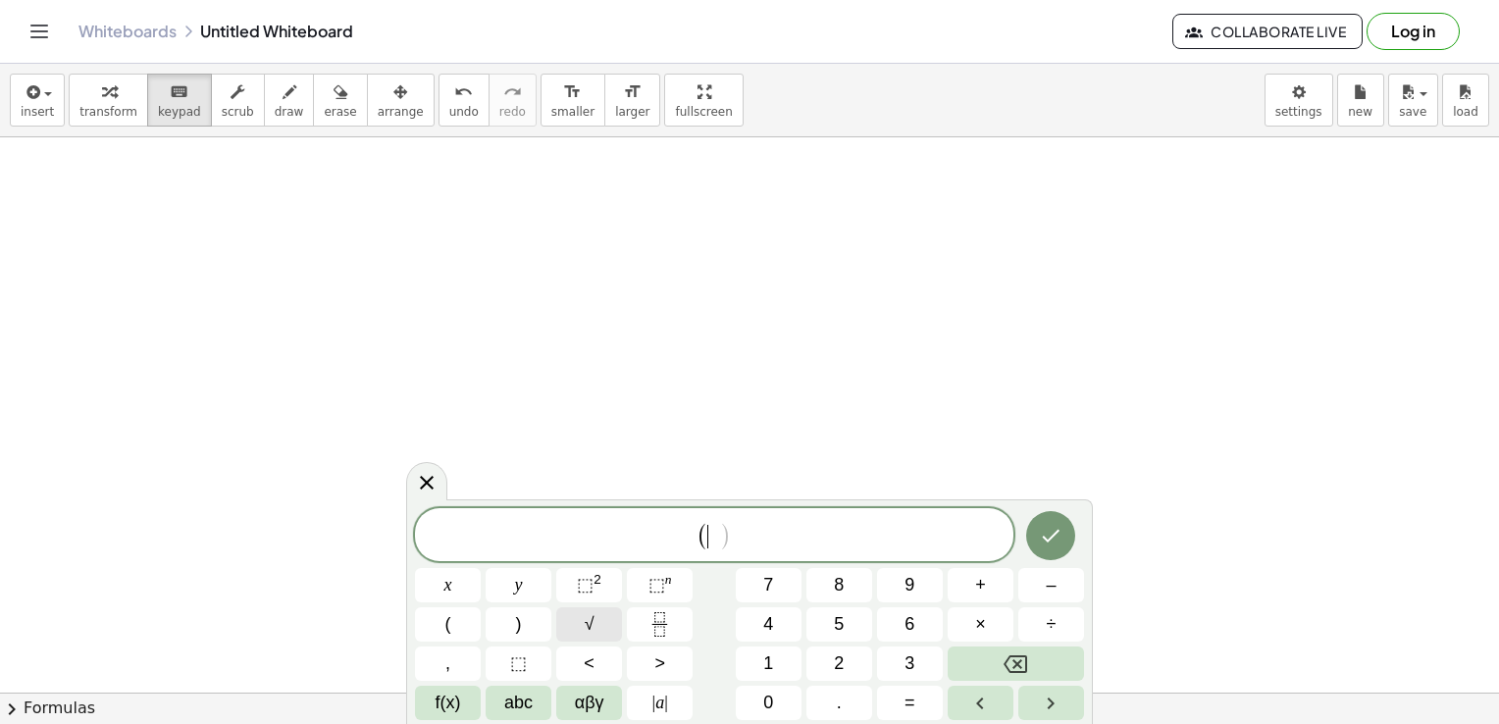
click at [602, 626] on button "√" at bounding box center [589, 624] width 66 height 34
click at [581, 634] on button "√" at bounding box center [589, 624] width 66 height 34
click at [604, 630] on button "√" at bounding box center [589, 624] width 66 height 34
click at [601, 630] on button "√" at bounding box center [589, 624] width 66 height 34
click at [1046, 530] on icon "Done" at bounding box center [1051, 535] width 24 height 24
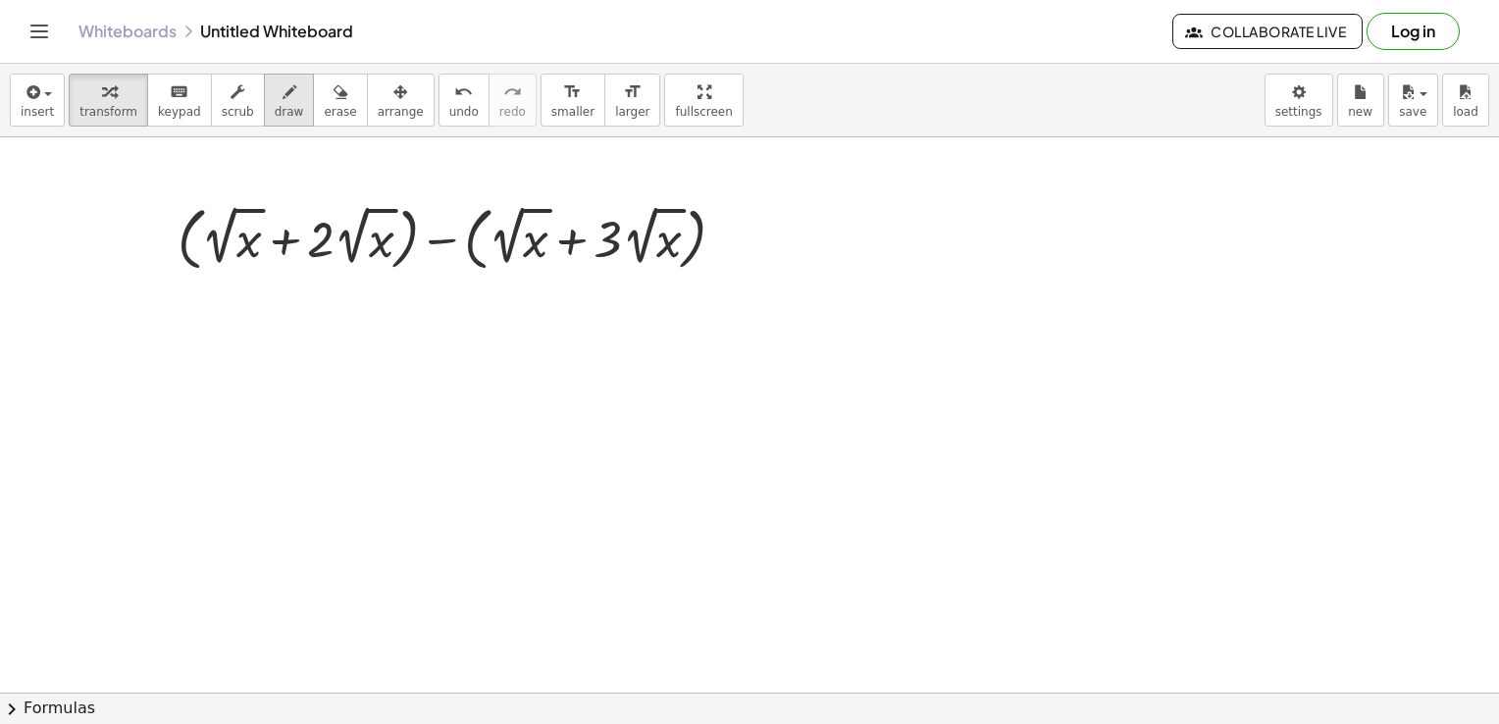
click at [283, 100] on icon "button" at bounding box center [290, 92] width 14 height 24
drag, startPoint x: 710, startPoint y: 231, endPoint x: 728, endPoint y: 231, distance: 17.7
drag, startPoint x: 706, startPoint y: 251, endPoint x: 741, endPoint y: 251, distance: 34.3
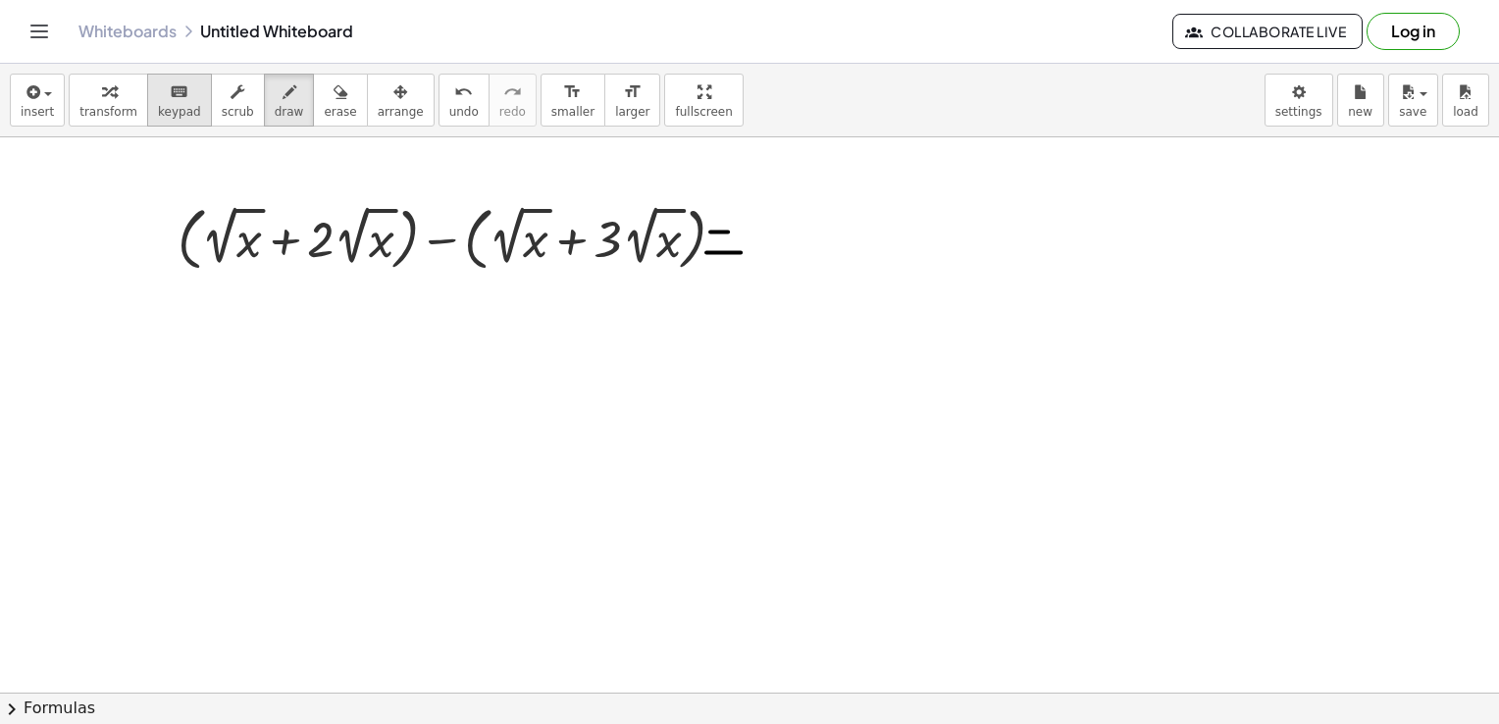
click at [158, 96] on div "keyboard" at bounding box center [179, 91] width 43 height 24
click at [54, 116] on button "insert" at bounding box center [37, 100] width 55 height 53
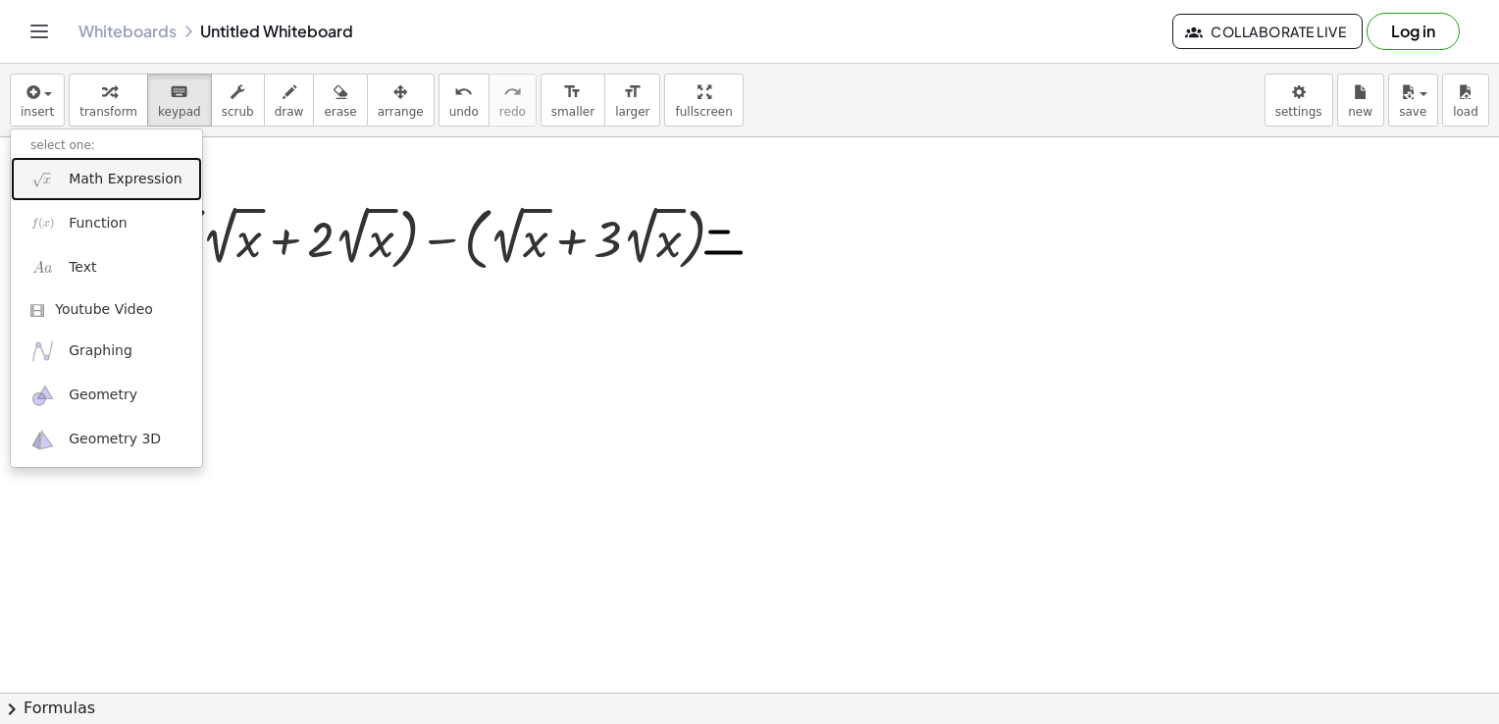
click at [62, 179] on link "Math Expression" at bounding box center [106, 179] width 191 height 44
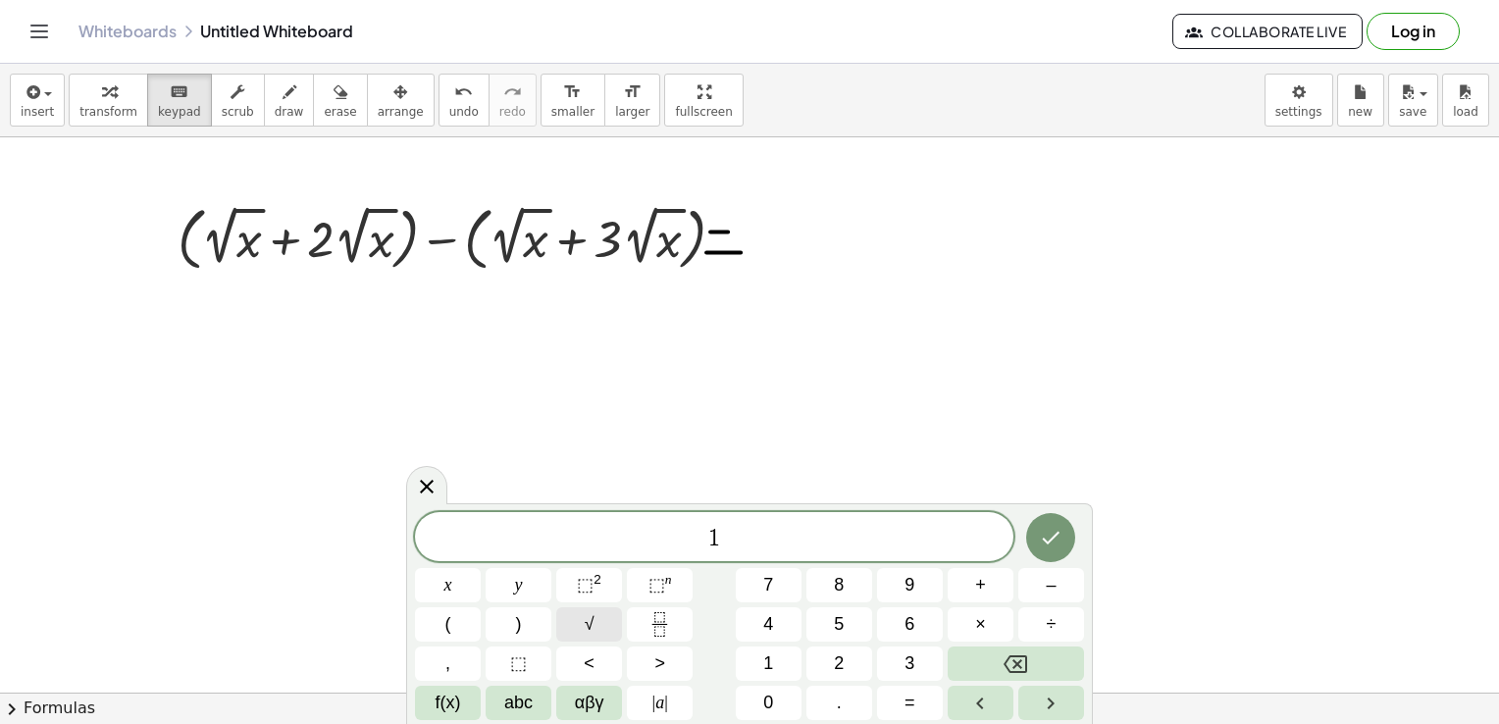
click at [574, 623] on button "√" at bounding box center [589, 624] width 66 height 34
click at [1058, 536] on icon "Done" at bounding box center [1051, 537] width 24 height 24
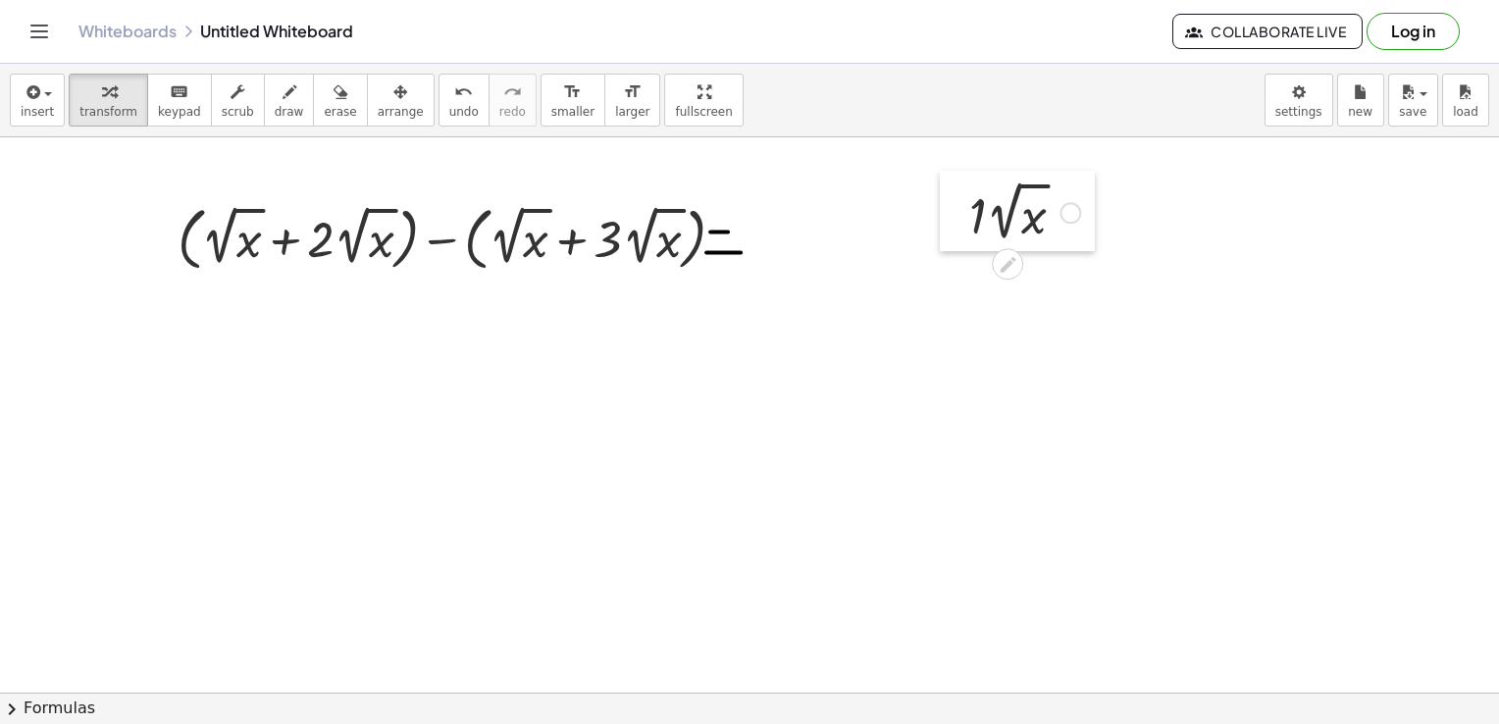
drag, startPoint x: 933, startPoint y: 226, endPoint x: 967, endPoint y: 203, distance: 41.1
click at [967, 203] on div at bounding box center [954, 211] width 29 height 81
click at [264, 102] on button "draw" at bounding box center [289, 100] width 51 height 53
drag, startPoint x: 1088, startPoint y: 227, endPoint x: 1181, endPoint y: 223, distance: 93.3
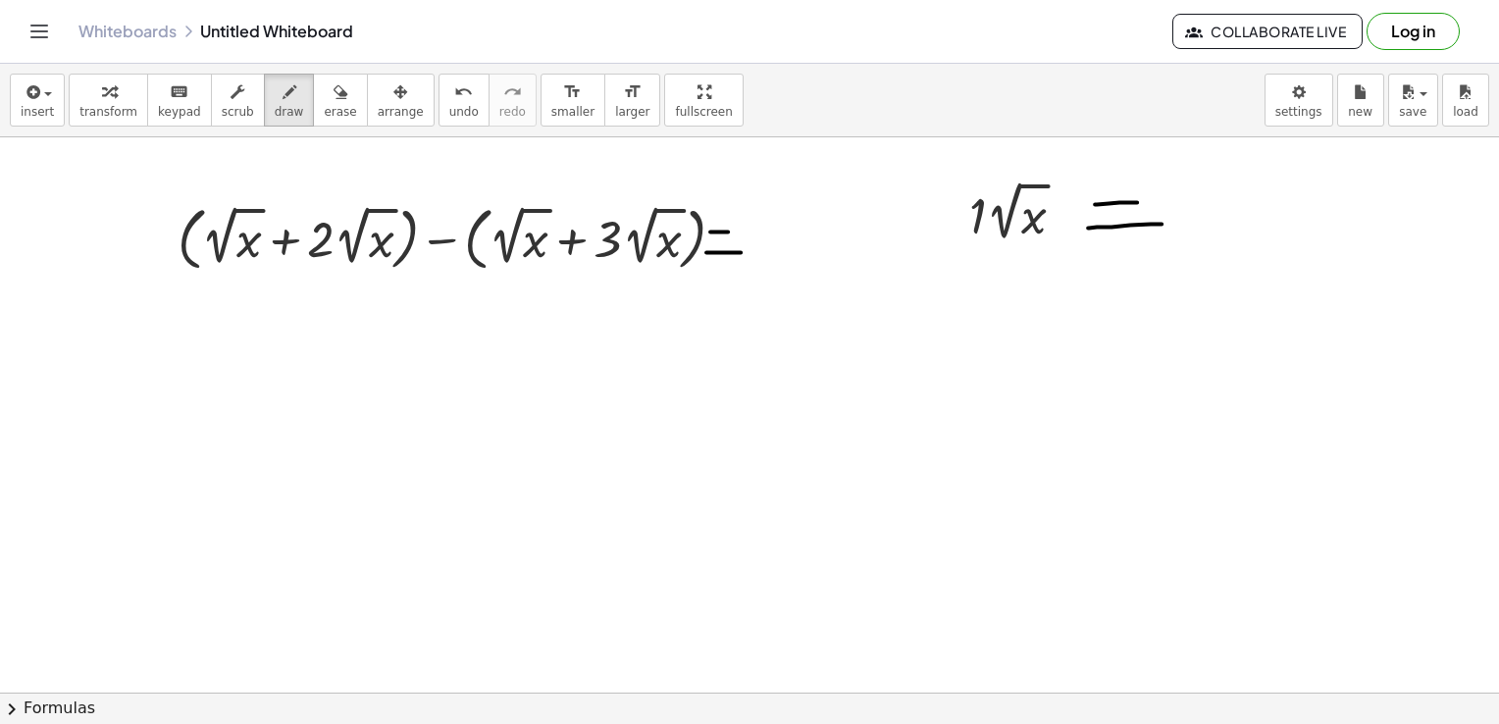
drag, startPoint x: 1095, startPoint y: 203, endPoint x: 1137, endPoint y: 201, distance: 42.2
click at [183, 100] on button "keyboard keypad" at bounding box center [179, 100] width 65 height 53
click at [35, 108] on span "insert" at bounding box center [37, 112] width 33 height 14
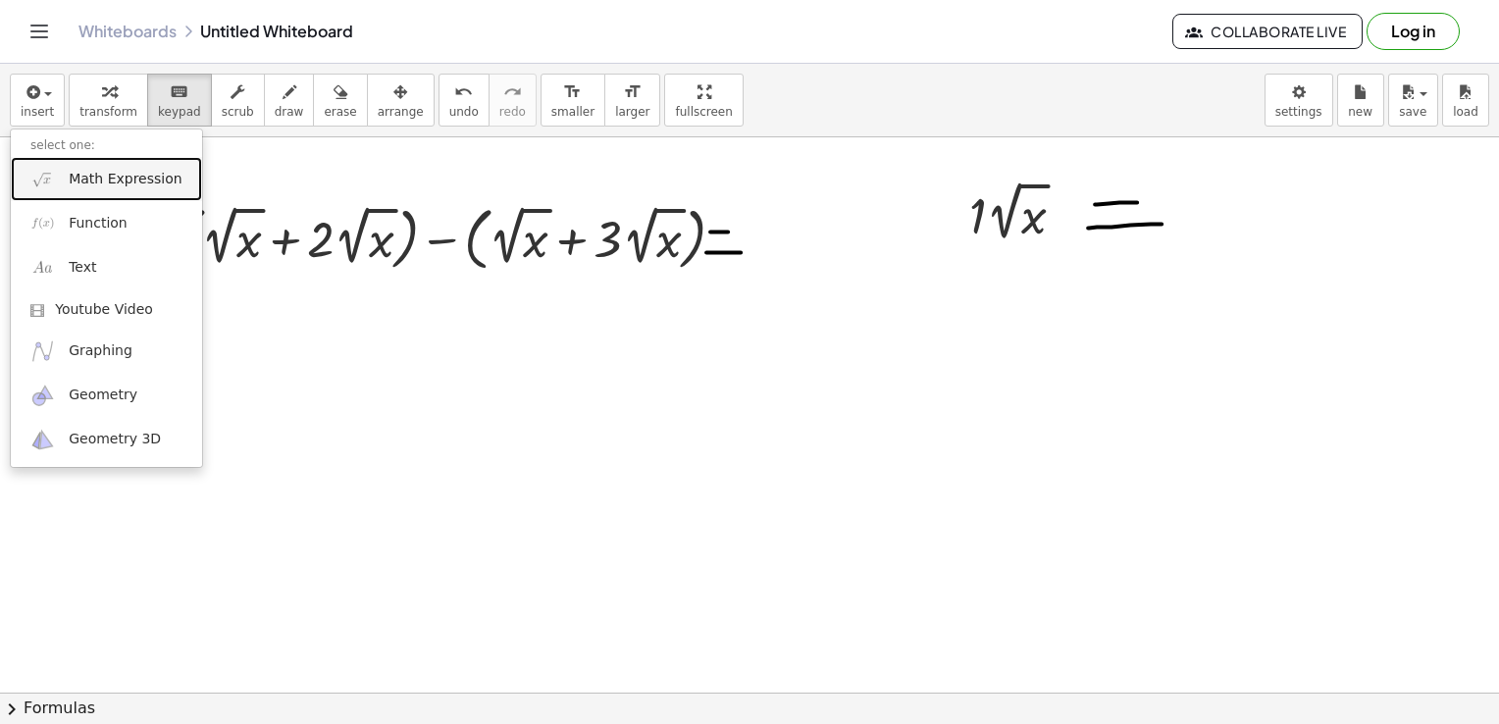
click at [111, 191] on link "Math Expression" at bounding box center [106, 179] width 191 height 44
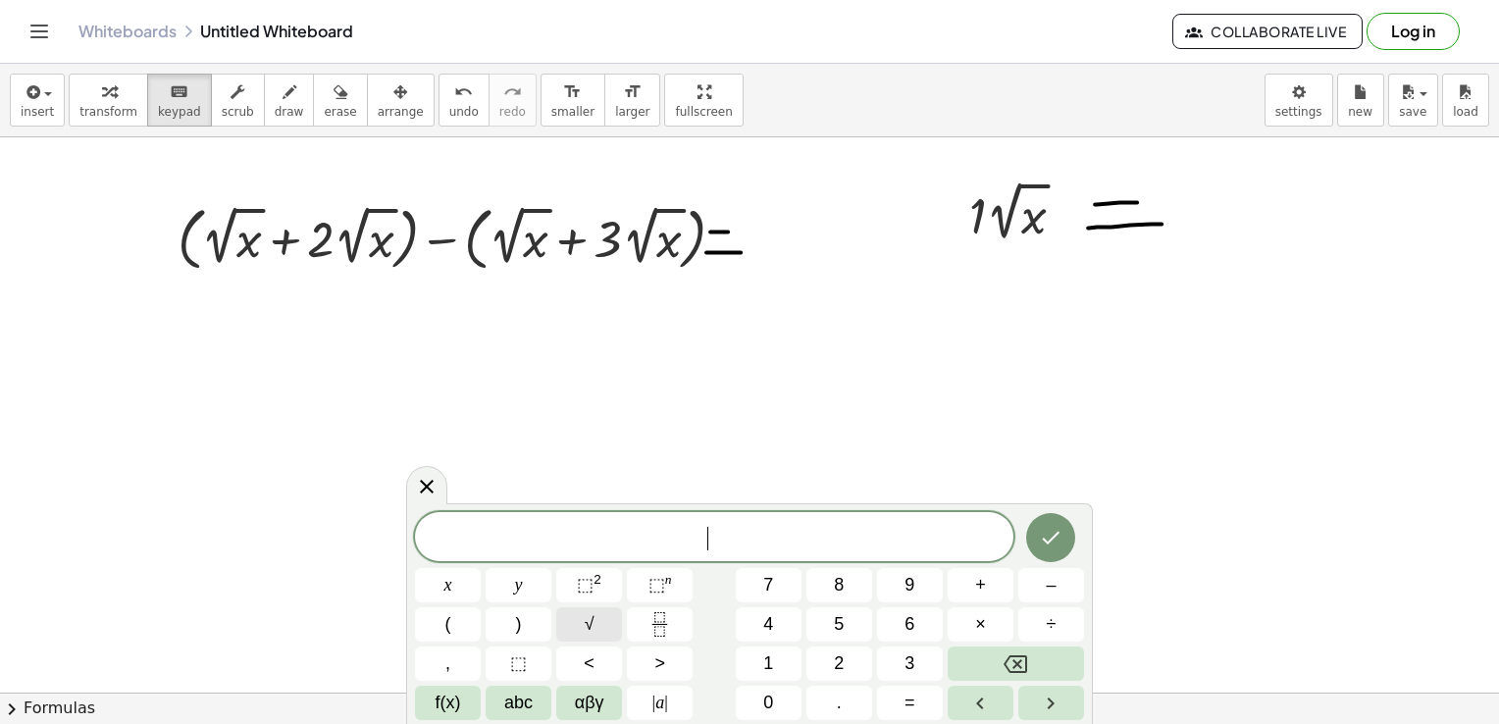
click at [588, 629] on span "√" at bounding box center [590, 624] width 10 height 26
click at [1058, 555] on button "Done" at bounding box center [1050, 536] width 49 height 49
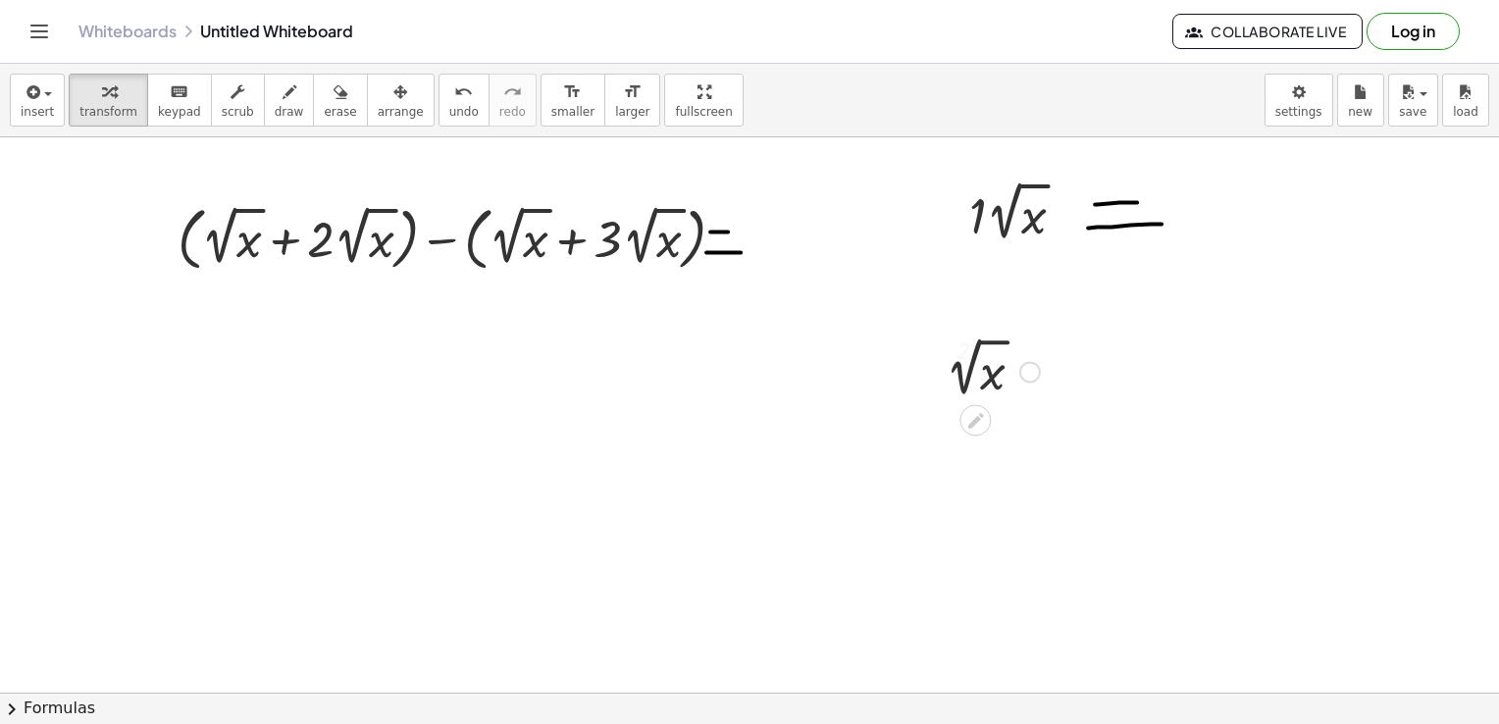
click at [943, 340] on div at bounding box center [987, 370] width 125 height 66
drag, startPoint x: 946, startPoint y: 351, endPoint x: 972, endPoint y: 351, distance: 26.5
click at [972, 351] on div at bounding box center [987, 370] width 125 height 66
drag, startPoint x: 932, startPoint y: 380, endPoint x: 1193, endPoint y: 219, distance: 306.6
click at [1193, 219] on div at bounding box center [1180, 210] width 29 height 76
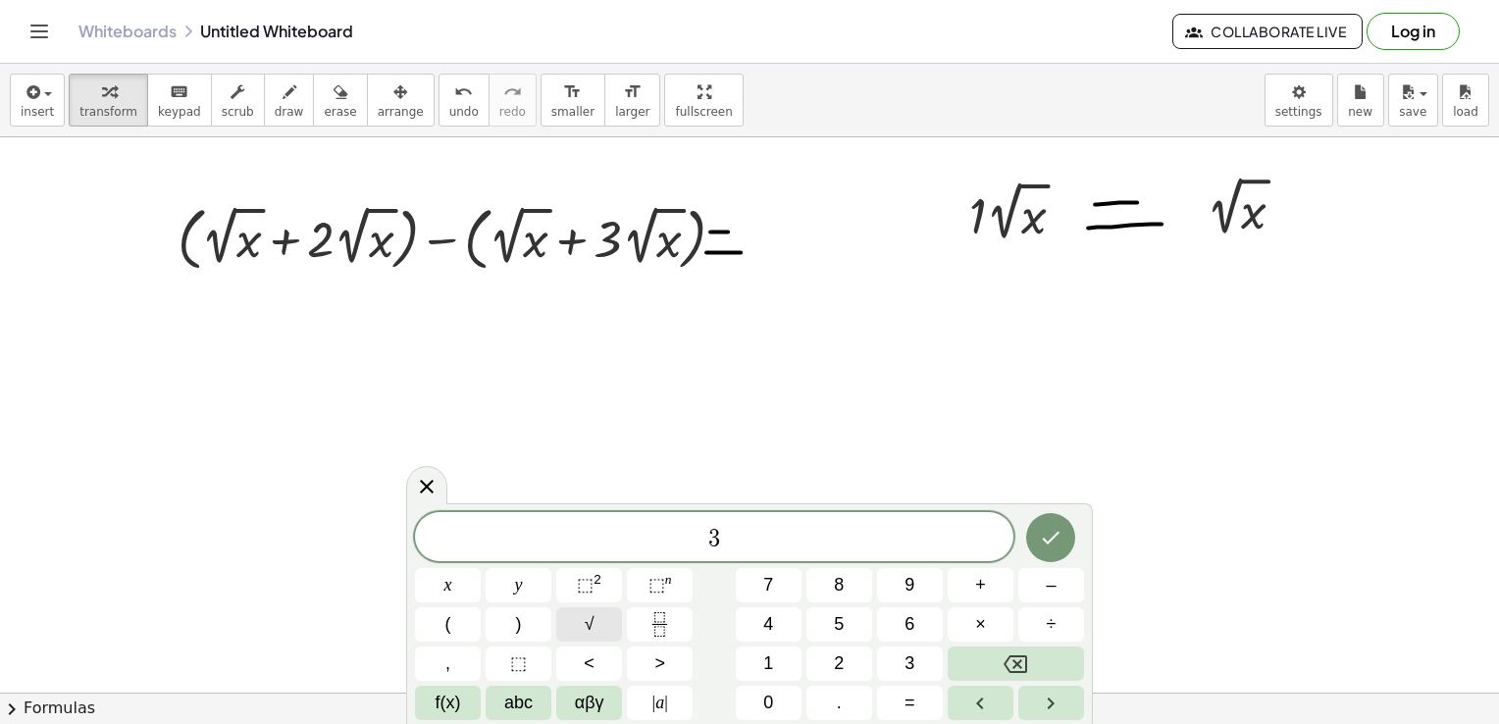
click at [593, 624] on span "√" at bounding box center [590, 624] width 10 height 26
click at [1048, 536] on icon "Done" at bounding box center [1051, 537] width 24 height 24
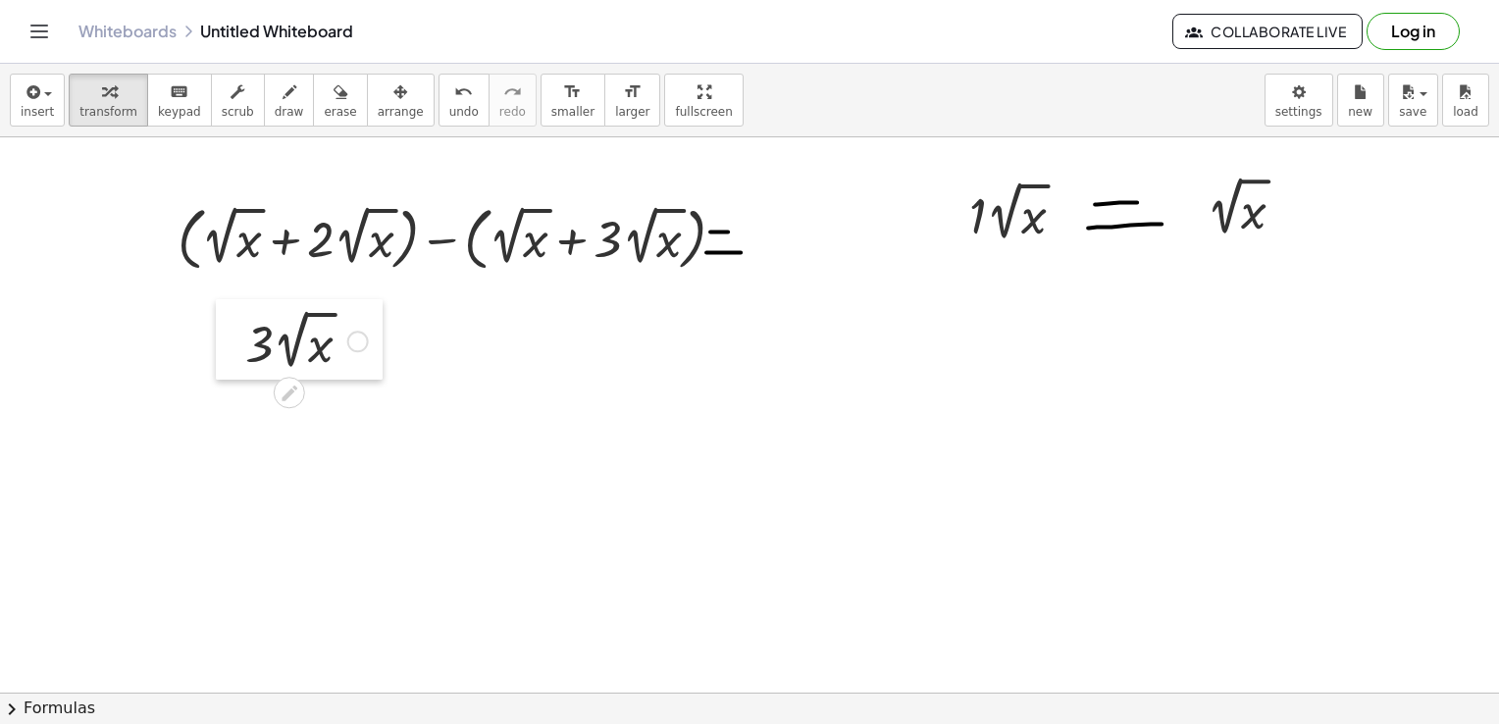
drag, startPoint x: 1044, startPoint y: 379, endPoint x: 228, endPoint y: 305, distance: 819.5
click at [228, 305] on div at bounding box center [230, 339] width 29 height 81
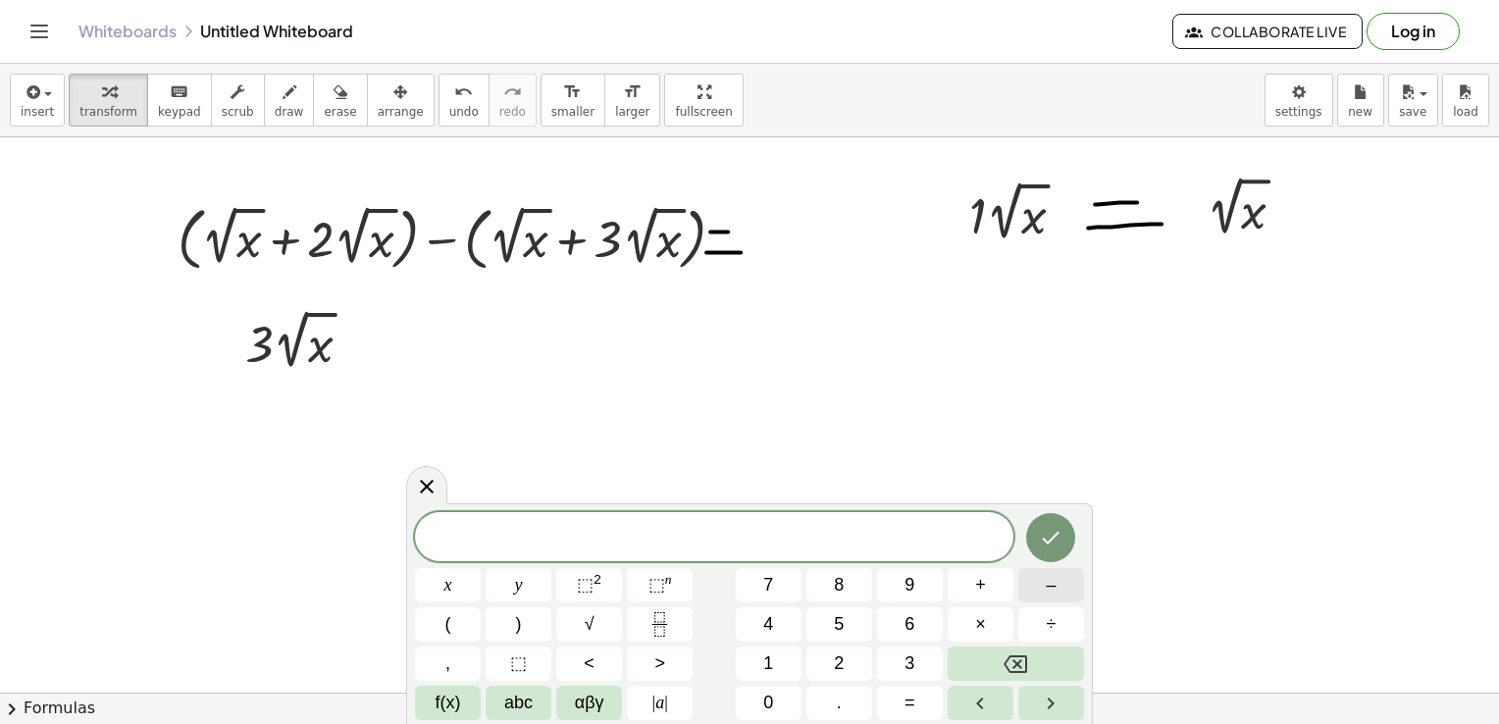
click at [1055, 587] on span "–" at bounding box center [1051, 585] width 10 height 26
drag, startPoint x: 381, startPoint y: 338, endPoint x: 410, endPoint y: 338, distance: 29.4
click at [760, 530] on span "− ​" at bounding box center [714, 538] width 598 height 27
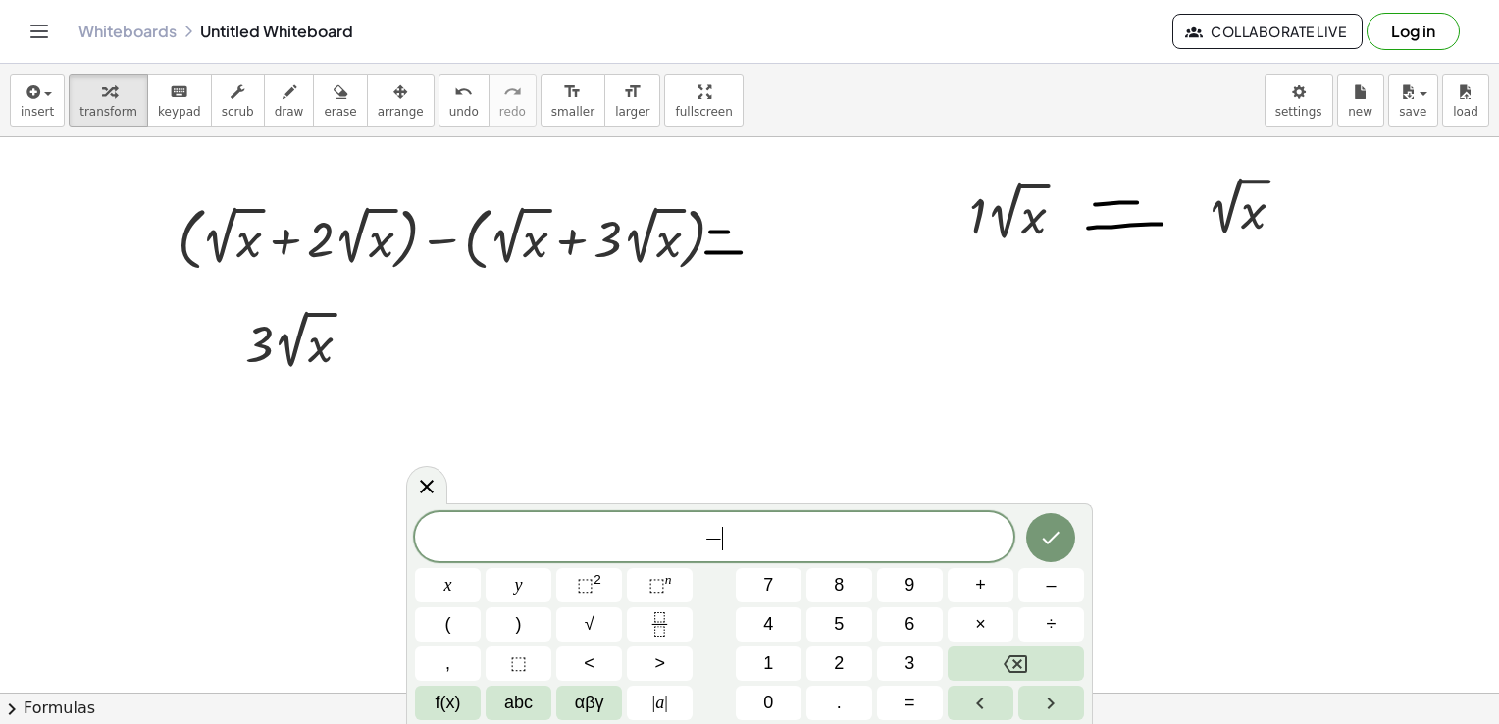
click at [760, 530] on span "− ​" at bounding box center [714, 538] width 598 height 27
click at [600, 608] on button "√" at bounding box center [589, 624] width 66 height 34
click at [1057, 542] on icon "Done" at bounding box center [1051, 535] width 24 height 24
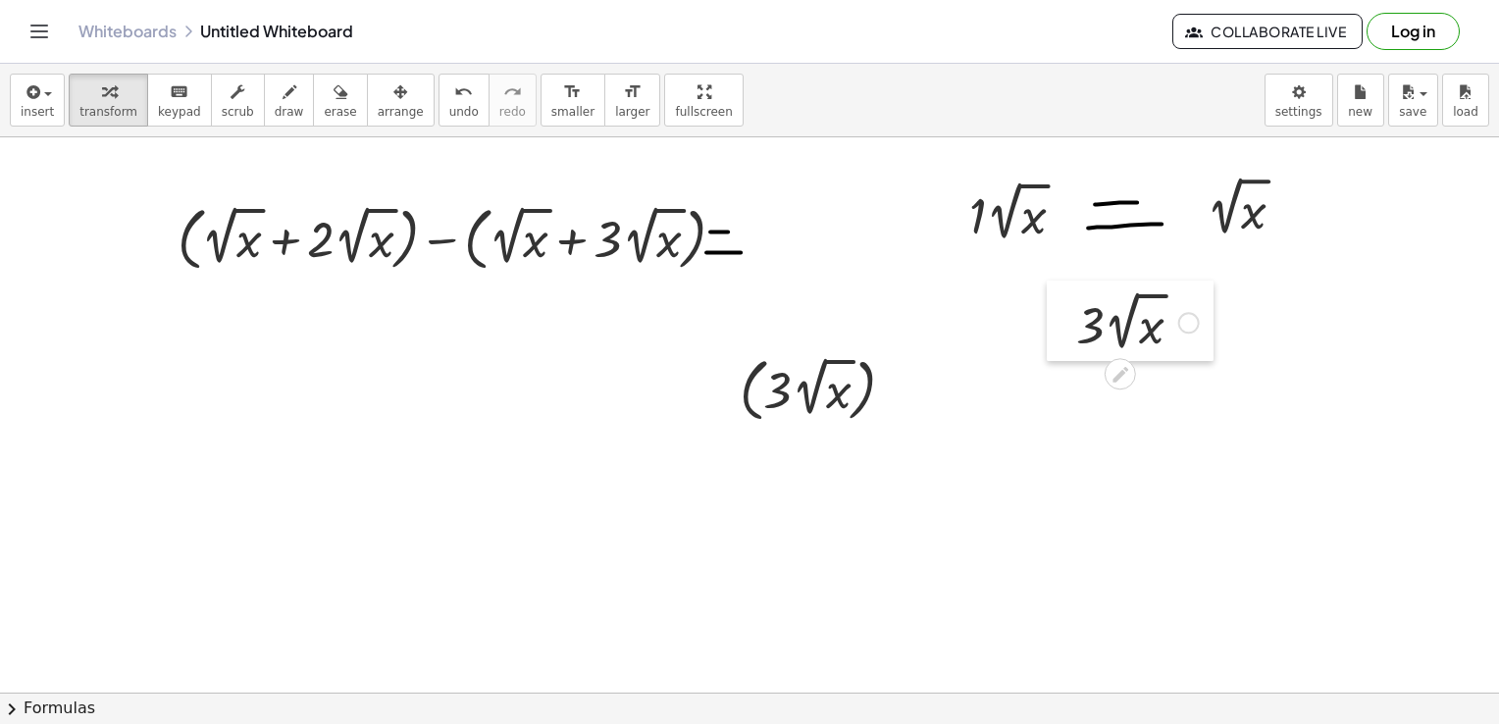
drag, startPoint x: 230, startPoint y: 327, endPoint x: 1035, endPoint y: 308, distance: 805.6
click at [1047, 308] on div at bounding box center [1061, 321] width 29 height 81
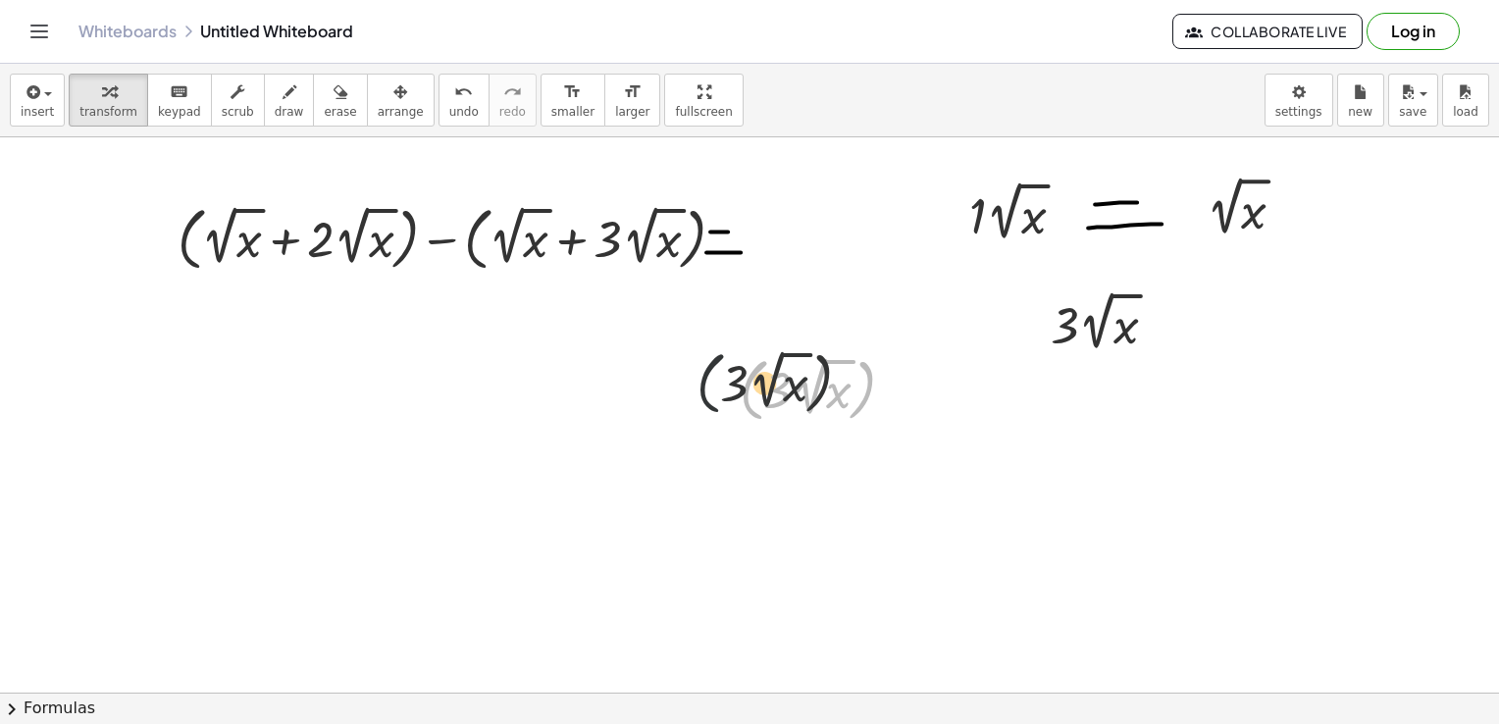
drag, startPoint x: 741, startPoint y: 355, endPoint x: 687, endPoint y: 346, distance: 54.7
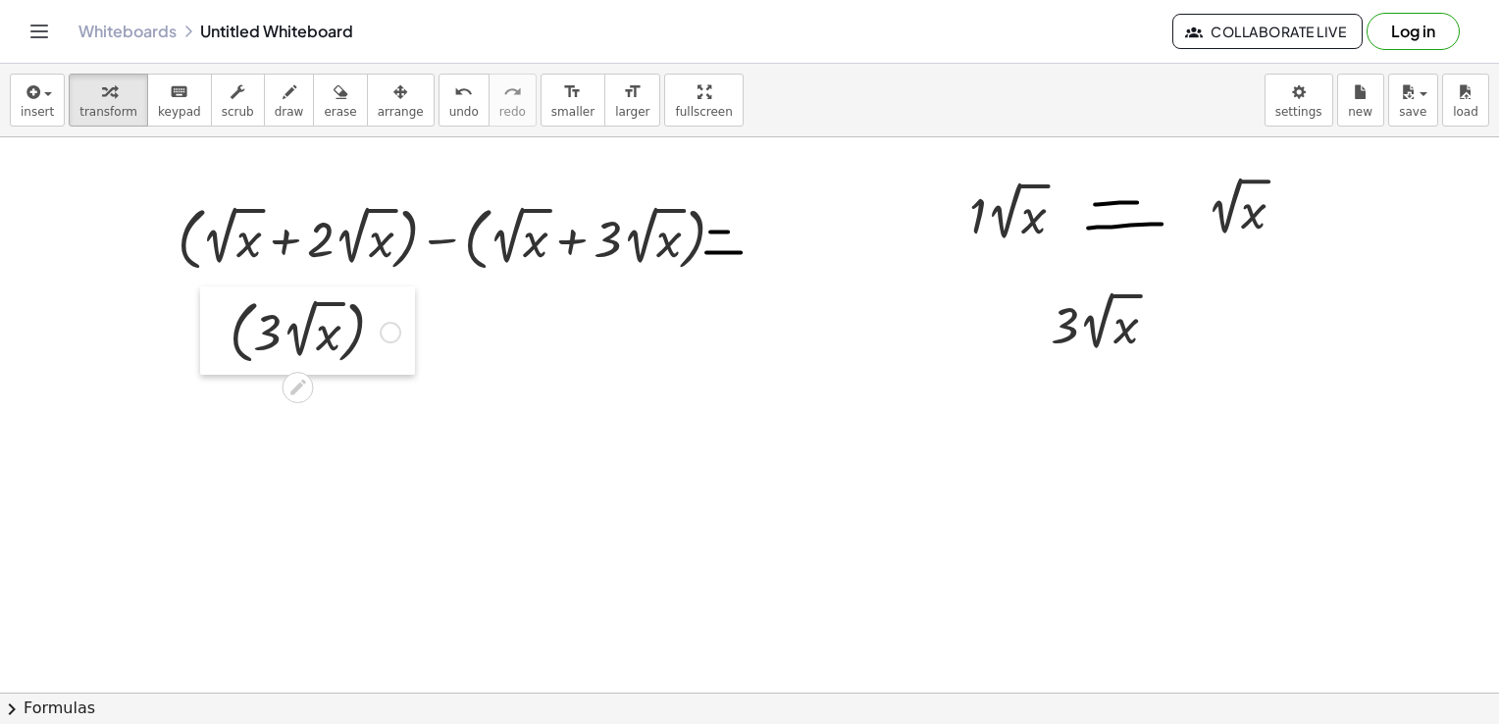
drag, startPoint x: 734, startPoint y: 359, endPoint x: 224, endPoint y: 301, distance: 513.4
click at [224, 301] on div at bounding box center [214, 330] width 29 height 88
click at [158, 112] on span "keypad" at bounding box center [179, 112] width 43 height 14
click at [28, 120] on button "insert" at bounding box center [37, 100] width 55 height 53
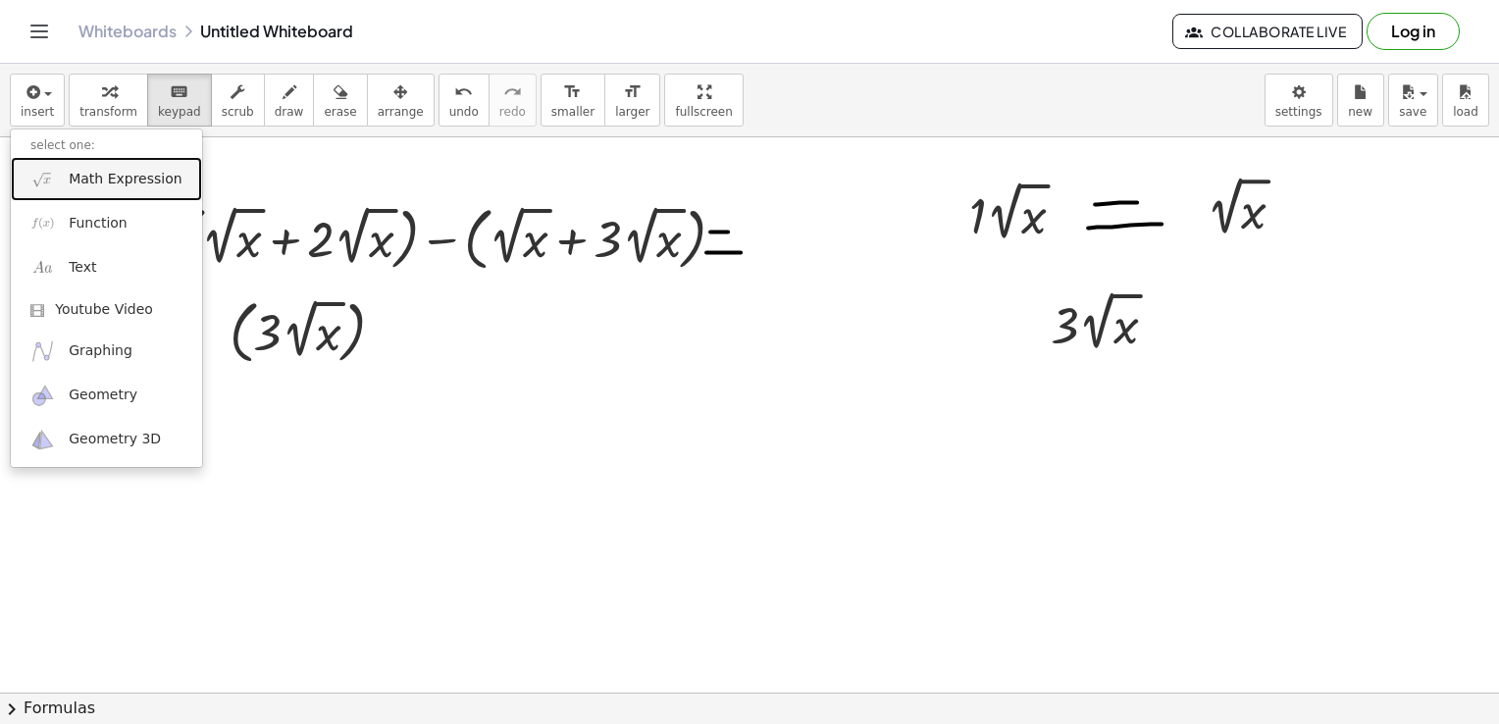
click at [94, 180] on span "Math Expression" at bounding box center [125, 180] width 113 height 20
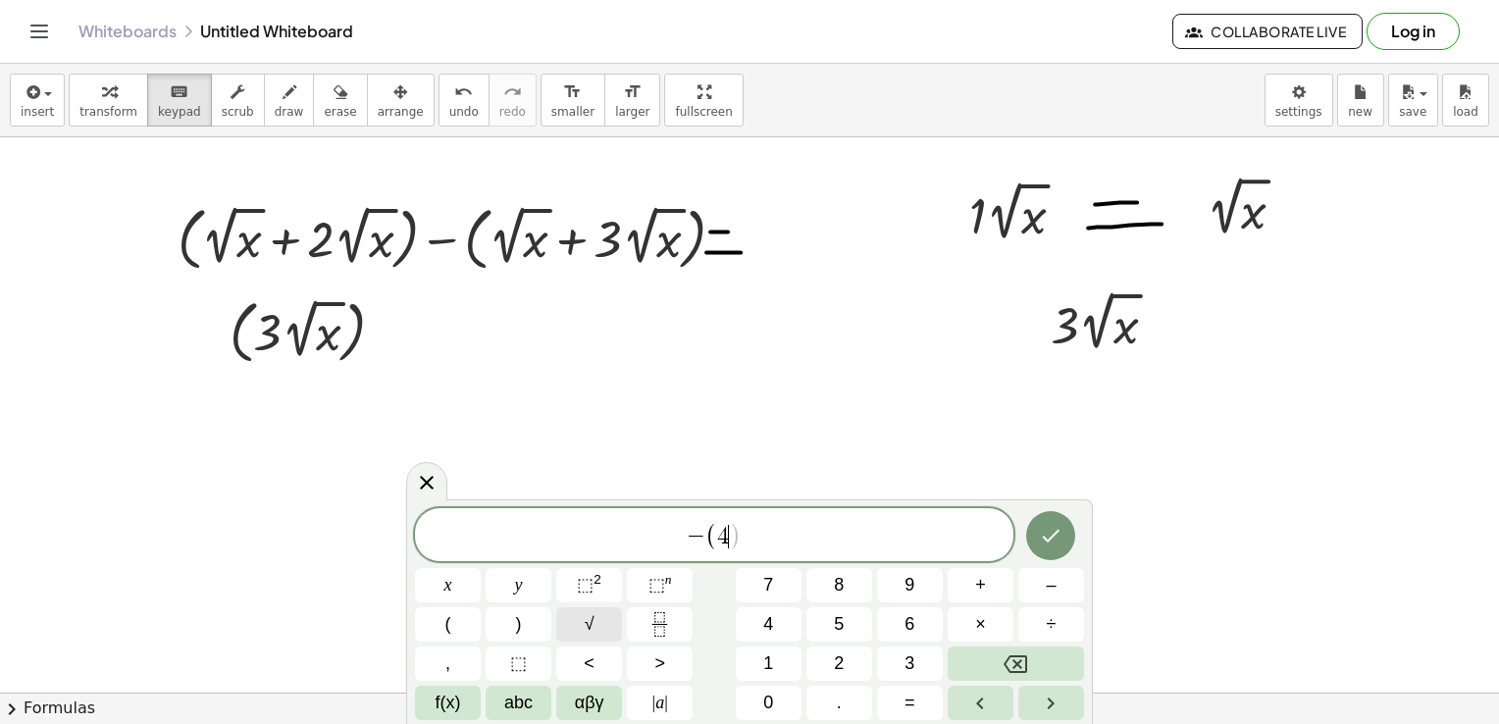
click at [577, 623] on button "√" at bounding box center [589, 624] width 66 height 34
click at [1053, 536] on icon "Done" at bounding box center [1052, 534] width 18 height 13
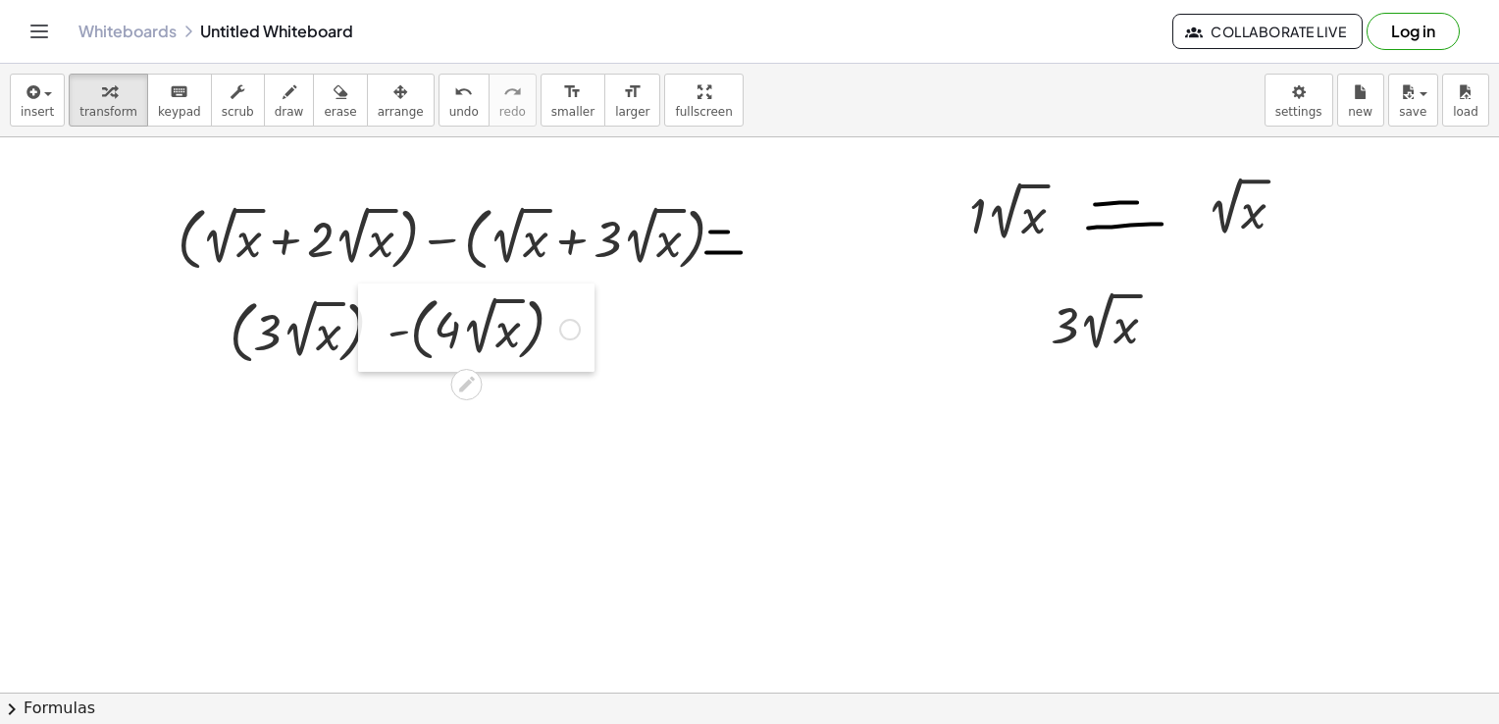
drag, startPoint x: 579, startPoint y: 385, endPoint x: 373, endPoint y: 308, distance: 219.8
click at [373, 308] on div at bounding box center [372, 328] width 29 height 88
drag, startPoint x: 823, startPoint y: 410, endPoint x: 808, endPoint y: 383, distance: 31.2
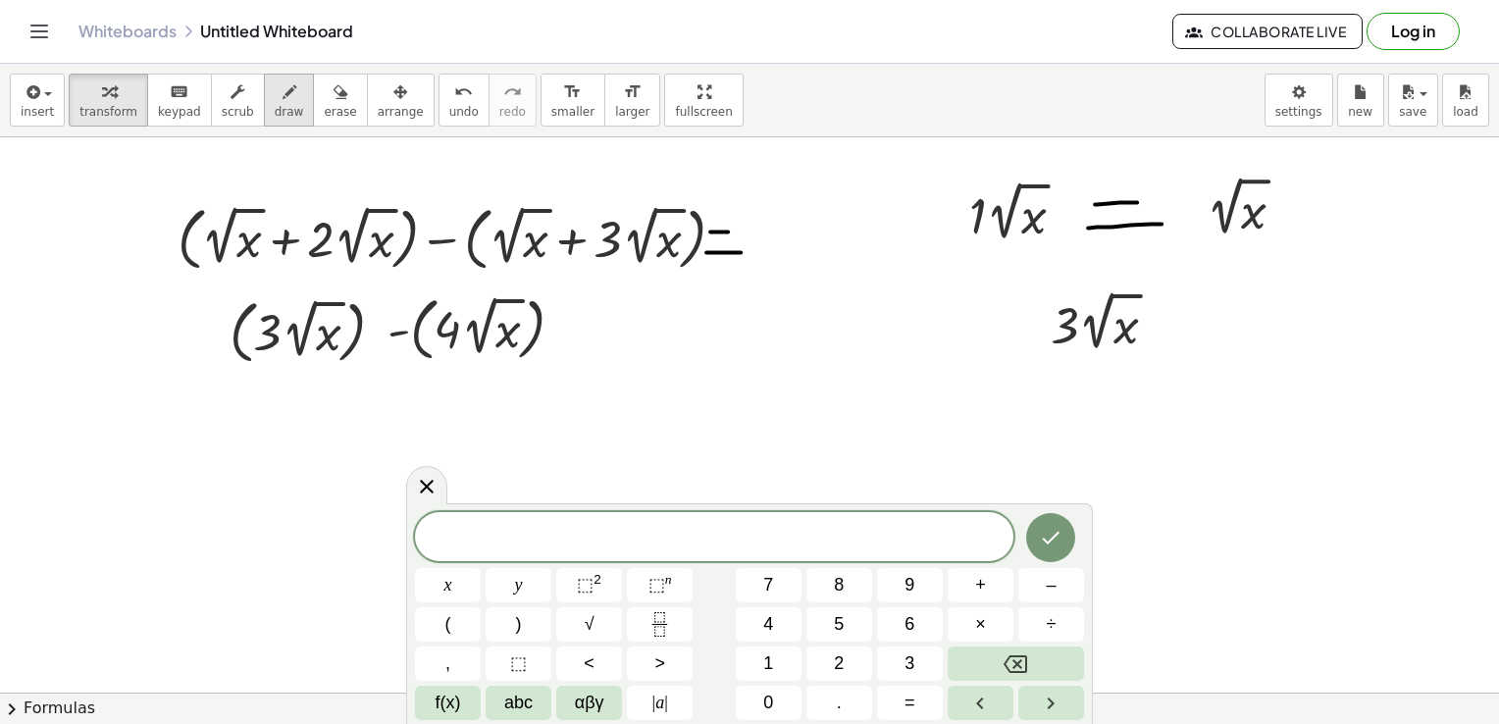
click at [280, 92] on button "draw" at bounding box center [289, 100] width 51 height 53
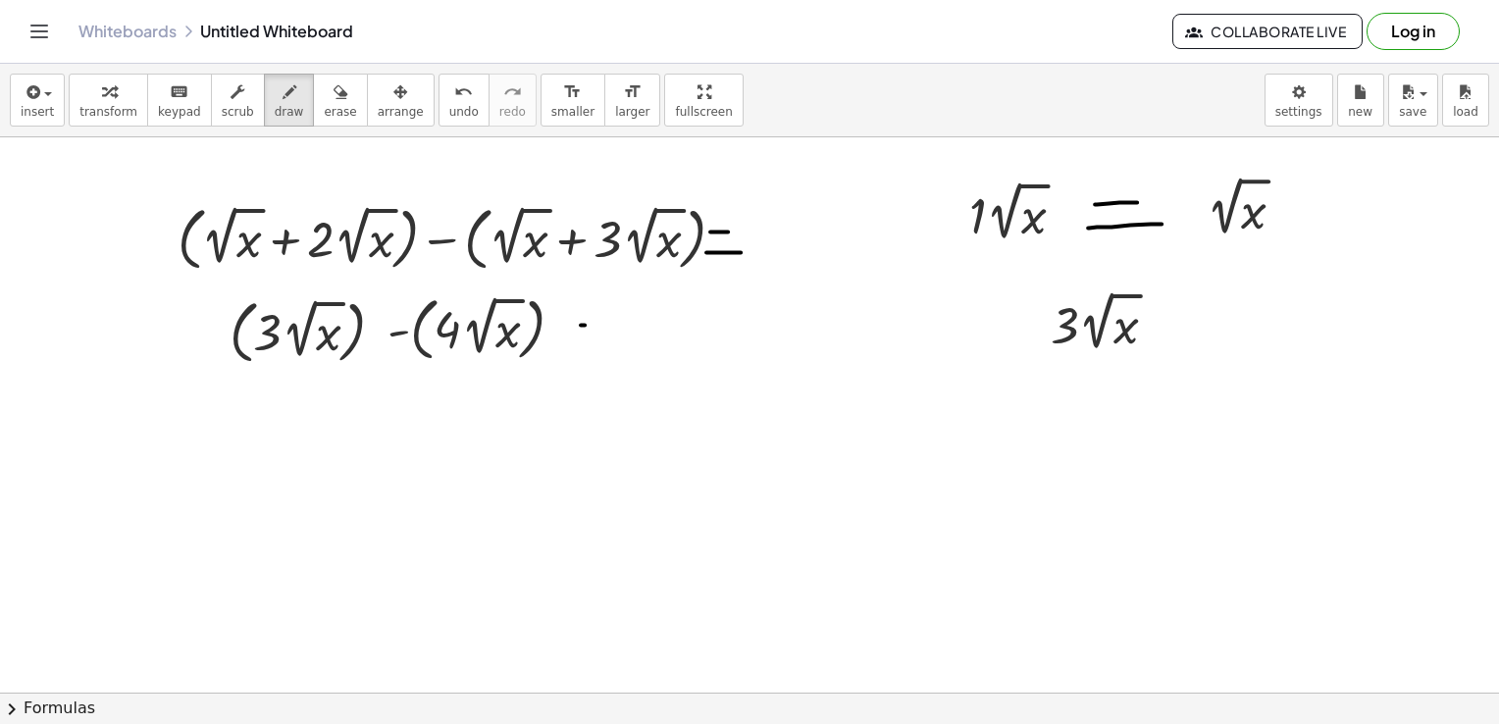
click at [49, 108] on button "insert" at bounding box center [37, 100] width 55 height 53
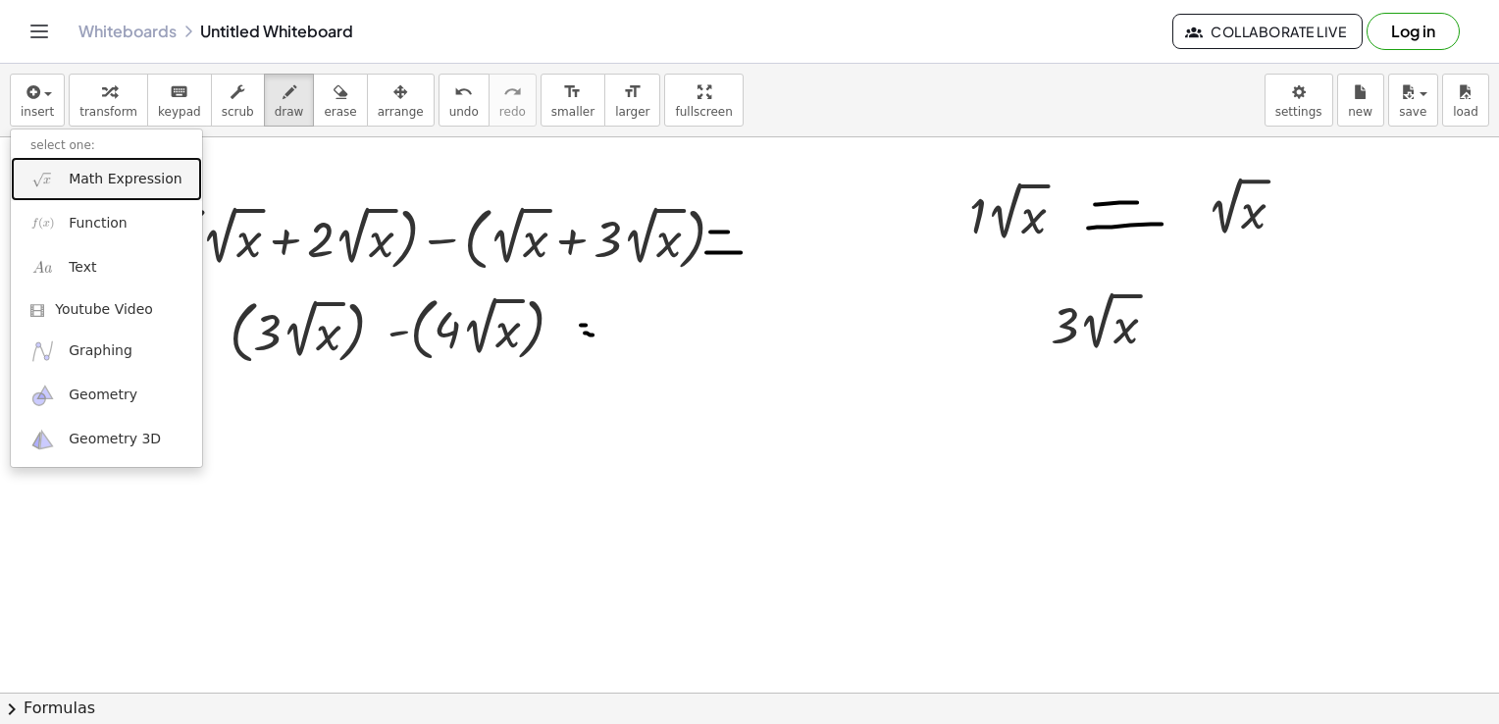
click at [46, 190] on img at bounding box center [42, 179] width 25 height 25
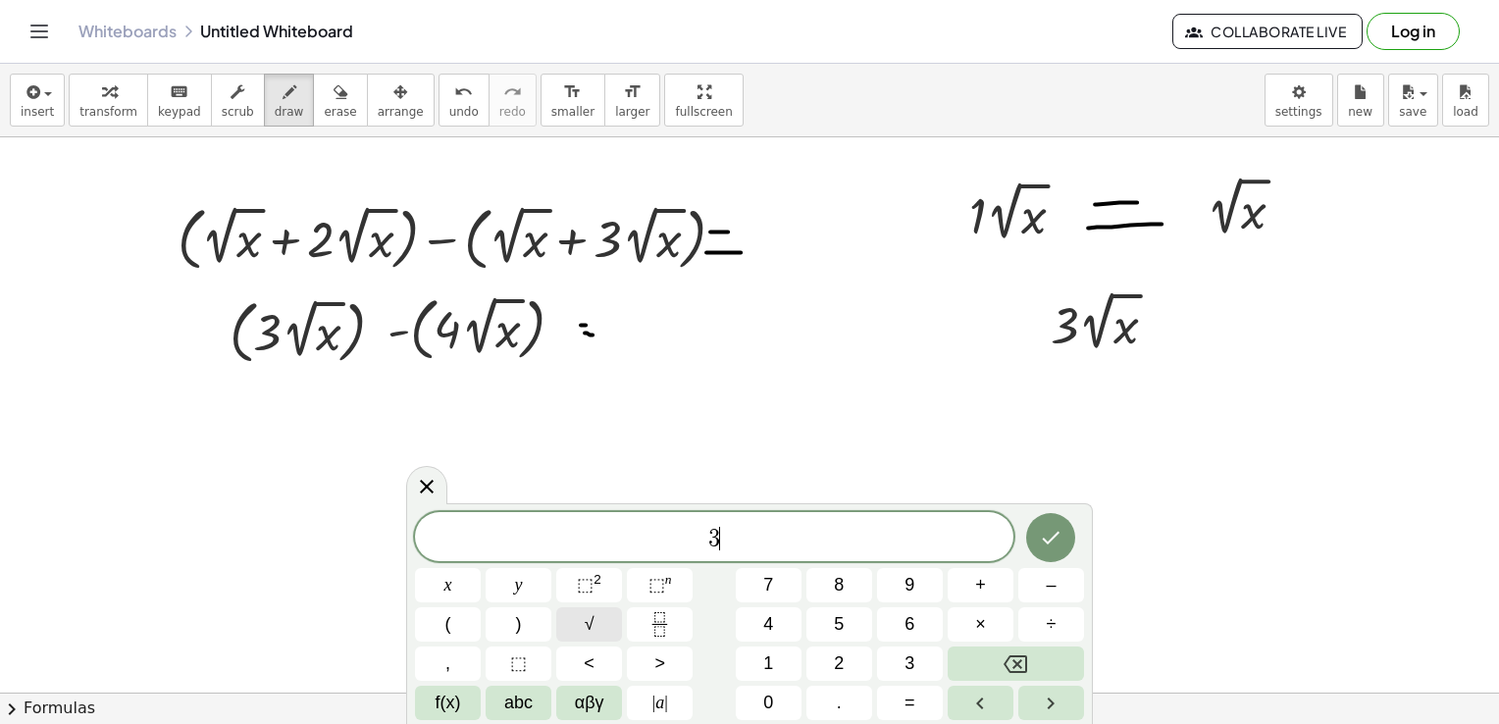
click at [596, 625] on button "√" at bounding box center [589, 624] width 66 height 34
click at [590, 625] on span "√" at bounding box center [590, 624] width 10 height 26
click at [1046, 554] on button "Done" at bounding box center [1050, 536] width 49 height 49
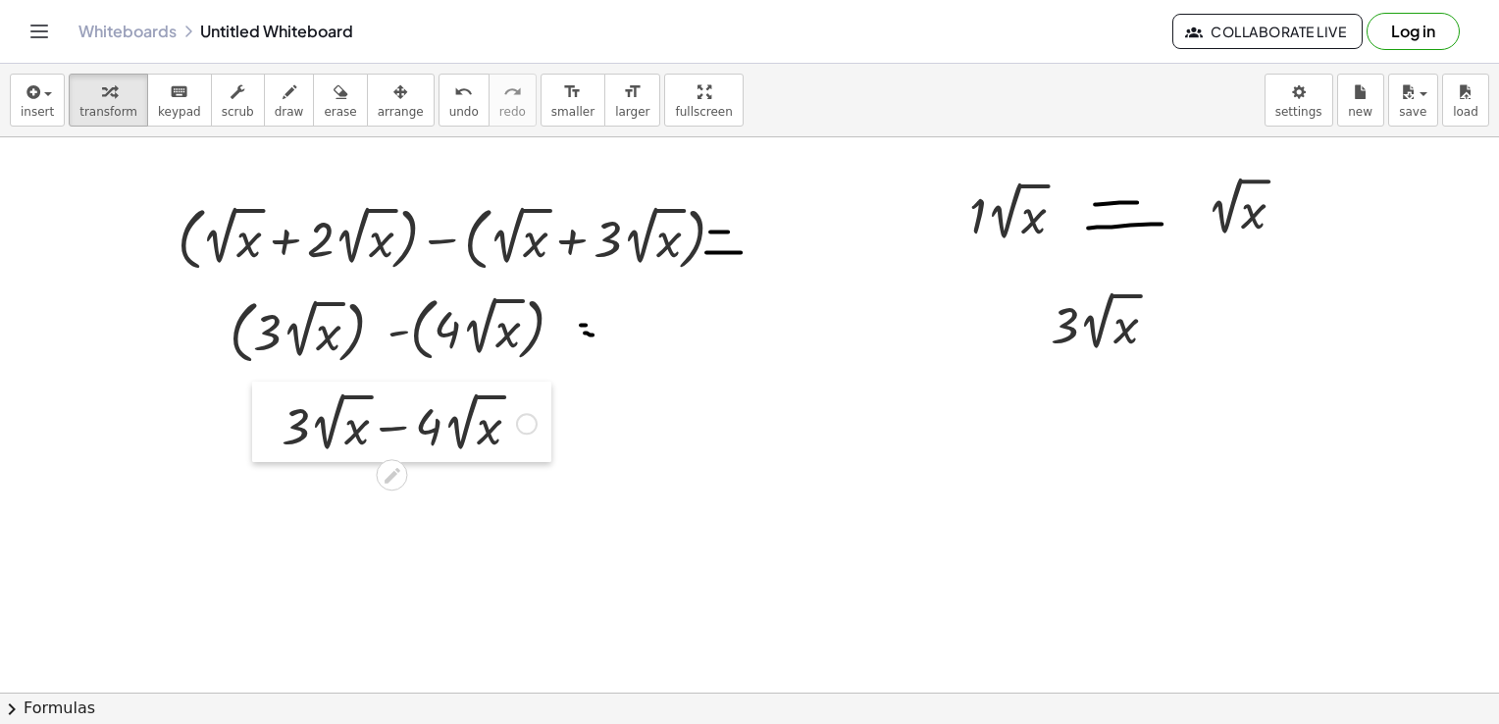
drag, startPoint x: 176, startPoint y: 452, endPoint x: 280, endPoint y: 390, distance: 121.0
click at [280, 390] on div at bounding box center [266, 422] width 29 height 81
click at [264, 80] on button "draw" at bounding box center [289, 100] width 51 height 53
drag, startPoint x: 539, startPoint y: 410, endPoint x: 586, endPoint y: 408, distance: 47.1
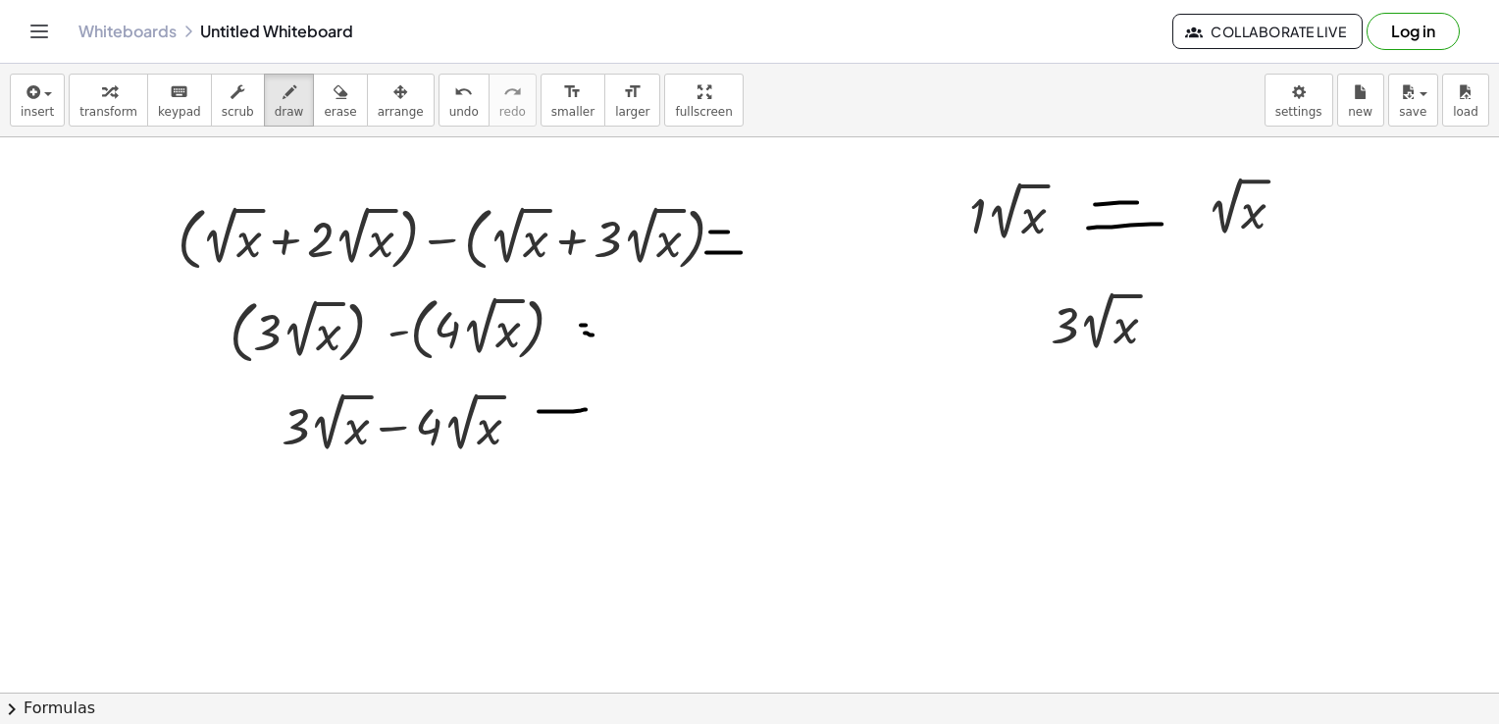
drag, startPoint x: 535, startPoint y: 422, endPoint x: 600, endPoint y: 422, distance: 65.7
drag, startPoint x: 1217, startPoint y: 177, endPoint x: 1209, endPoint y: 190, distance: 16.3
click at [158, 105] on span "keypad" at bounding box center [179, 112] width 43 height 14
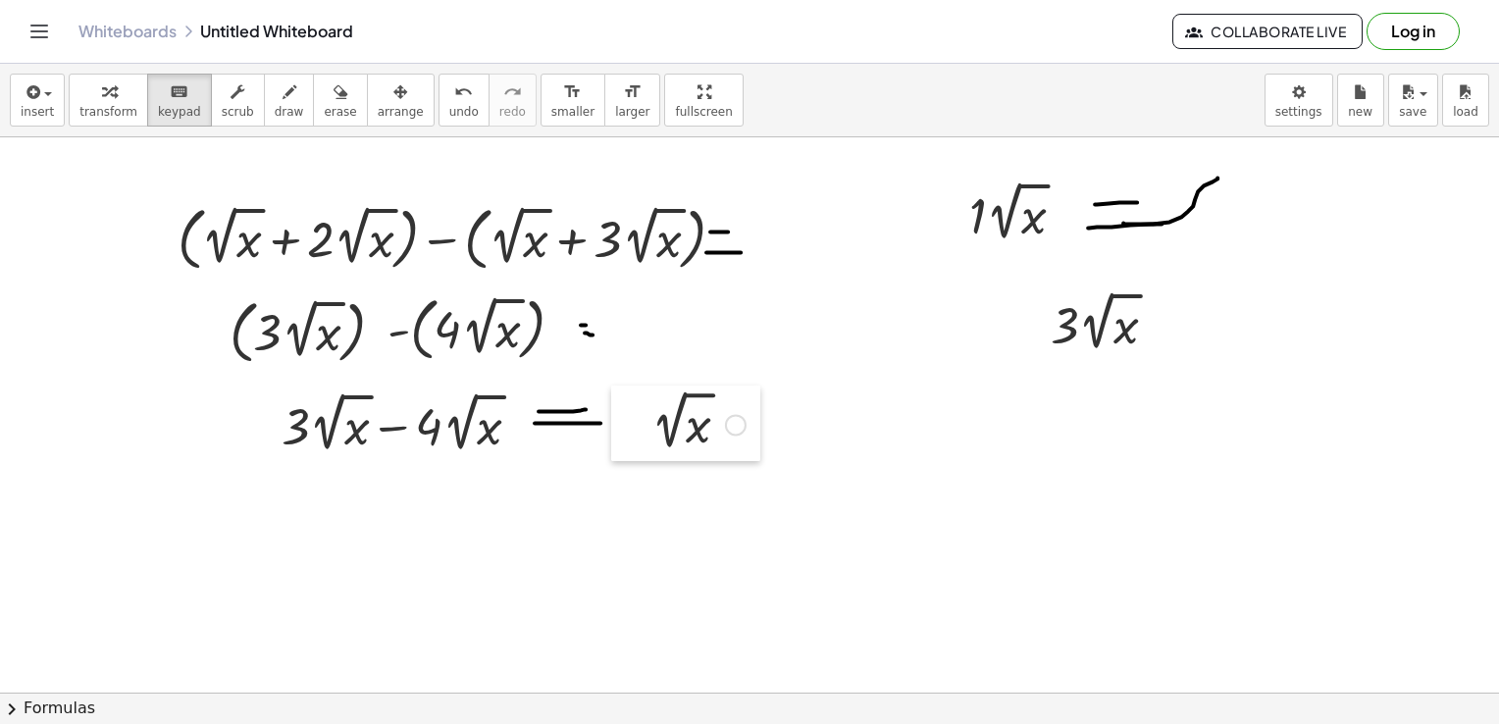
drag, startPoint x: 1173, startPoint y: 181, endPoint x: 618, endPoint y: 395, distance: 595.0
click at [618, 395] on div at bounding box center [625, 424] width 29 height 76
click at [275, 112] on span "draw" at bounding box center [289, 112] width 29 height 14
drag, startPoint x: 653, startPoint y: 473, endPoint x: 706, endPoint y: 465, distance: 53.6
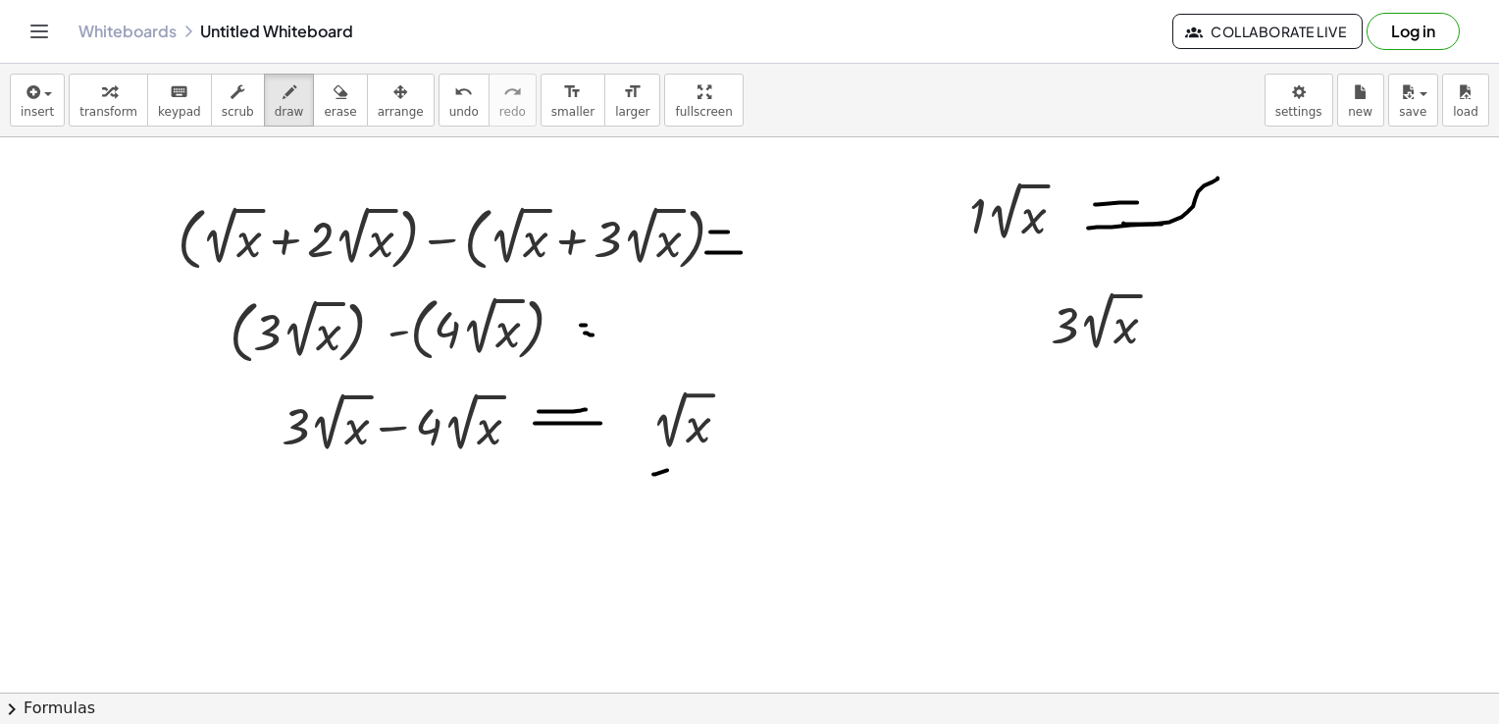
drag, startPoint x: 674, startPoint y: 499, endPoint x: 760, endPoint y: 417, distance: 119.3
drag, startPoint x: 764, startPoint y: 402, endPoint x: 735, endPoint y: 487, distance: 89.4
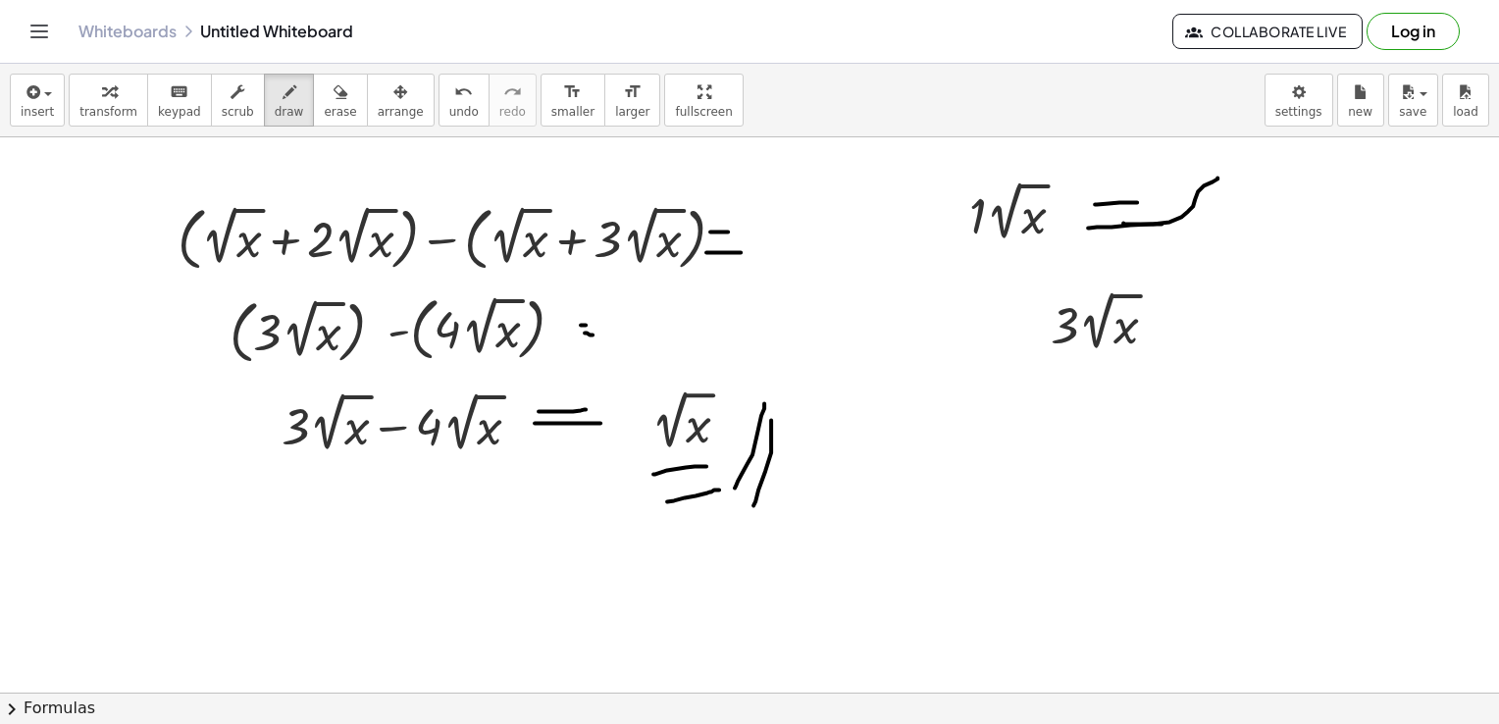
drag, startPoint x: 771, startPoint y: 425, endPoint x: 753, endPoint y: 499, distance: 76.6
drag, startPoint x: 754, startPoint y: 373, endPoint x: 949, endPoint y: 273, distance: 218.5
drag, startPoint x: 949, startPoint y: 259, endPoint x: 962, endPoint y: 301, distance: 44.4
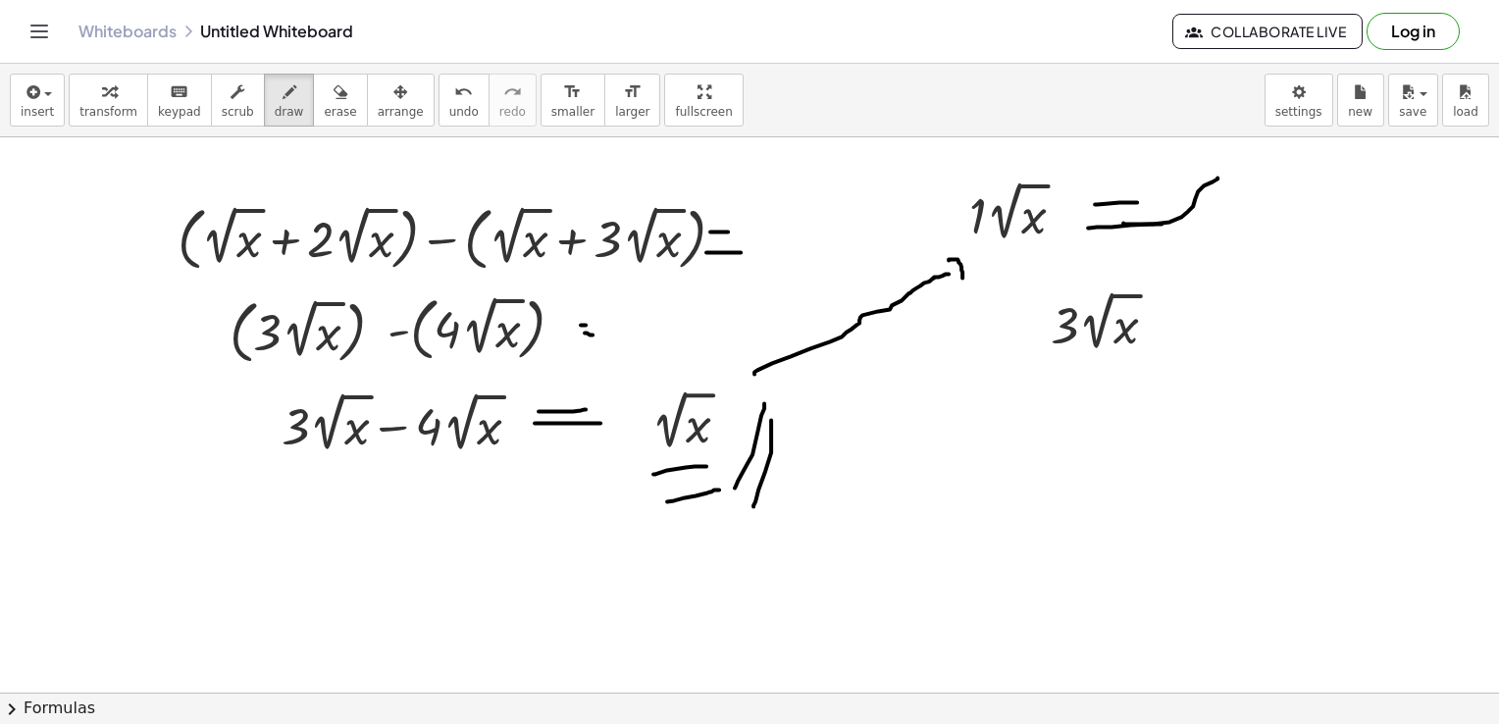
drag, startPoint x: 757, startPoint y: 344, endPoint x: 804, endPoint y: 387, distance: 63.2
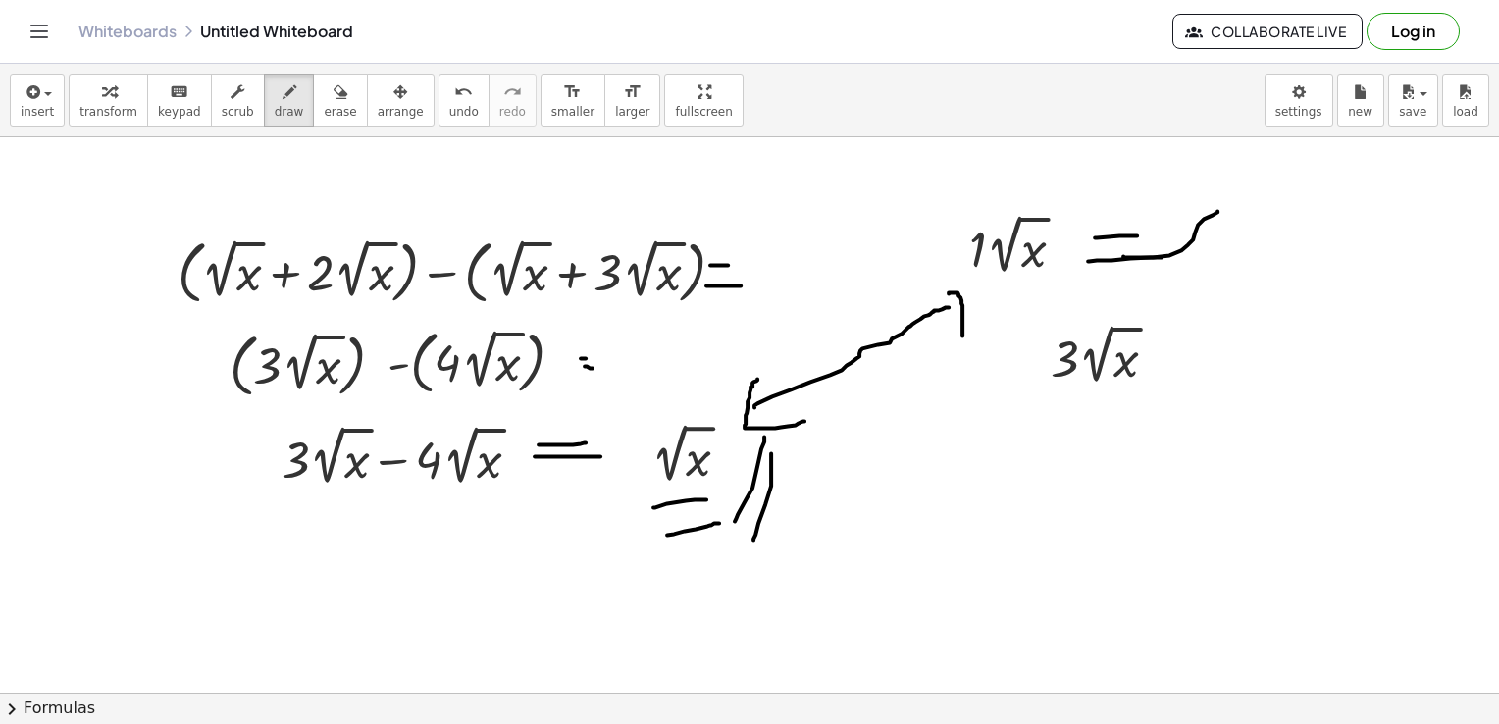
scroll to position [1570, 0]
